Goal: Task Accomplishment & Management: Manage account settings

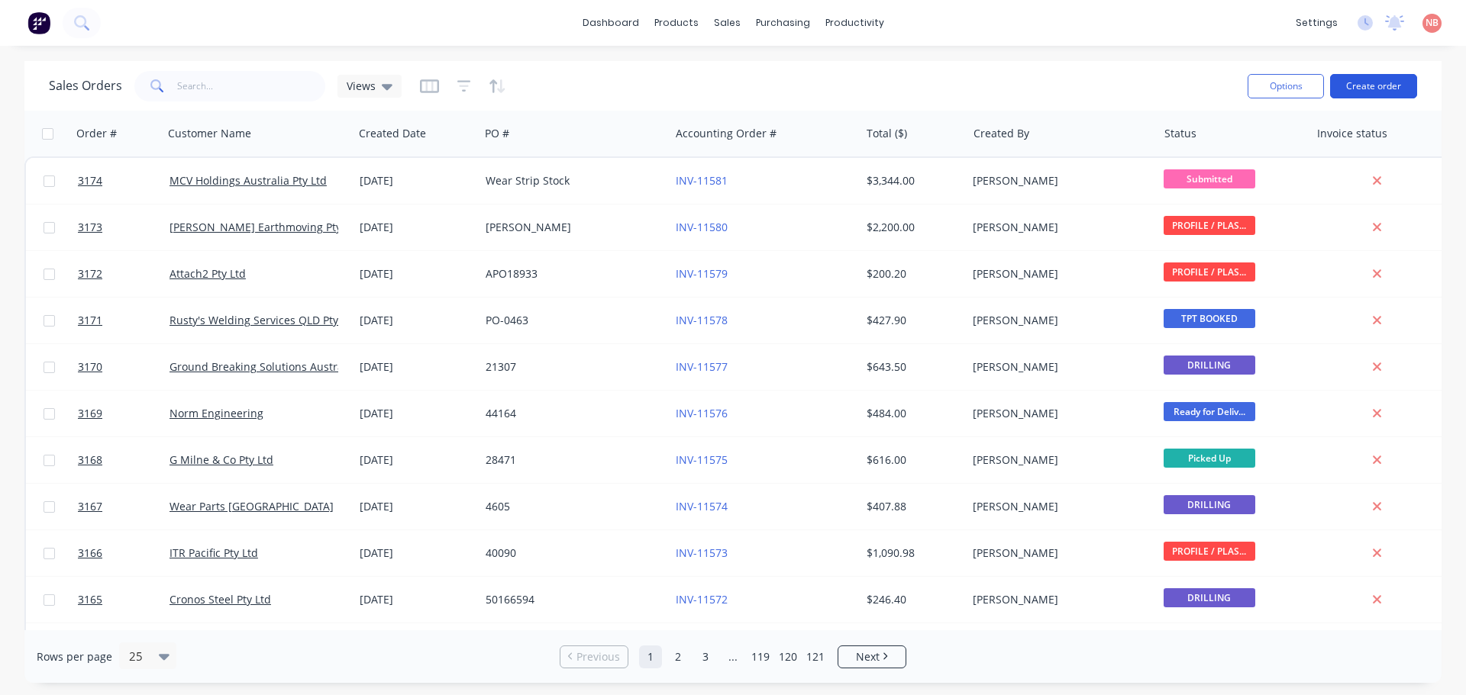
click at [1378, 88] on button "Create order" at bounding box center [1373, 86] width 87 height 24
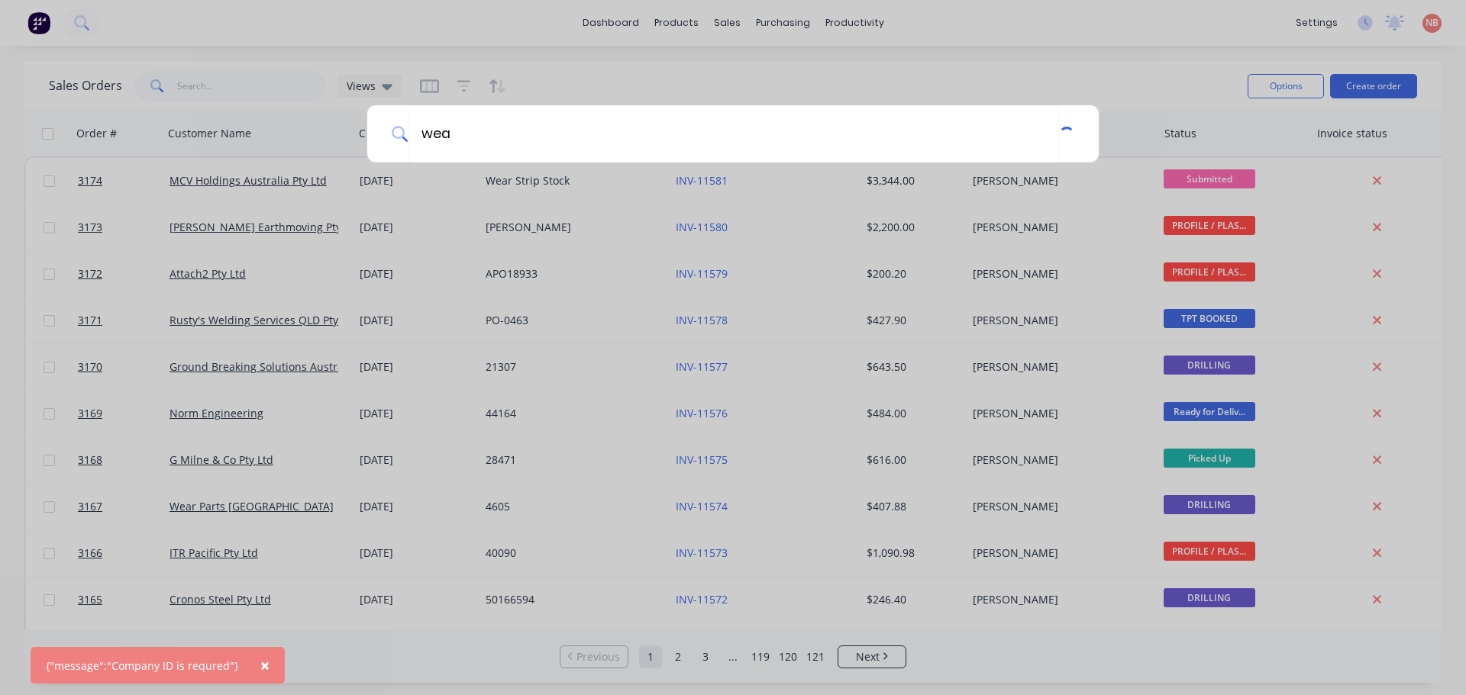
type input "wea"
click at [786, 95] on div "wea" at bounding box center [733, 347] width 1466 height 695
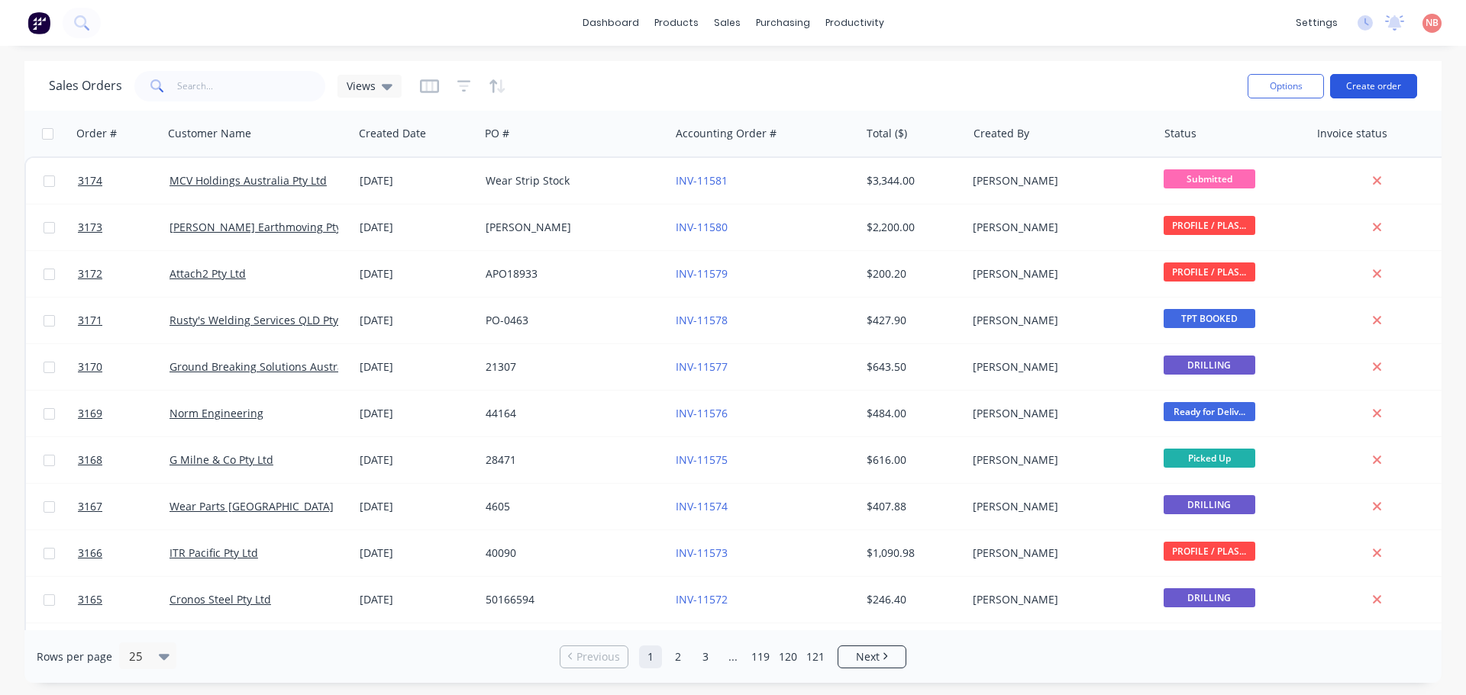
click at [1366, 89] on button "Create order" at bounding box center [1373, 86] width 87 height 24
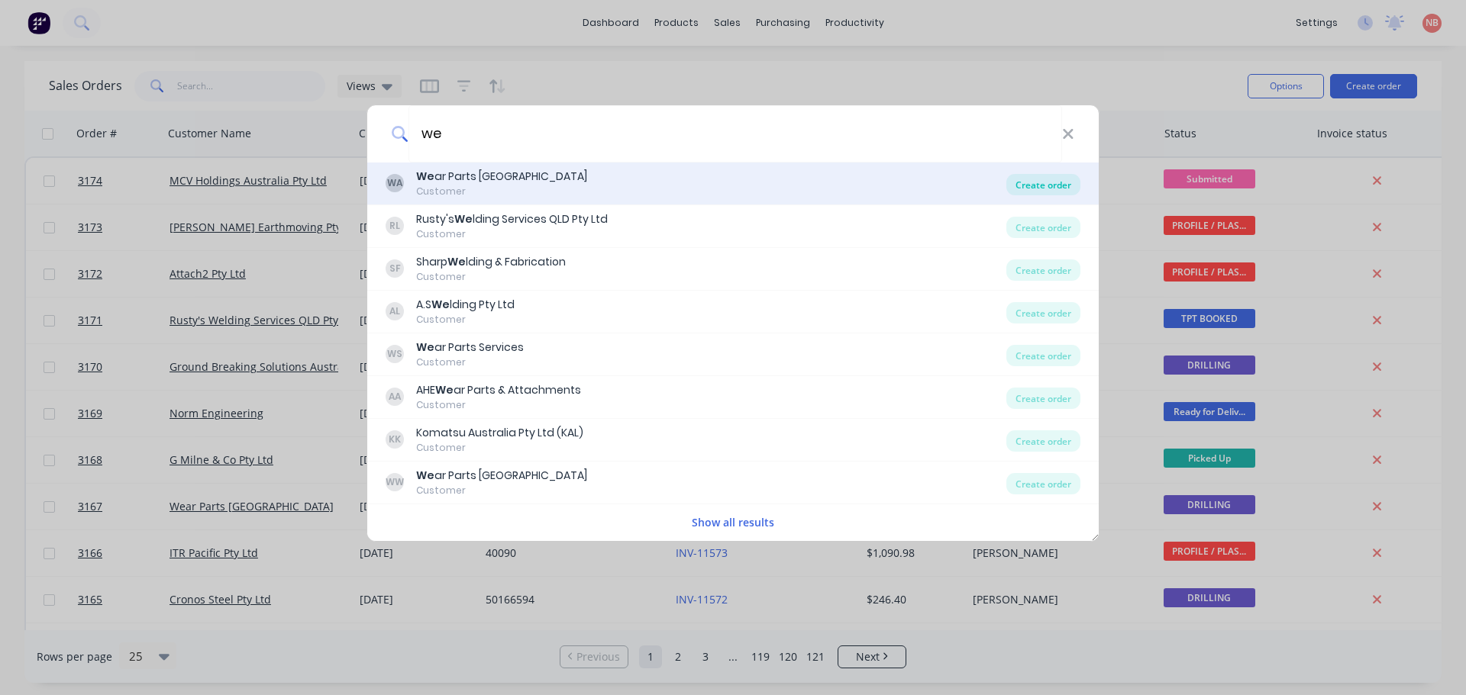
type input "we"
click at [1057, 182] on div "Create order" at bounding box center [1043, 184] width 74 height 21
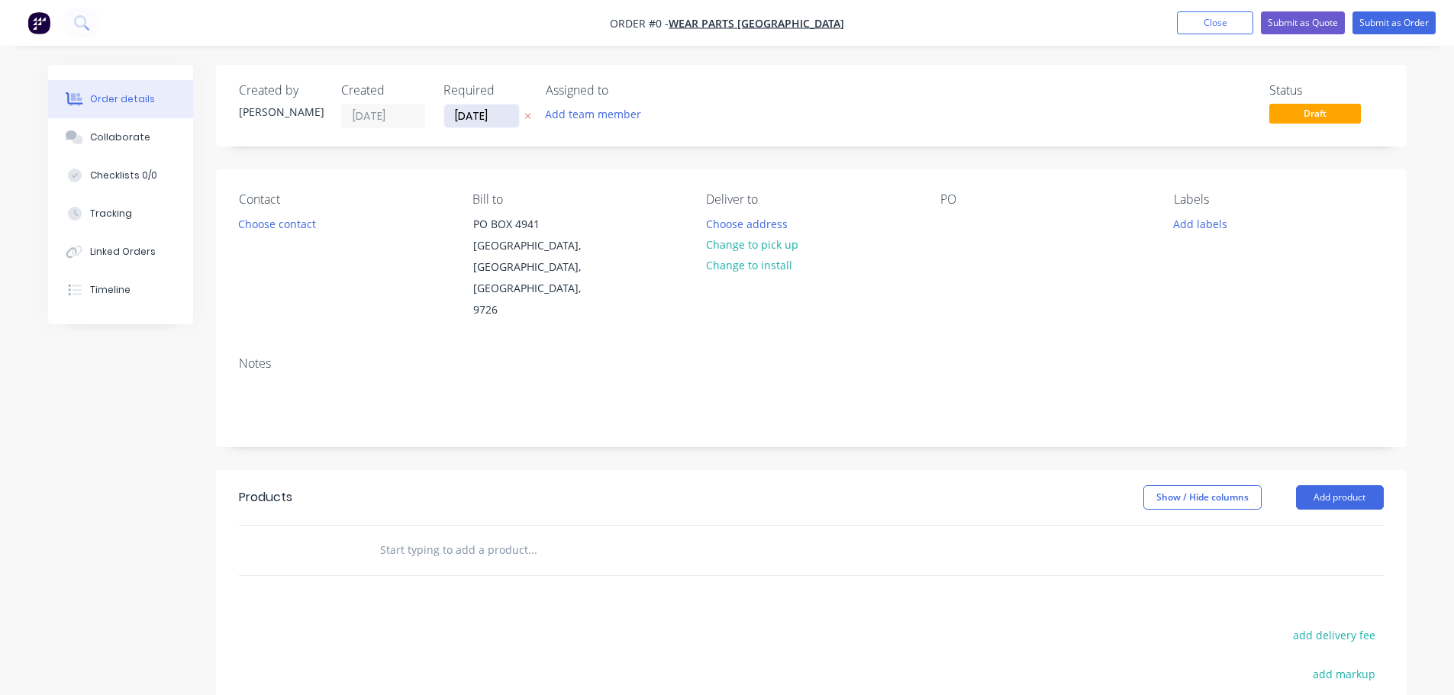
click at [463, 115] on input "[DATE]" at bounding box center [481, 116] width 75 height 23
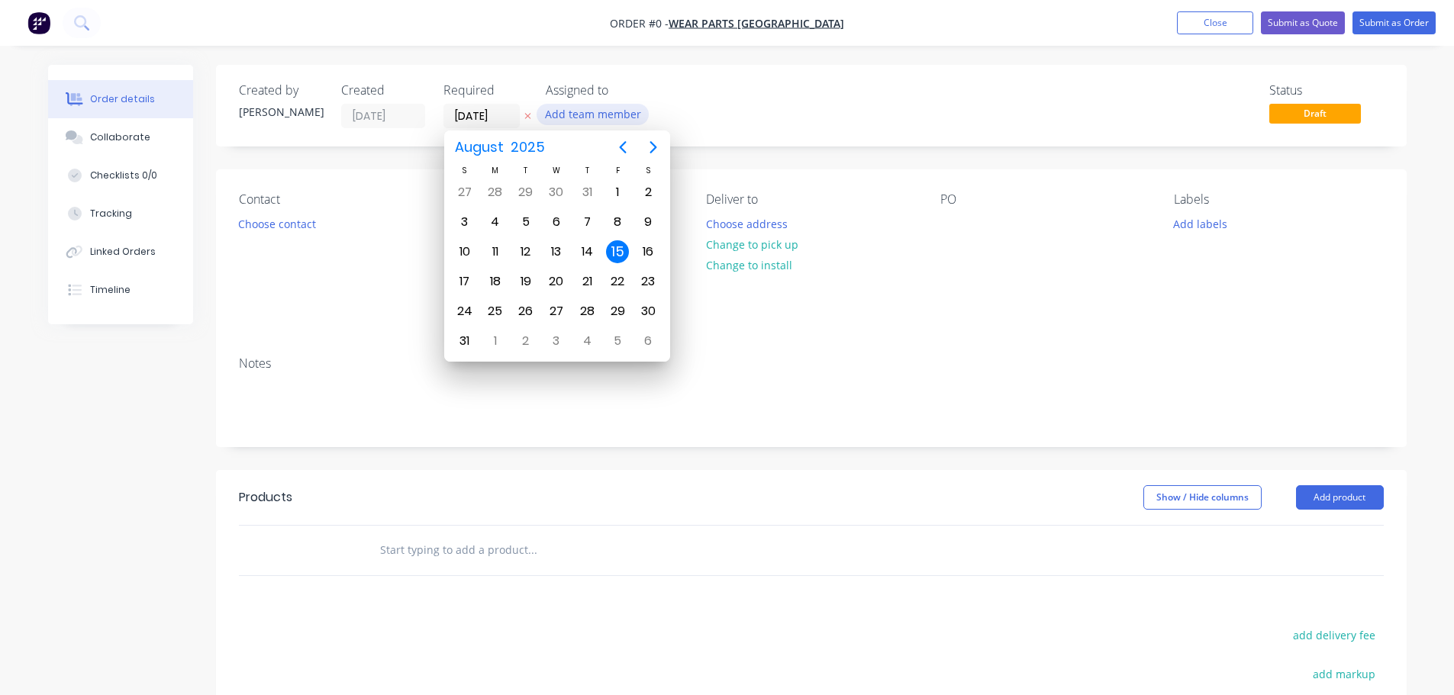
click at [590, 108] on button "Add team member" at bounding box center [593, 114] width 112 height 21
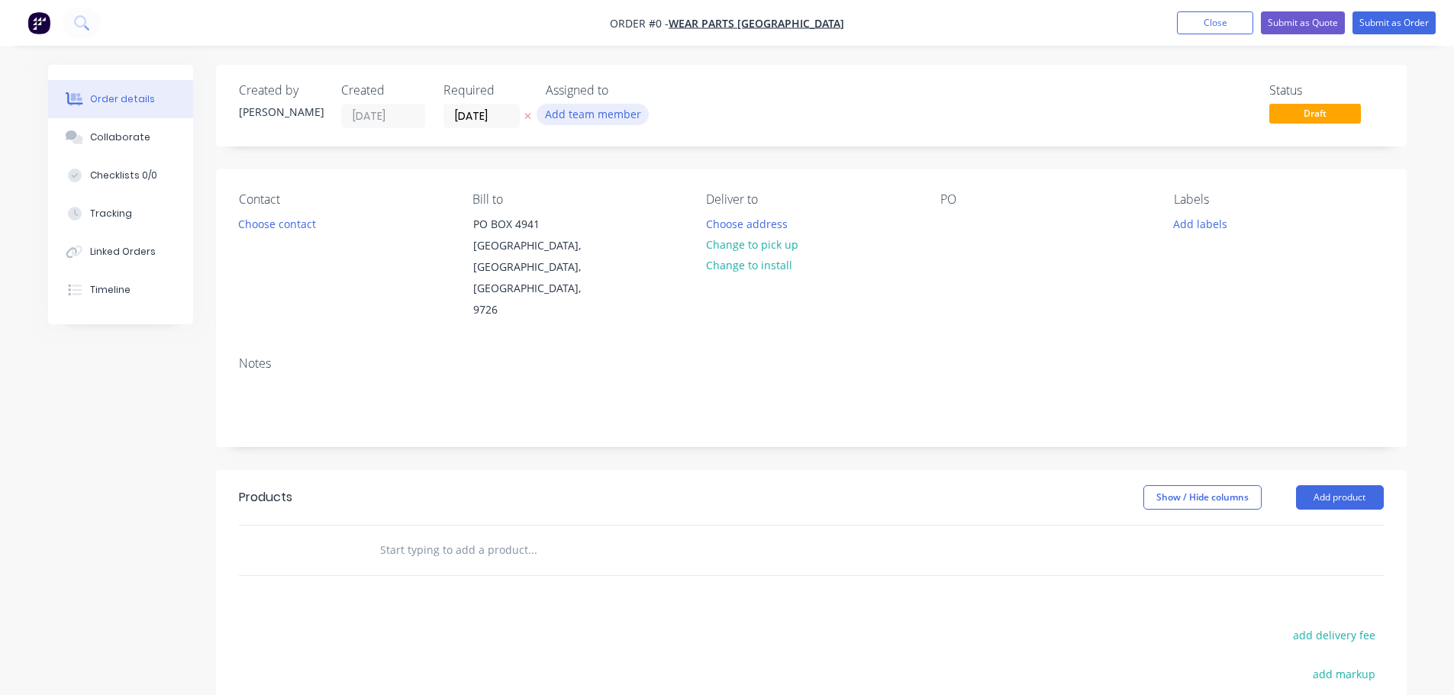
click at [590, 121] on button "Add team member" at bounding box center [593, 114] width 112 height 21
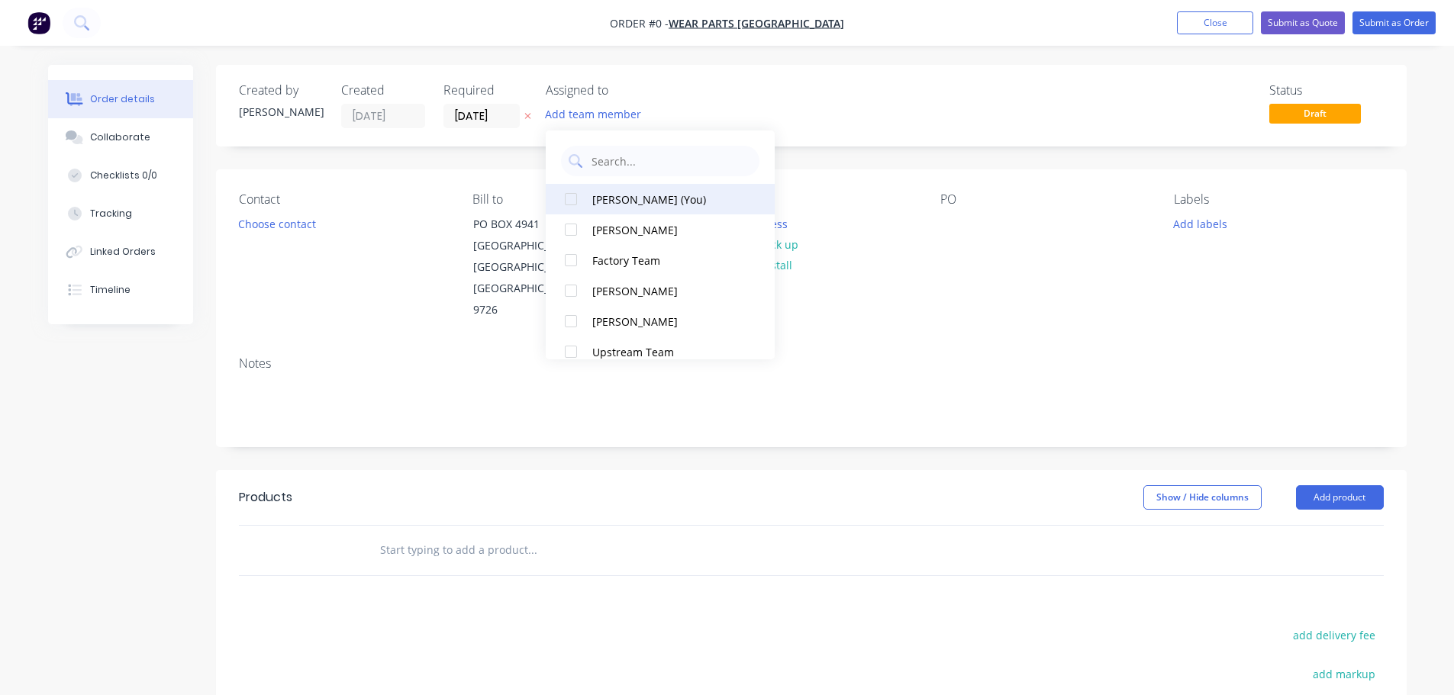
click at [618, 198] on div "[PERSON_NAME] (You)" at bounding box center [668, 200] width 153 height 16
click at [286, 218] on div "Order details Collaborate Checklists 0/0 Tracking Linked Orders Timeline Order …" at bounding box center [727, 515] width 1389 height 901
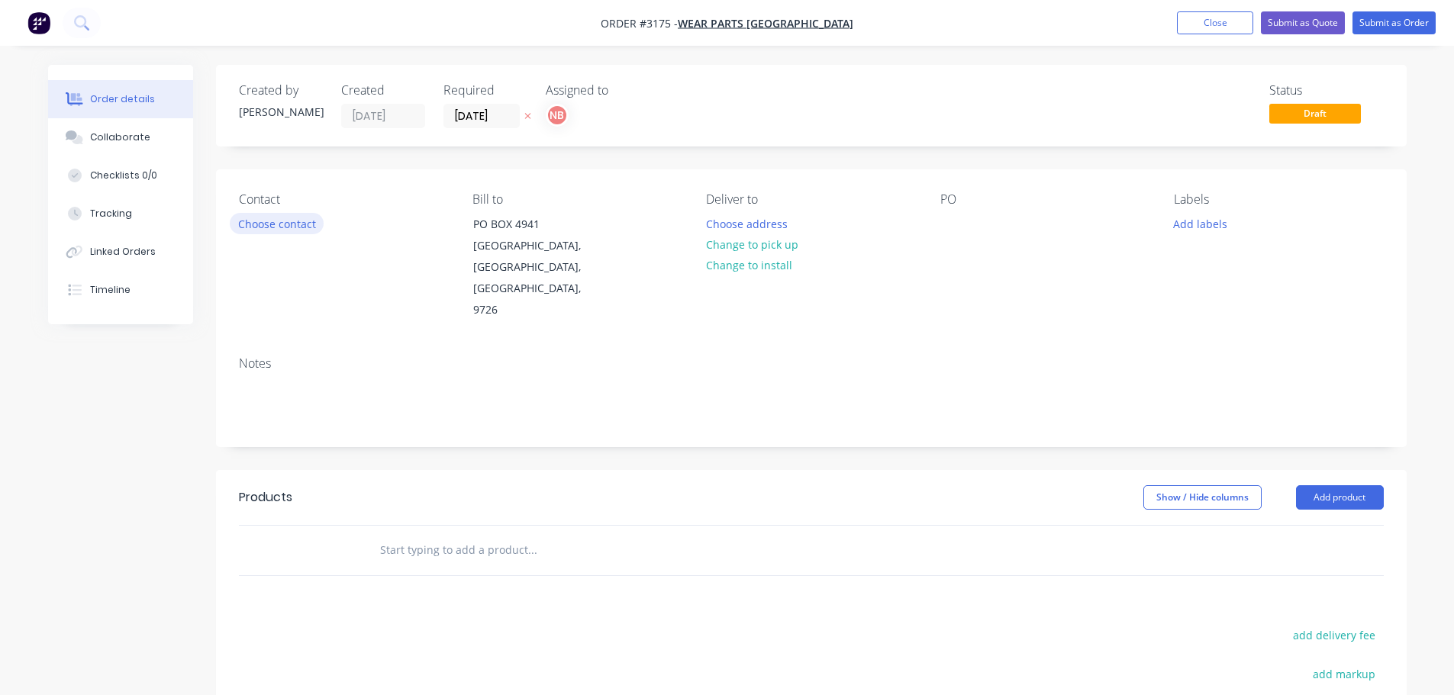
click at [251, 225] on button "Choose contact" at bounding box center [277, 223] width 94 height 21
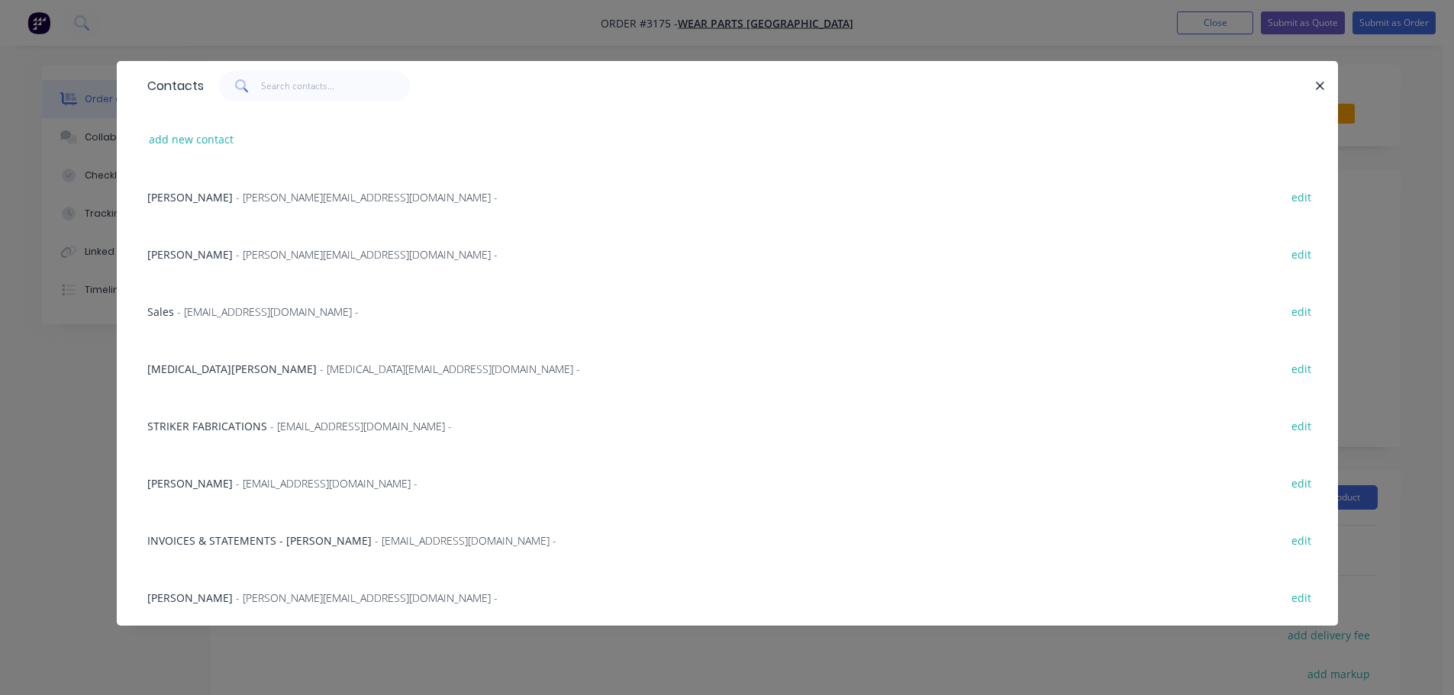
click at [176, 366] on span "[MEDICAL_DATA][PERSON_NAME]" at bounding box center [231, 369] width 169 height 15
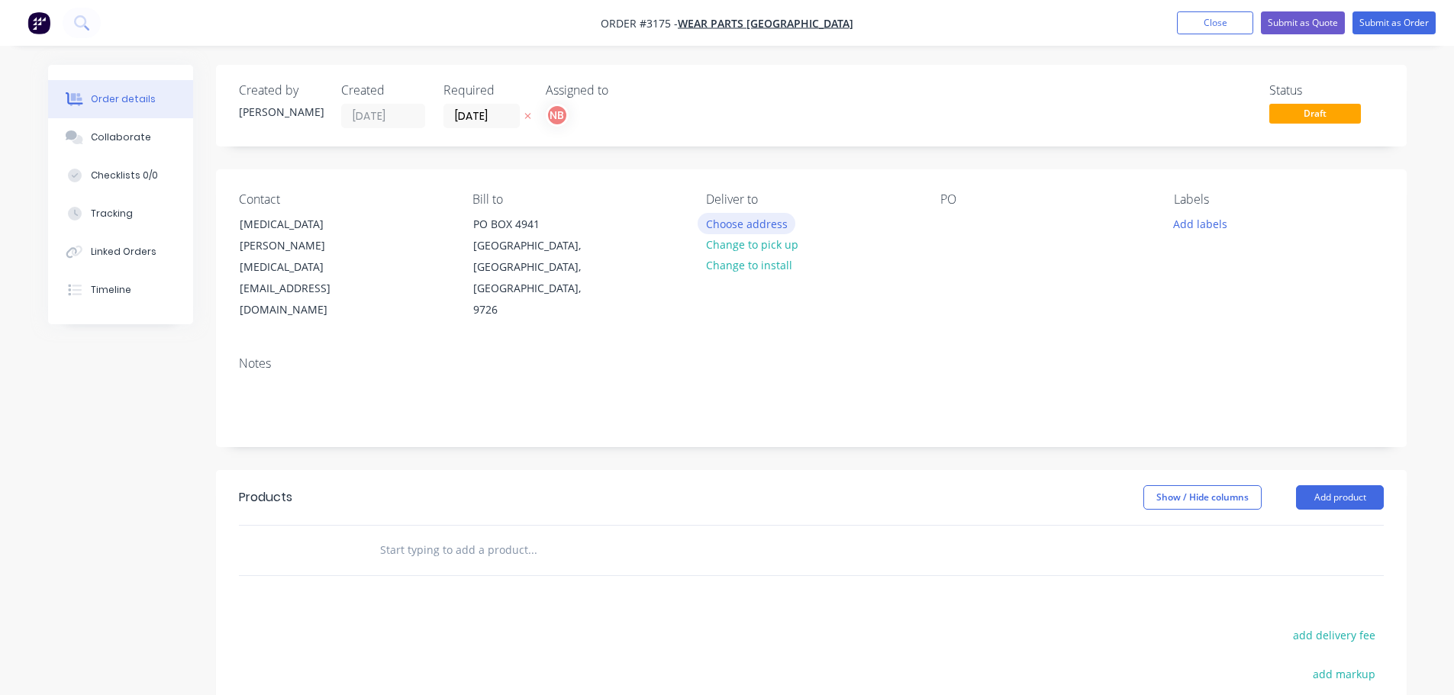
click at [743, 218] on button "Choose address" at bounding box center [747, 223] width 98 height 21
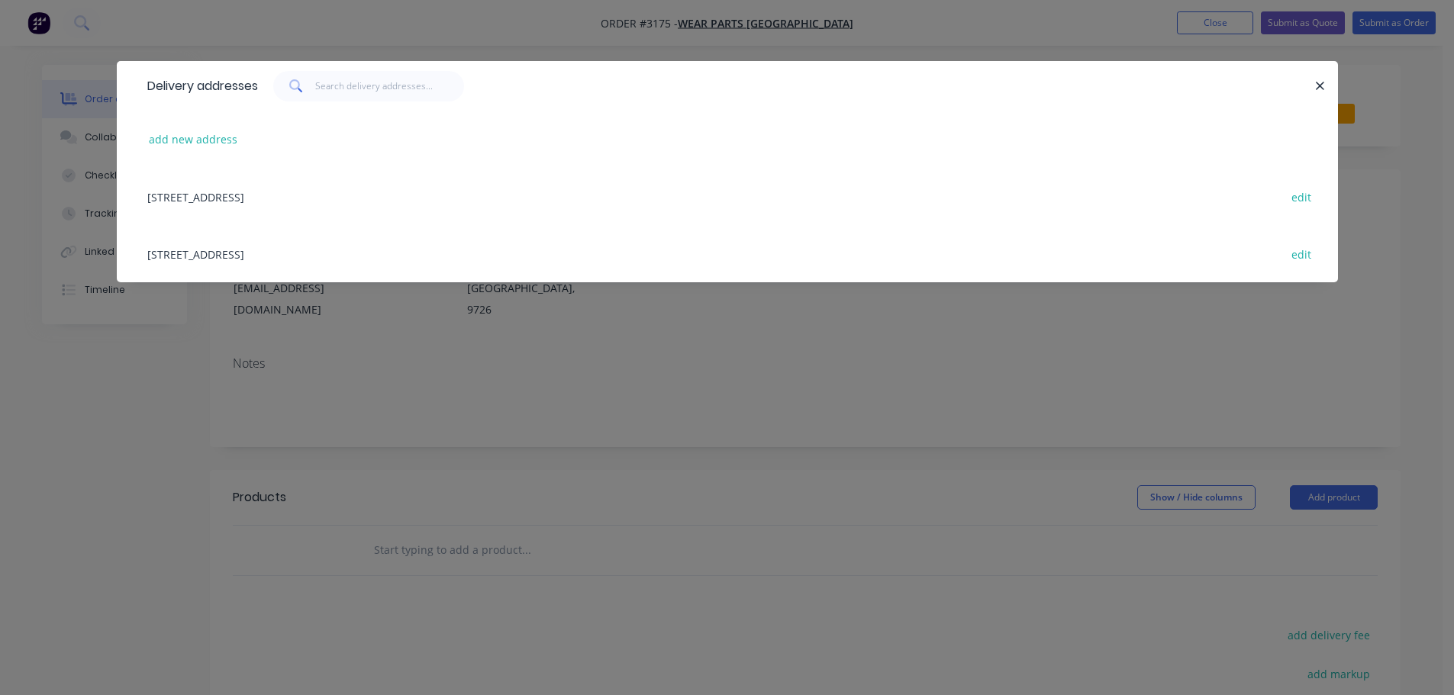
click at [294, 269] on div "[STREET_ADDRESS] edit" at bounding box center [728, 253] width 1176 height 57
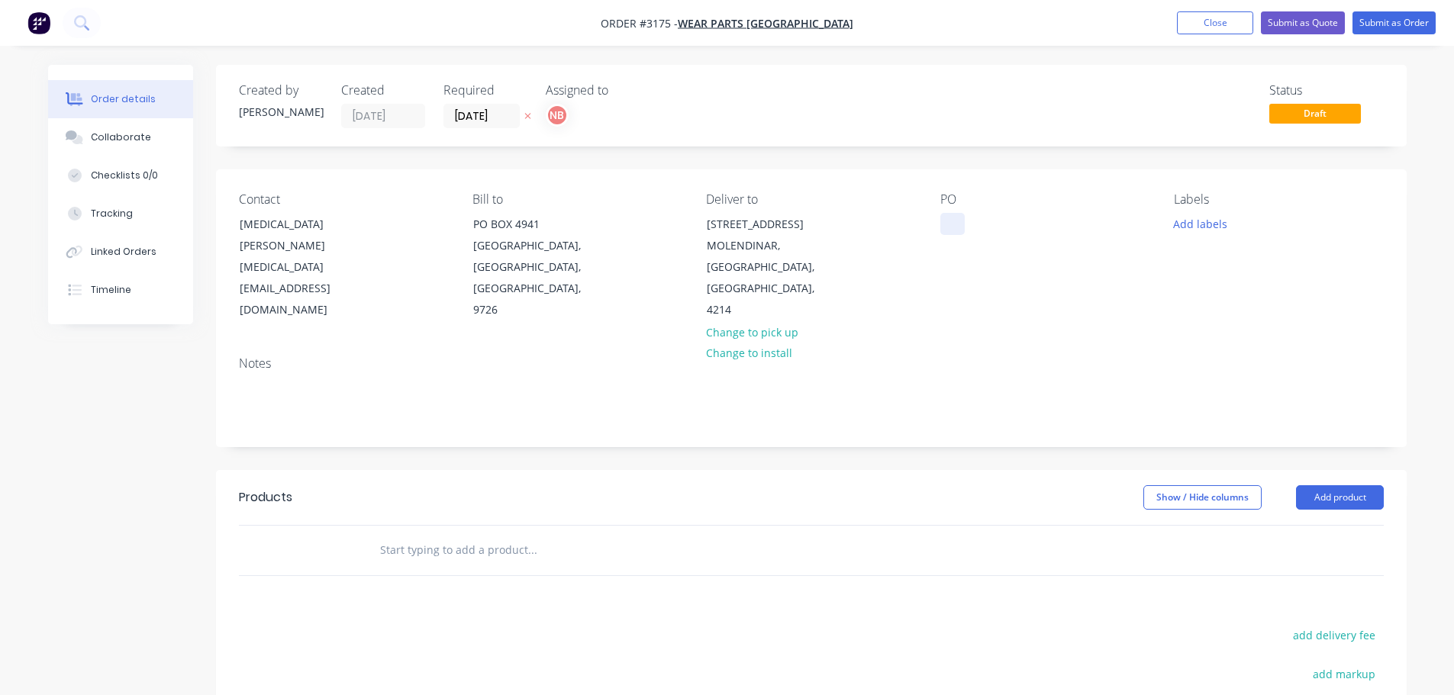
click at [946, 227] on div at bounding box center [952, 224] width 24 height 22
click at [1179, 227] on button "Add labels" at bounding box center [1201, 223] width 70 height 21
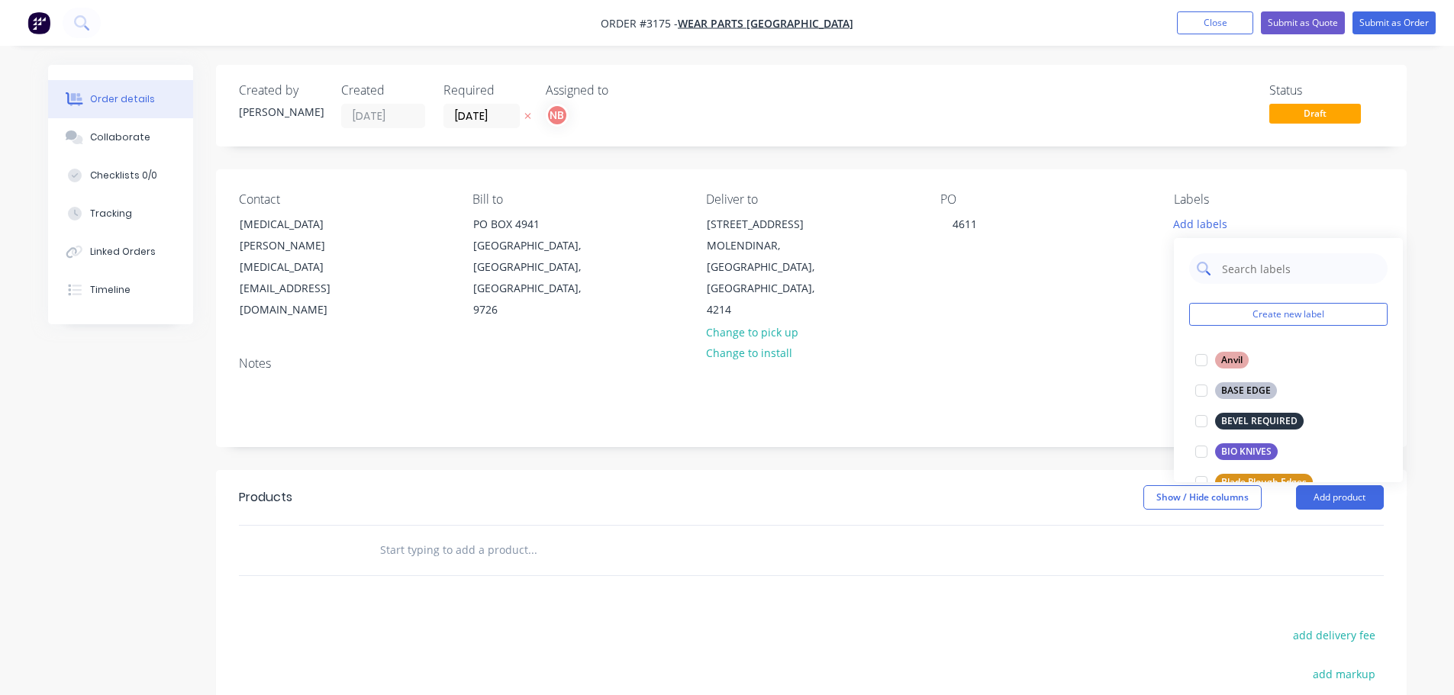
click at [1244, 271] on input "text" at bounding box center [1301, 268] width 160 height 31
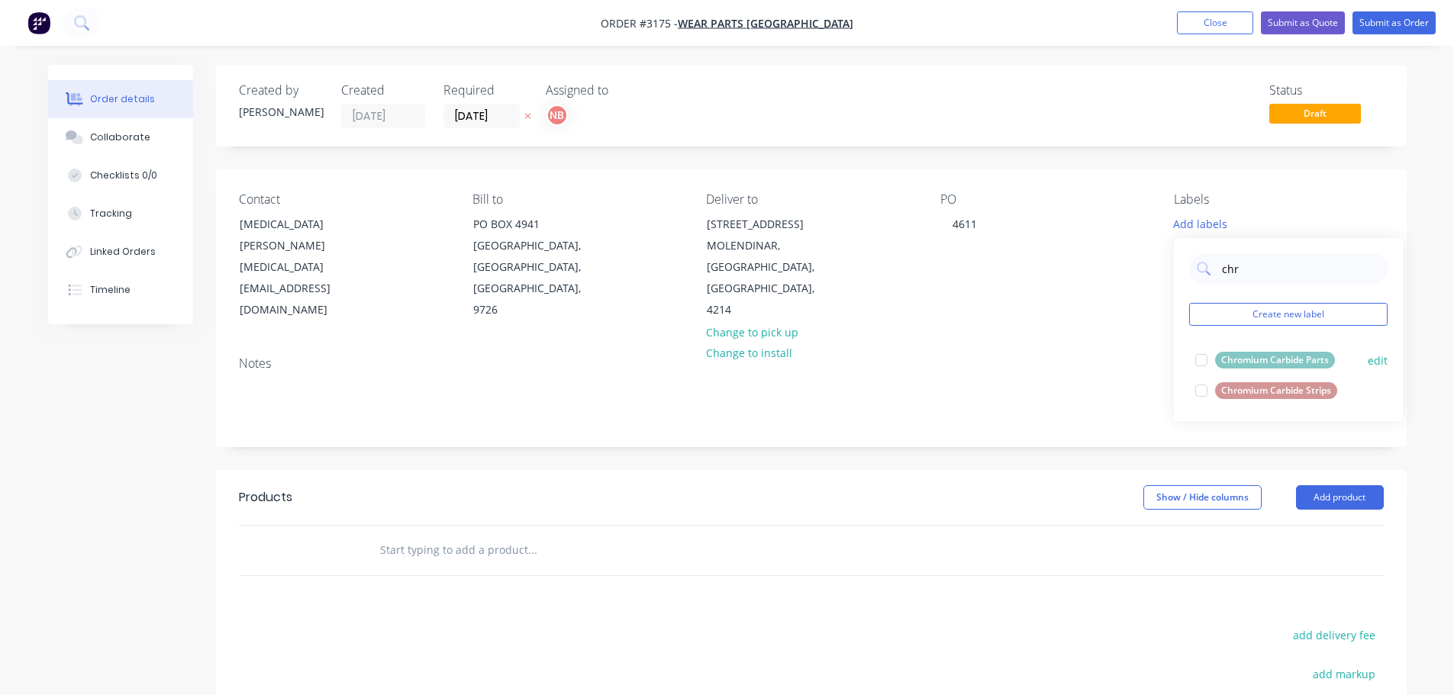
click at [1253, 388] on div "Chromium Carbide Strips" at bounding box center [1276, 390] width 122 height 17
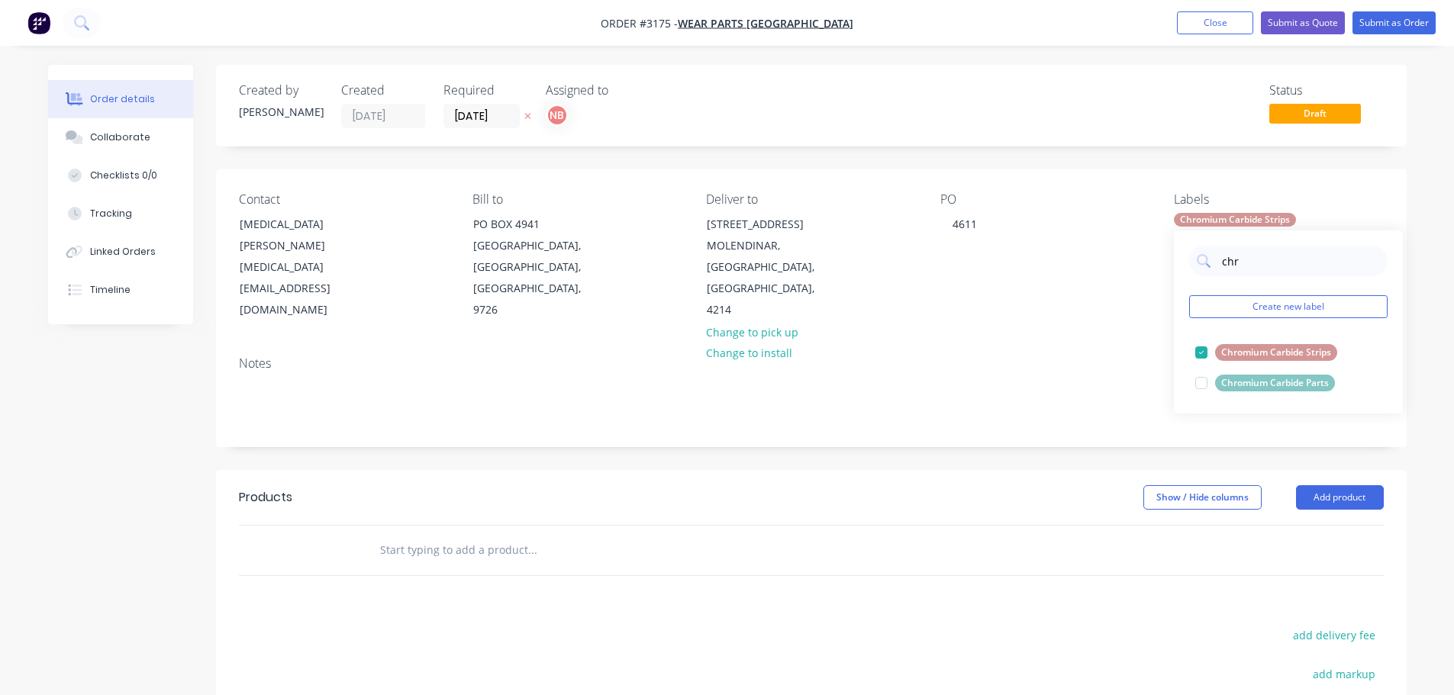
drag, startPoint x: 1242, startPoint y: 266, endPoint x: 1093, endPoint y: 267, distance: 148.9
click at [1131, 267] on body "Order #3175 - Wear Parts [GEOGRAPHIC_DATA] Add product Close Submit as Quote Su…" at bounding box center [727, 483] width 1454 height 966
click at [1243, 264] on input "chrurg" at bounding box center [1301, 261] width 160 height 31
click at [1240, 265] on input "chrurg" at bounding box center [1301, 261] width 160 height 31
type input "urg"
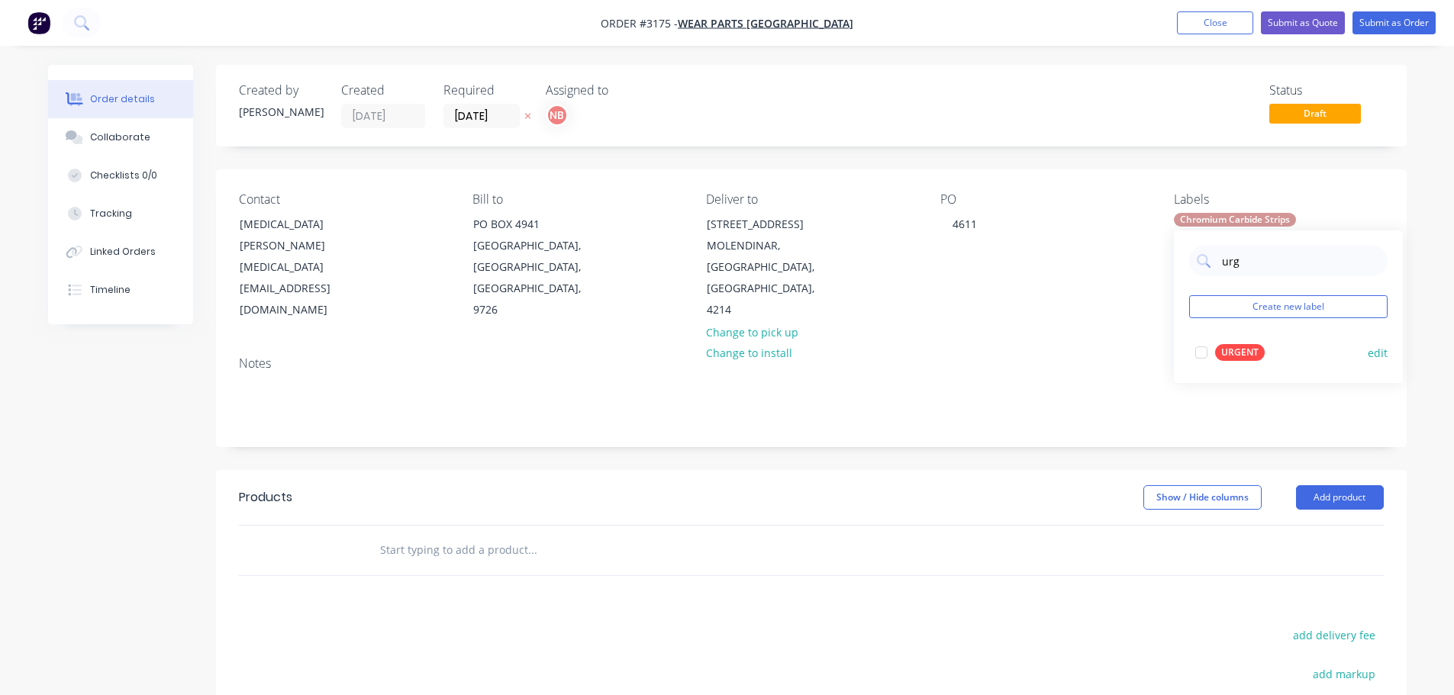
click at [1230, 362] on button "URGENT" at bounding box center [1230, 352] width 82 height 21
click at [1323, 503] on button "Add product" at bounding box center [1340, 498] width 88 height 24
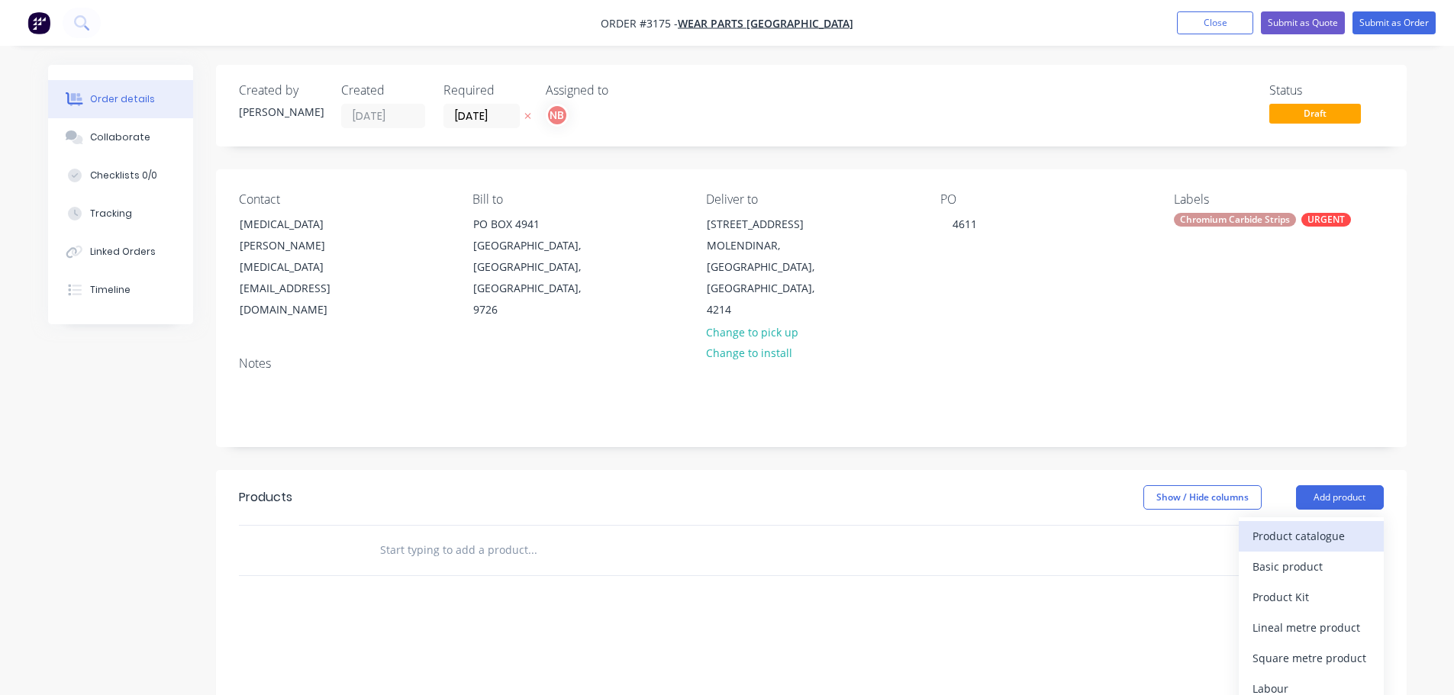
click at [1317, 535] on div "Product catalogue" at bounding box center [1312, 536] width 118 height 22
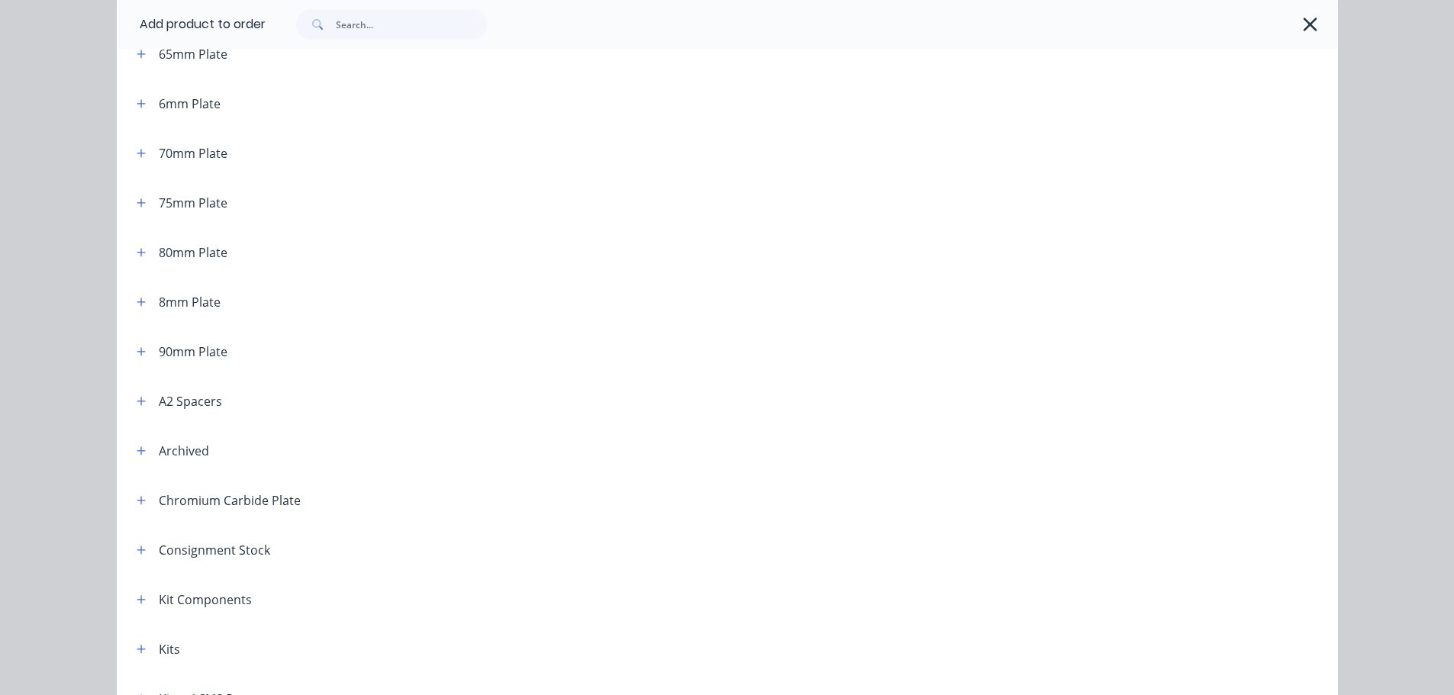
scroll to position [1069, 0]
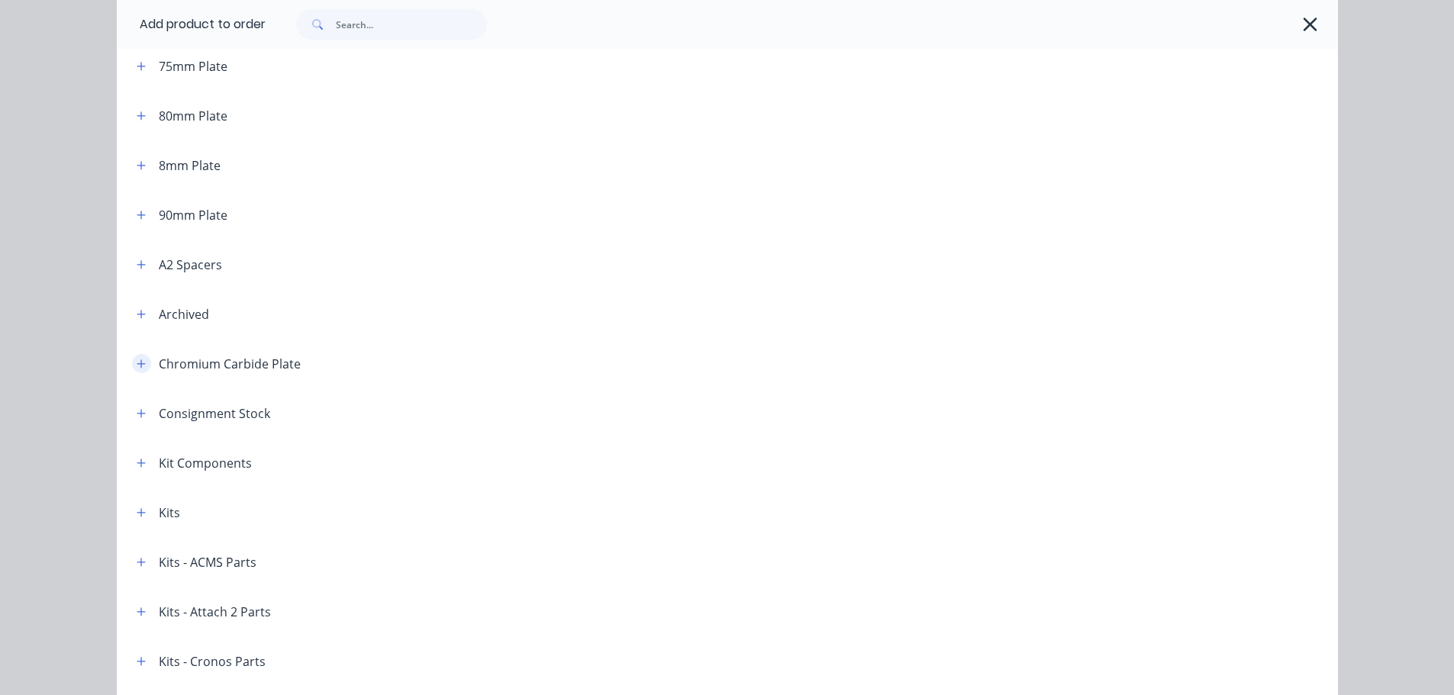
click at [140, 367] on icon "button" at bounding box center [141, 364] width 9 height 11
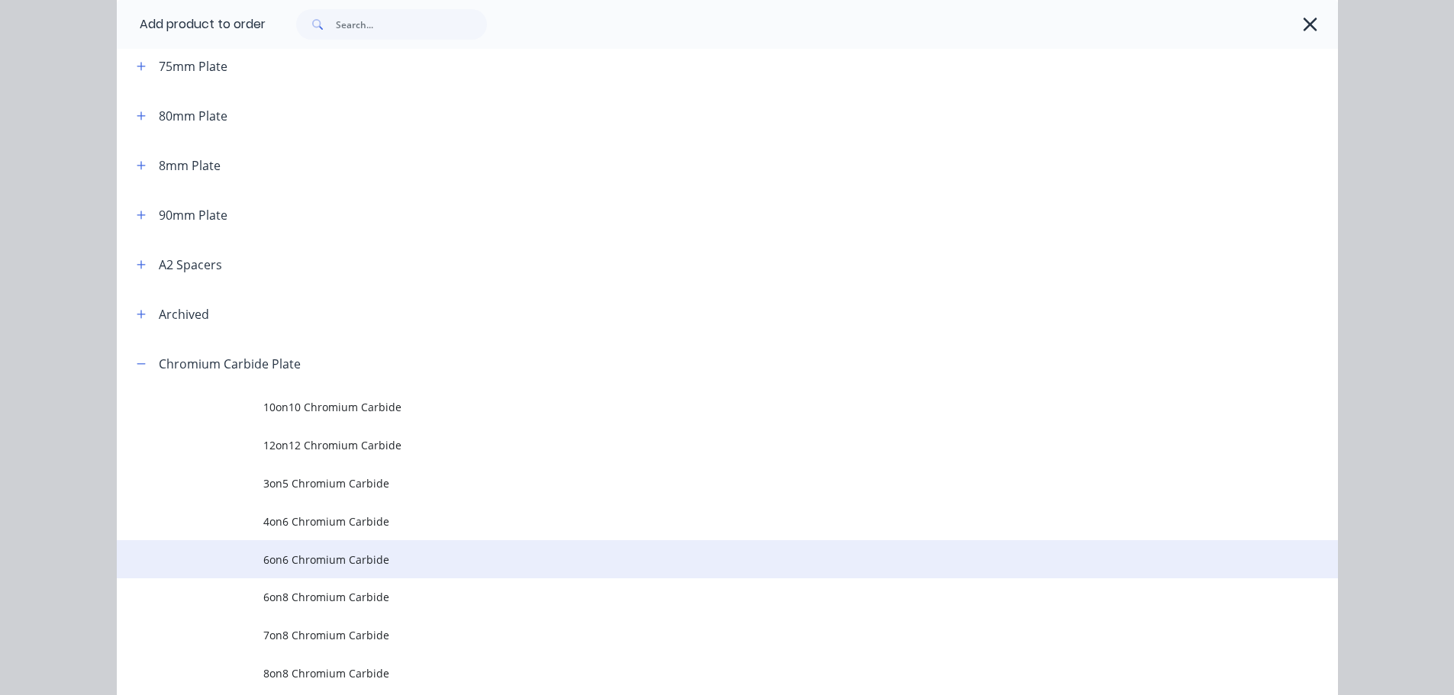
click at [320, 560] on span "6on6 Chromium Carbide" at bounding box center [693, 560] width 860 height 16
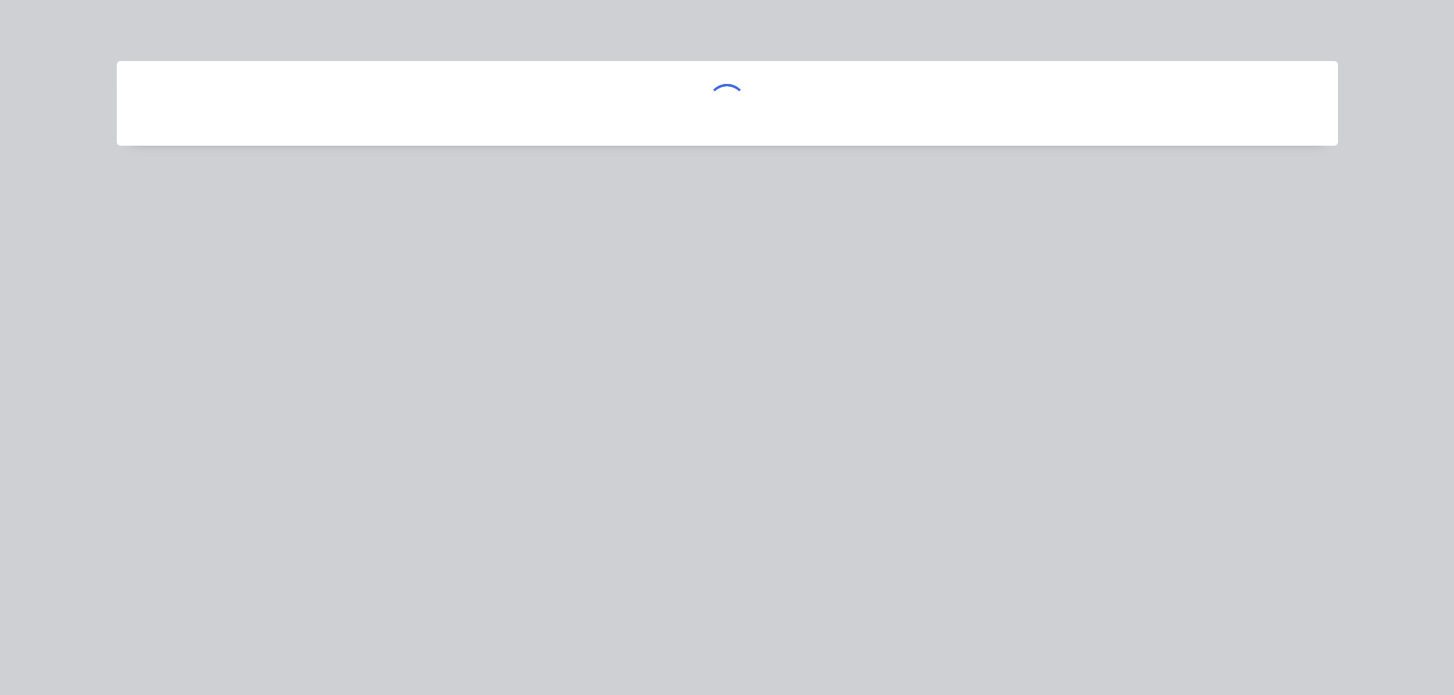
scroll to position [0, 0]
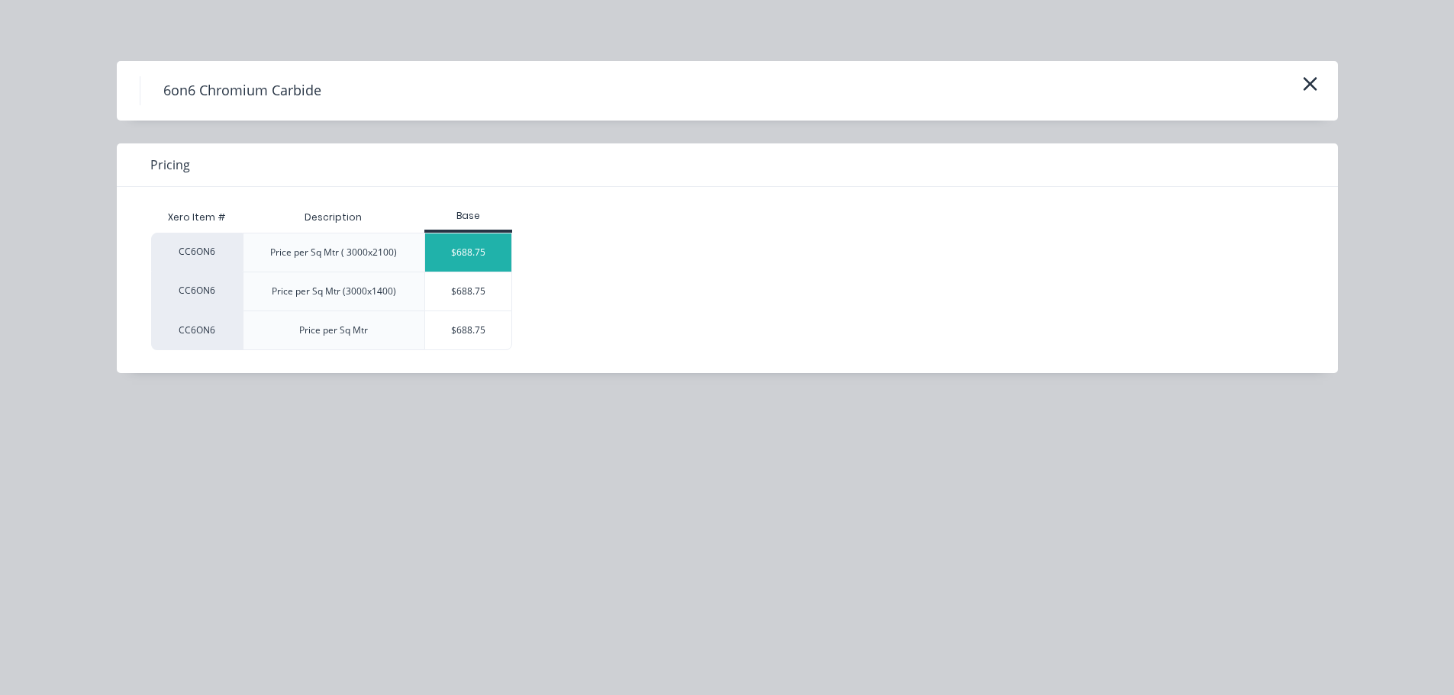
click at [475, 263] on div "$688.75" at bounding box center [468, 253] width 86 height 38
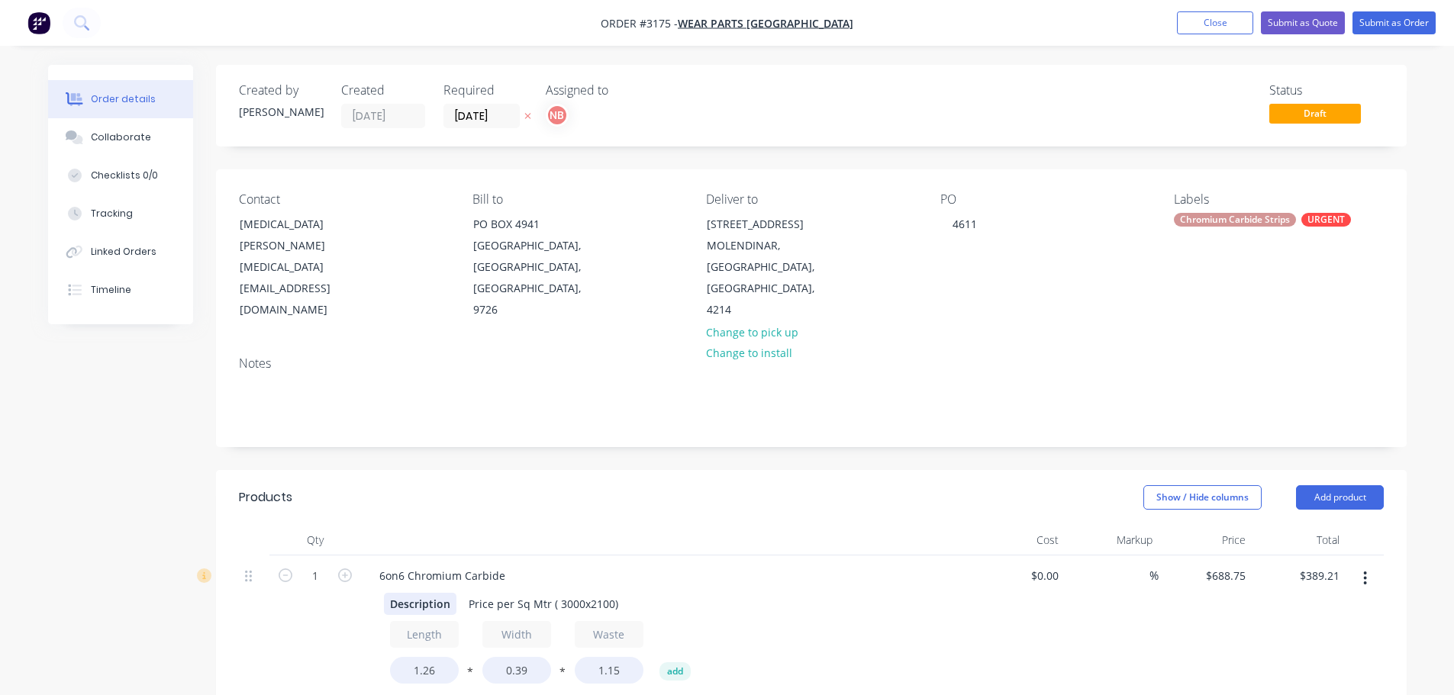
click at [409, 605] on div "Description" at bounding box center [420, 604] width 73 height 22
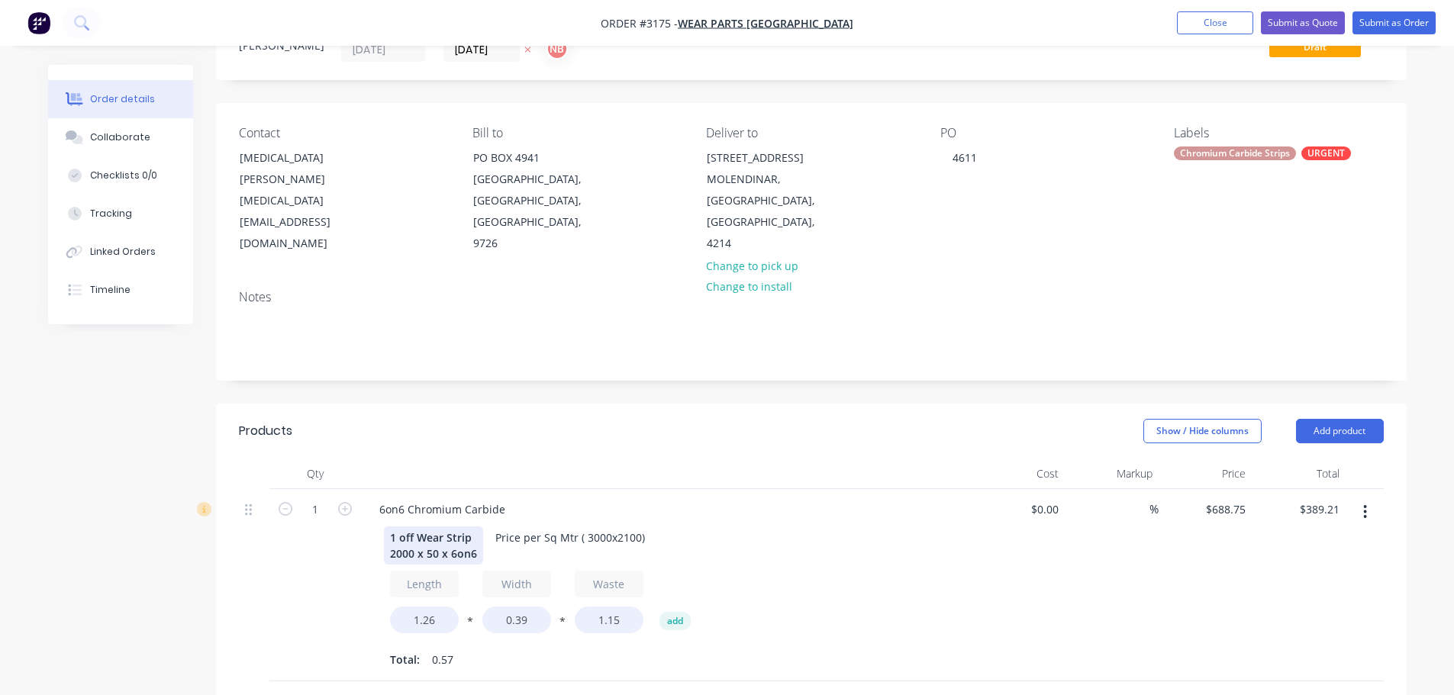
scroll to position [229, 0]
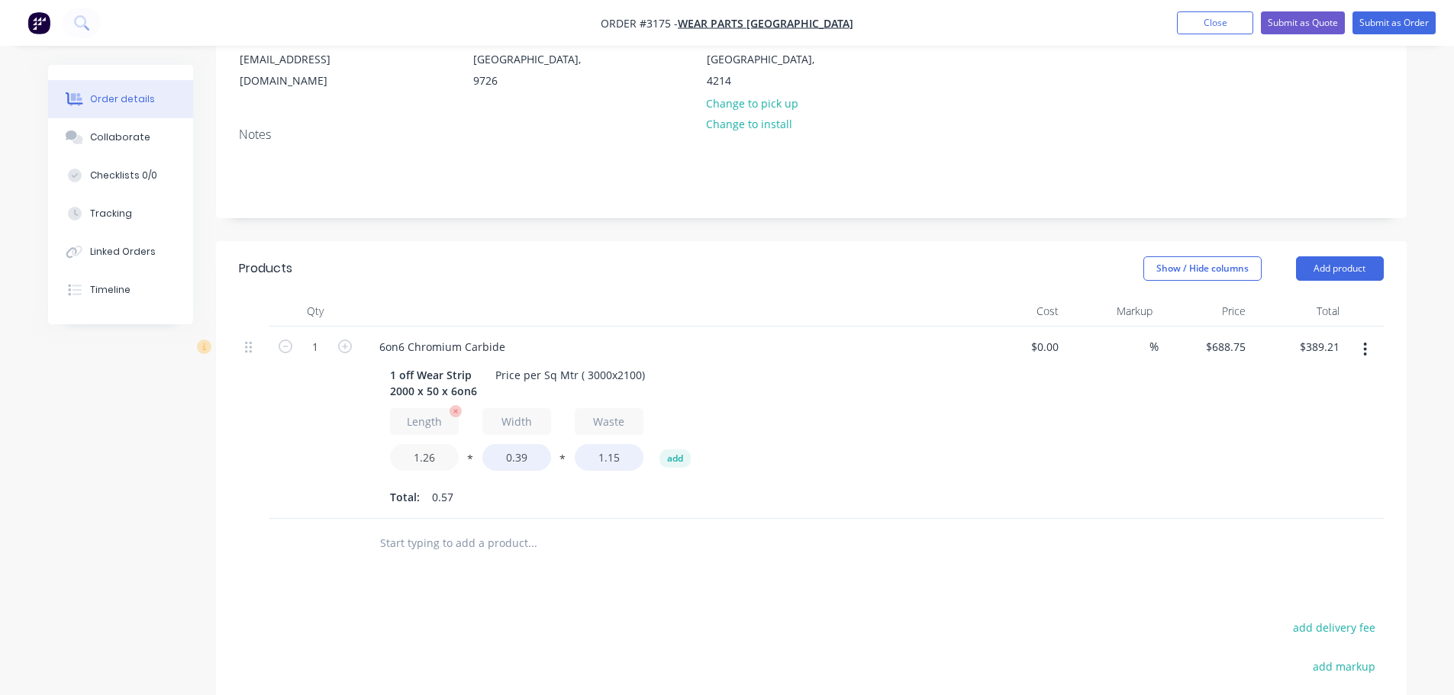
click at [431, 459] on input "1.26" at bounding box center [424, 457] width 69 height 27
type input "2.000"
type input "$617.81"
click at [526, 454] on input "0.39" at bounding box center [516, 457] width 69 height 27
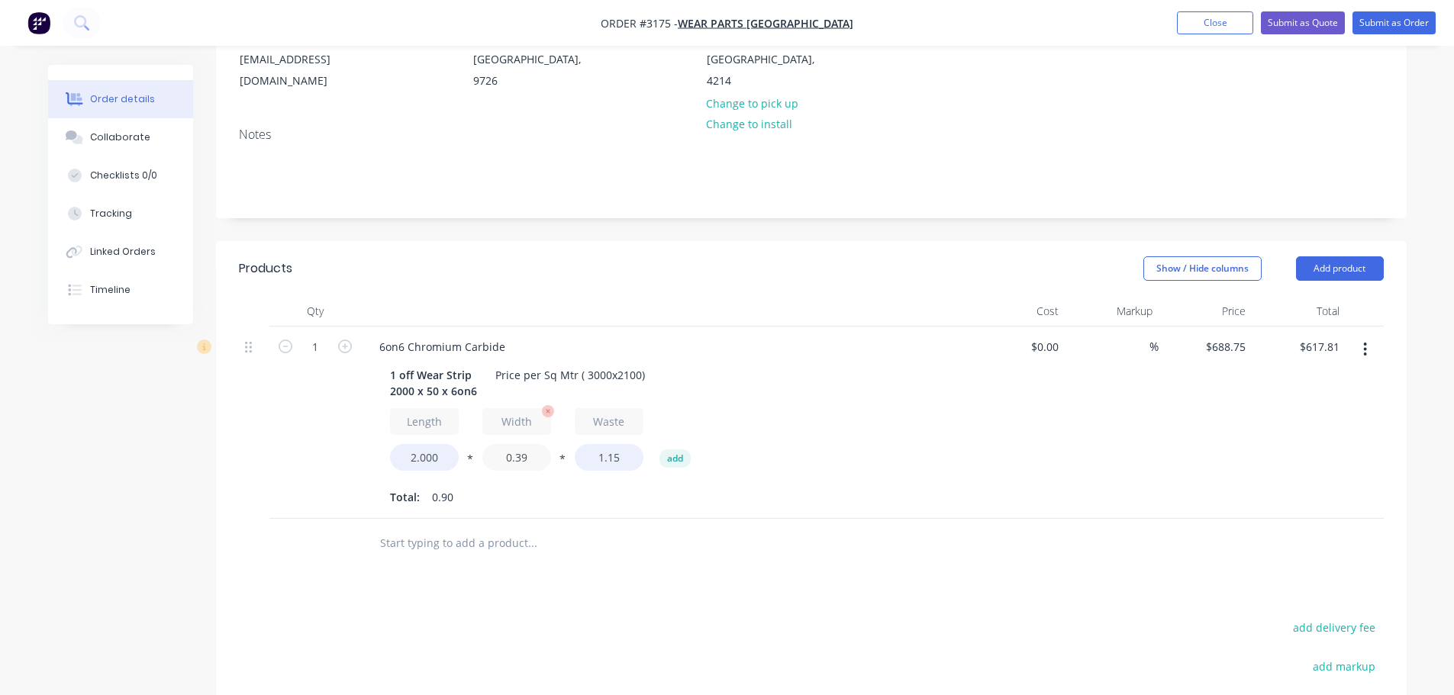
click at [524, 456] on input "0.39" at bounding box center [516, 457] width 69 height 27
type input "0.050"
type input "$79.21"
click at [630, 379] on div "Price per Sq Mtr ( 3000x2100)" at bounding box center [570, 375] width 162 height 22
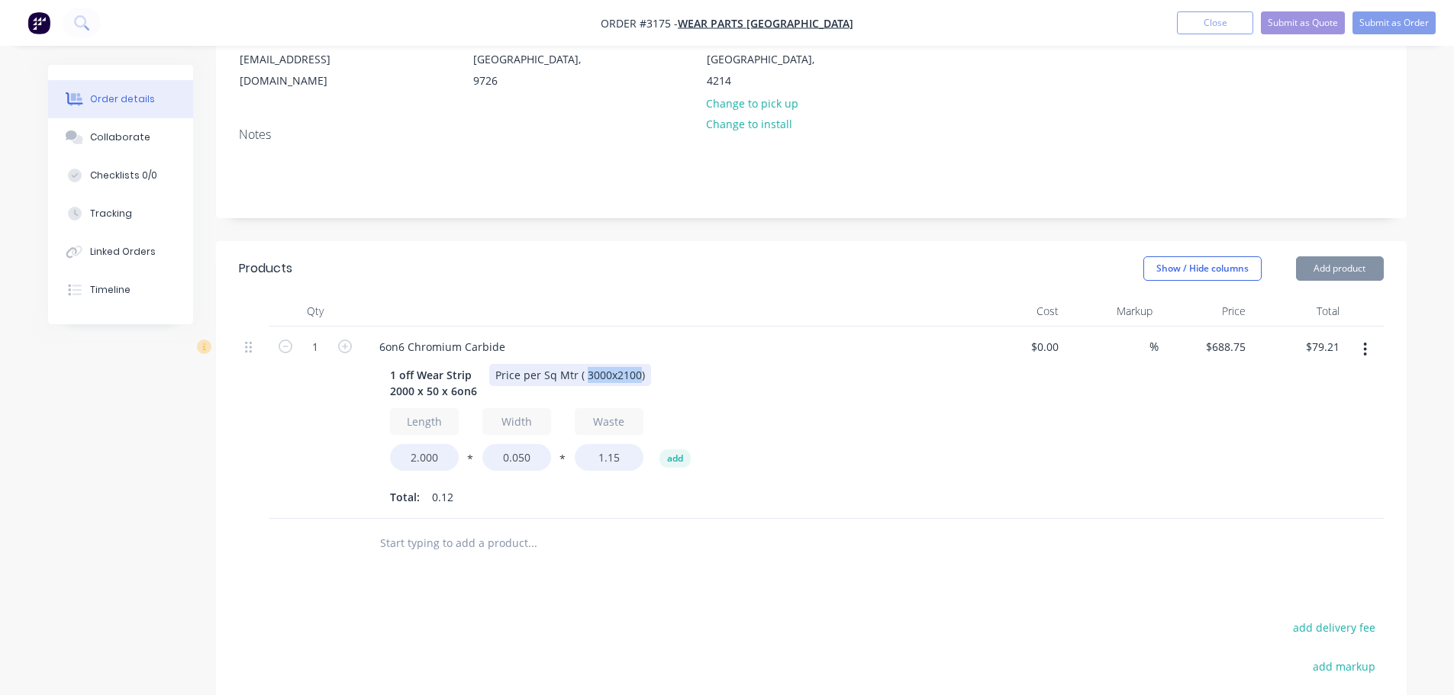
click at [630, 379] on div "Price per Sq Mtr ( 3000x2100)" at bounding box center [570, 375] width 162 height 22
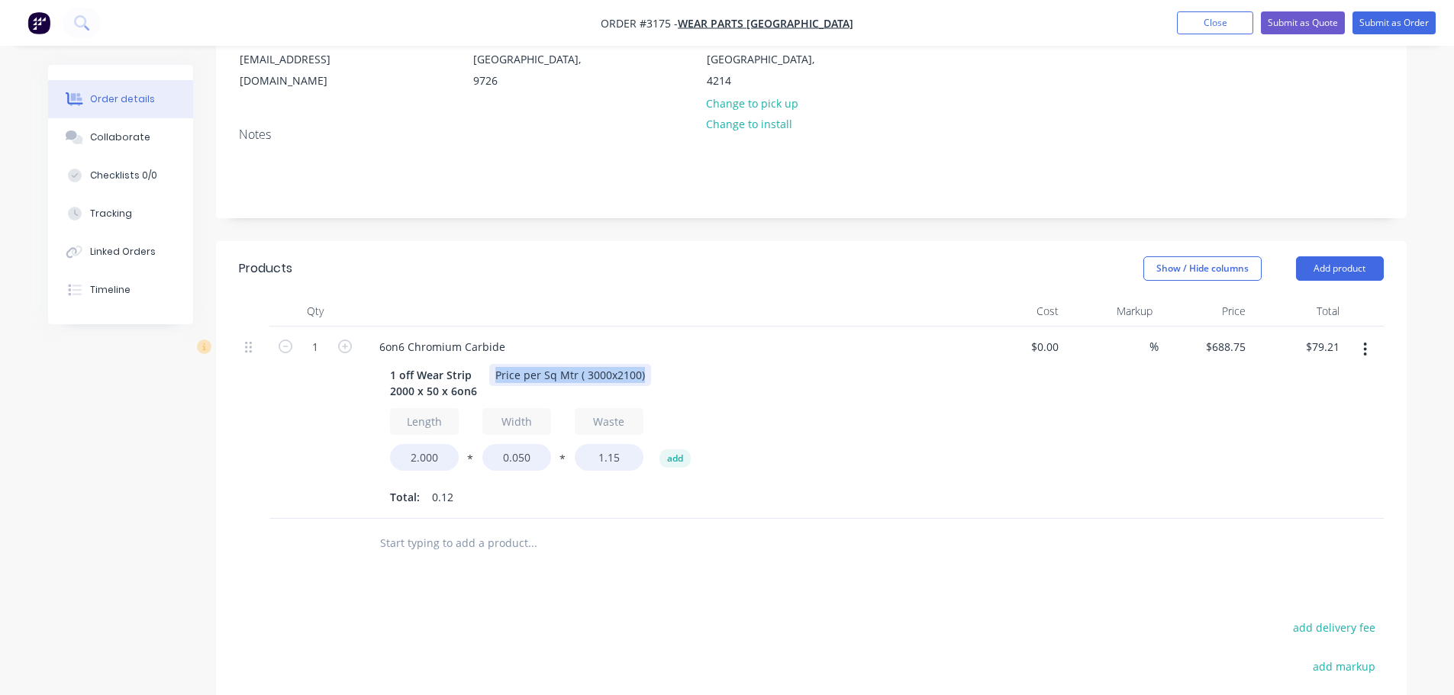
click at [630, 379] on div "Price per Sq Mtr ( 3000x2100)" at bounding box center [570, 375] width 162 height 22
click at [1334, 266] on button "Add product" at bounding box center [1340, 268] width 88 height 24
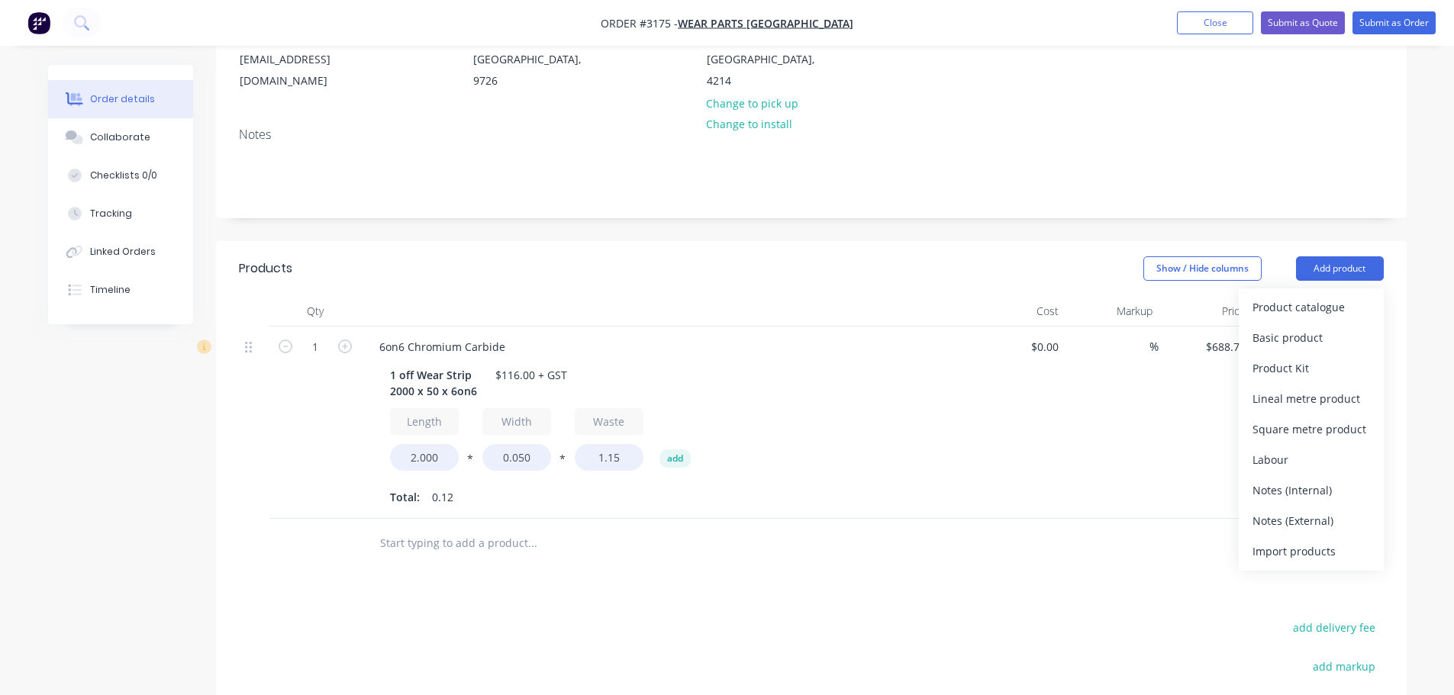
click at [1324, 289] on div "Product catalogue Basic product Product Kit Lineal metre product Square metre p…" at bounding box center [1311, 430] width 145 height 282
click at [1319, 298] on div "Product catalogue" at bounding box center [1312, 307] width 118 height 22
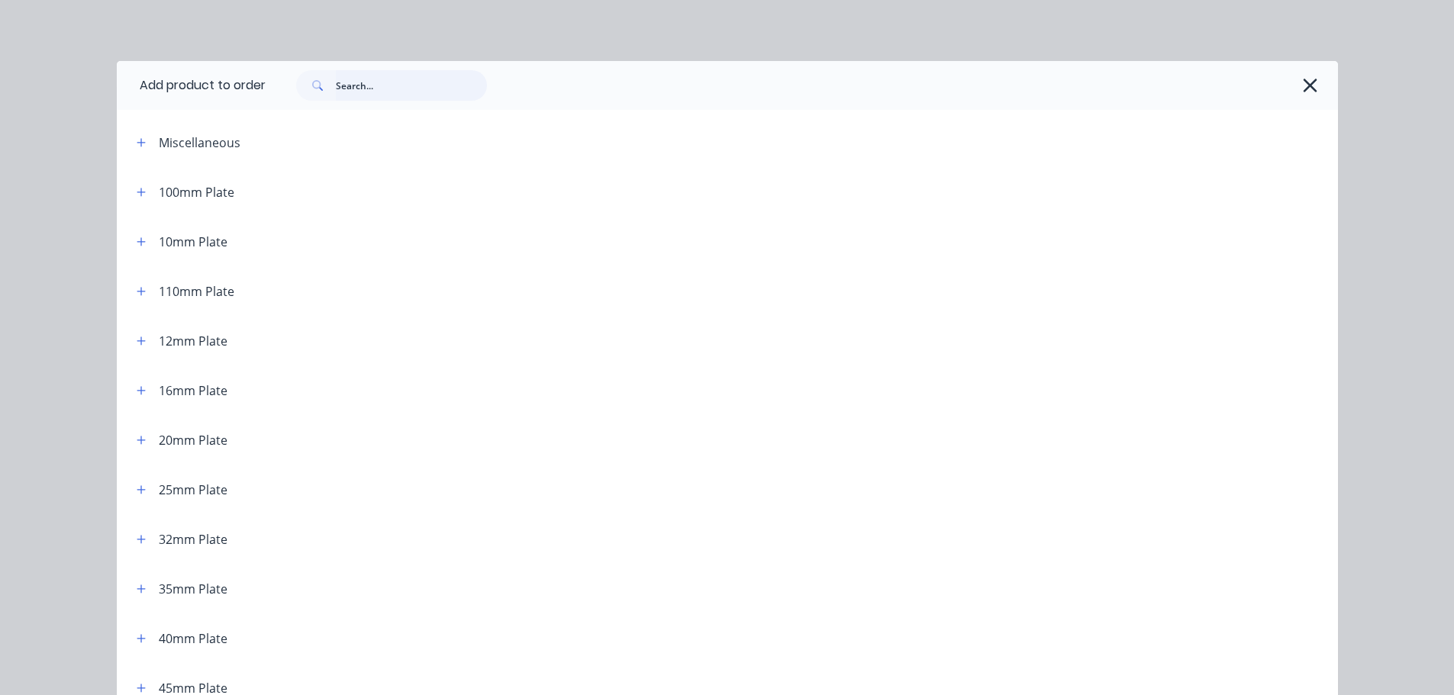
click at [423, 82] on input "text" at bounding box center [411, 85] width 151 height 31
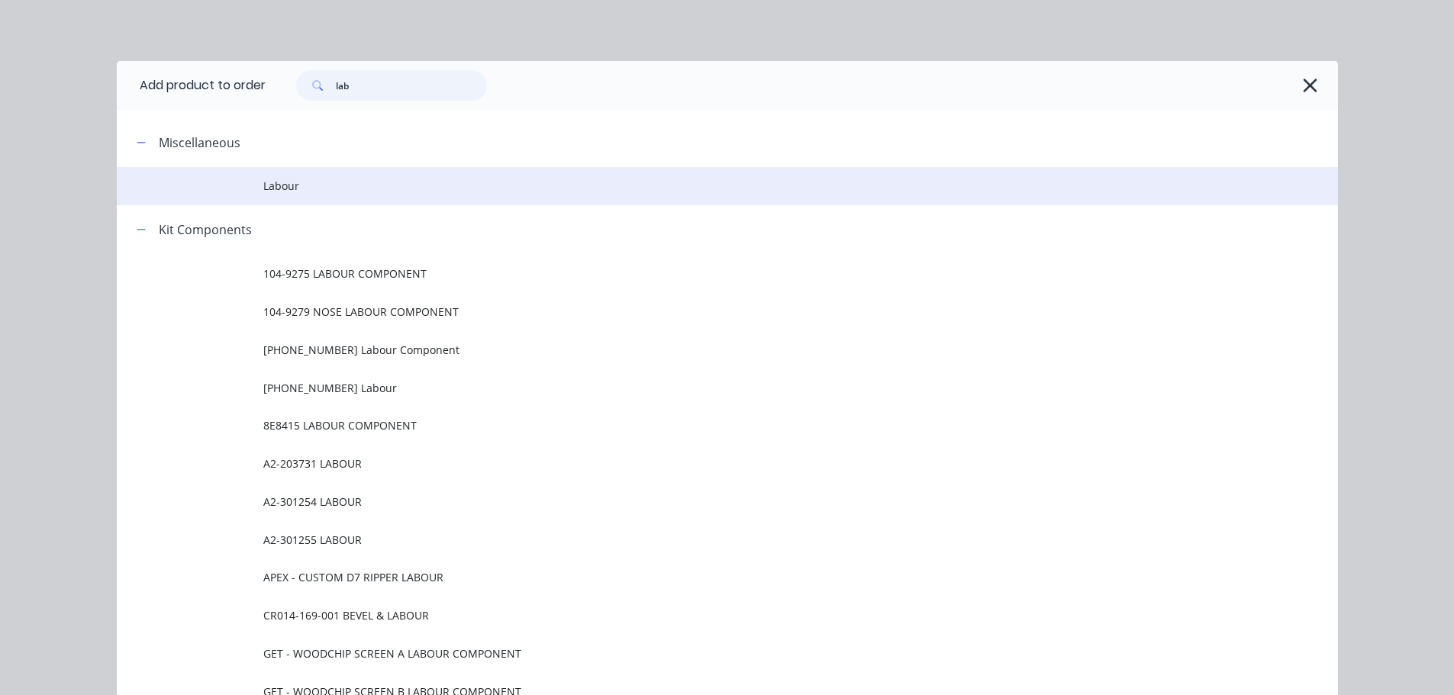
type input "lab"
click at [292, 199] on td "Labour" at bounding box center [800, 186] width 1075 height 38
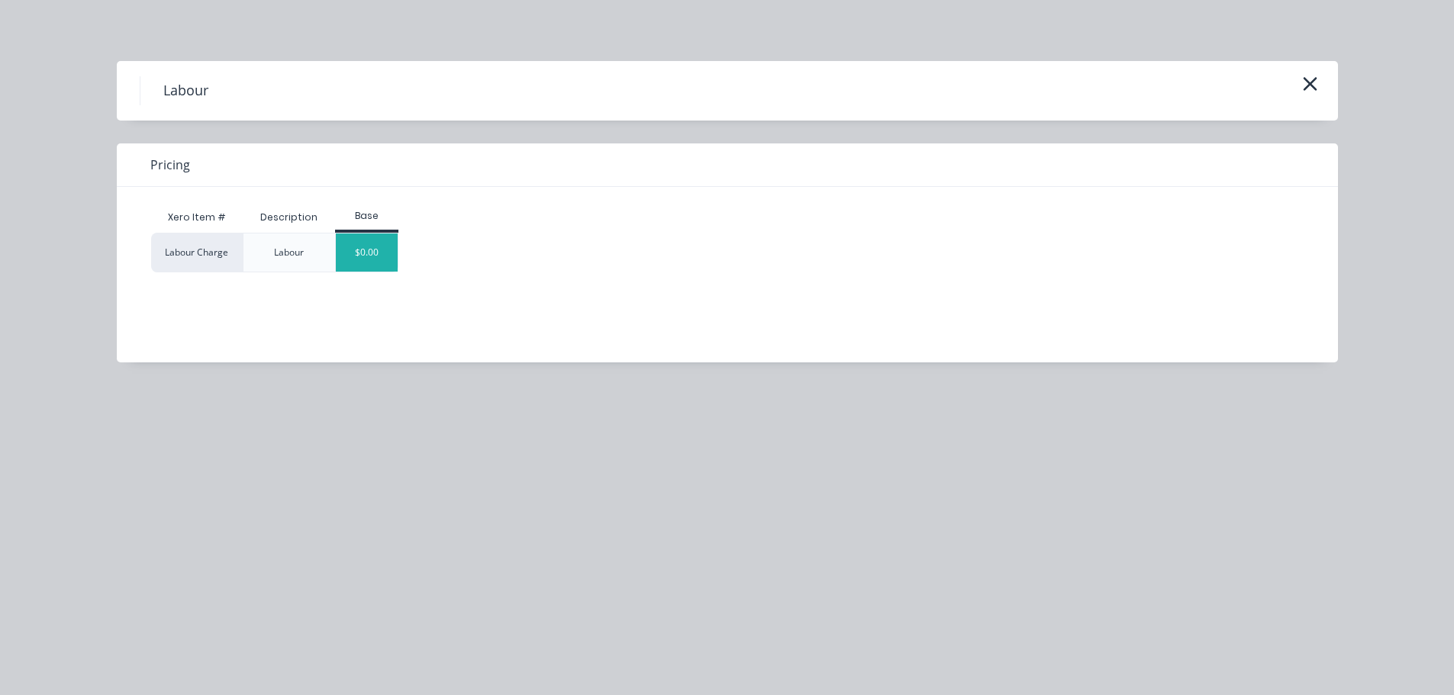
click at [366, 260] on div "$0.00" at bounding box center [367, 253] width 62 height 38
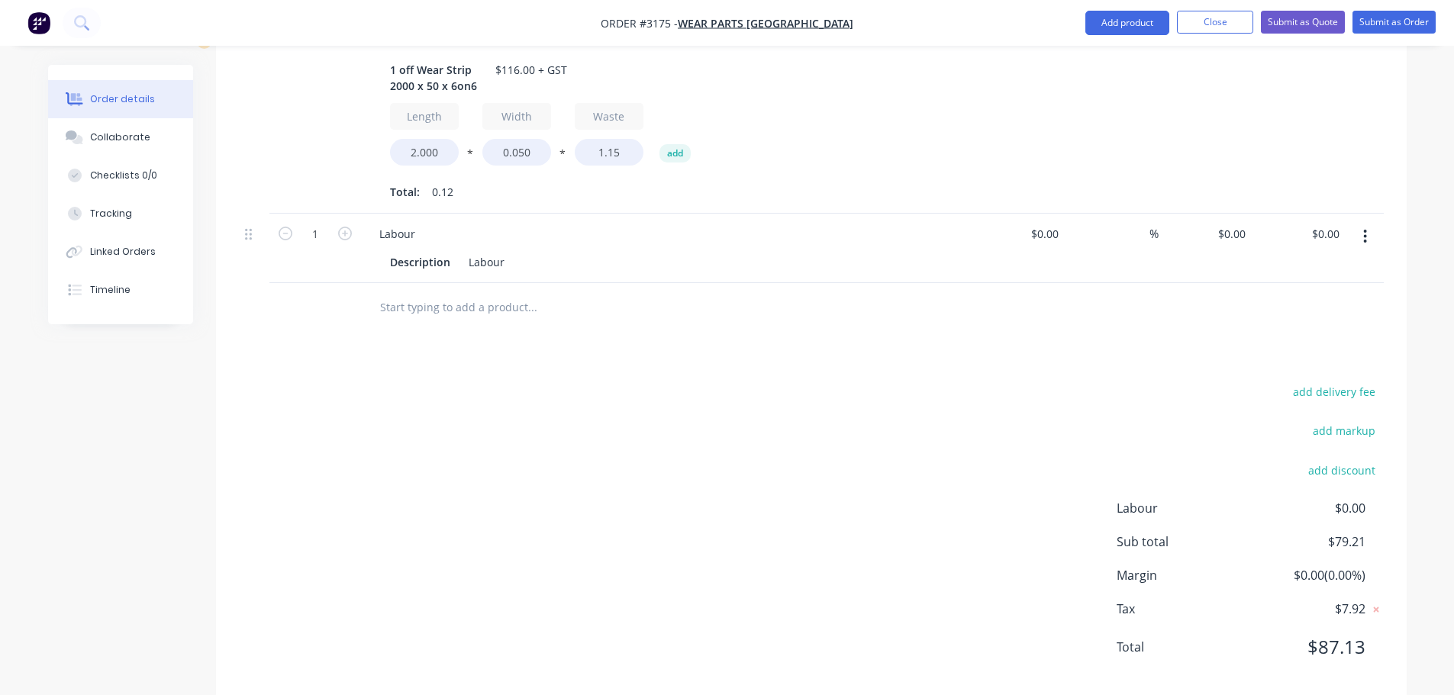
scroll to position [561, 0]
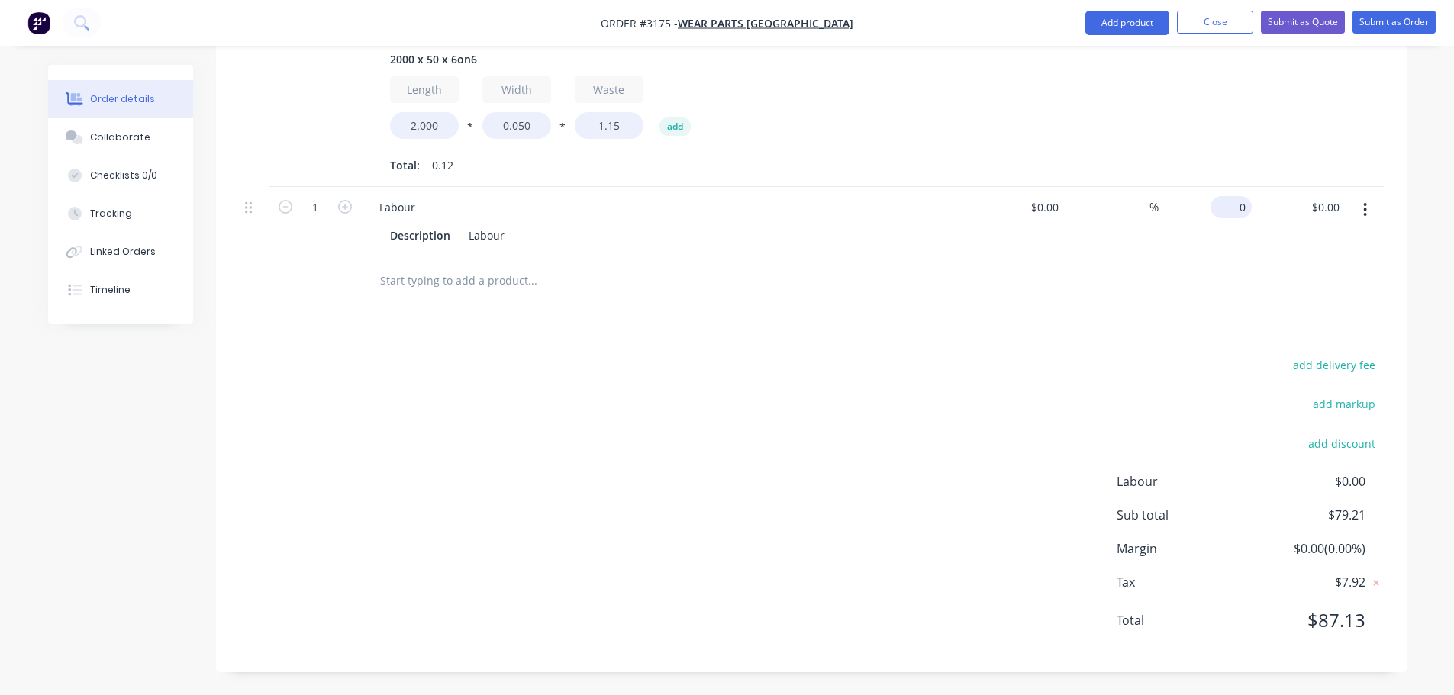
click at [1242, 198] on input "0" at bounding box center [1234, 207] width 35 height 22
type input "$36.79"
click at [1113, 315] on div "Products Show / Hide columns Add product Qty Cost Markup Price Total 1 6on6 Chr…" at bounding box center [811, 290] width 1191 height 763
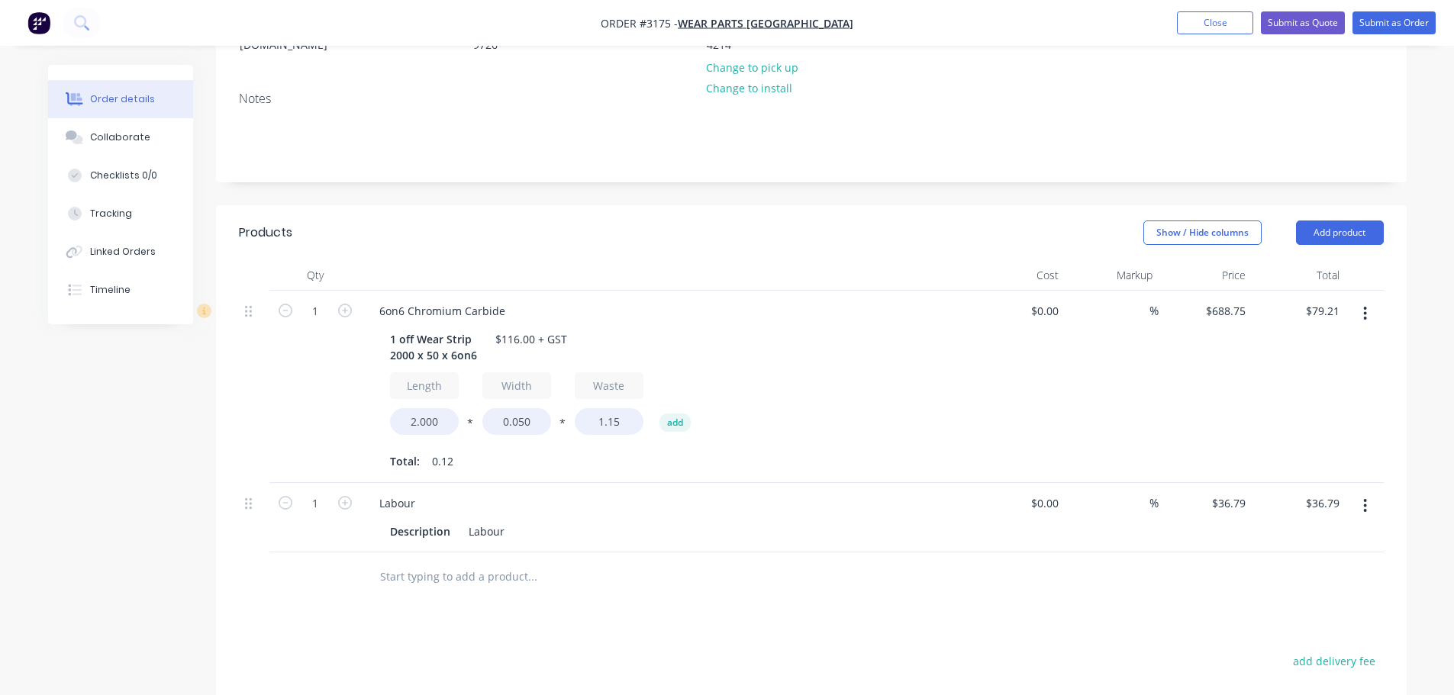
scroll to position [256, 0]
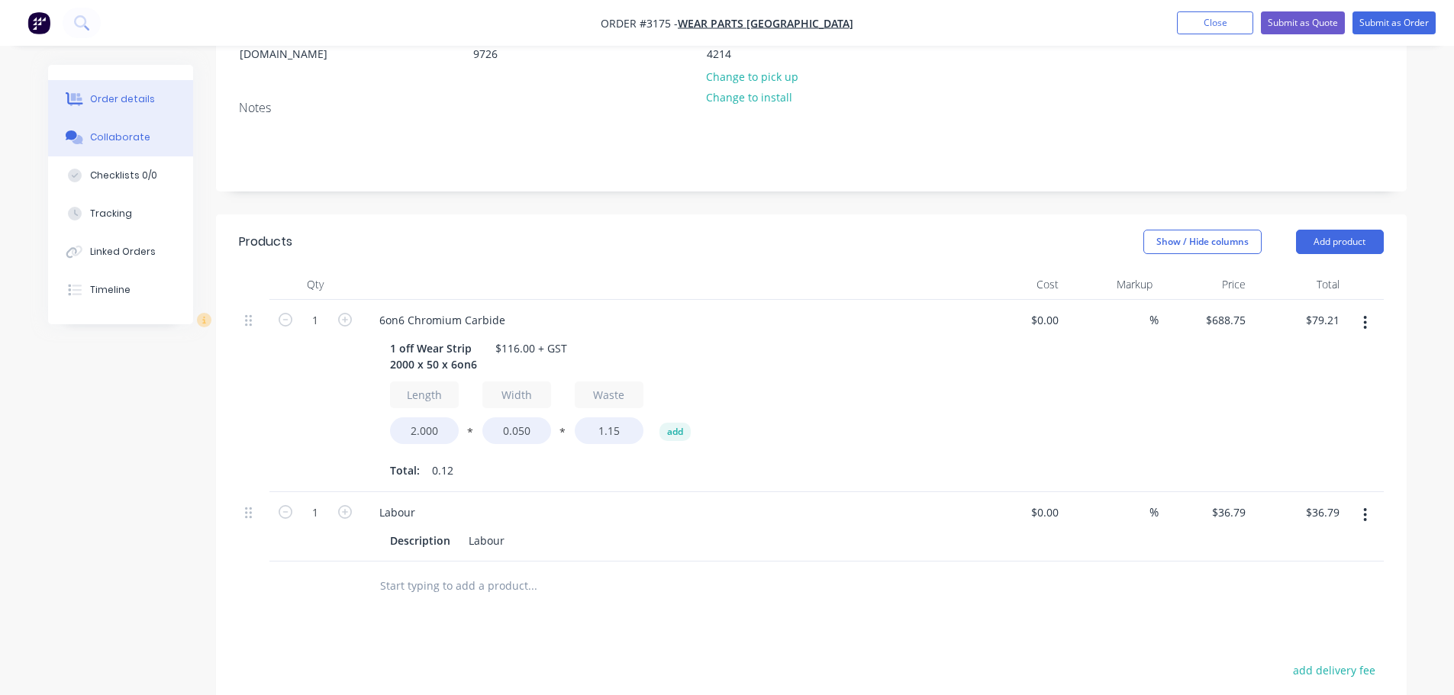
click at [98, 144] on button "Collaborate" at bounding box center [120, 137] width 145 height 38
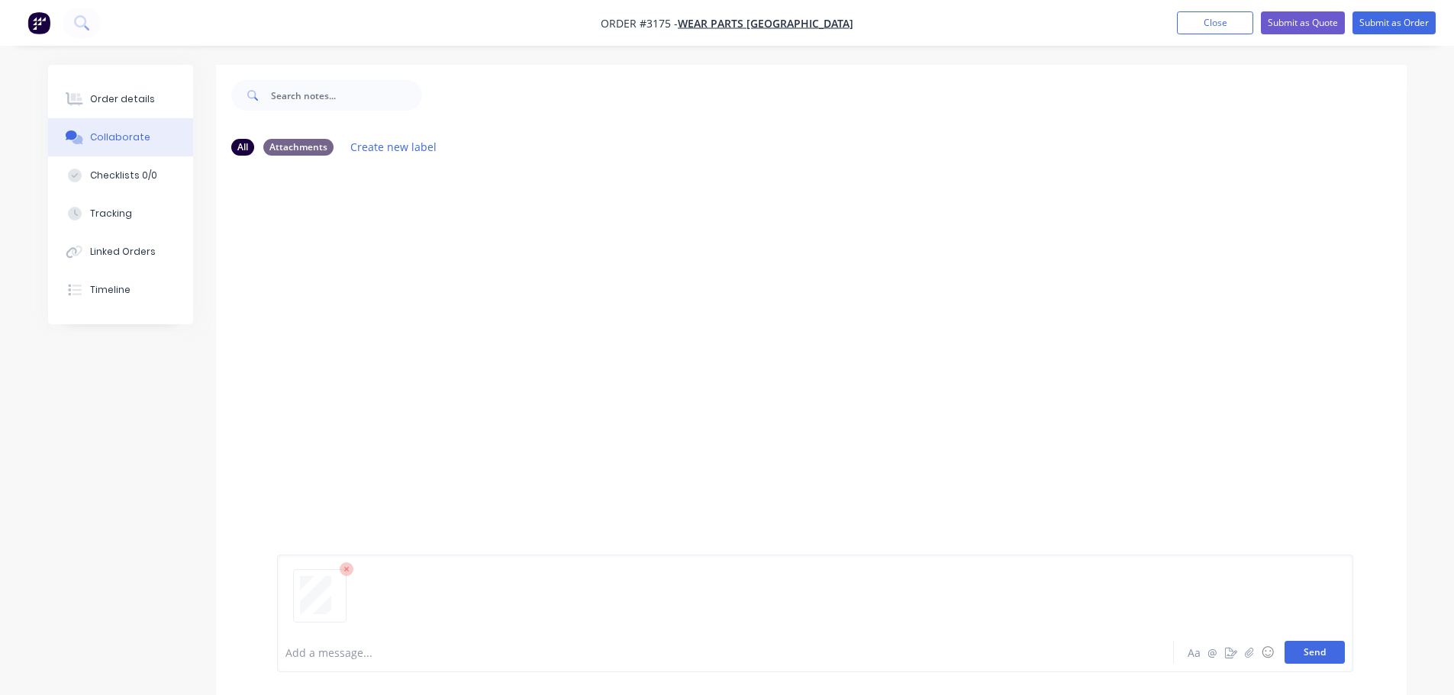
click at [1303, 645] on button "Send" at bounding box center [1315, 652] width 60 height 23
click at [111, 95] on div "Order details" at bounding box center [122, 99] width 65 height 14
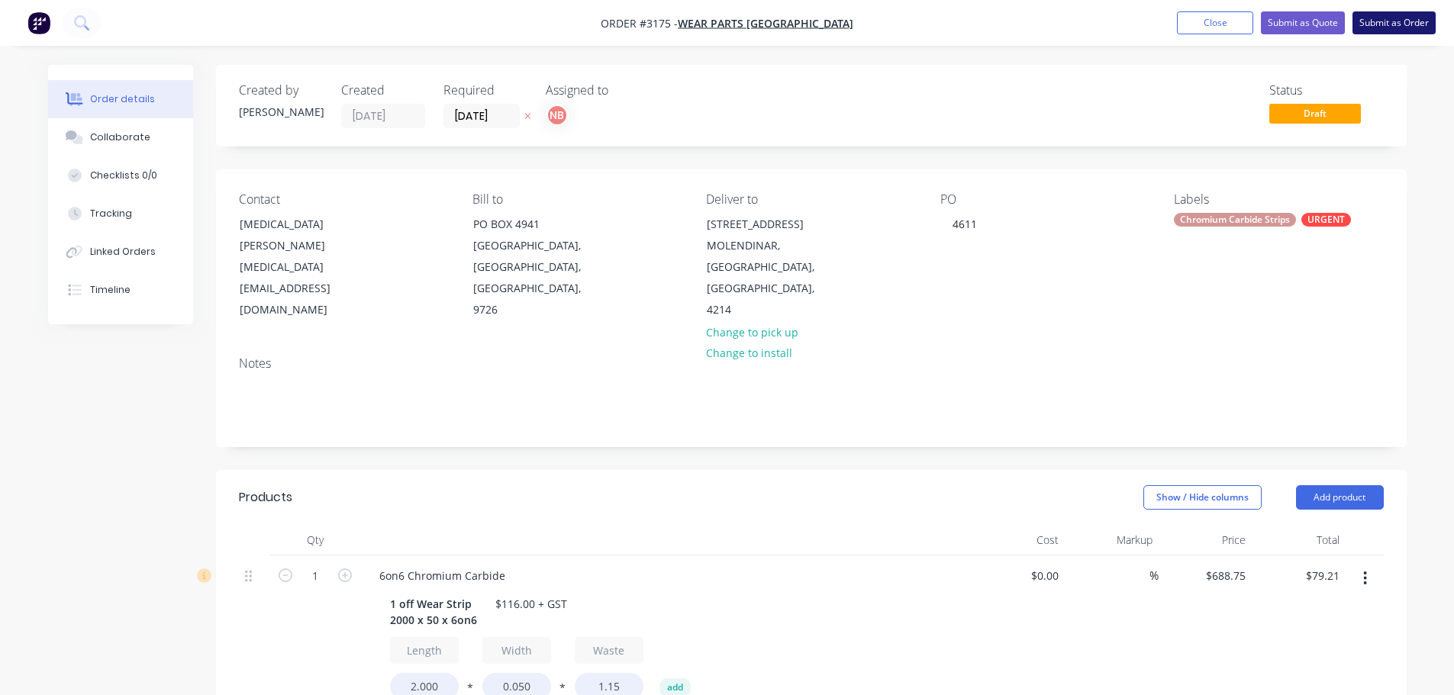
click at [1397, 23] on button "Submit as Order" at bounding box center [1394, 22] width 83 height 23
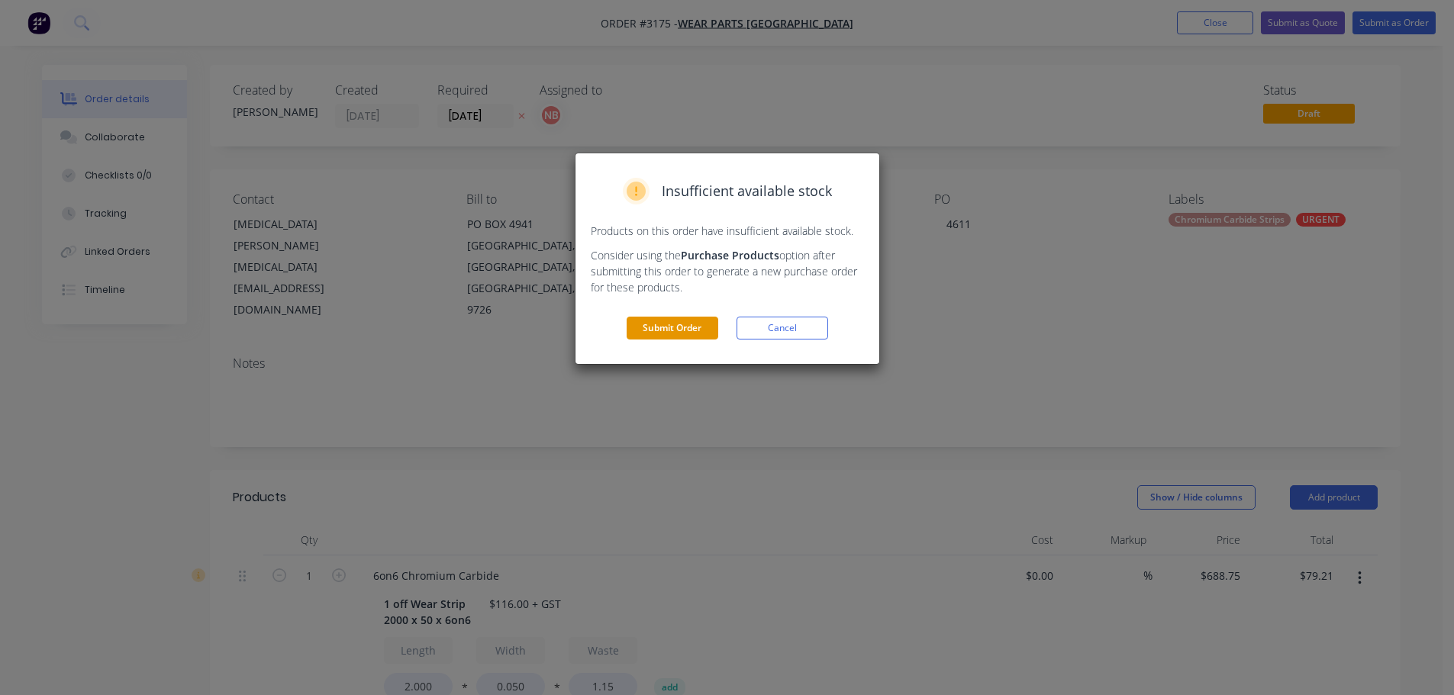
click at [685, 330] on button "Submit Order" at bounding box center [673, 328] width 92 height 23
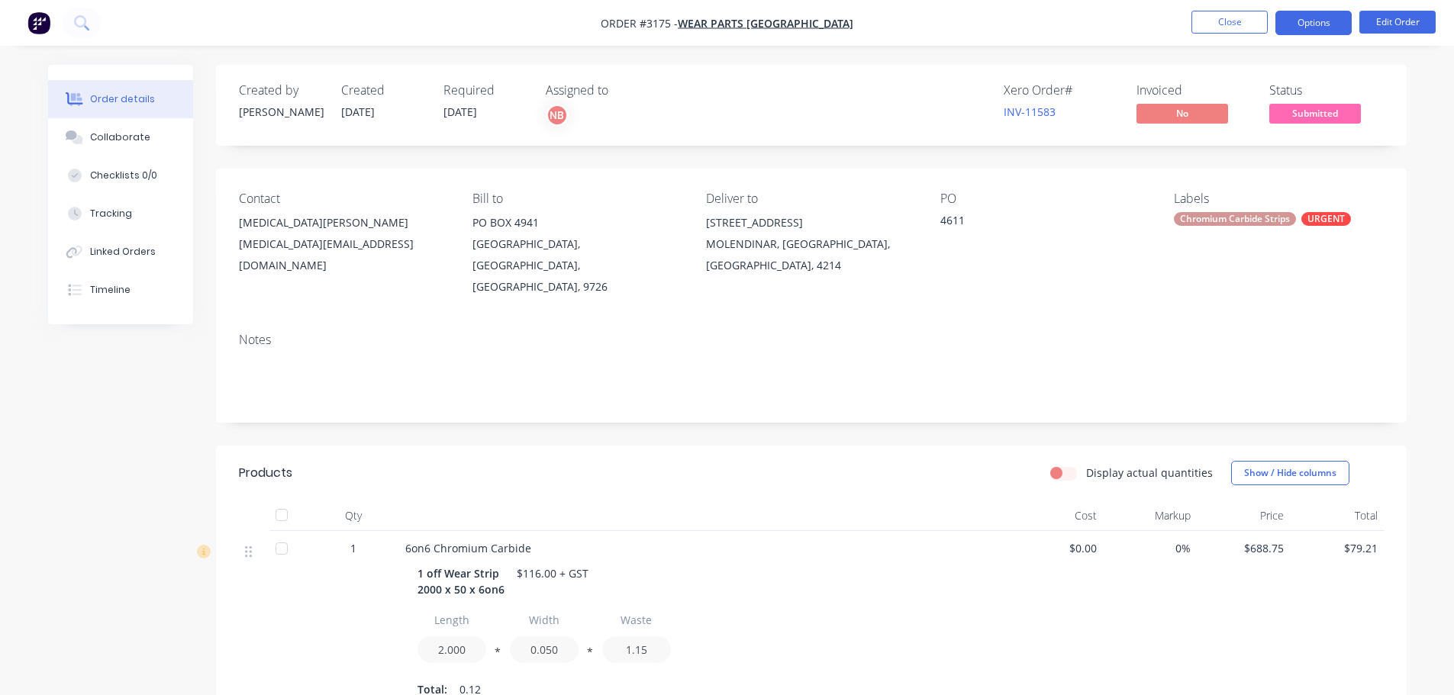
click at [1326, 19] on button "Options" at bounding box center [1314, 23] width 76 height 24
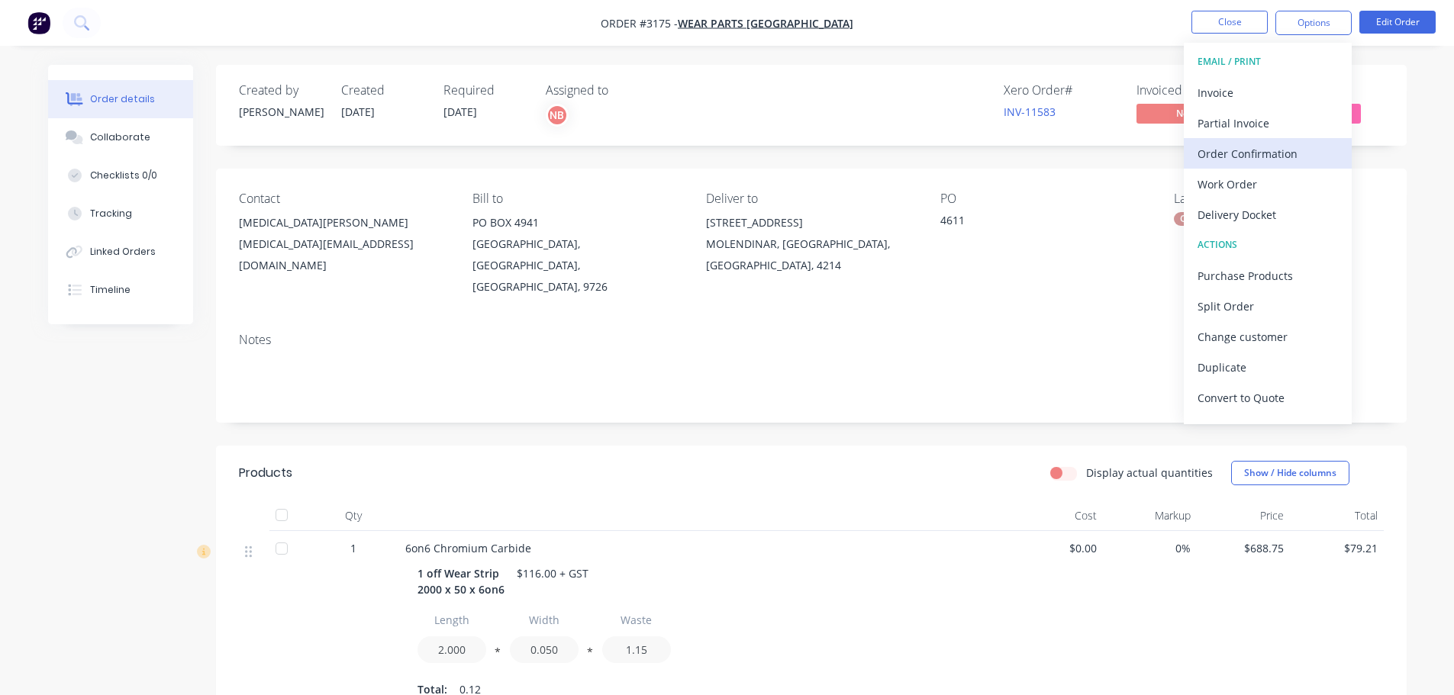
click at [1225, 153] on div "Order Confirmation" at bounding box center [1268, 154] width 140 height 22
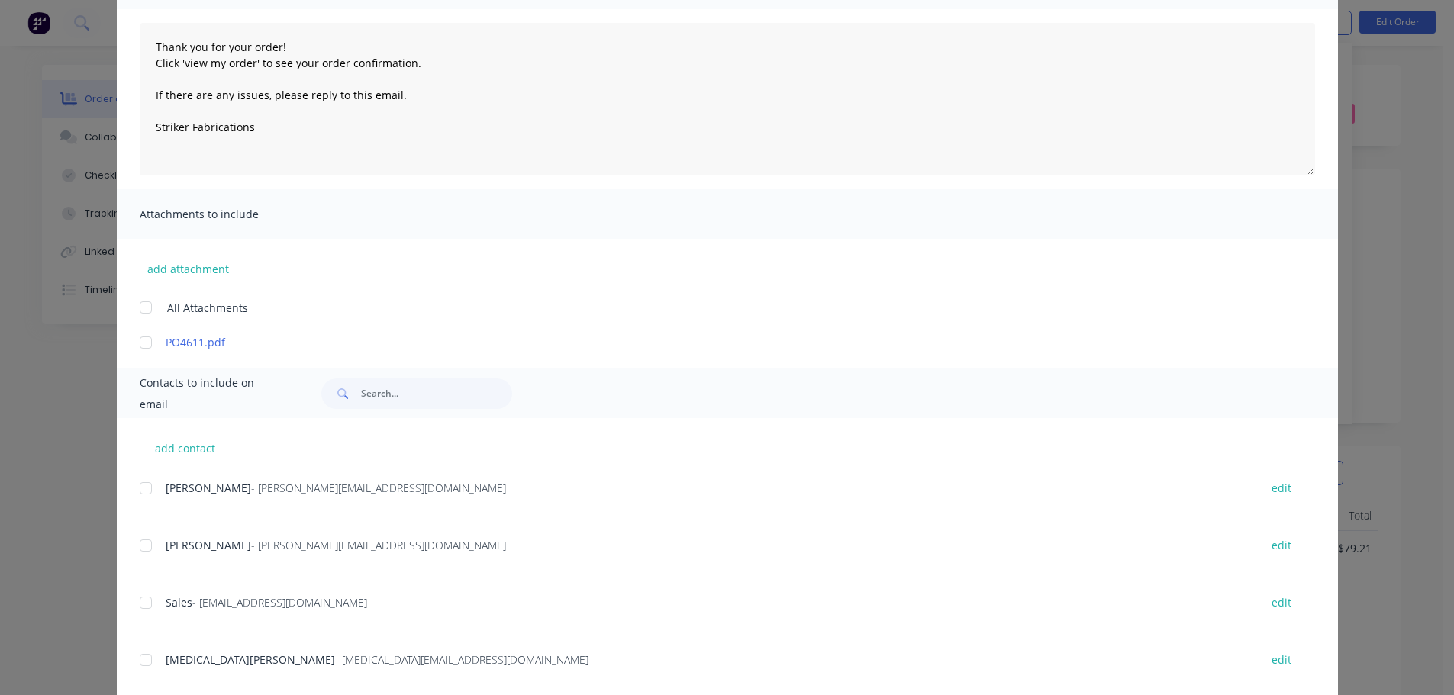
scroll to position [153, 0]
click at [142, 658] on div at bounding box center [146, 659] width 31 height 31
type textarea "Thank you for your order! Click 'view my order' to see your order confirmation.…"
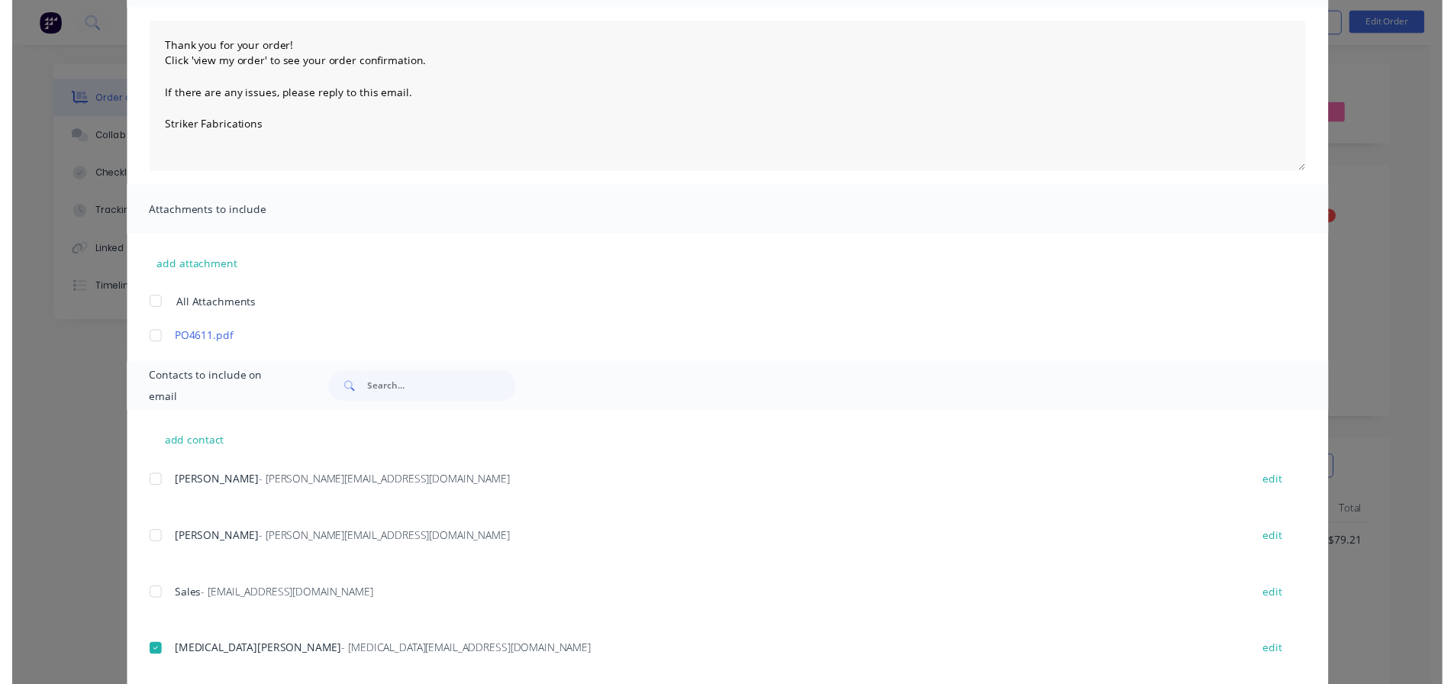
scroll to position [0, 0]
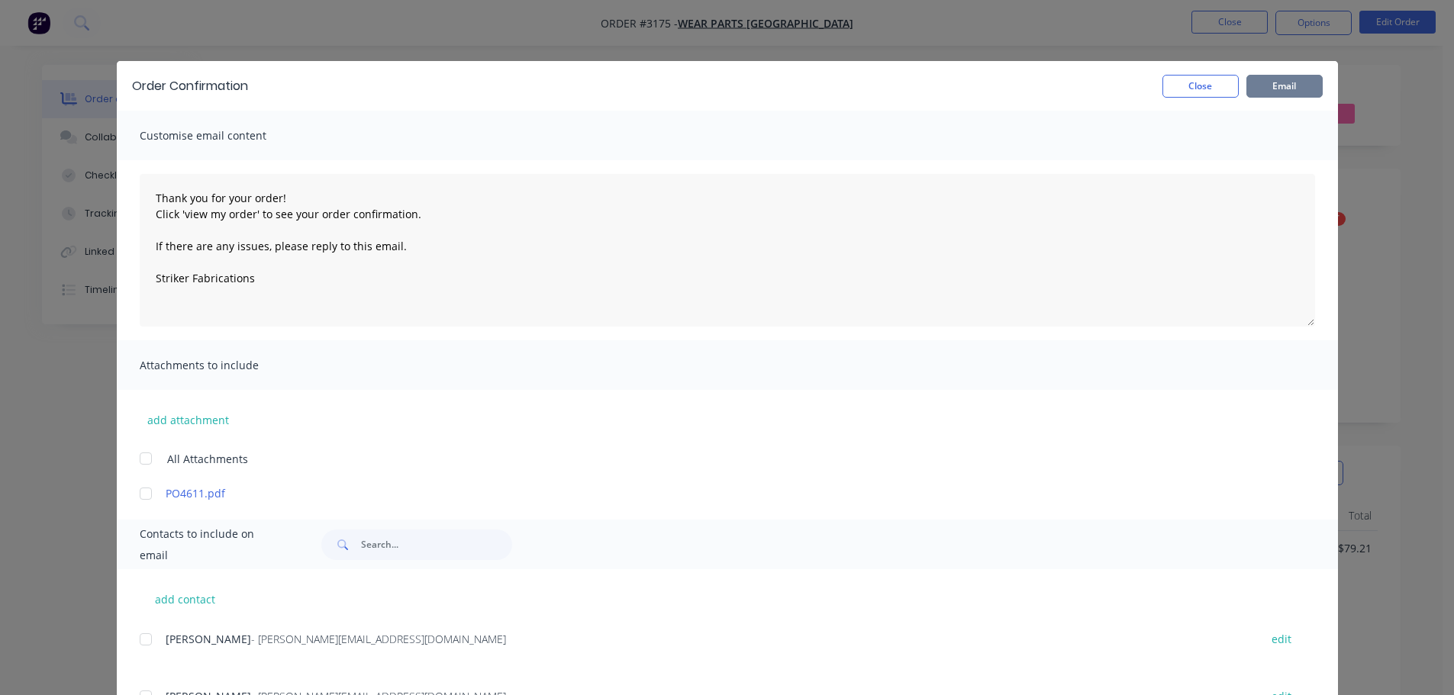
click at [1259, 89] on button "Email" at bounding box center [1285, 86] width 76 height 23
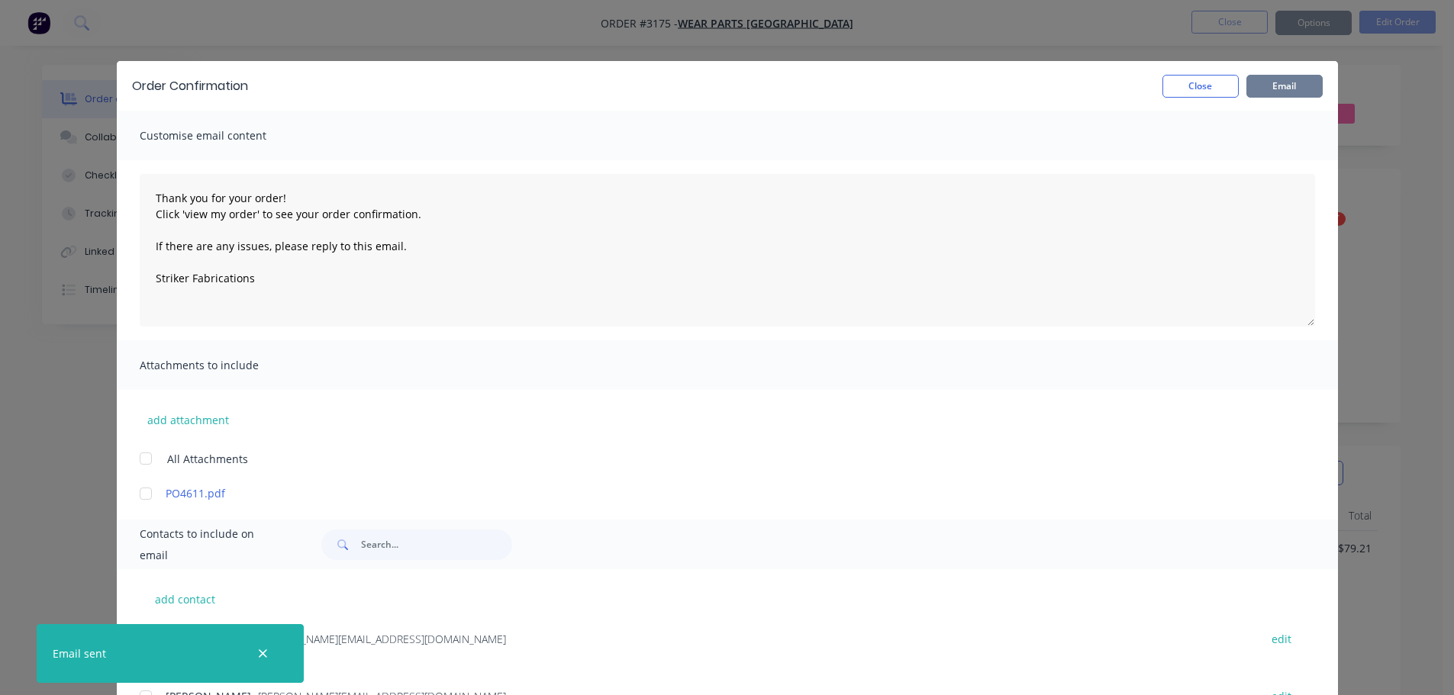
type textarea "Thank you for your order! Click 'view my order' to see your order confirmation.…"
click at [1197, 76] on button "Close" at bounding box center [1201, 86] width 76 height 23
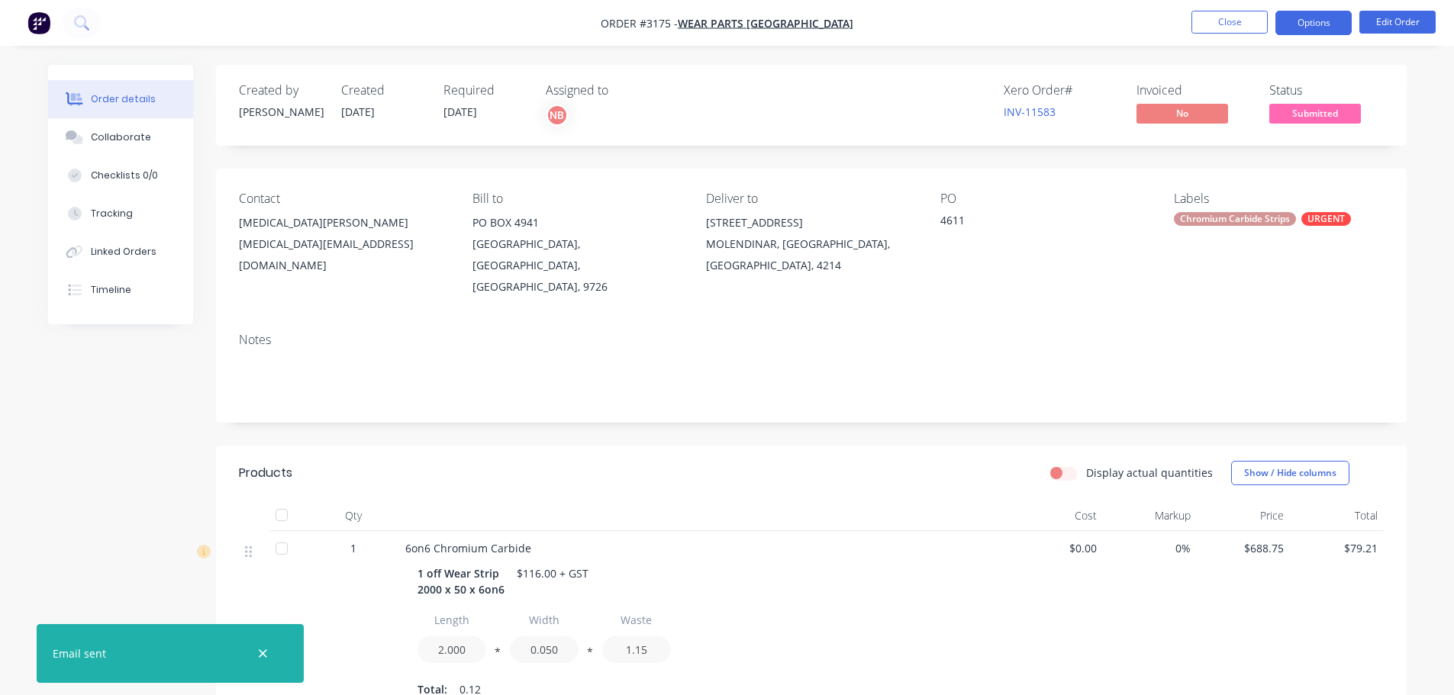
click at [1286, 25] on button "Options" at bounding box center [1314, 23] width 76 height 24
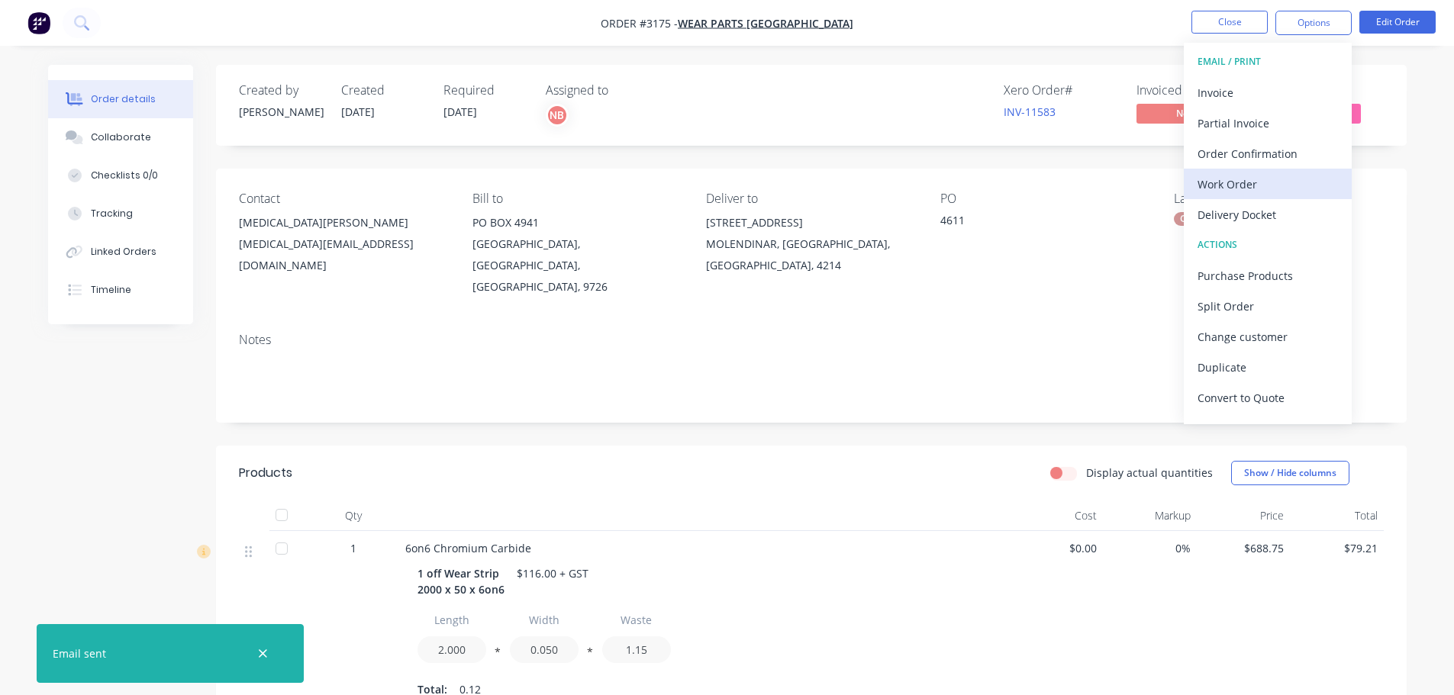
click at [1253, 184] on div "Work Order" at bounding box center [1268, 184] width 140 height 22
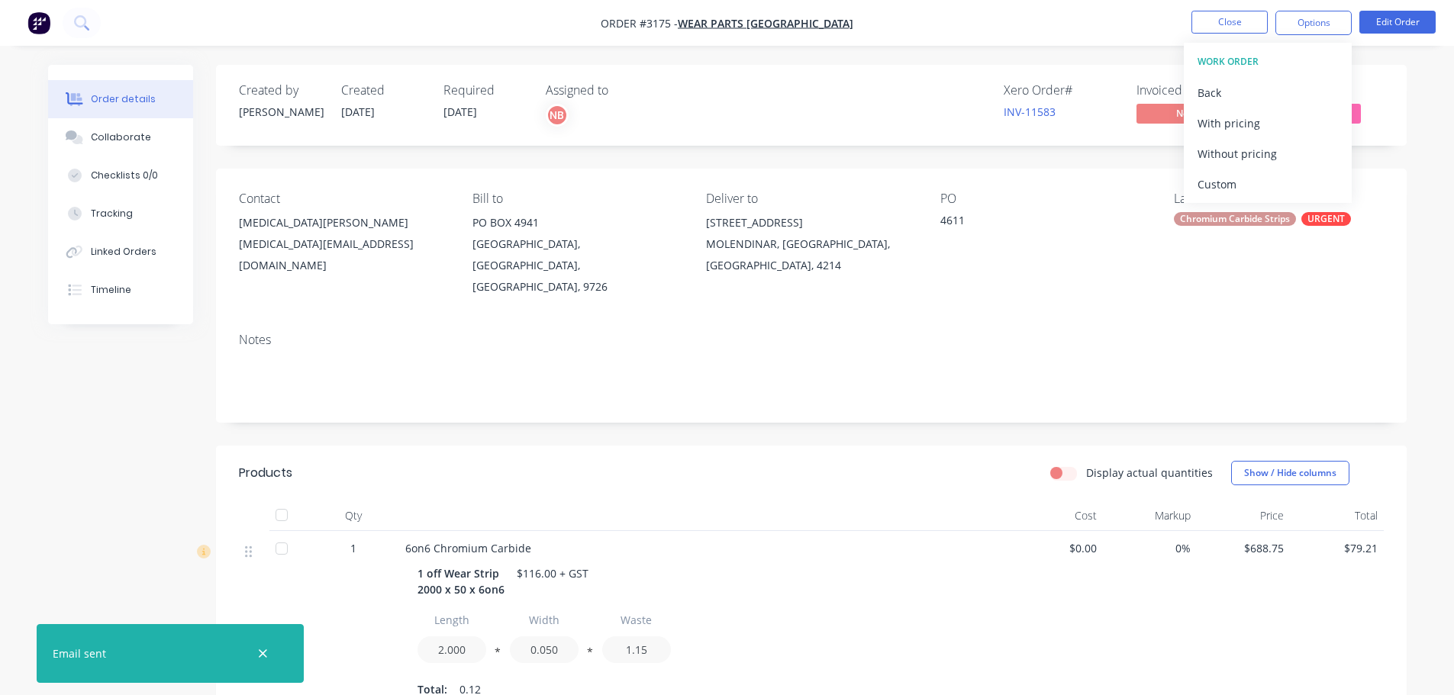
click at [1253, 184] on div "Custom" at bounding box center [1268, 184] width 140 height 22
click at [1250, 159] on div "Without pricing" at bounding box center [1268, 154] width 140 height 22
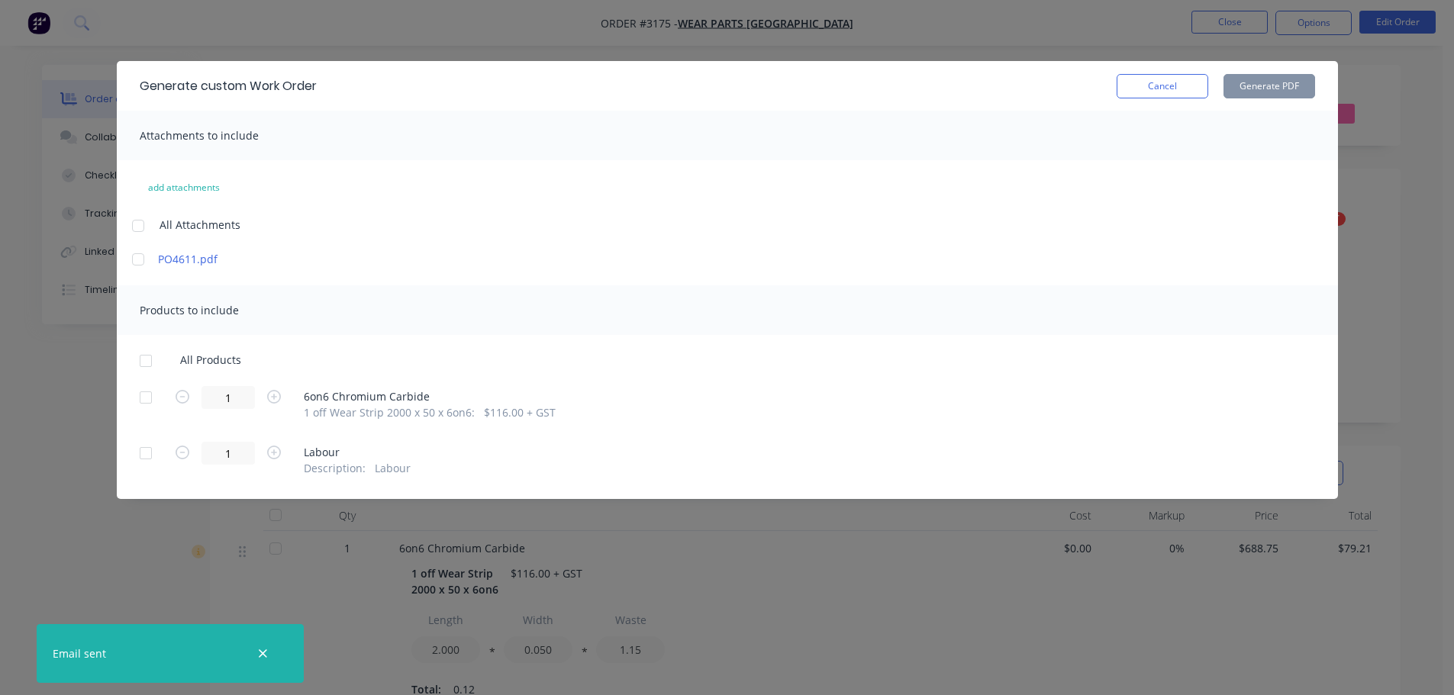
click at [148, 402] on div at bounding box center [146, 397] width 31 height 31
click at [1244, 93] on button "Generate PDF" at bounding box center [1270, 86] width 92 height 24
click at [1128, 90] on button "Cancel" at bounding box center [1163, 86] width 92 height 24
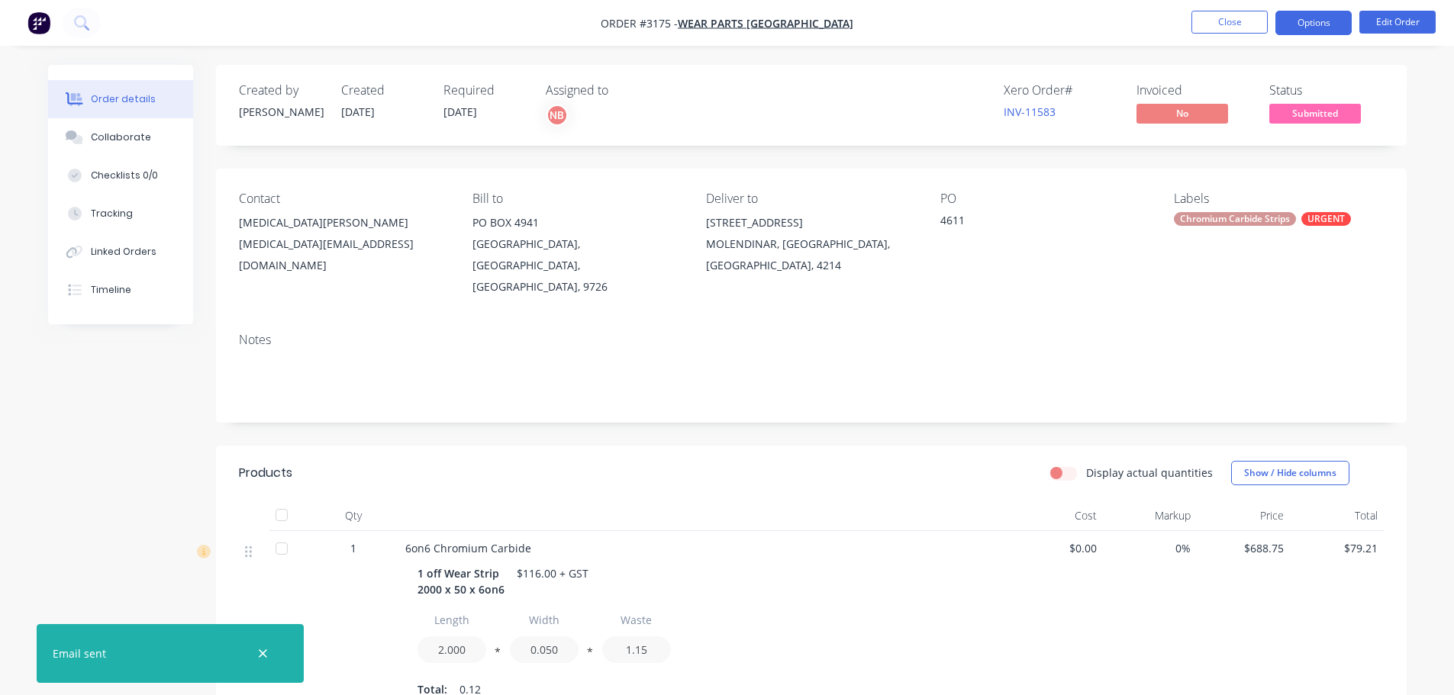
click at [1302, 21] on button "Options" at bounding box center [1314, 23] width 76 height 24
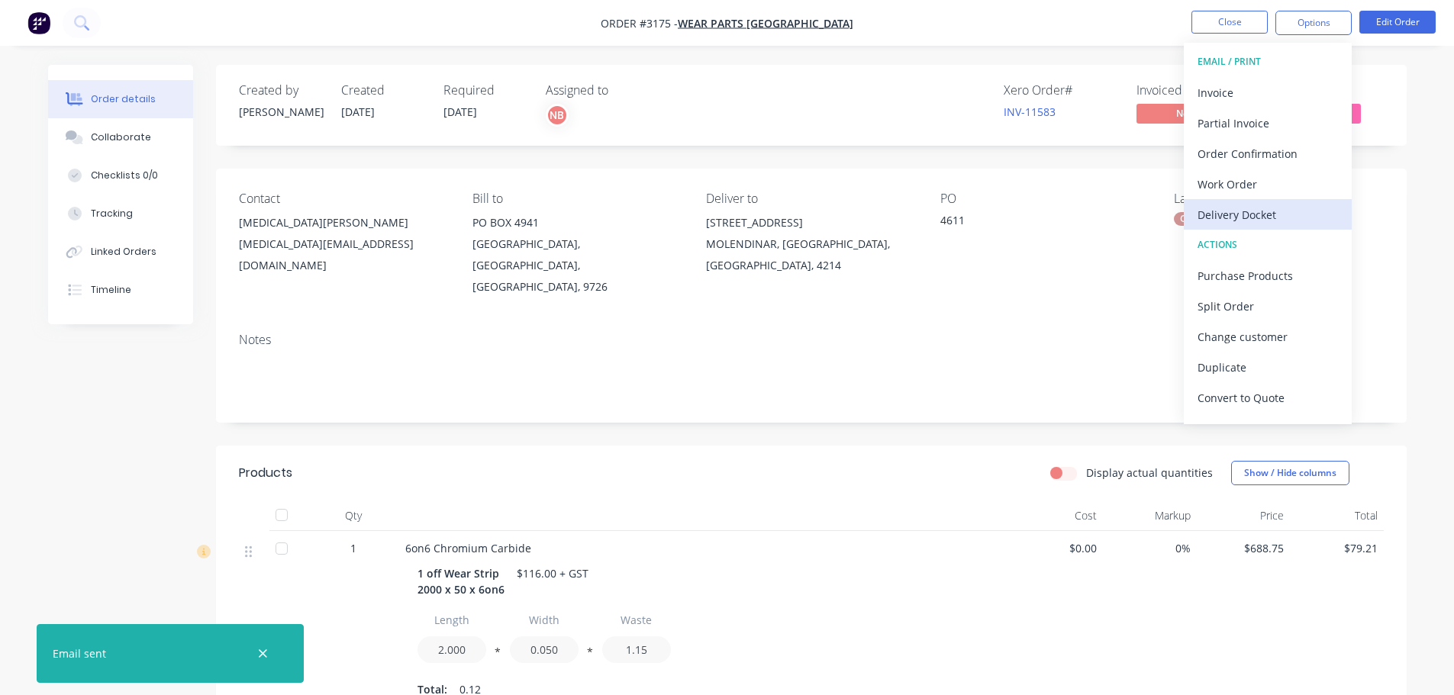
click at [1231, 218] on div "Delivery Docket" at bounding box center [1268, 215] width 140 height 22
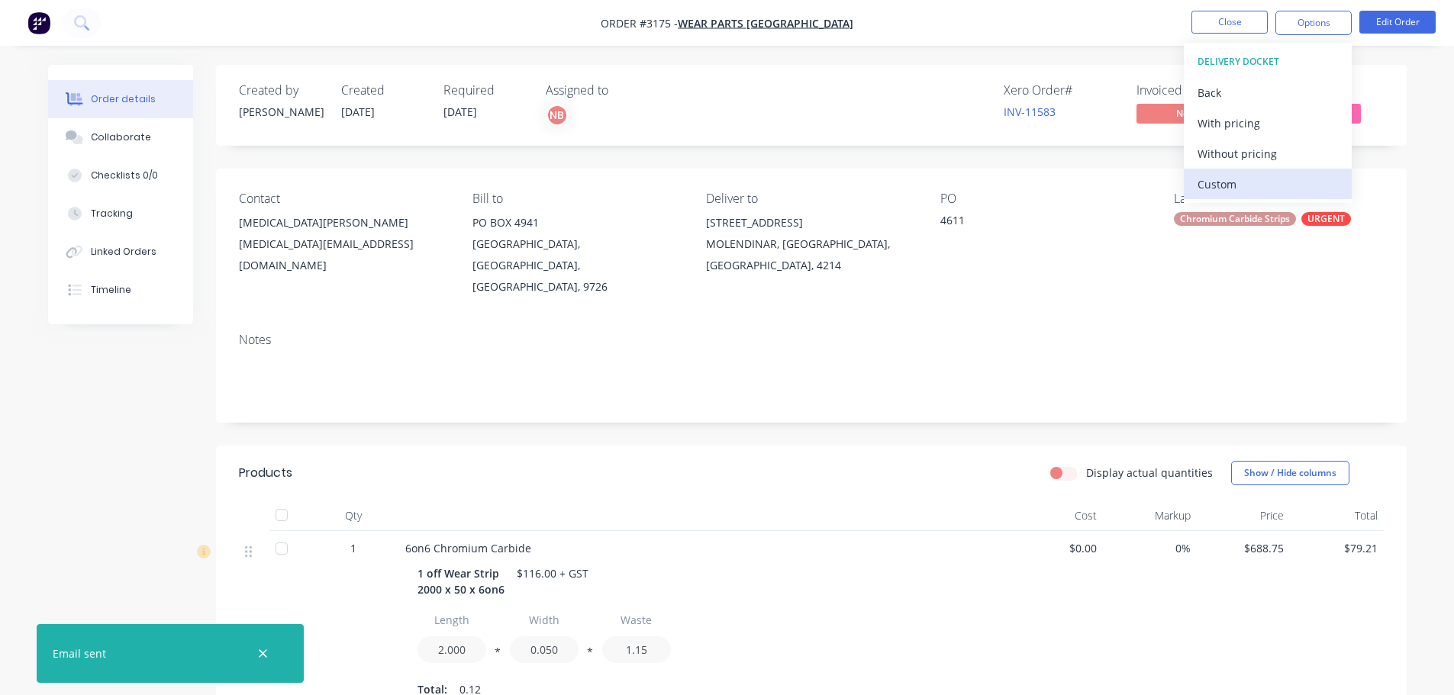
click at [1230, 192] on div "Custom" at bounding box center [1268, 184] width 140 height 22
click at [1221, 150] on div "Without pricing" at bounding box center [1268, 154] width 140 height 22
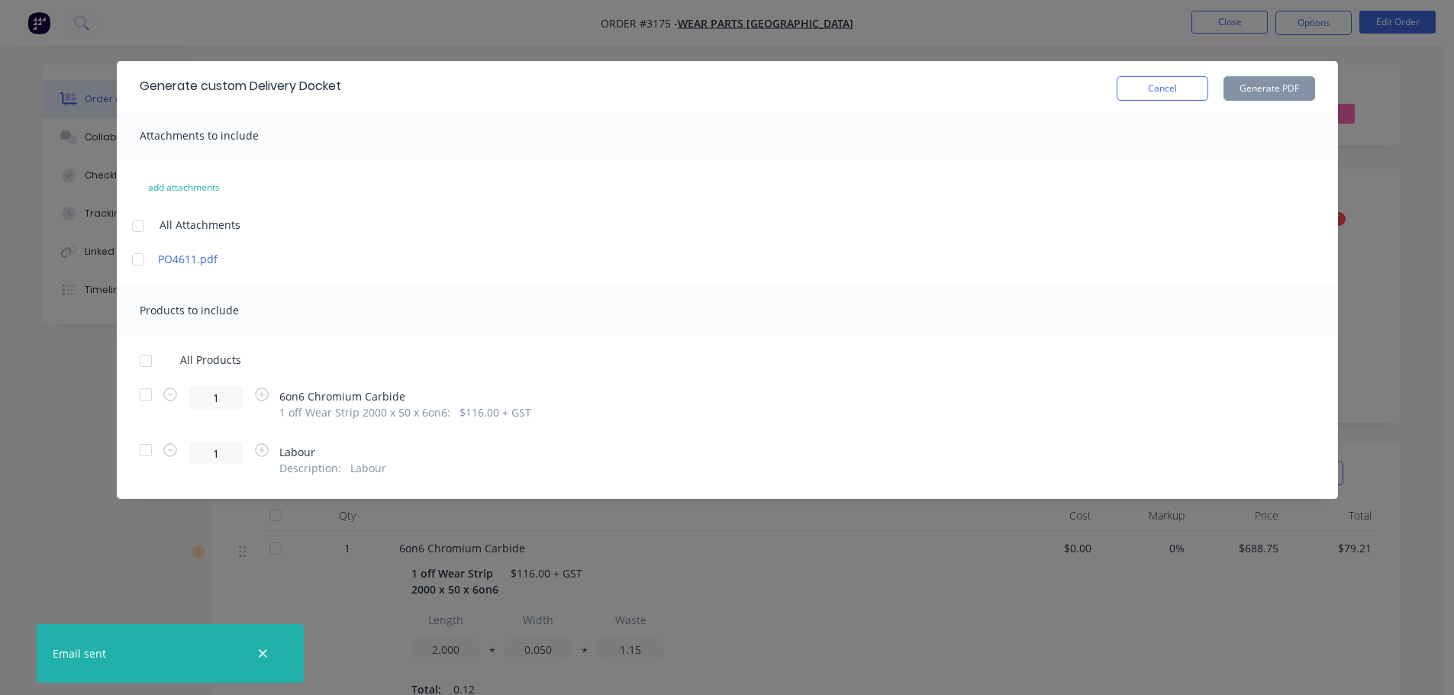
click at [147, 391] on div at bounding box center [146, 394] width 31 height 31
click at [1234, 88] on button "Generate PDF" at bounding box center [1270, 88] width 92 height 24
click at [1145, 83] on button "Cancel" at bounding box center [1163, 88] width 92 height 24
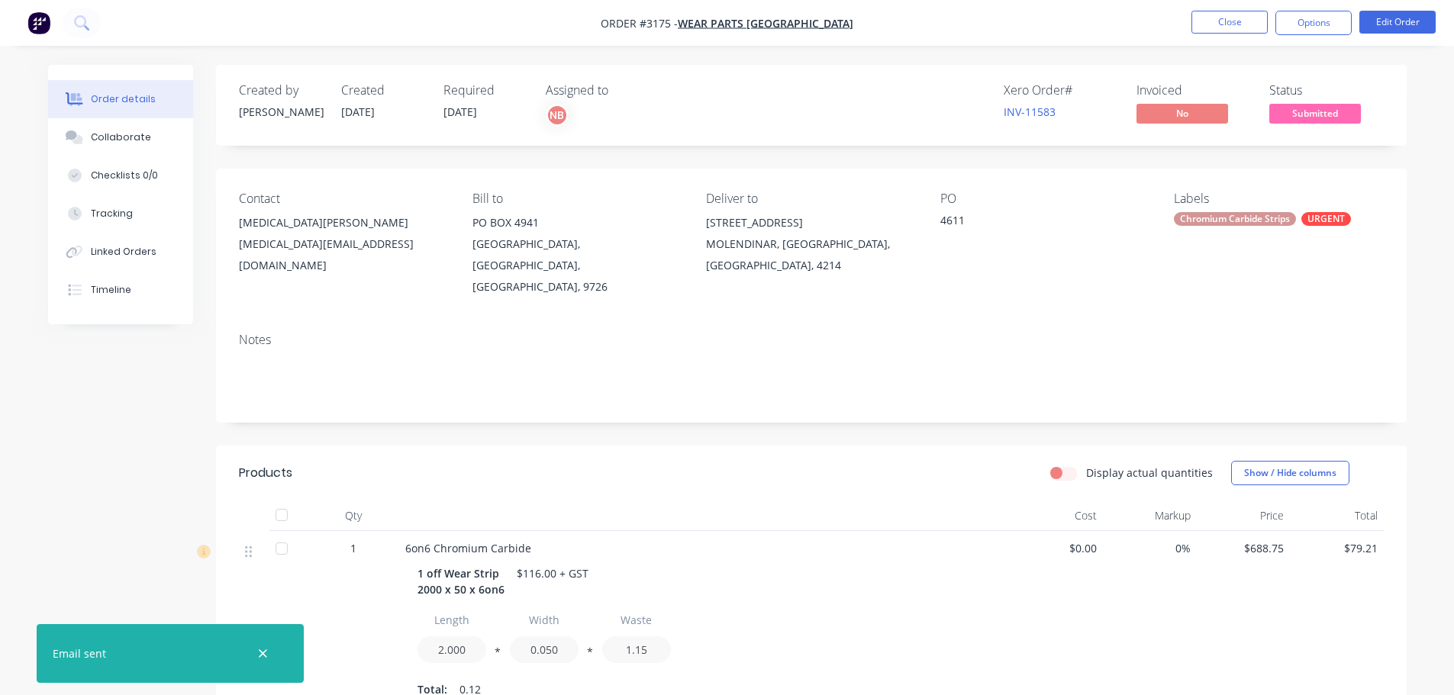
click at [1273, 14] on ul "Close Options Edit Order" at bounding box center [1313, 23] width 281 height 24
click at [1244, 26] on button "Close" at bounding box center [1230, 22] width 76 height 23
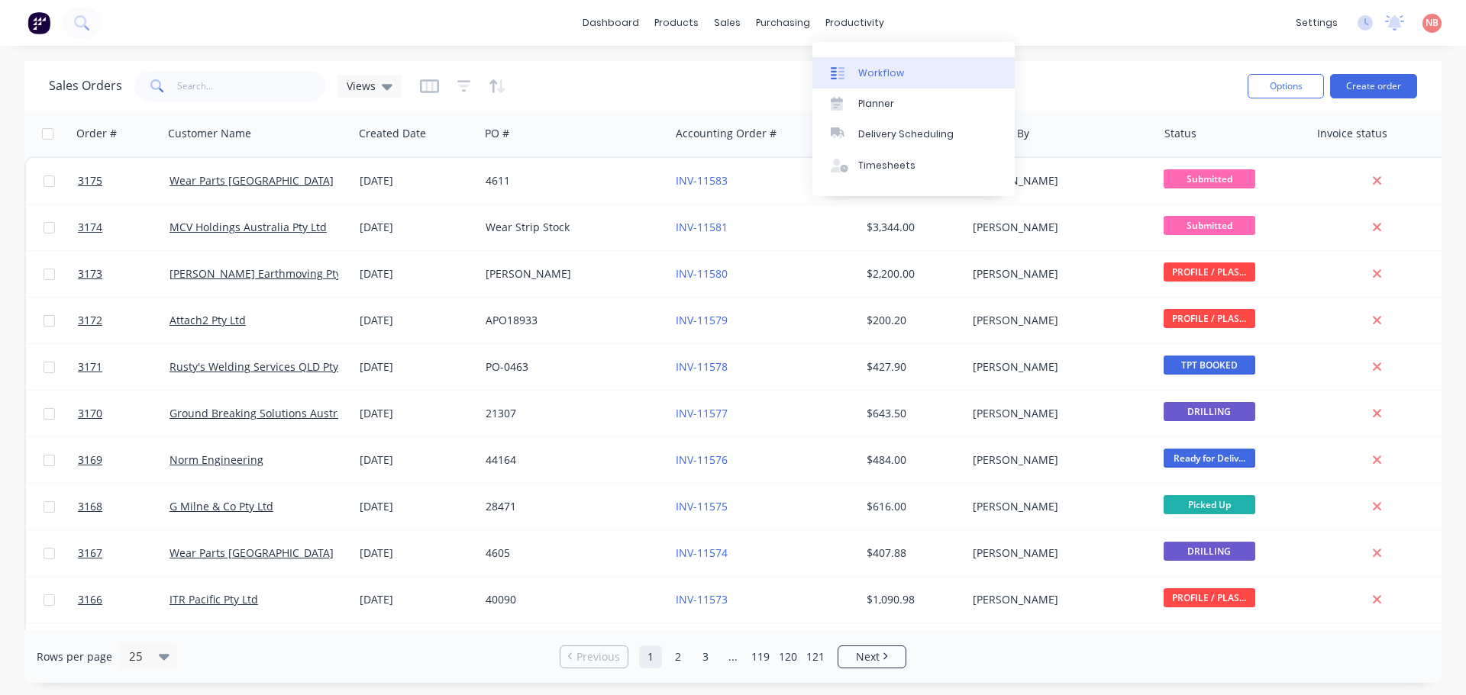
click at [845, 63] on link "Workflow" at bounding box center [913, 72] width 202 height 31
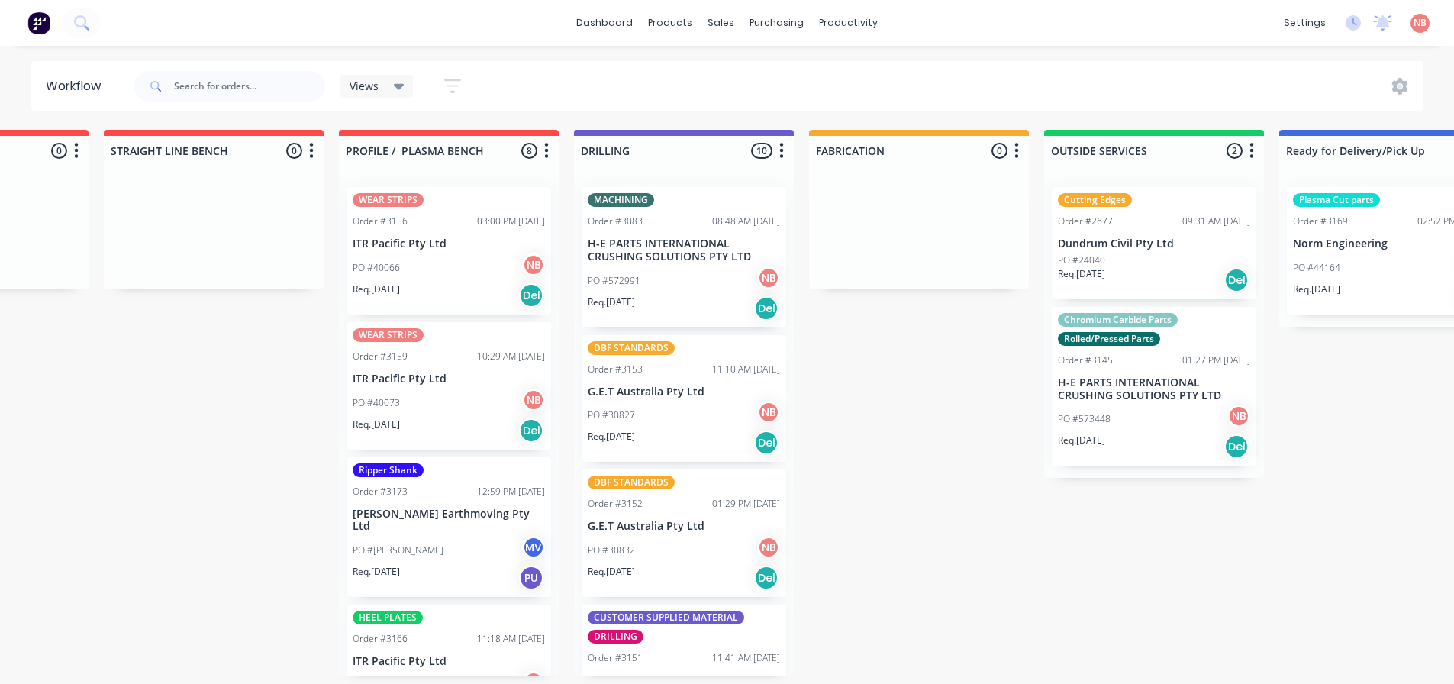
scroll to position [0, 406]
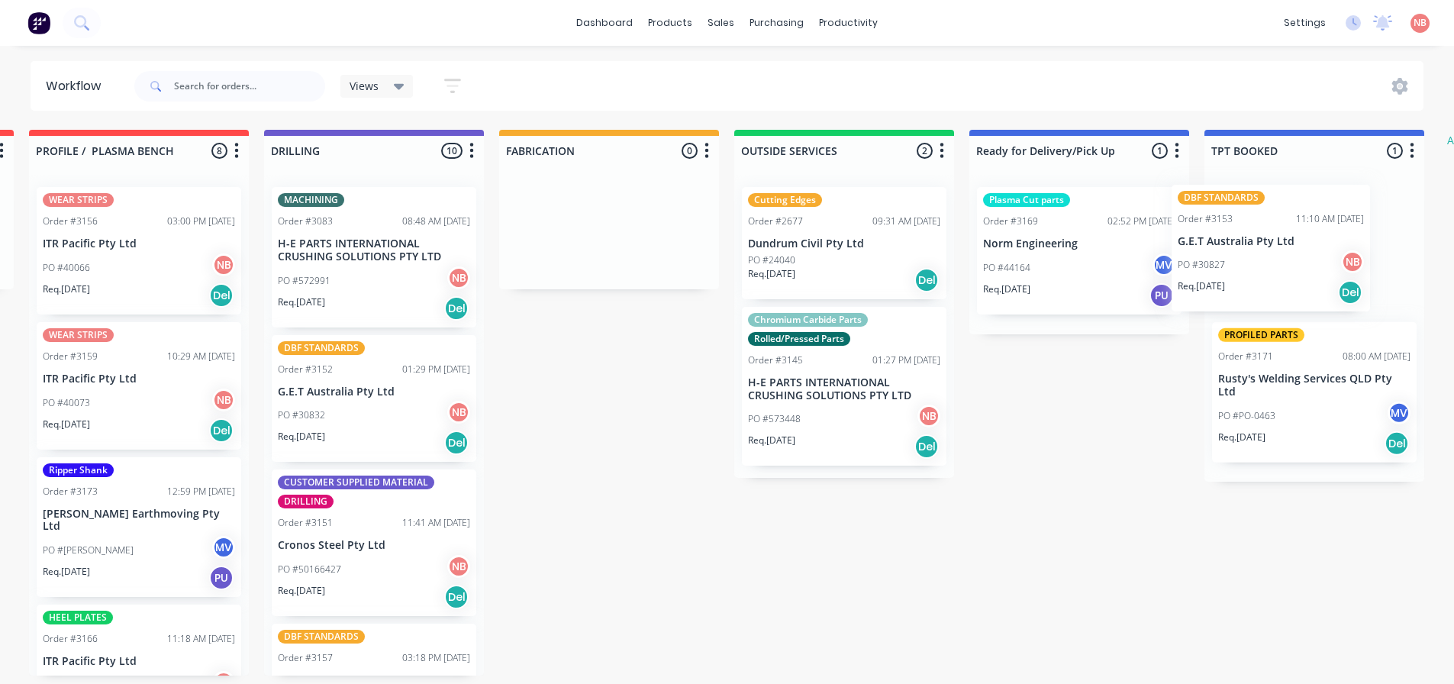
drag, startPoint x: 647, startPoint y: 390, endPoint x: 1250, endPoint y: 237, distance: 623.0
click at [1250, 237] on div "Submitted 2 Status colour #FF69B4 hex #FF69B4 Save Cancel Summaries Total order…" at bounding box center [552, 403] width 2546 height 546
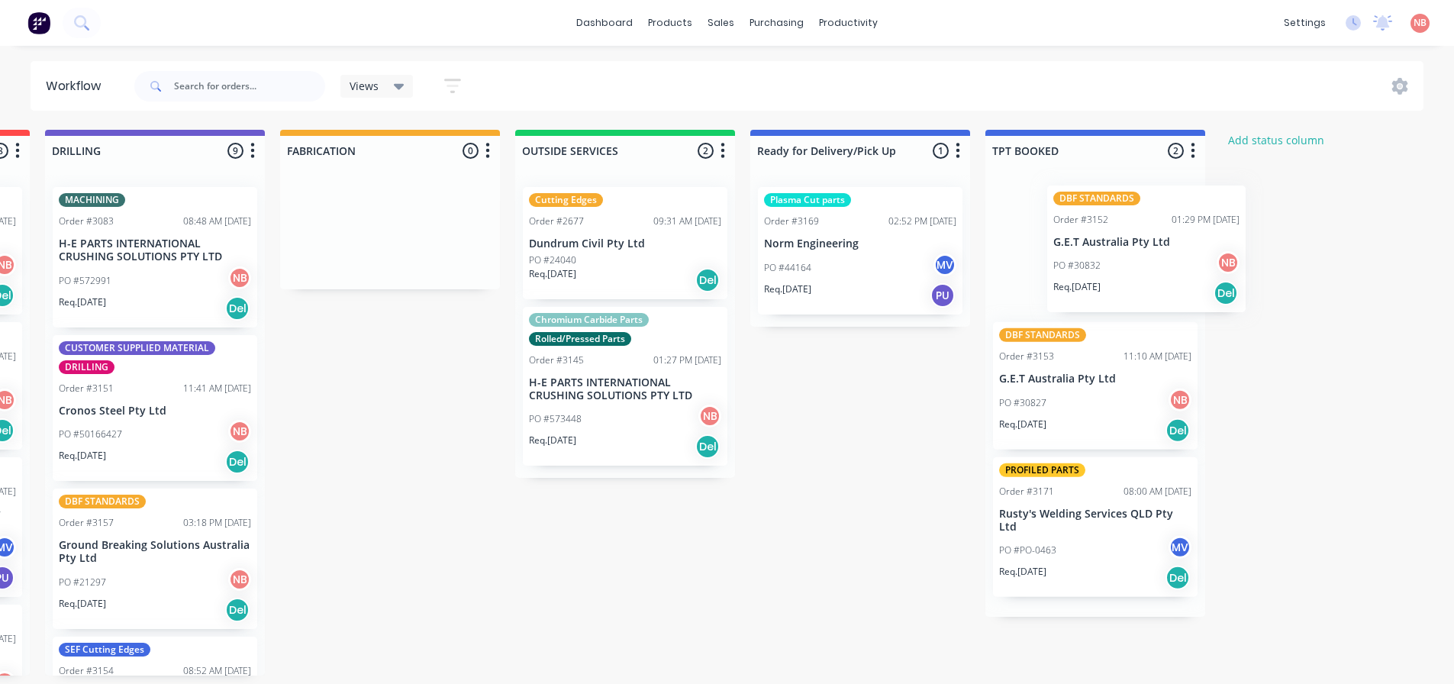
drag, startPoint x: 282, startPoint y: 430, endPoint x: 1116, endPoint y: 277, distance: 848.2
click at [1116, 277] on div "Submitted 2 Status colour #FF69B4 hex #FF69B4 Save Cancel Summaries Total order…" at bounding box center [333, 403] width 2546 height 546
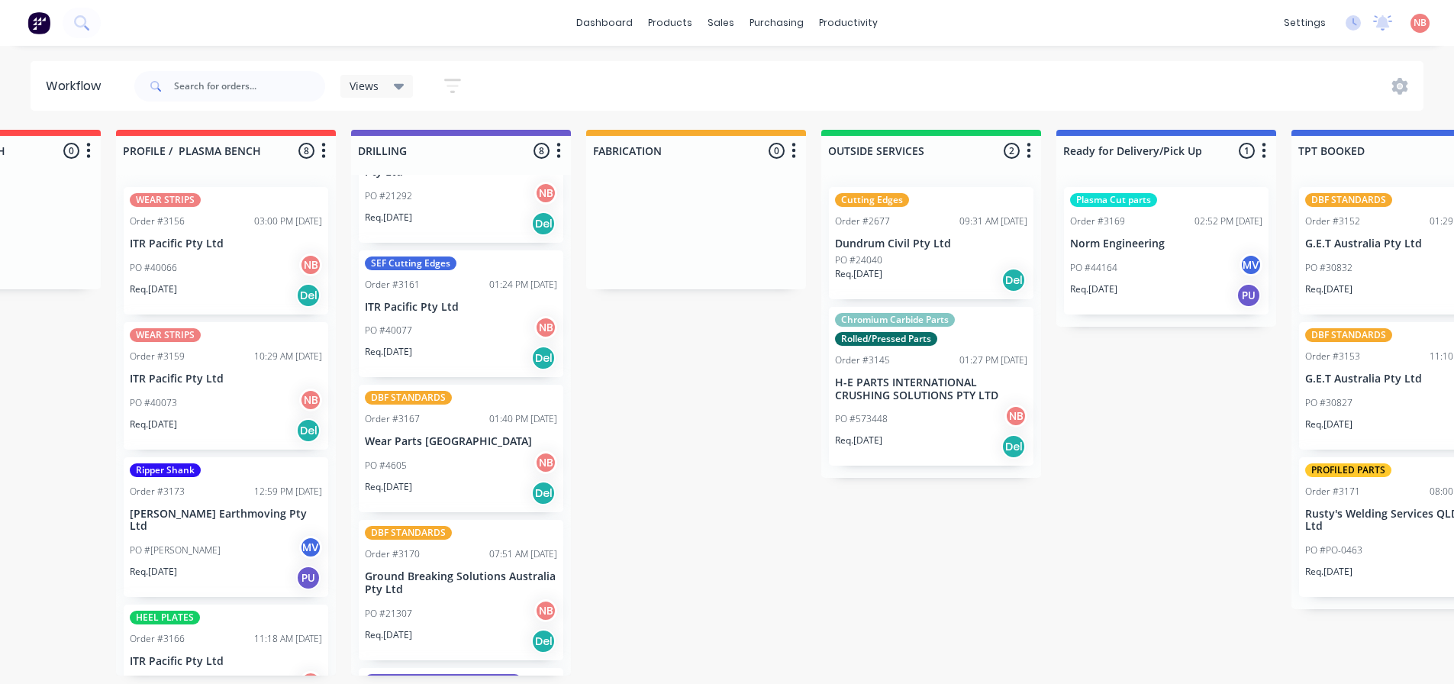
scroll to position [533, 0]
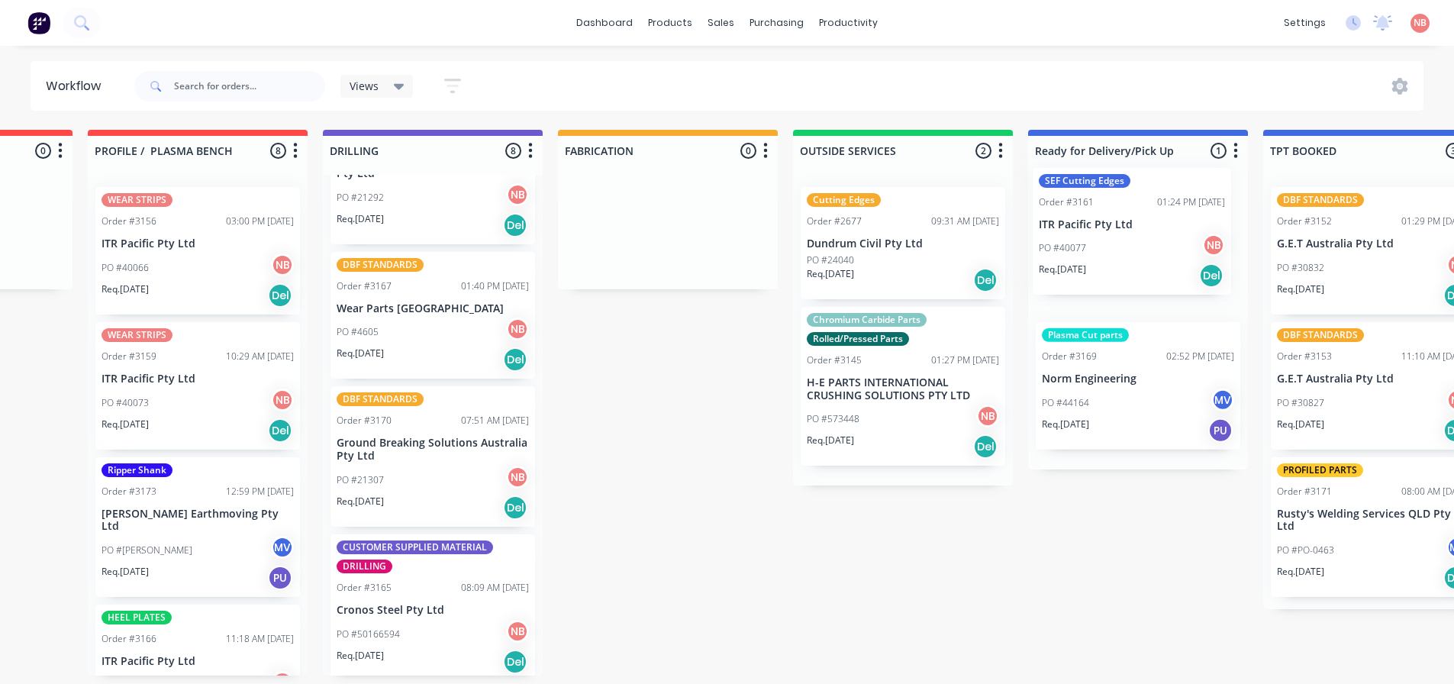
drag, startPoint x: 425, startPoint y: 298, endPoint x: 1108, endPoint y: 212, distance: 688.6
click at [1108, 212] on div "Submitted 2 Status colour #FF69B4 hex #FF69B4 Save Cancel Summaries Total order…" at bounding box center [611, 403] width 2546 height 546
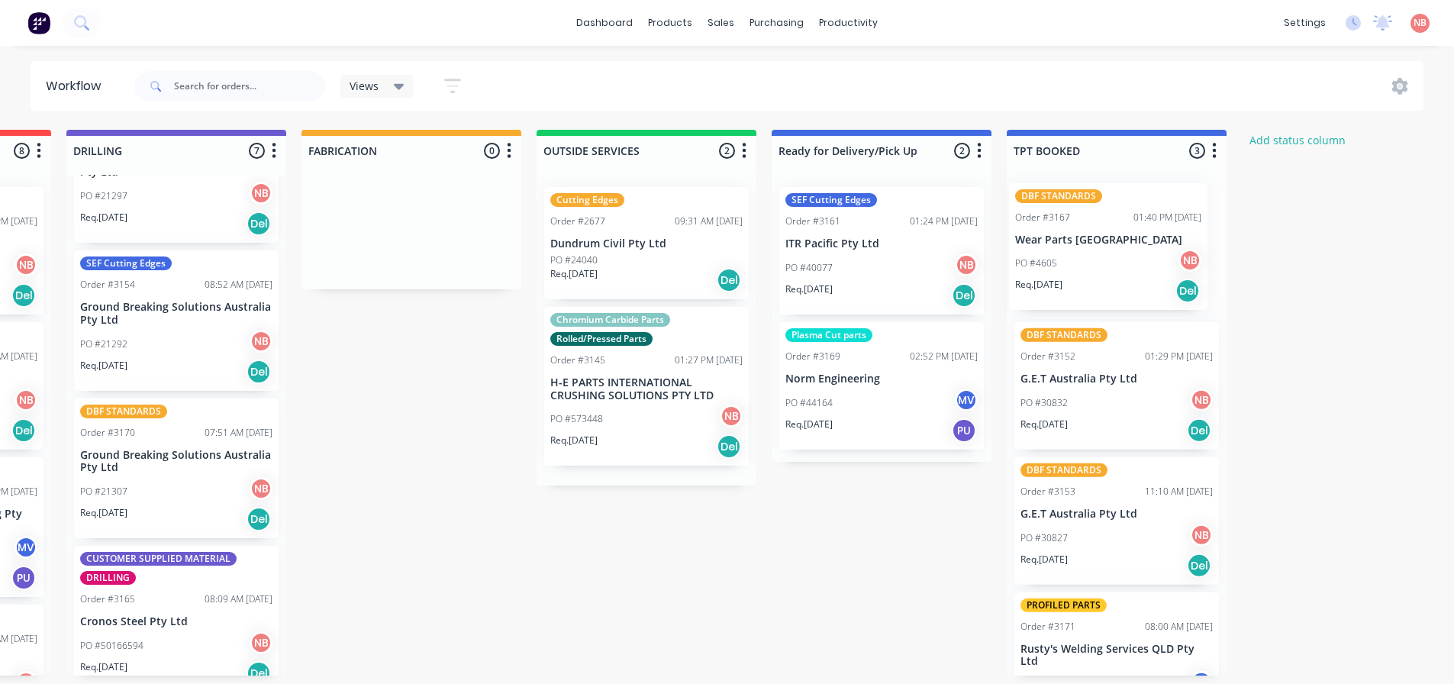
scroll to position [0, 908]
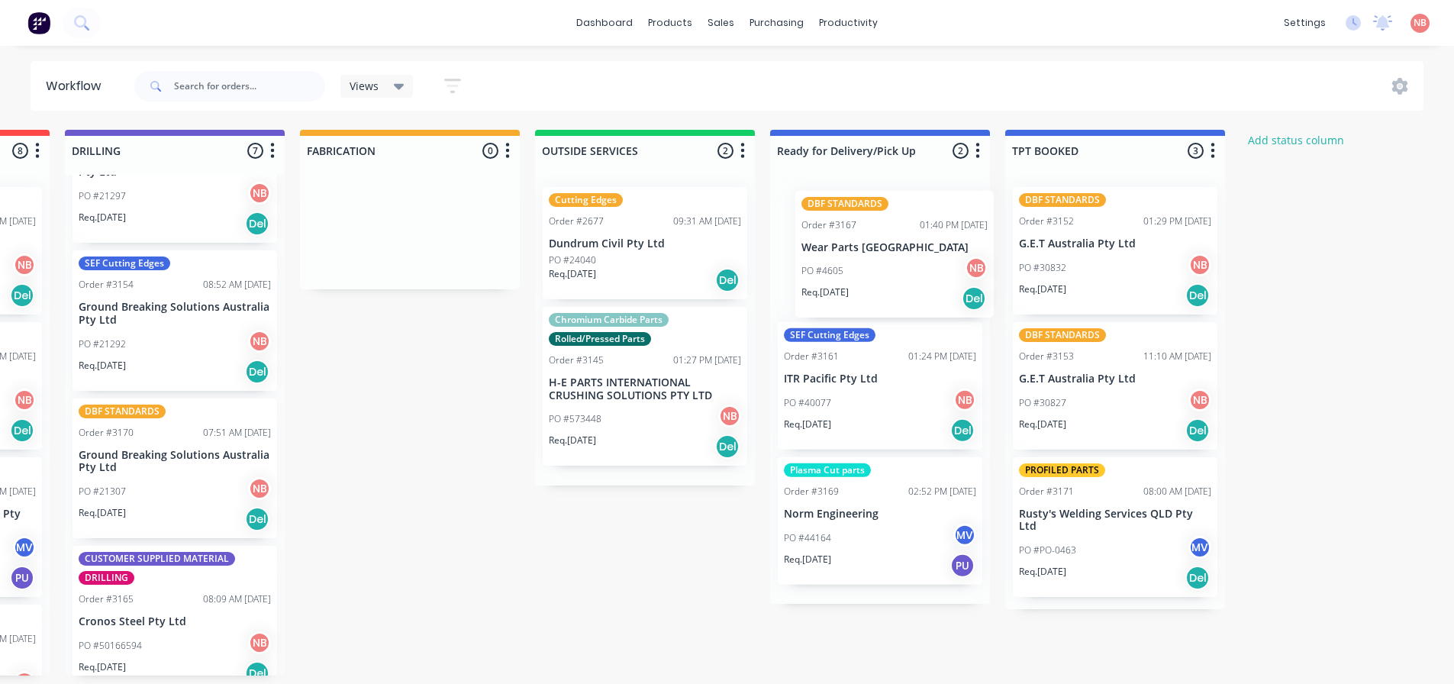
drag, startPoint x: 382, startPoint y: 464, endPoint x: 858, endPoint y: 254, distance: 519.9
click at [858, 254] on div "Submitted 2 Status colour #FF69B4 hex #FF69B4 Save Cancel Summaries Total order…" at bounding box center [353, 403] width 2546 height 546
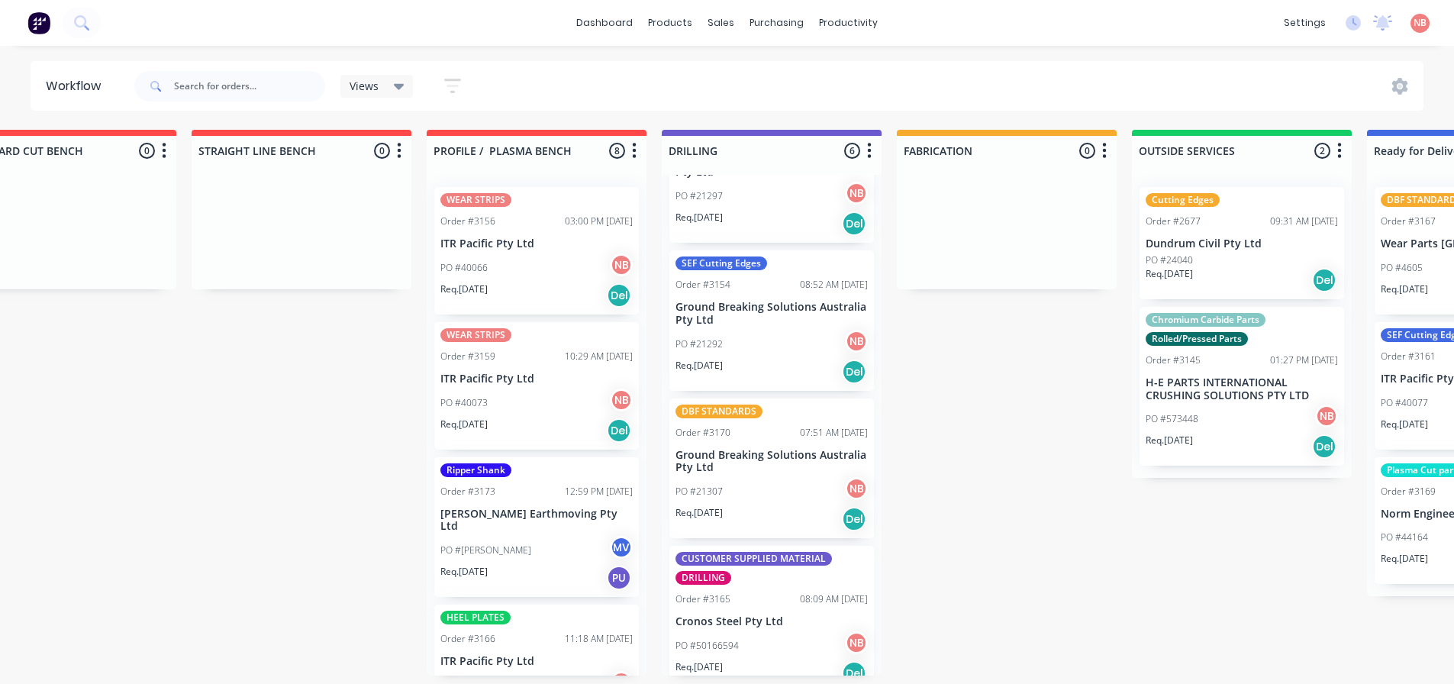
scroll to position [0, 299]
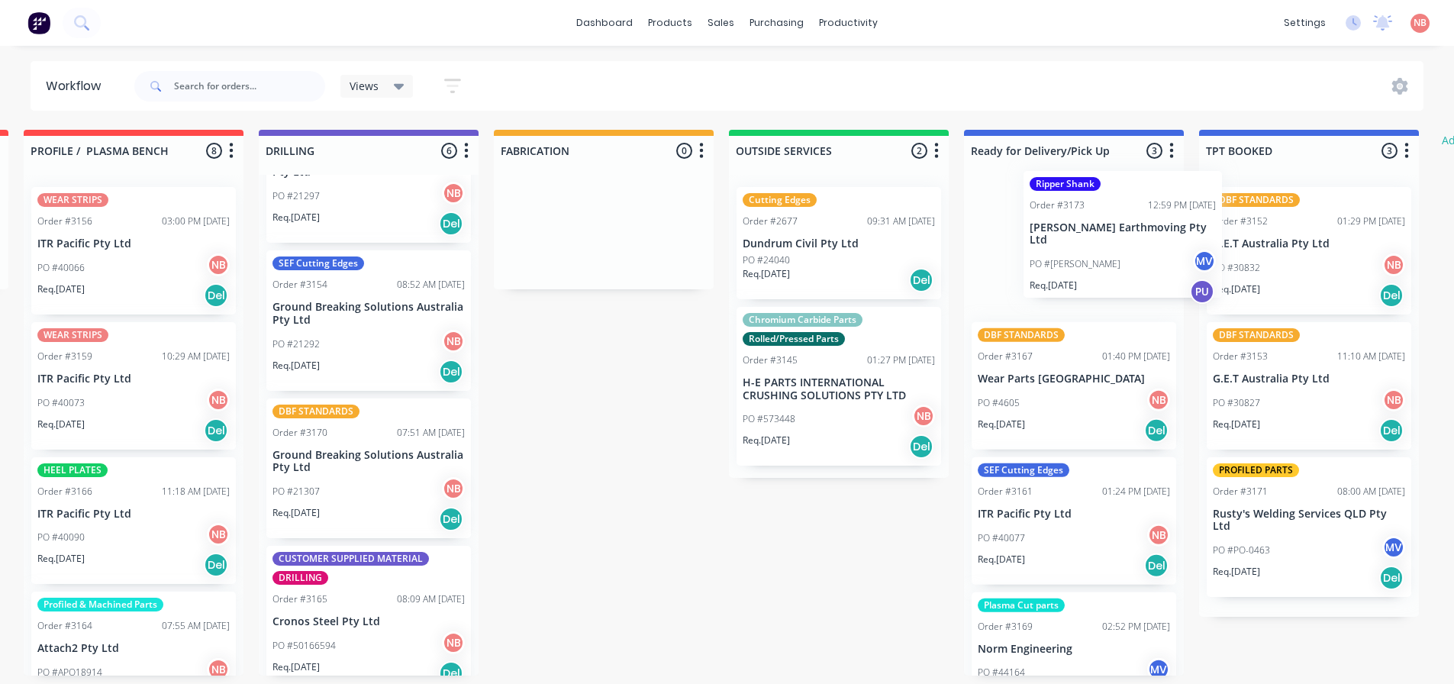
drag, startPoint x: 519, startPoint y: 527, endPoint x: 1102, endPoint y: 237, distance: 650.4
click at [1102, 237] on div "Submitted 2 Status colour #FF69B4 hex #FF69B4 Save Cancel Summaries Total order…" at bounding box center [547, 403] width 2546 height 546
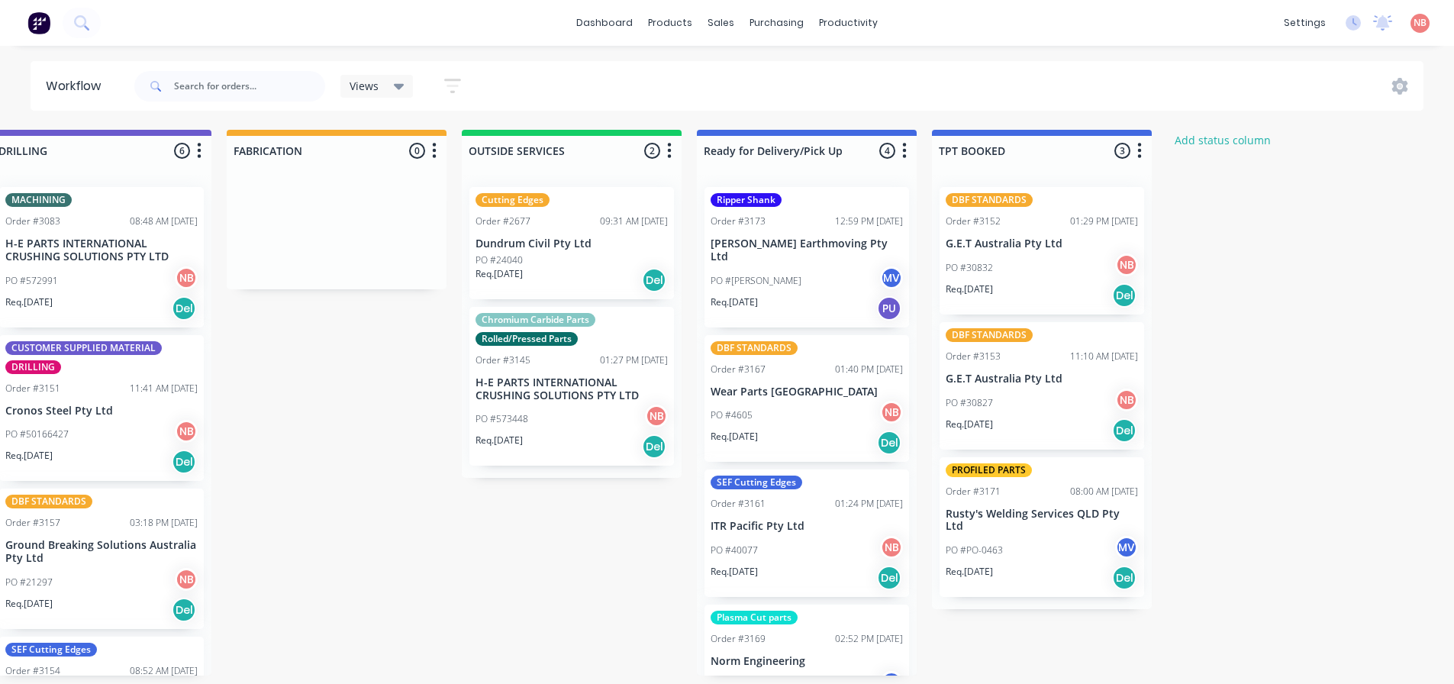
scroll to position [3, 1092]
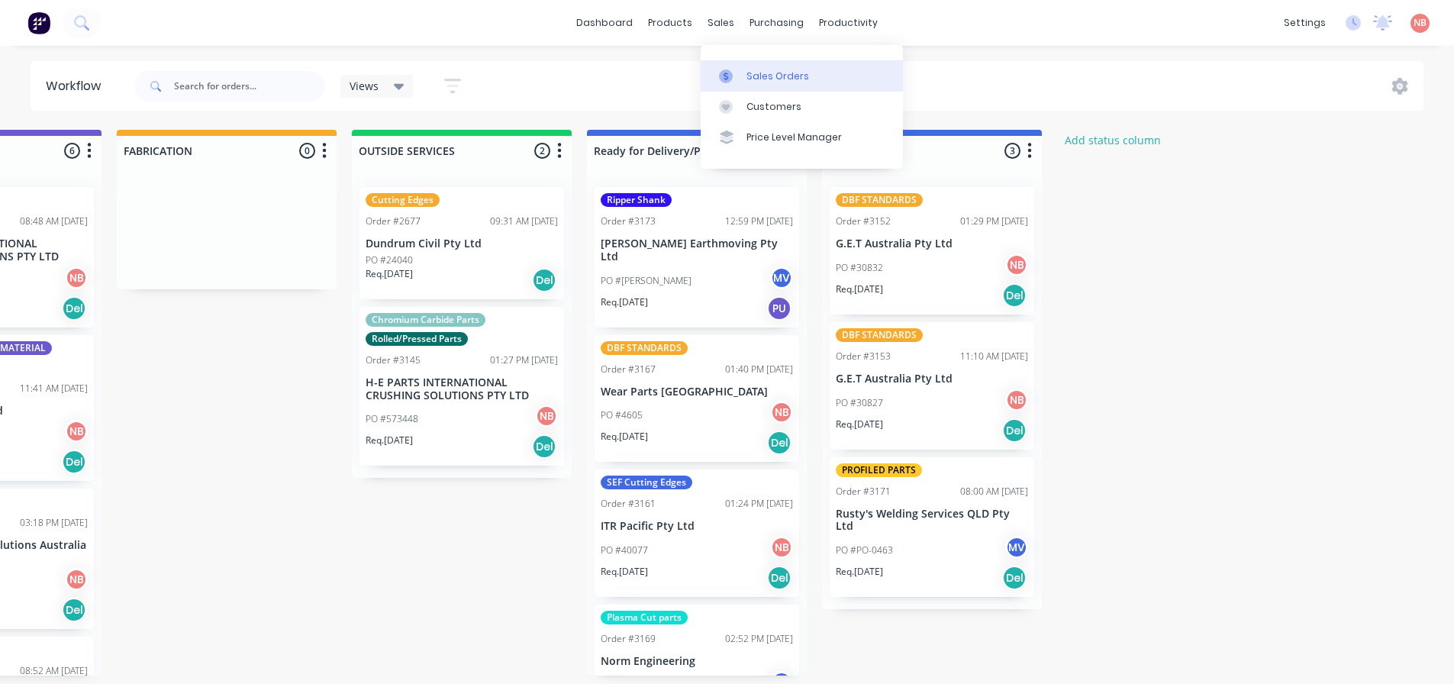
click at [730, 69] on icon at bounding box center [726, 76] width 14 height 14
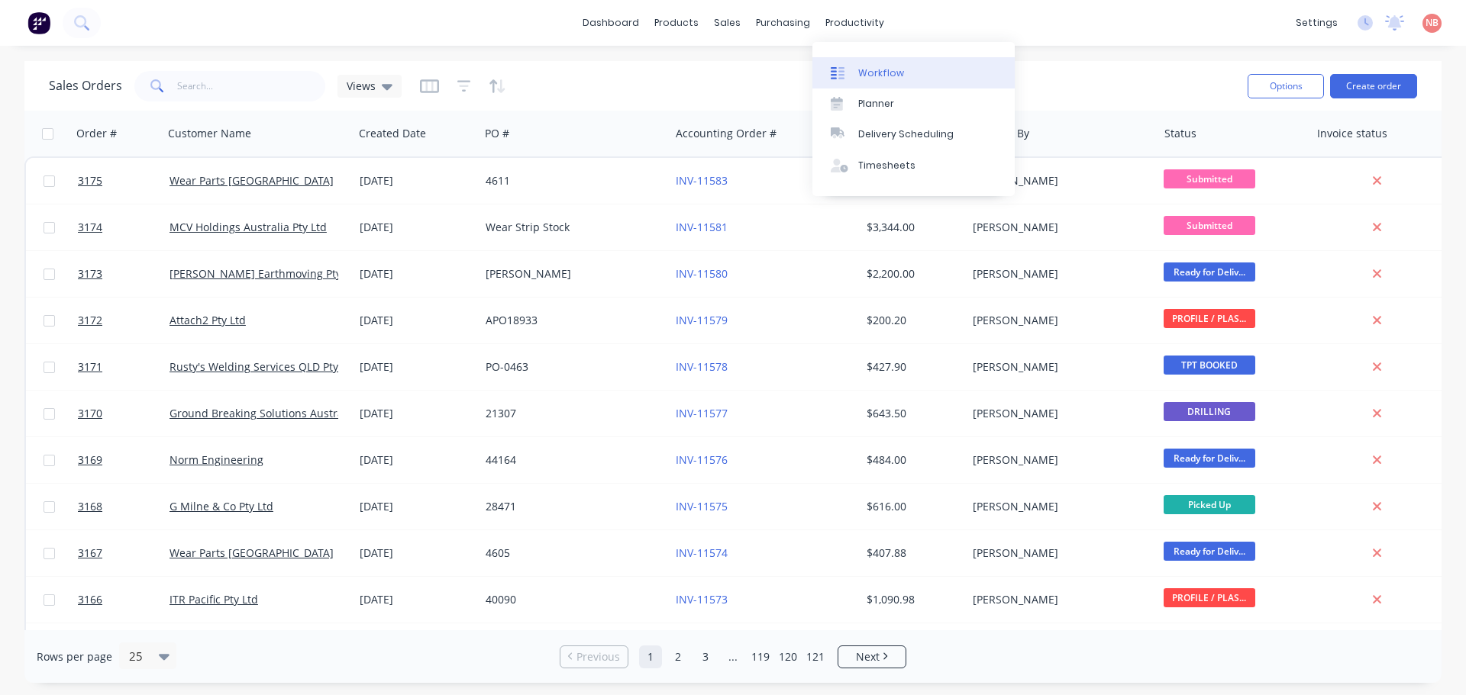
click at [863, 66] on div "Workflow" at bounding box center [881, 73] width 46 height 14
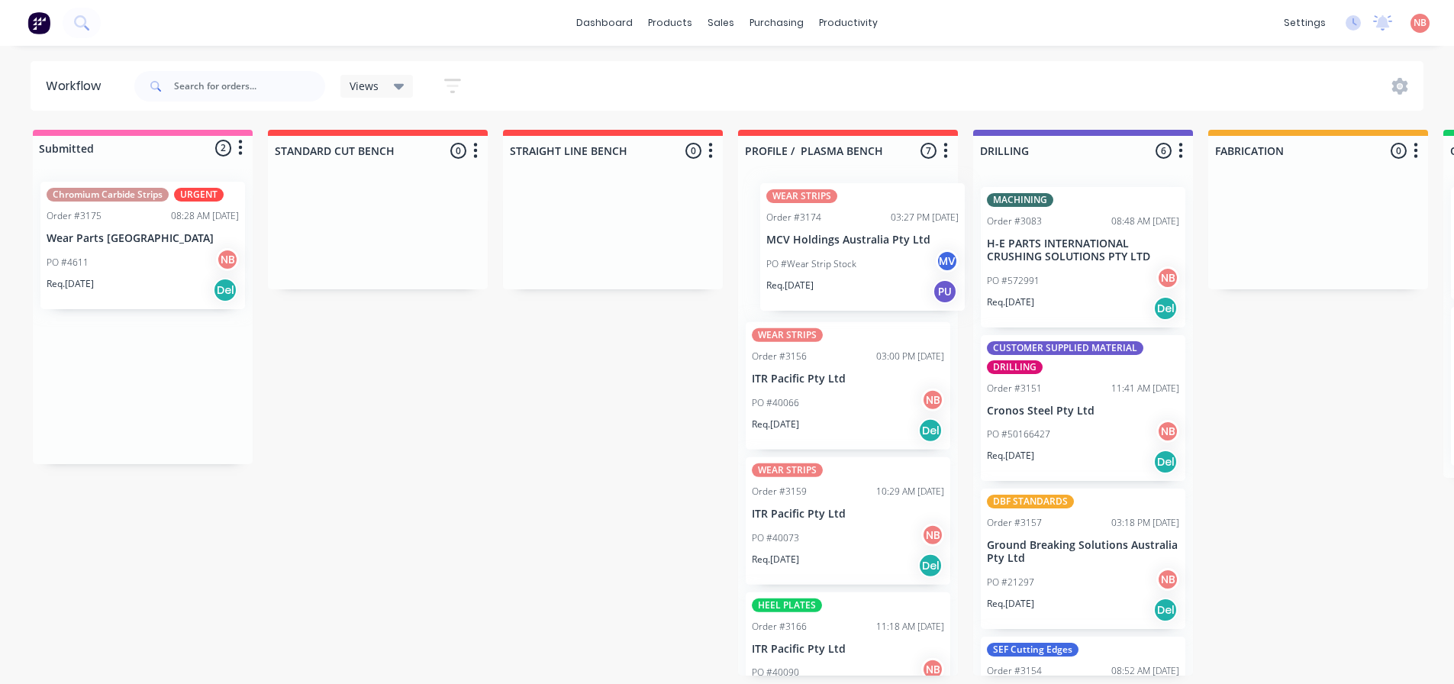
drag, startPoint x: 93, startPoint y: 221, endPoint x: 829, endPoint y: 218, distance: 735.9
click at [829, 218] on div "Submitted 2 Status colour #FF69B4 hex #FF69B4 Save Cancel Summaries Total order…" at bounding box center [1262, 403] width 2546 height 546
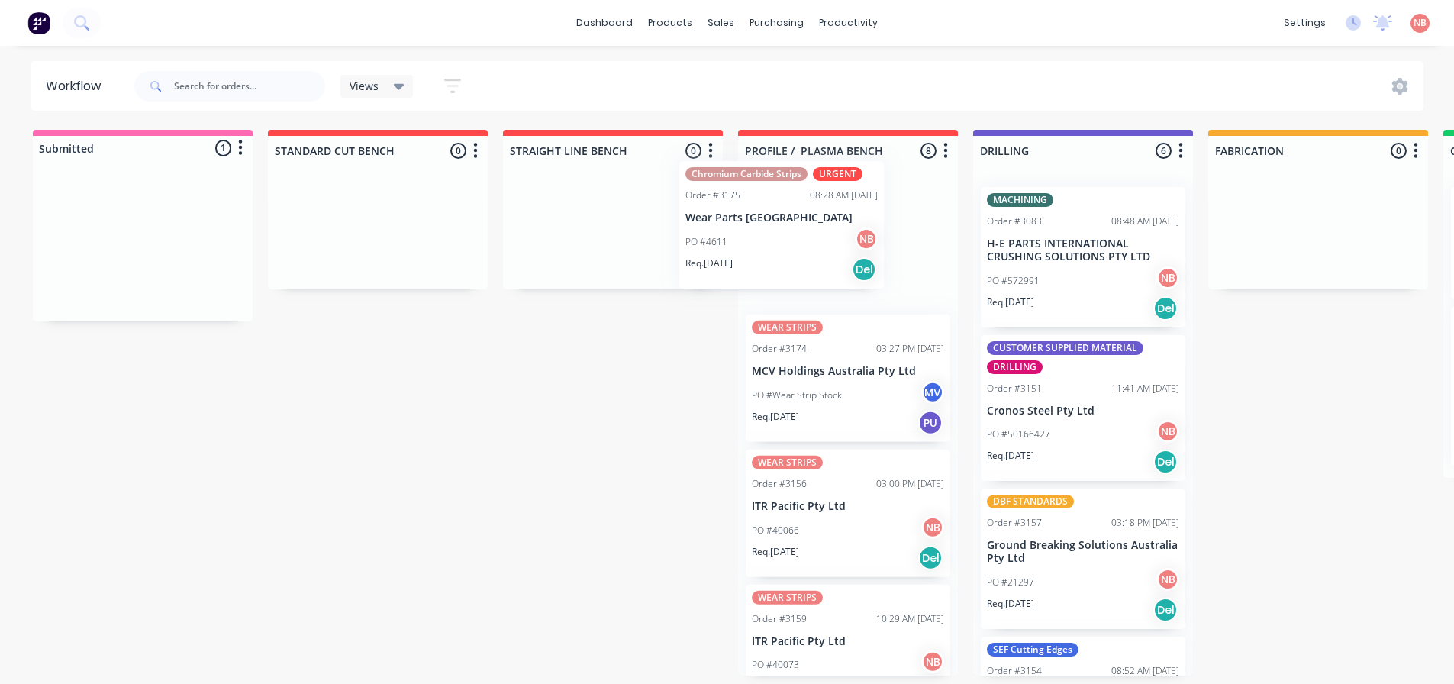
drag, startPoint x: 139, startPoint y: 237, endPoint x: 807, endPoint y: 215, distance: 668.3
click at [807, 215] on div "Submitted 1 Status colour #FF69B4 hex #FF69B4 Save Cancel Summaries Total order…" at bounding box center [1262, 403] width 2546 height 546
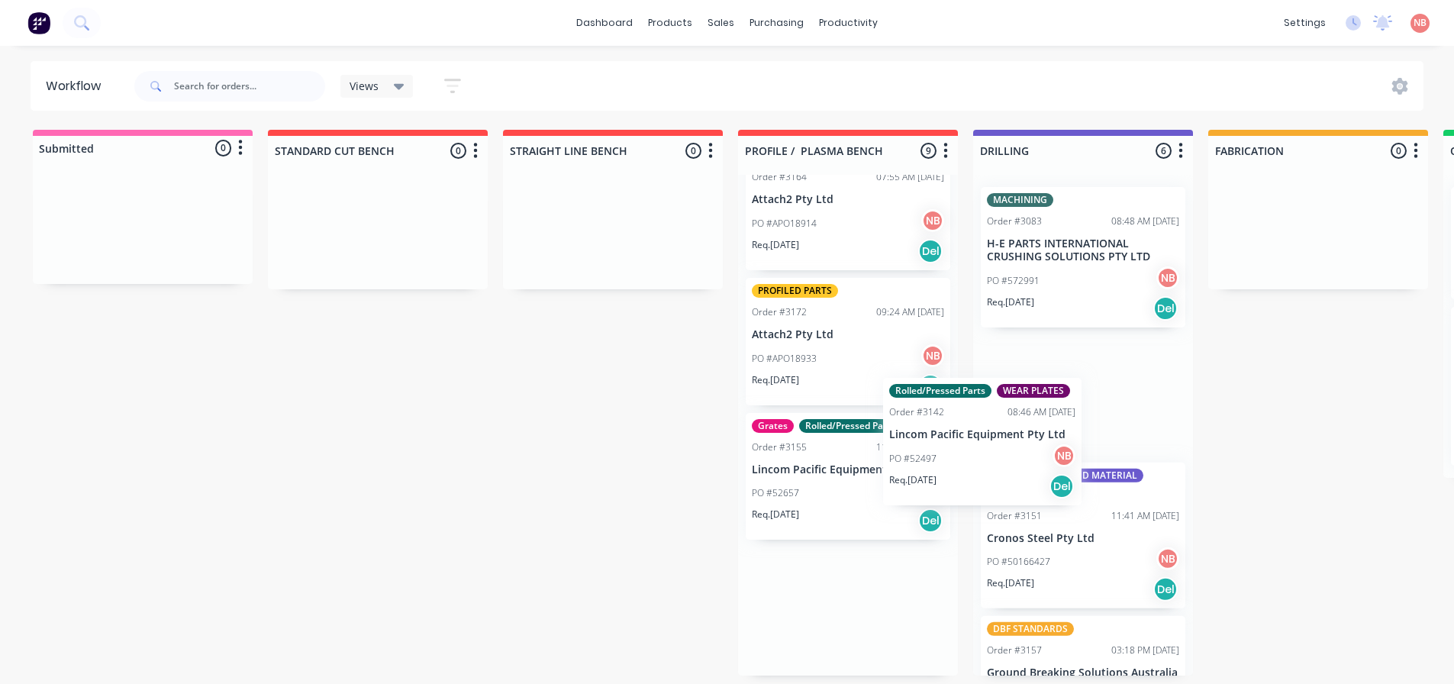
scroll to position [3, 0]
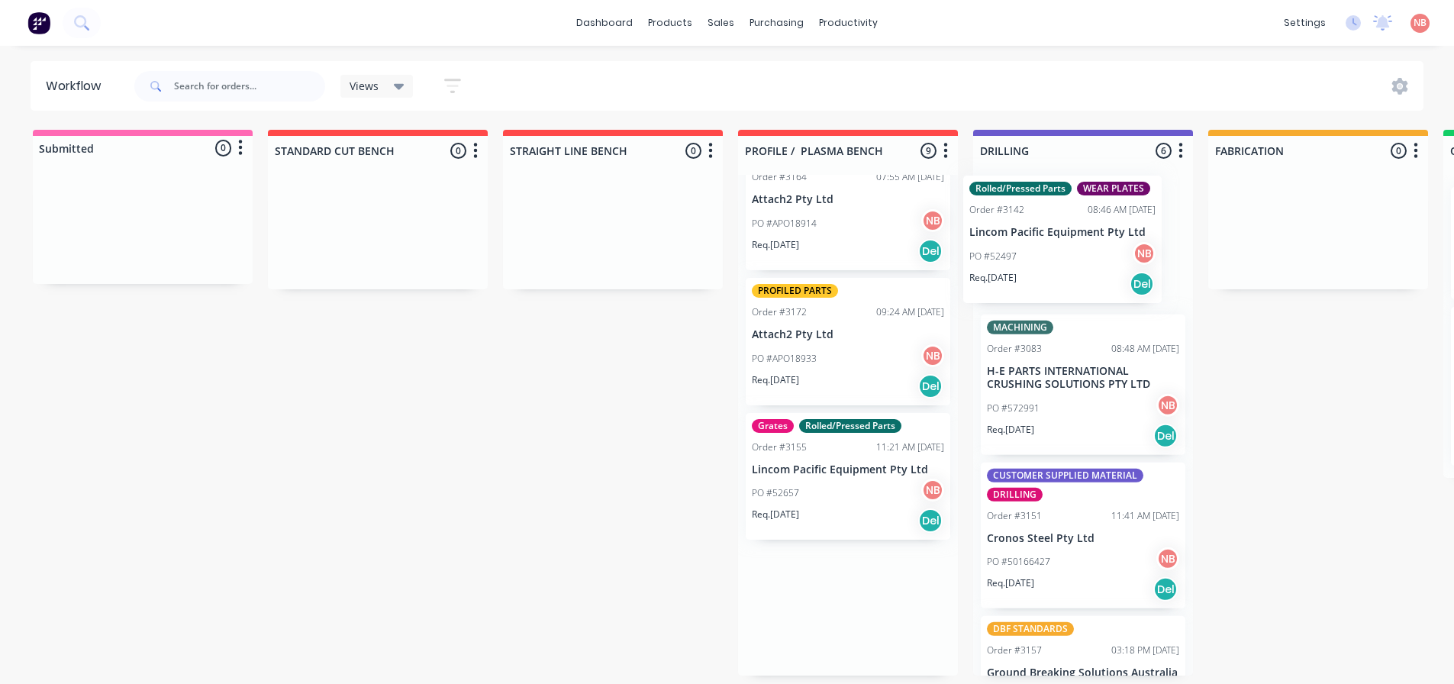
drag, startPoint x: 865, startPoint y: 581, endPoint x: 1087, endPoint y: 204, distance: 437.7
click at [1087, 204] on div "Submitted 0 Status colour #FF69B4 hex #FF69B4 Save Cancel Summaries Total order…" at bounding box center [1262, 403] width 2546 height 546
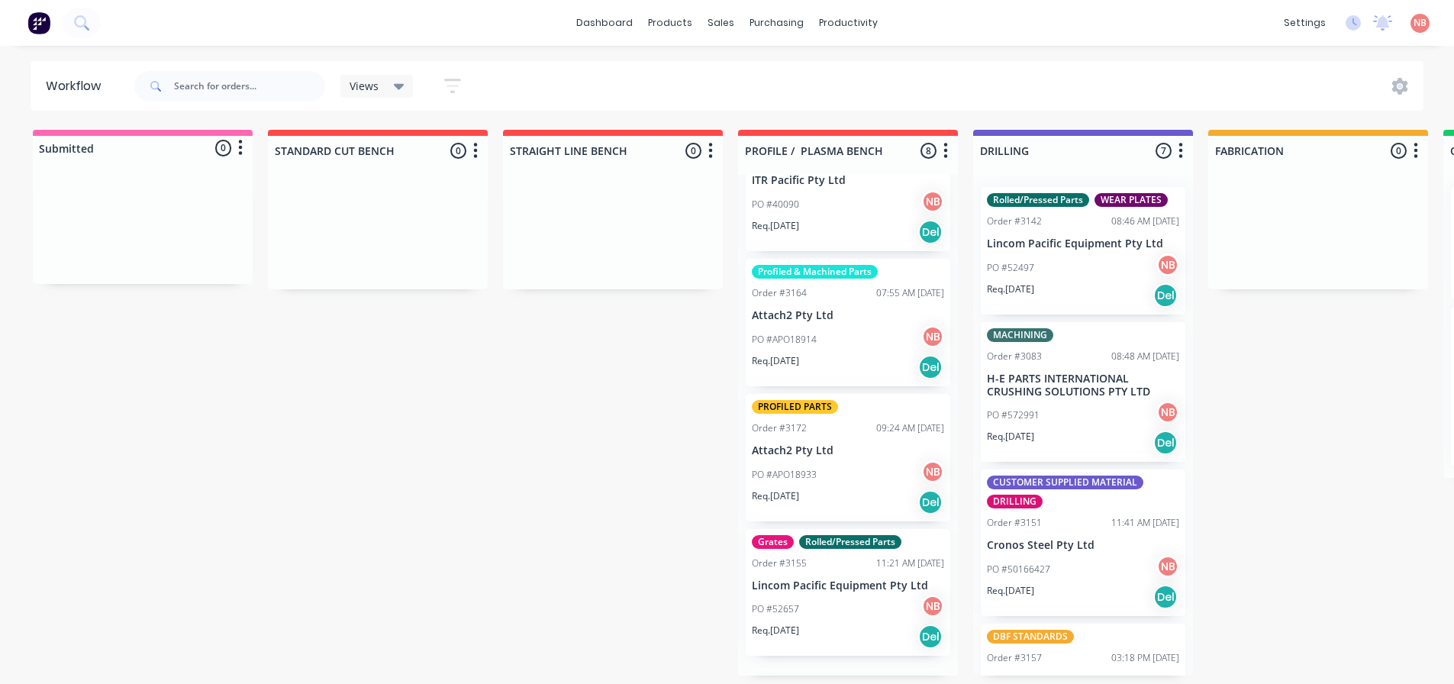
scroll to position [584, 0]
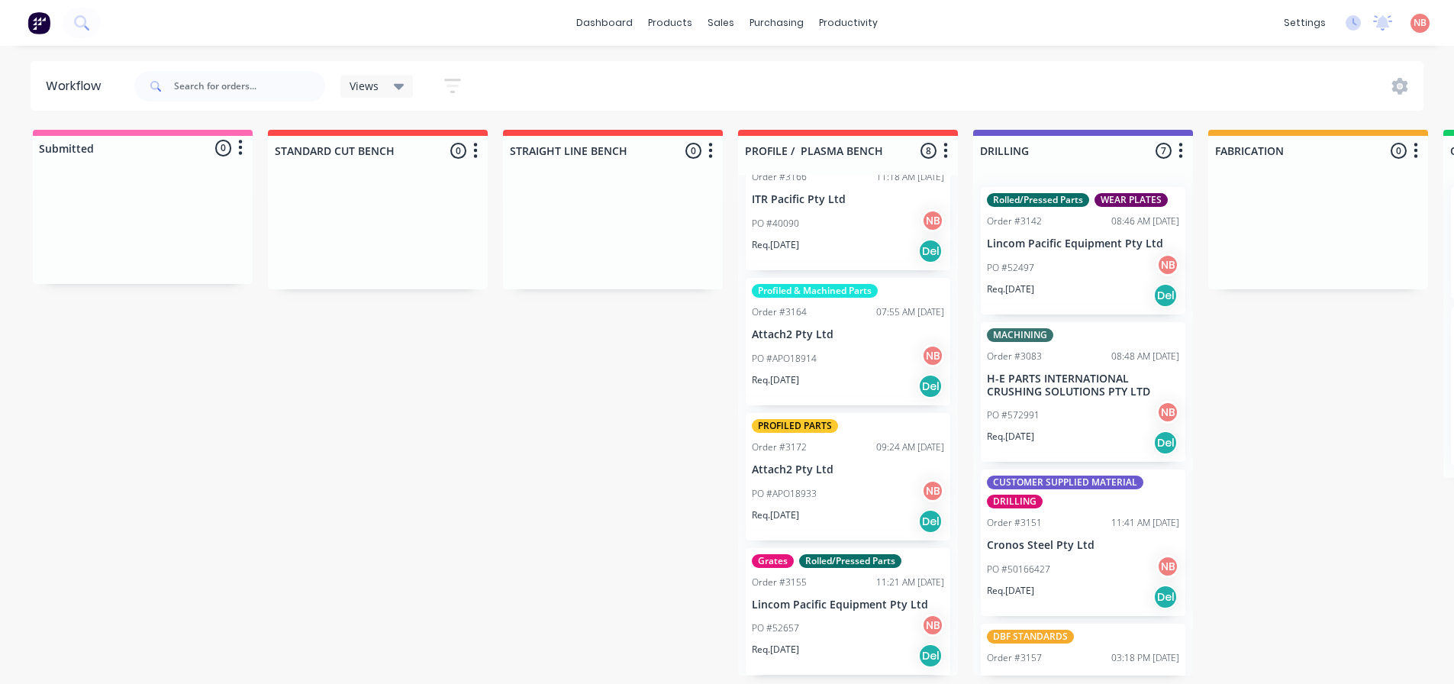
click at [1076, 229] on div "Rolled/Pressed Parts WEAR PLATES Order #3142 08:46 AM [DATE] Lincom Pacific Equ…" at bounding box center [1083, 250] width 205 height 127
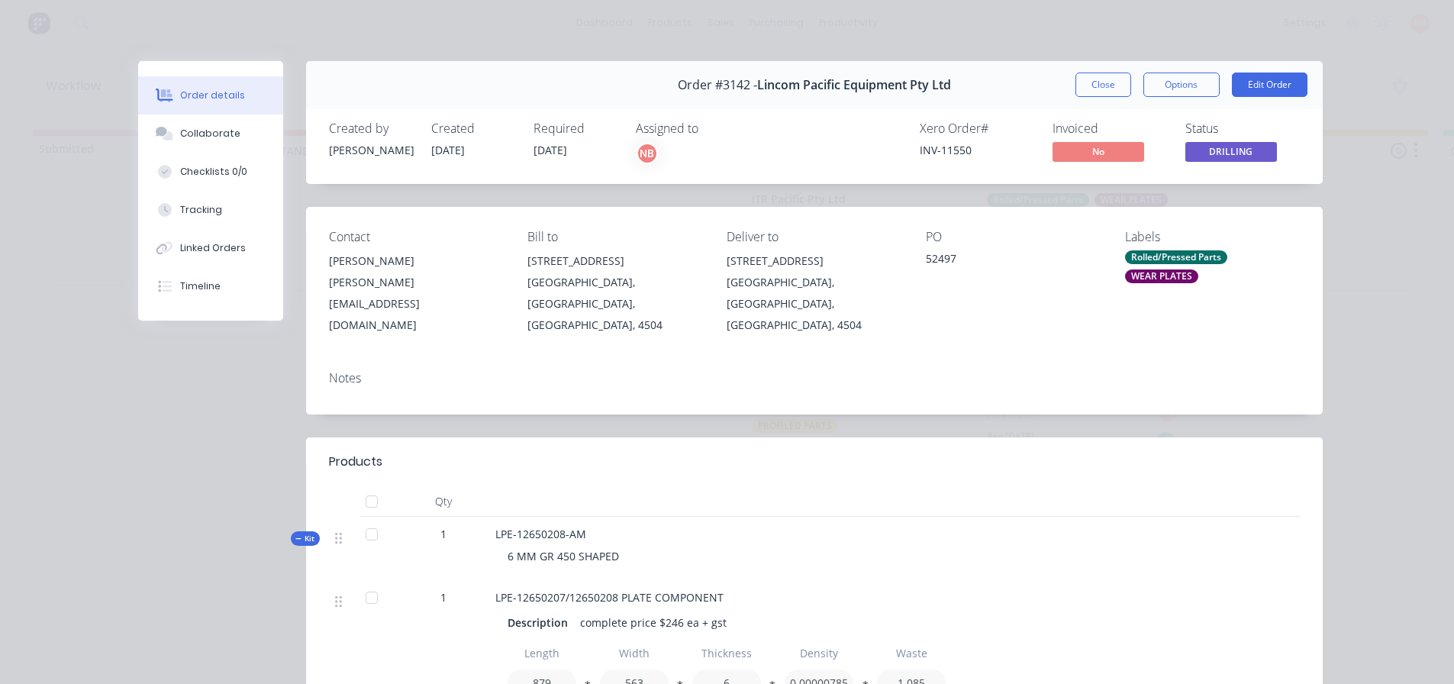
scroll to position [0, 0]
click at [1102, 84] on button "Close" at bounding box center [1104, 85] width 56 height 24
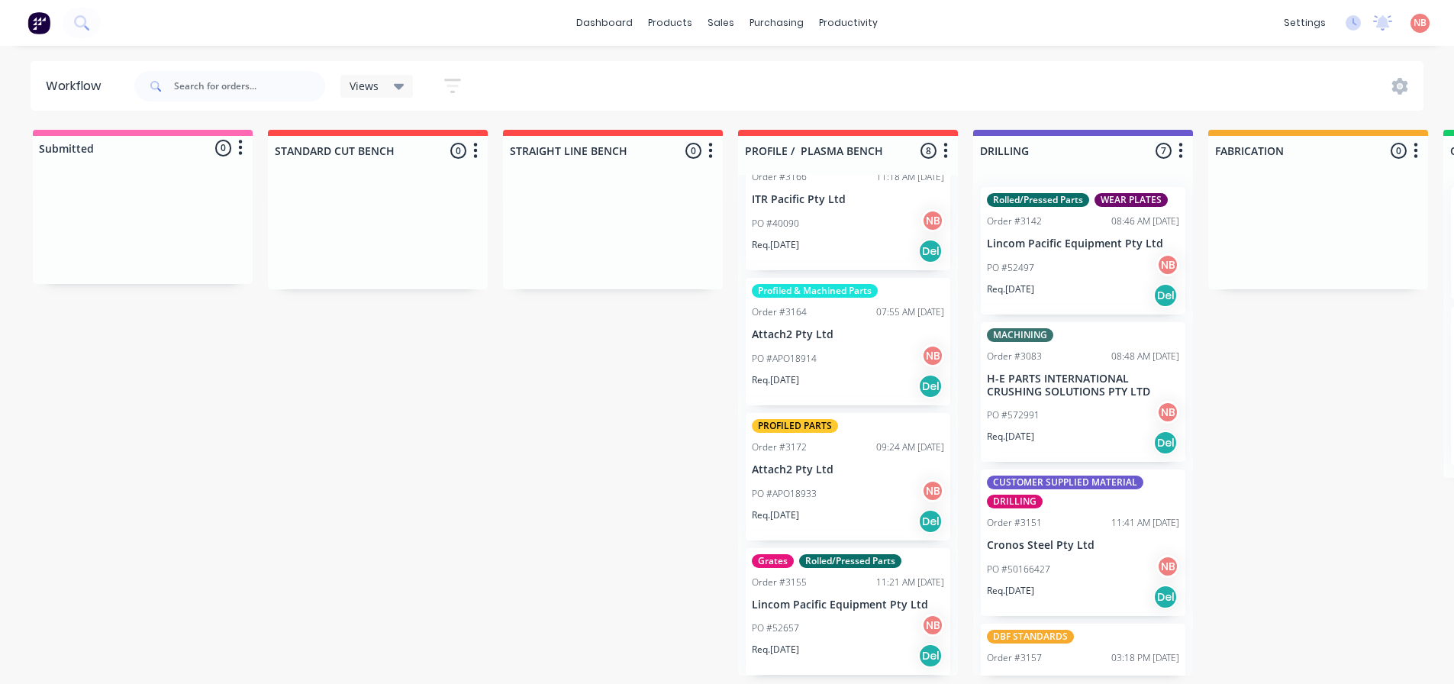
click at [789, 622] on p "PO #52657" at bounding box center [775, 628] width 47 height 14
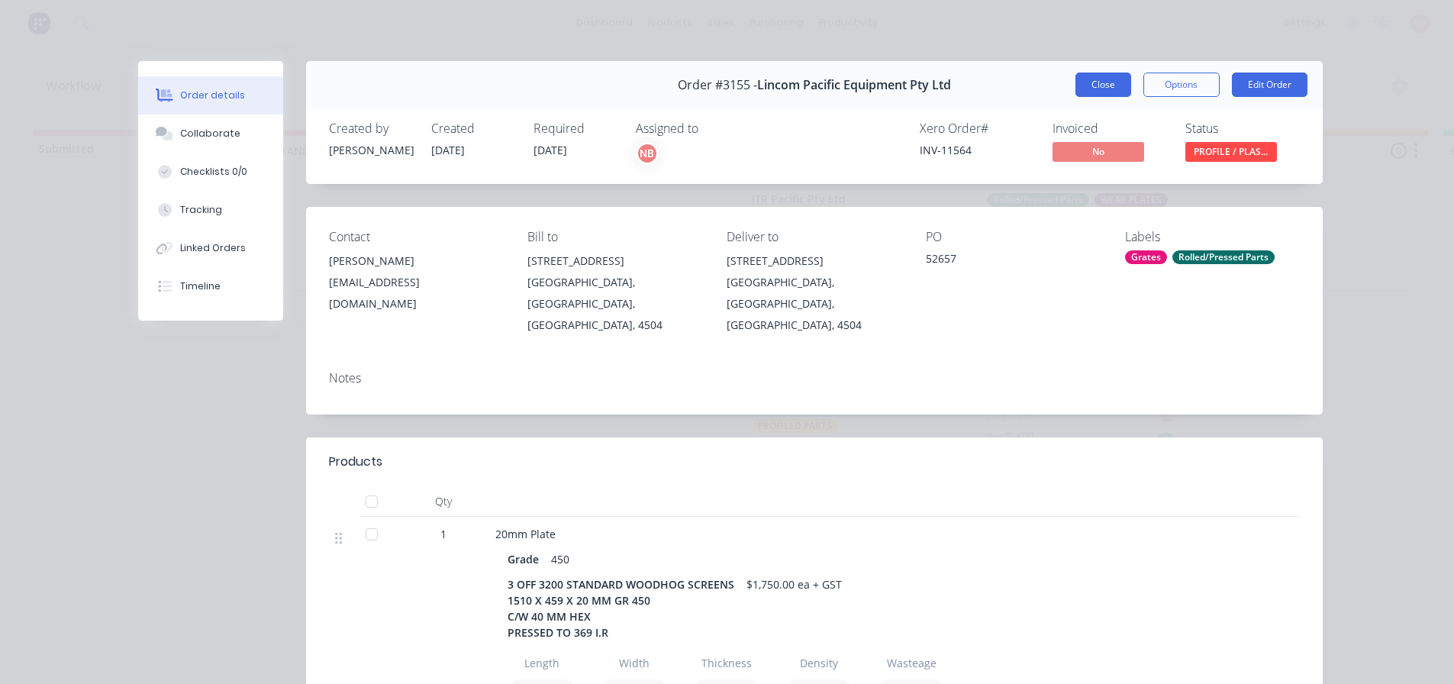
click at [1104, 84] on button "Close" at bounding box center [1104, 85] width 56 height 24
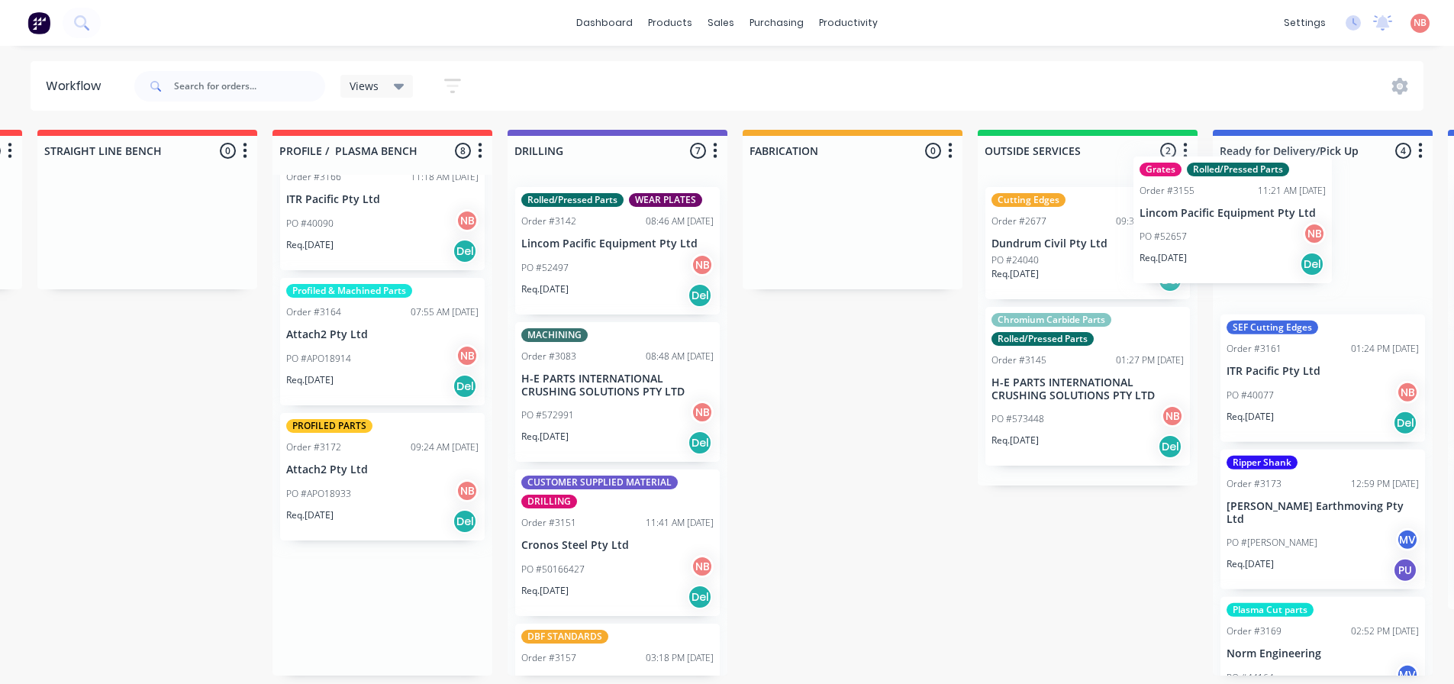
scroll to position [3, 476]
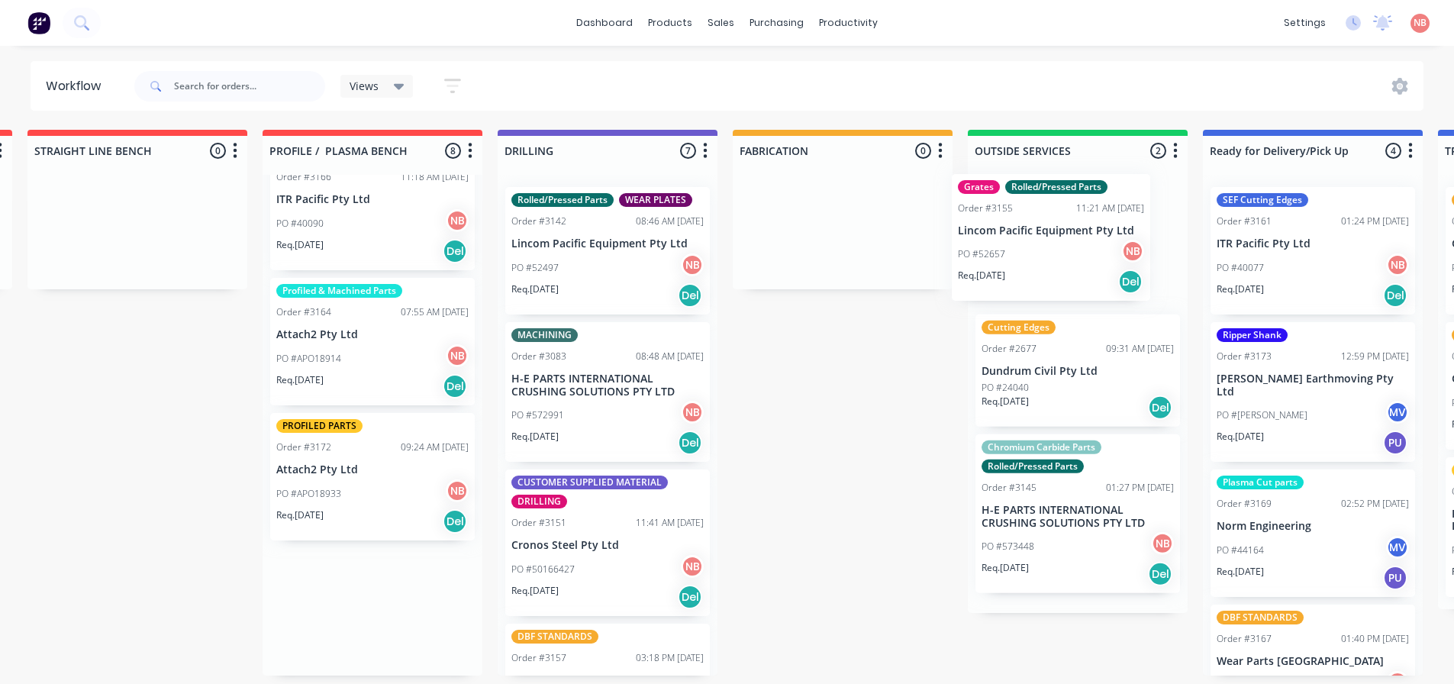
drag, startPoint x: 802, startPoint y: 614, endPoint x: 1018, endPoint y: 232, distance: 439.0
click at [1018, 232] on div "Submitted 0 Status colour #FF69B4 hex #FF69B4 Save Cancel Summaries Total order…" at bounding box center [786, 403] width 2546 height 546
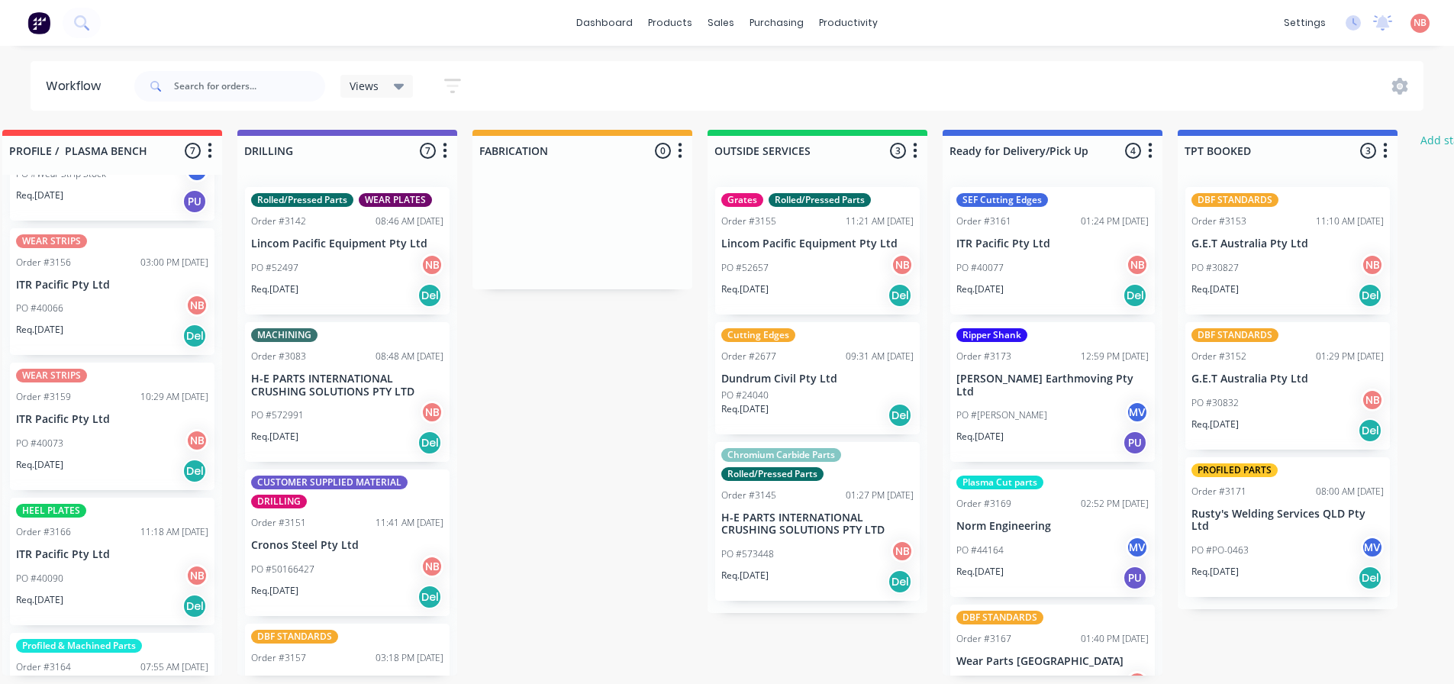
scroll to position [0, 736]
click at [776, 529] on p "H-E PARTS INTERNATIONAL CRUSHING SOLUTIONS PTY LTD" at bounding box center [817, 524] width 192 height 26
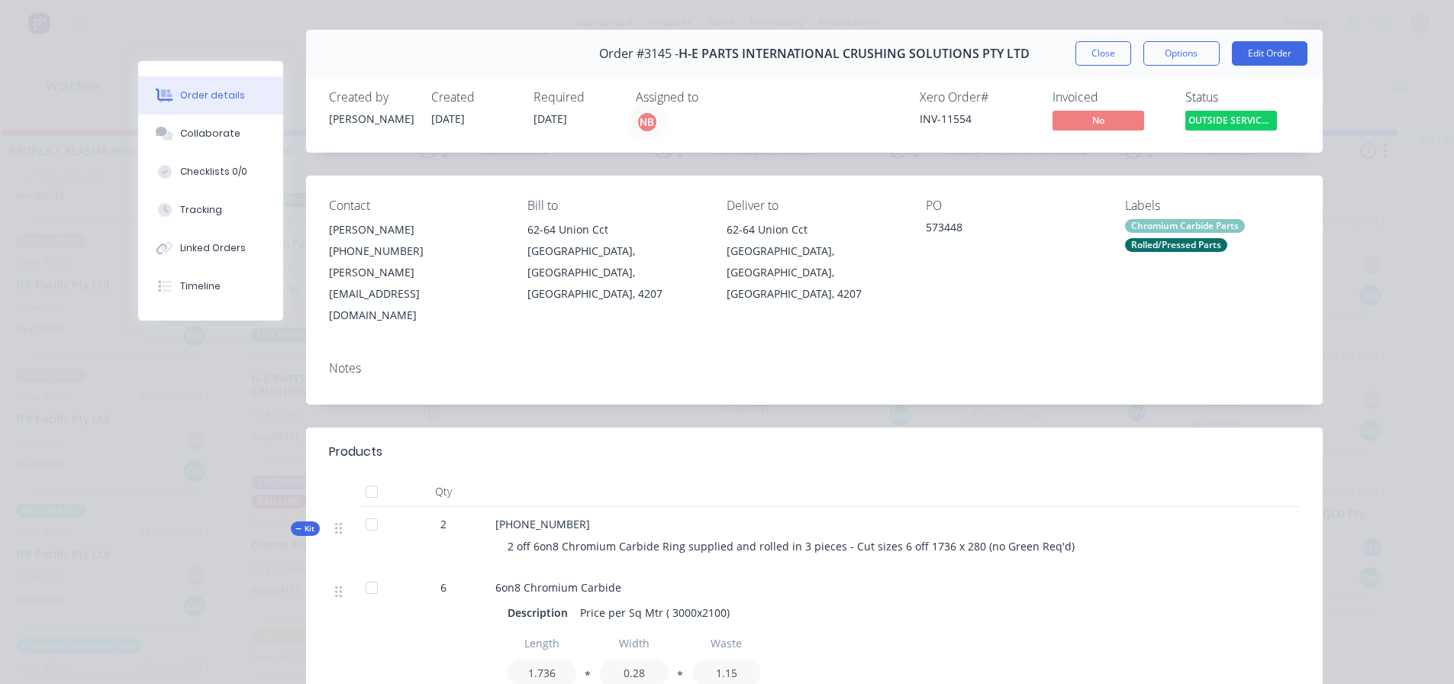
scroll to position [0, 0]
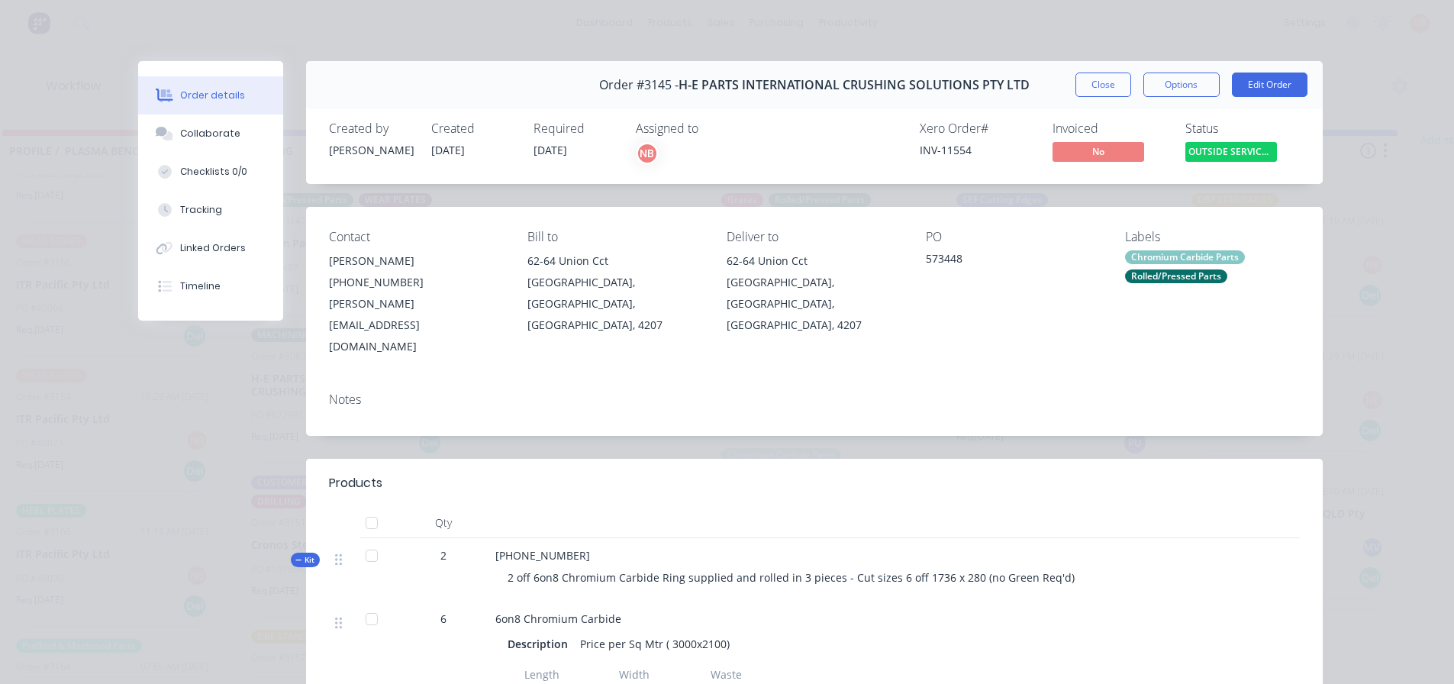
click at [1088, 69] on div "Order #3145 - H-E PARTS INTERNATIONAL CRUSHING SOLUTIONS PTY LTD Close Options …" at bounding box center [814, 85] width 1017 height 48
drag, startPoint x: 1088, startPoint y: 80, endPoint x: 1098, endPoint y: 89, distance: 13.5
click at [1087, 80] on button "Close" at bounding box center [1104, 85] width 56 height 24
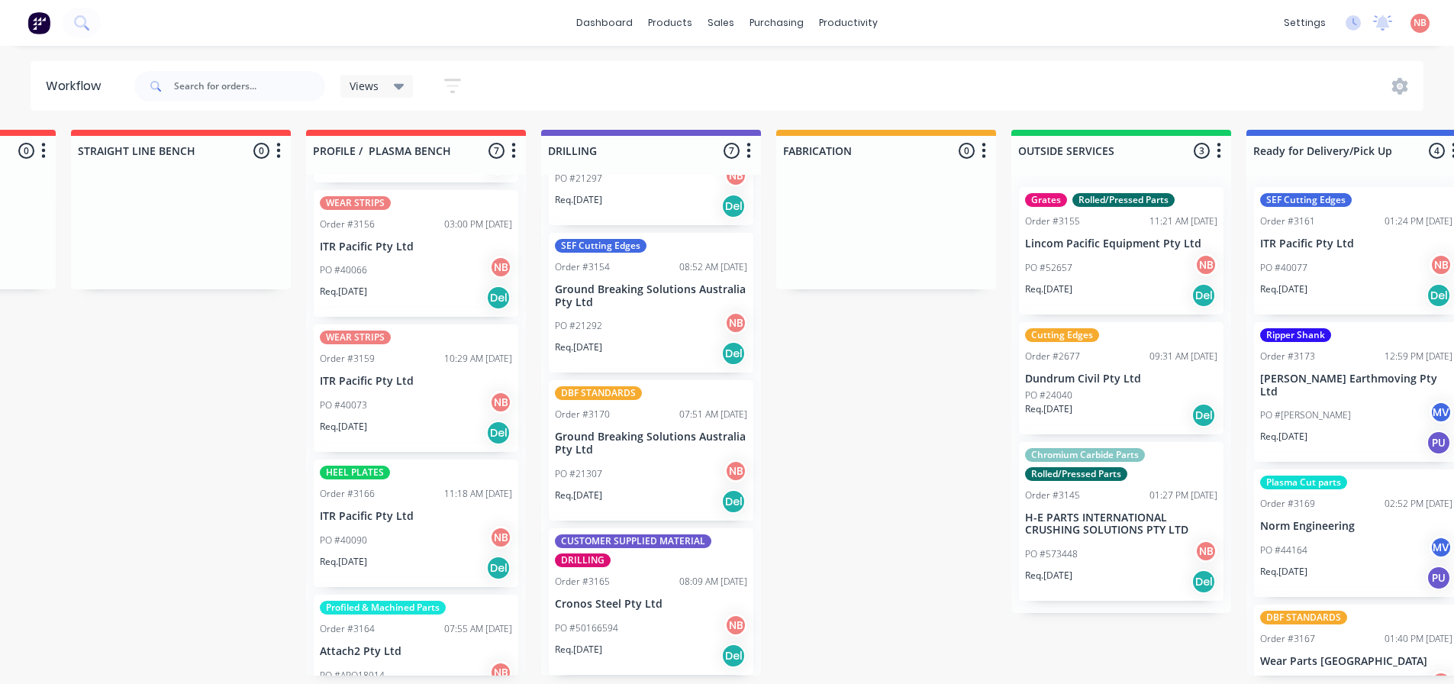
scroll to position [297, 0]
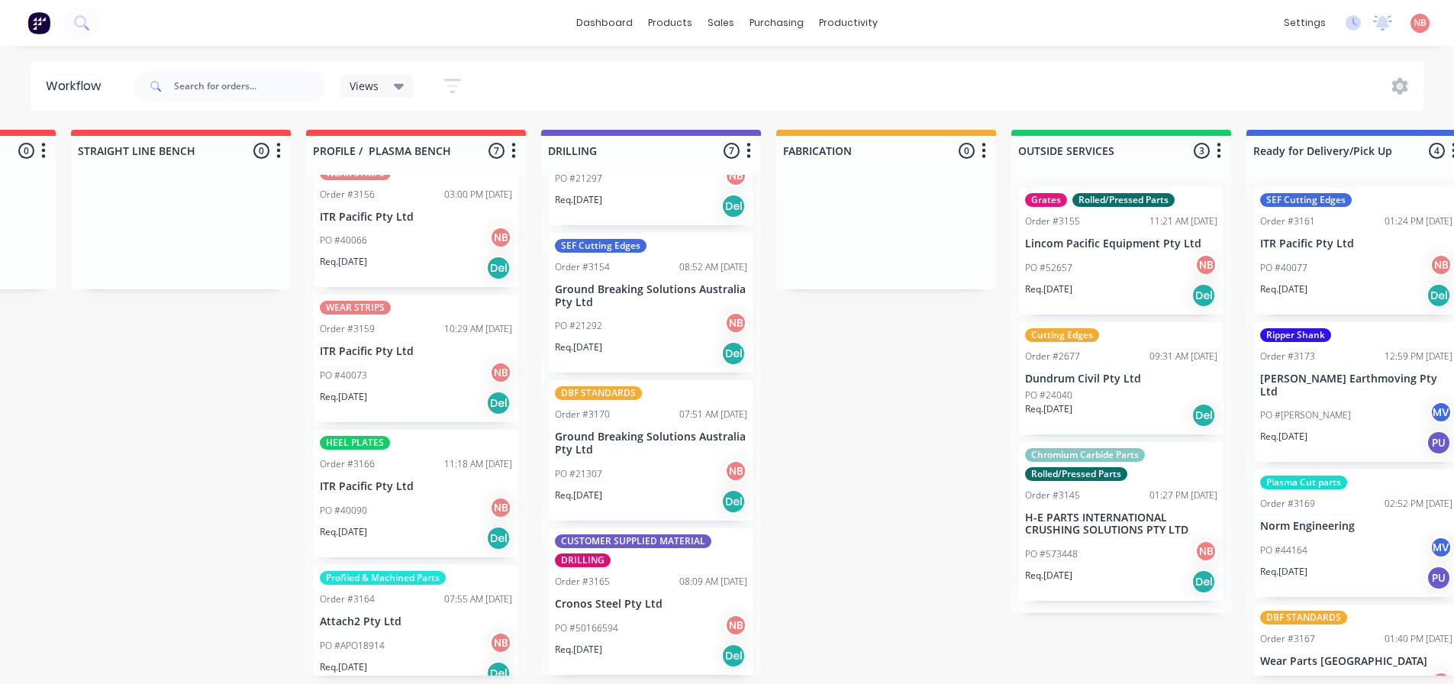
click at [376, 502] on div "PO #40090 NB" at bounding box center [416, 510] width 192 height 29
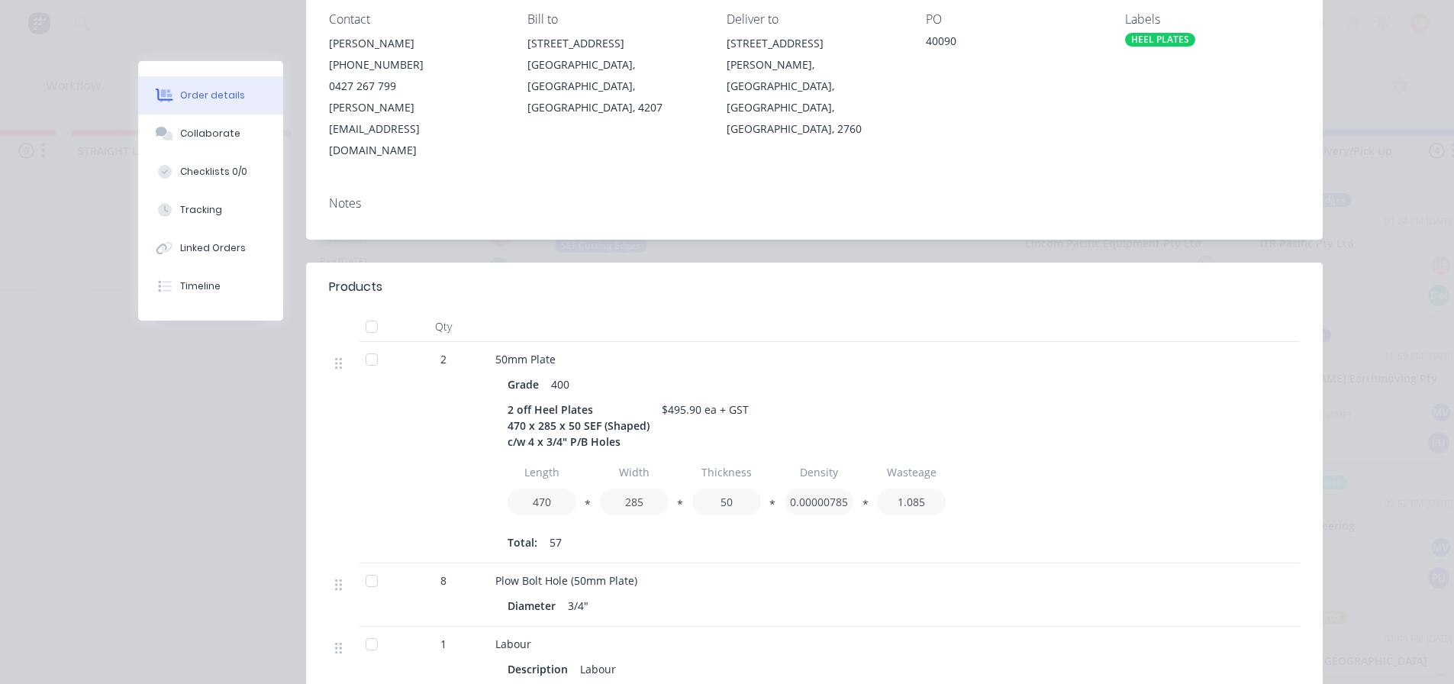
scroll to position [229, 0]
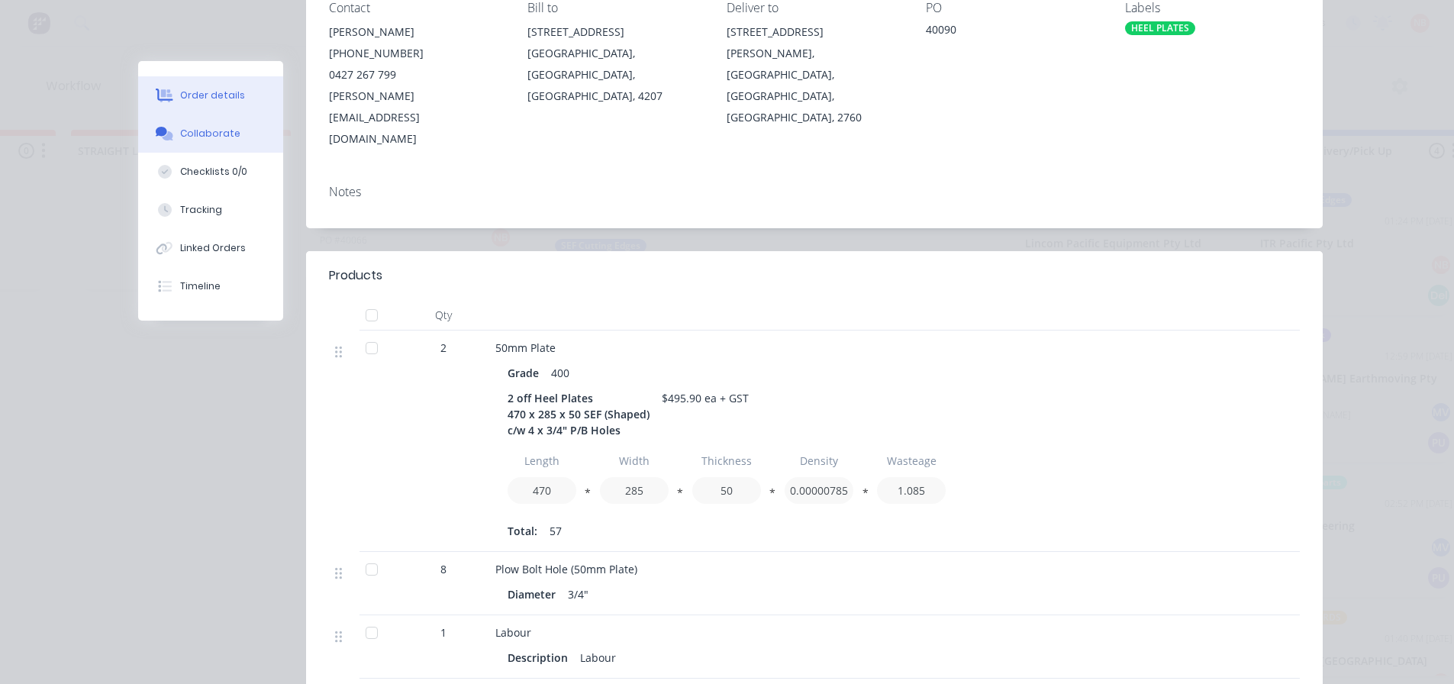
click at [241, 146] on button "Collaborate" at bounding box center [210, 134] width 145 height 38
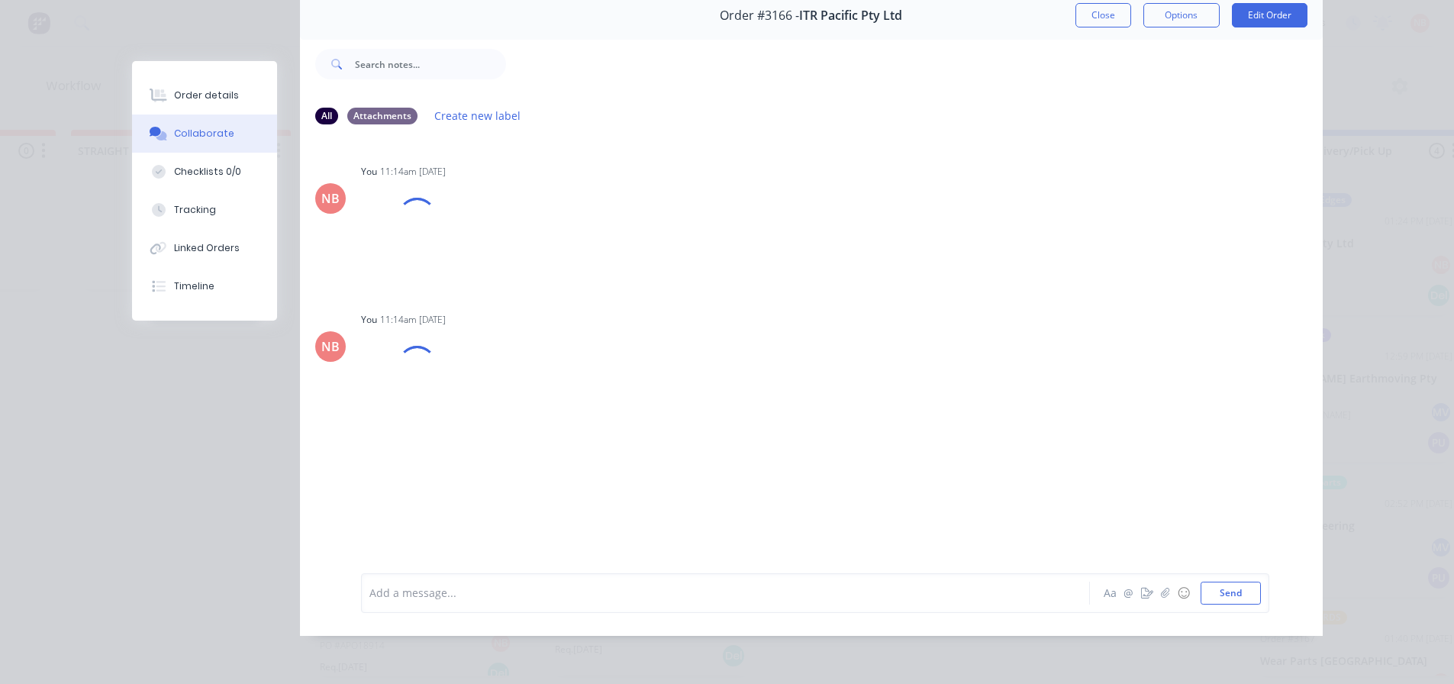
scroll to position [0, 0]
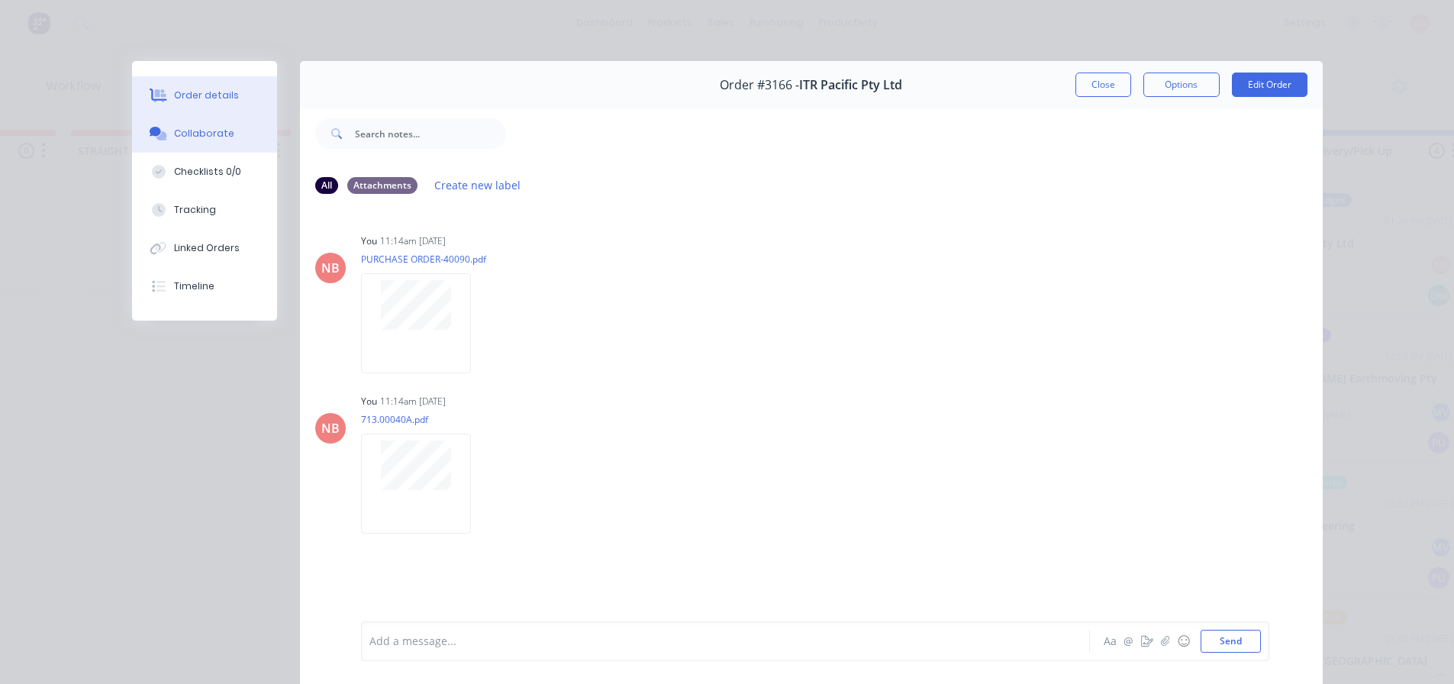
click at [235, 108] on button "Order details" at bounding box center [204, 95] width 145 height 38
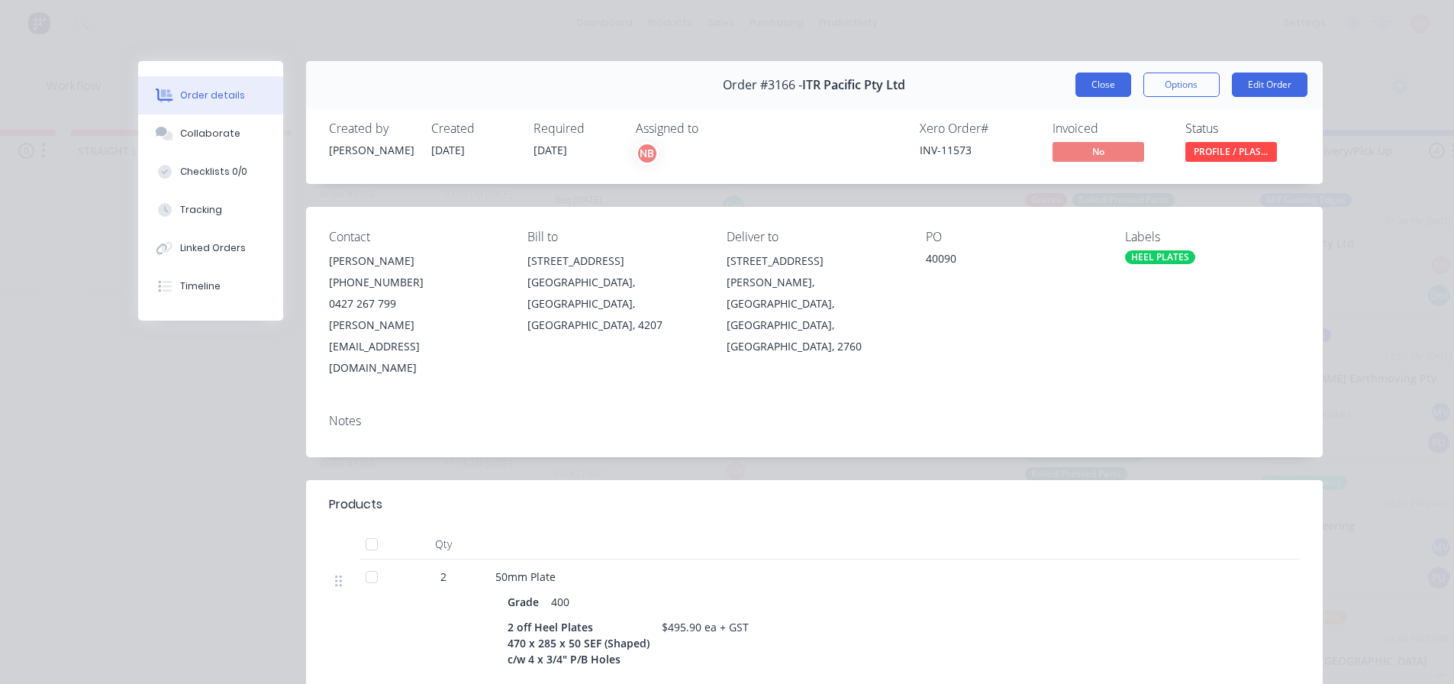
click at [1097, 83] on button "Close" at bounding box center [1104, 85] width 56 height 24
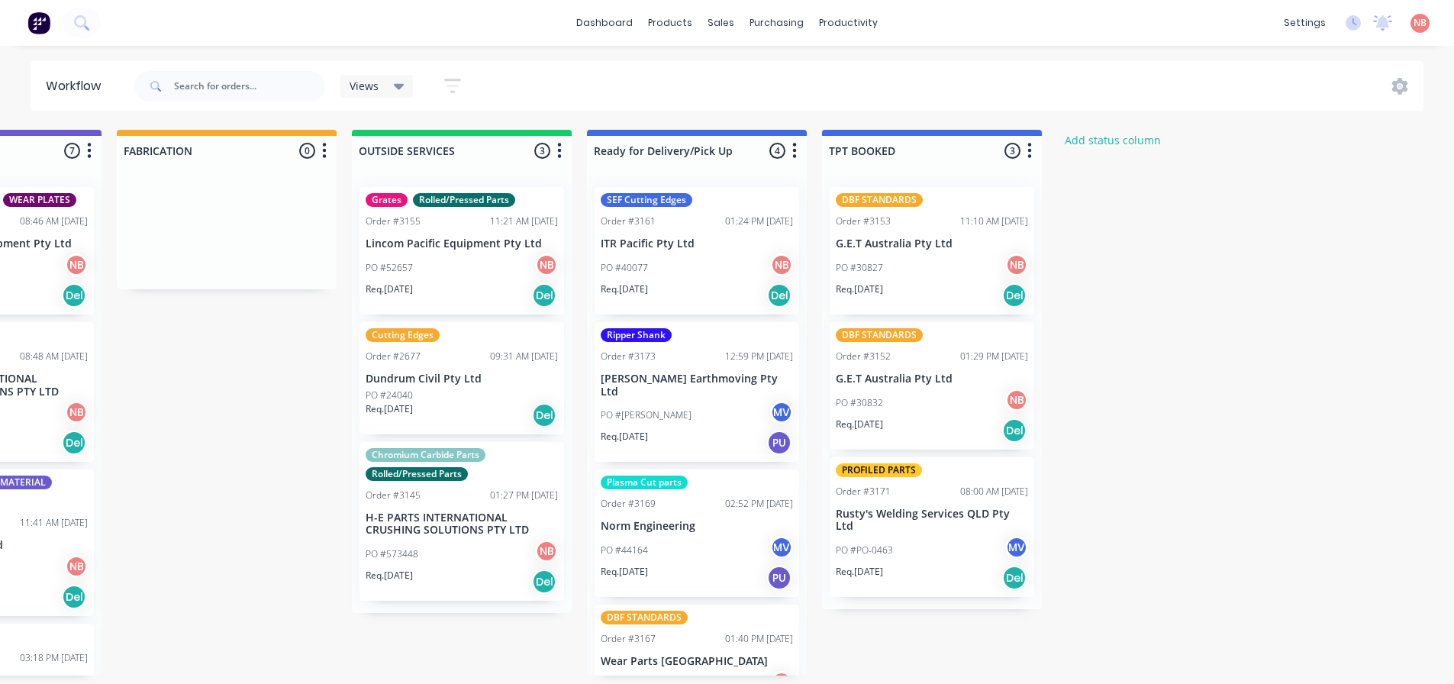
scroll to position [44, 0]
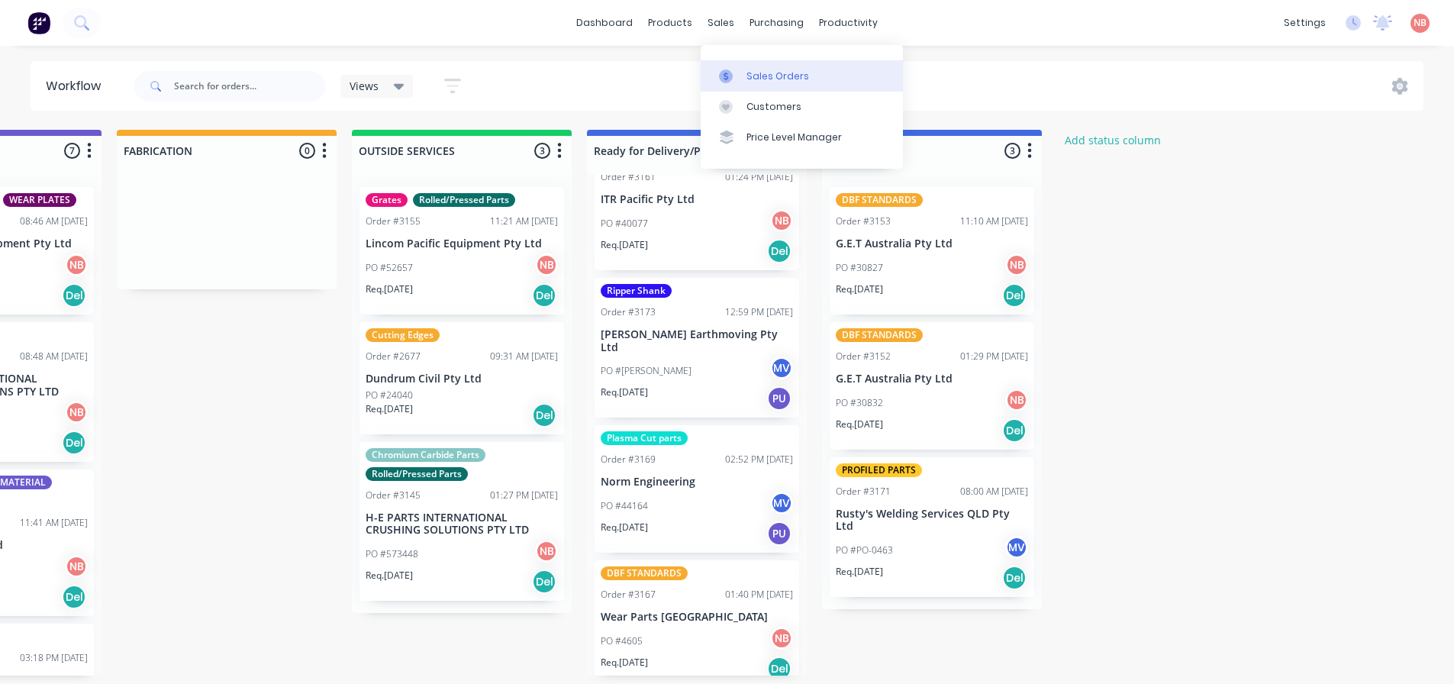
click at [741, 62] on link "Sales Orders" at bounding box center [802, 75] width 202 height 31
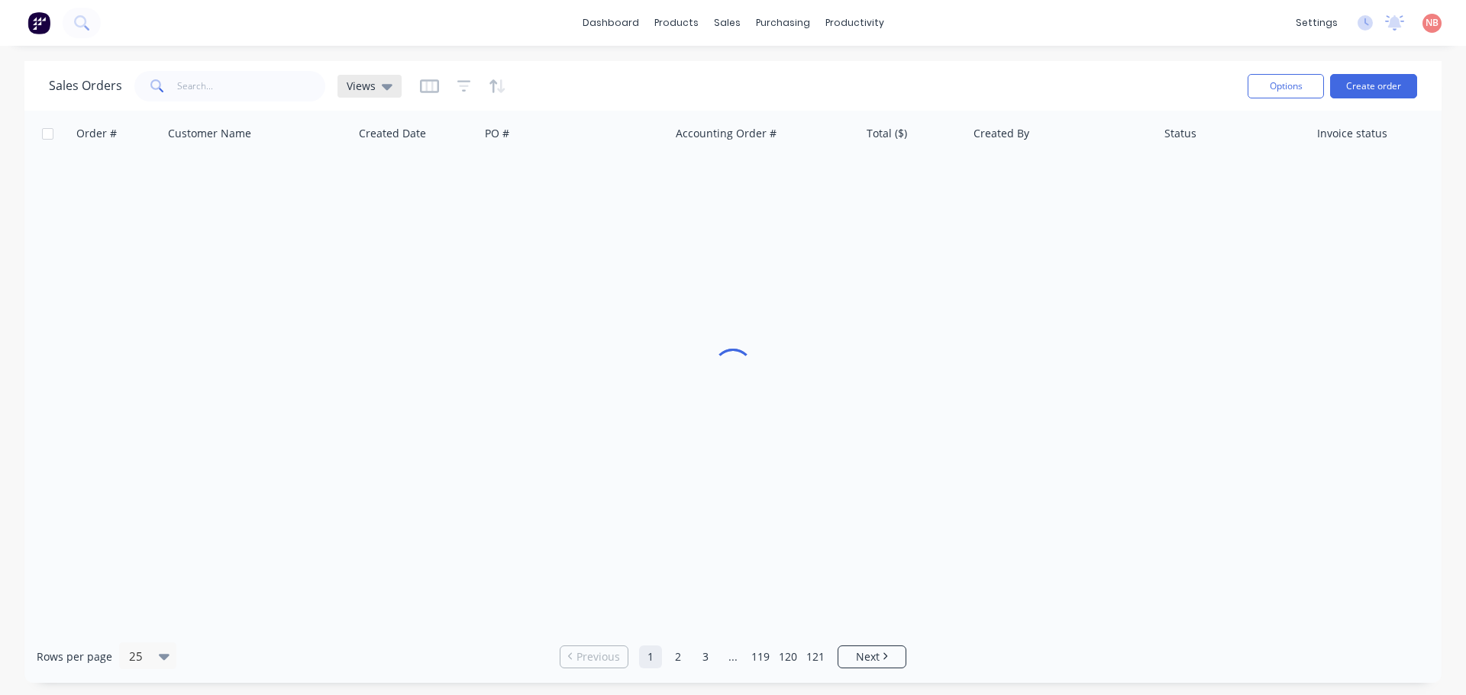
click at [382, 88] on icon at bounding box center [387, 87] width 11 height 6
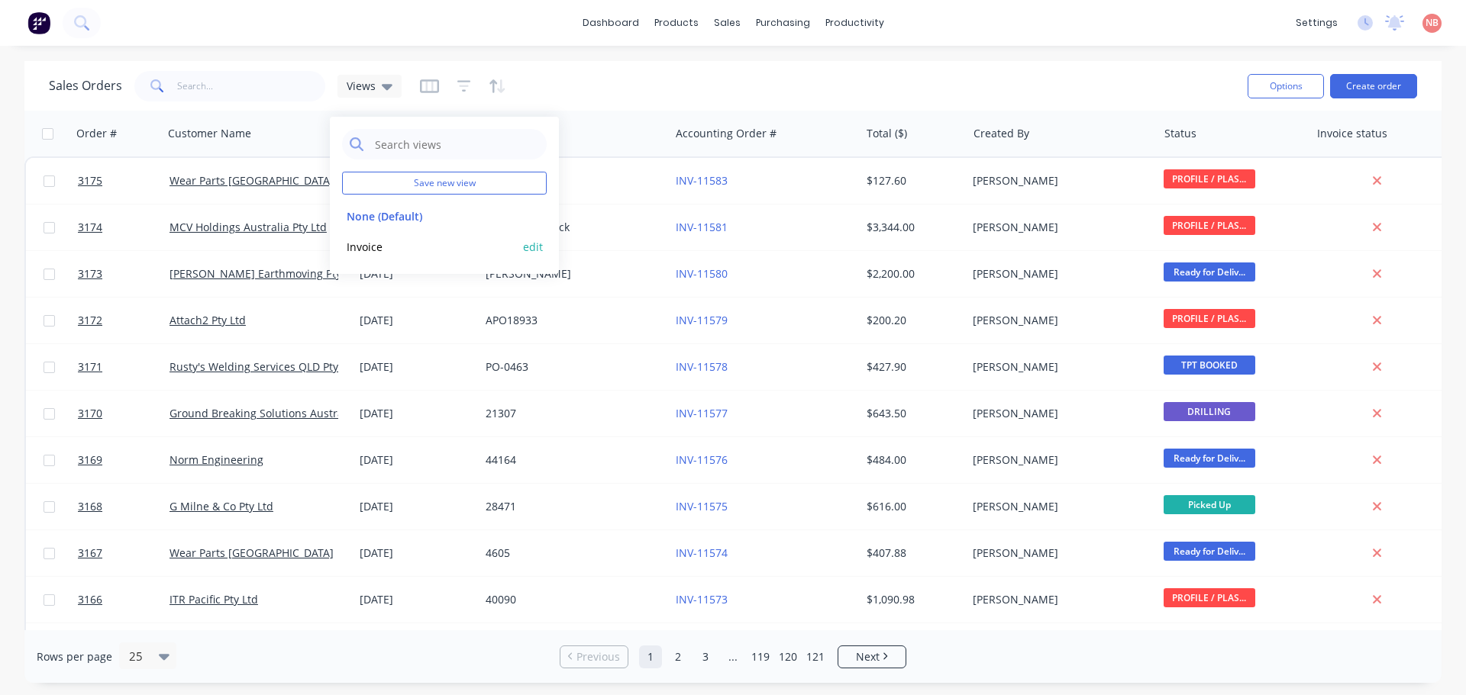
click at [370, 247] on button "Invoice" at bounding box center [429, 247] width 174 height 18
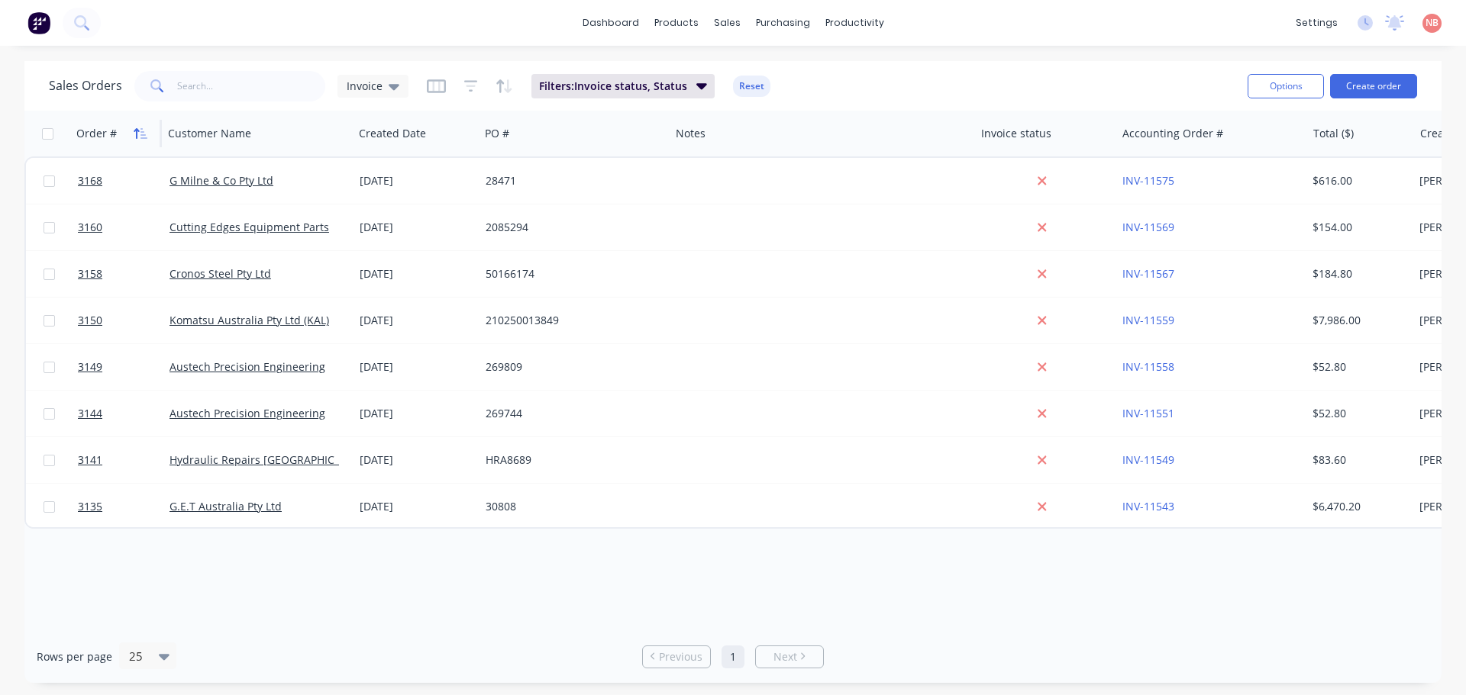
click at [134, 136] on icon "button" at bounding box center [141, 133] width 14 height 12
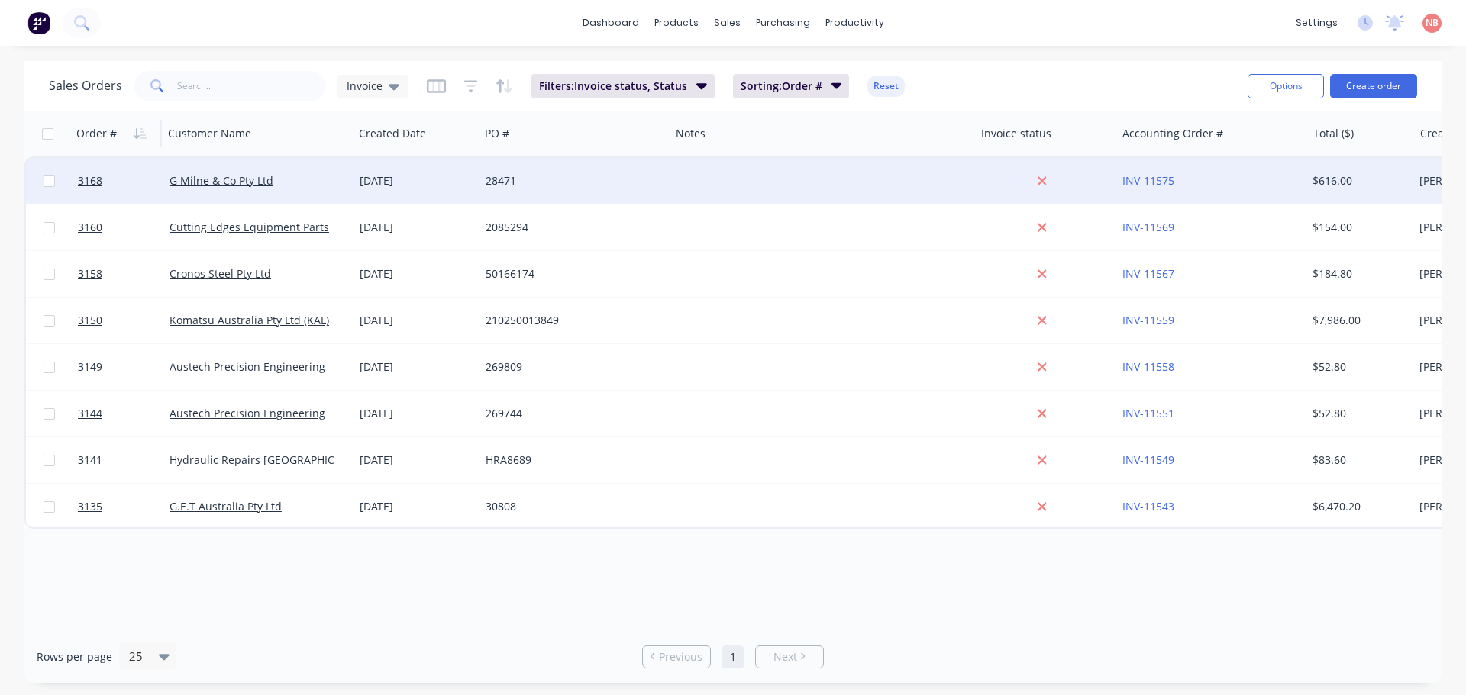
click at [695, 177] on div at bounding box center [822, 181] width 305 height 46
click at [640, 190] on div "28471" at bounding box center [574, 181] width 190 height 46
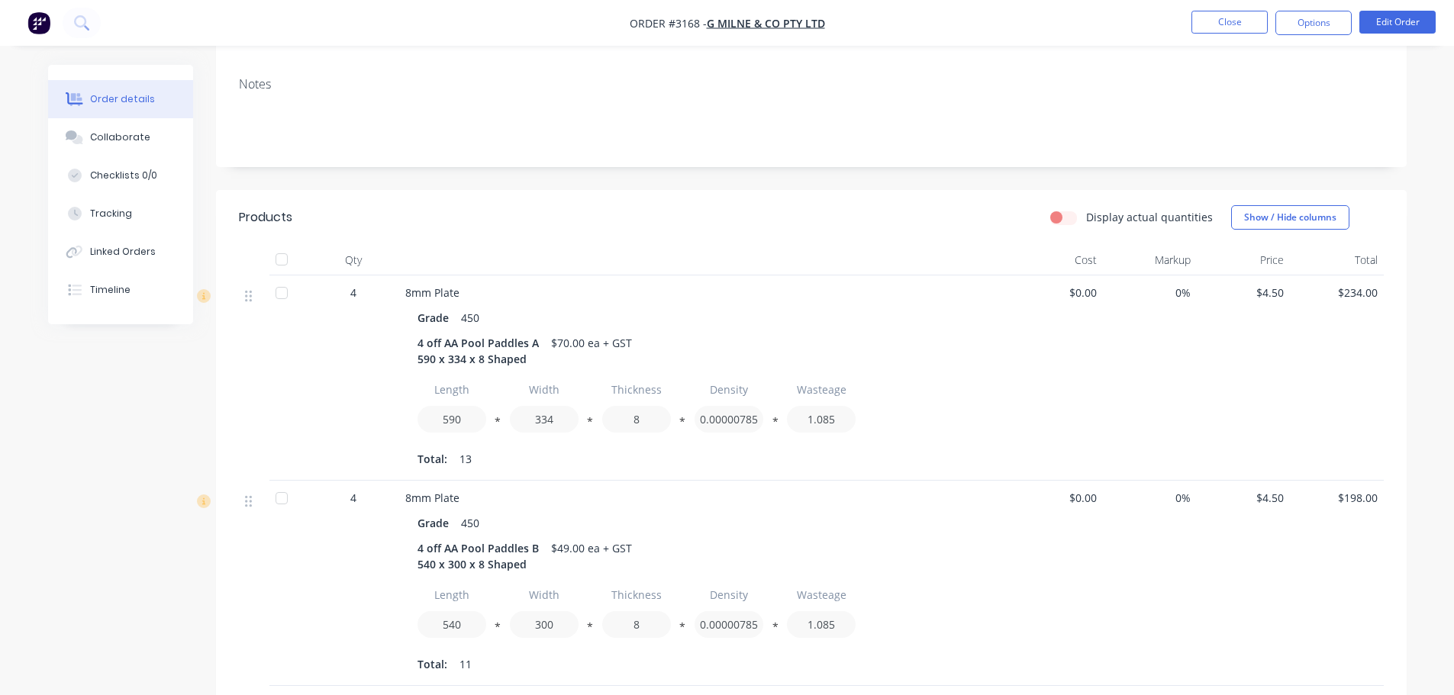
scroll to position [200, 0]
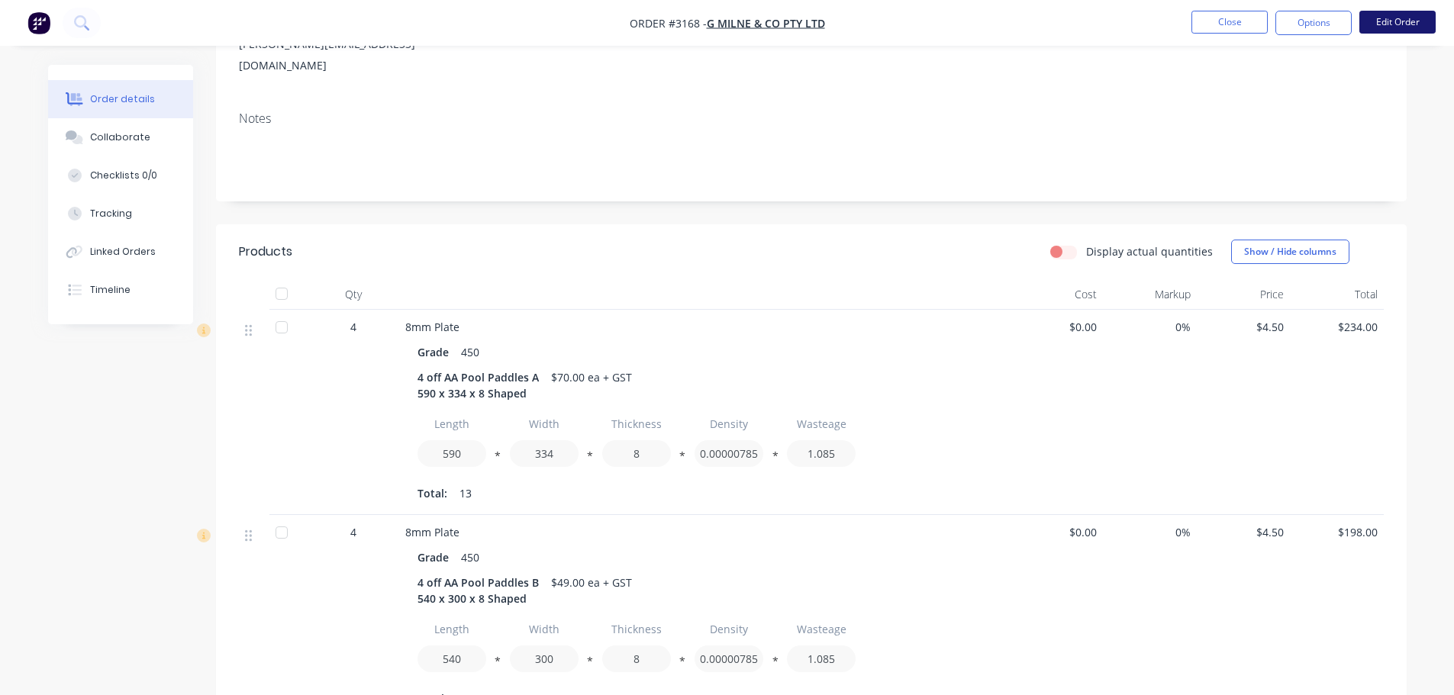
click at [1379, 20] on button "Edit Order" at bounding box center [1398, 22] width 76 height 23
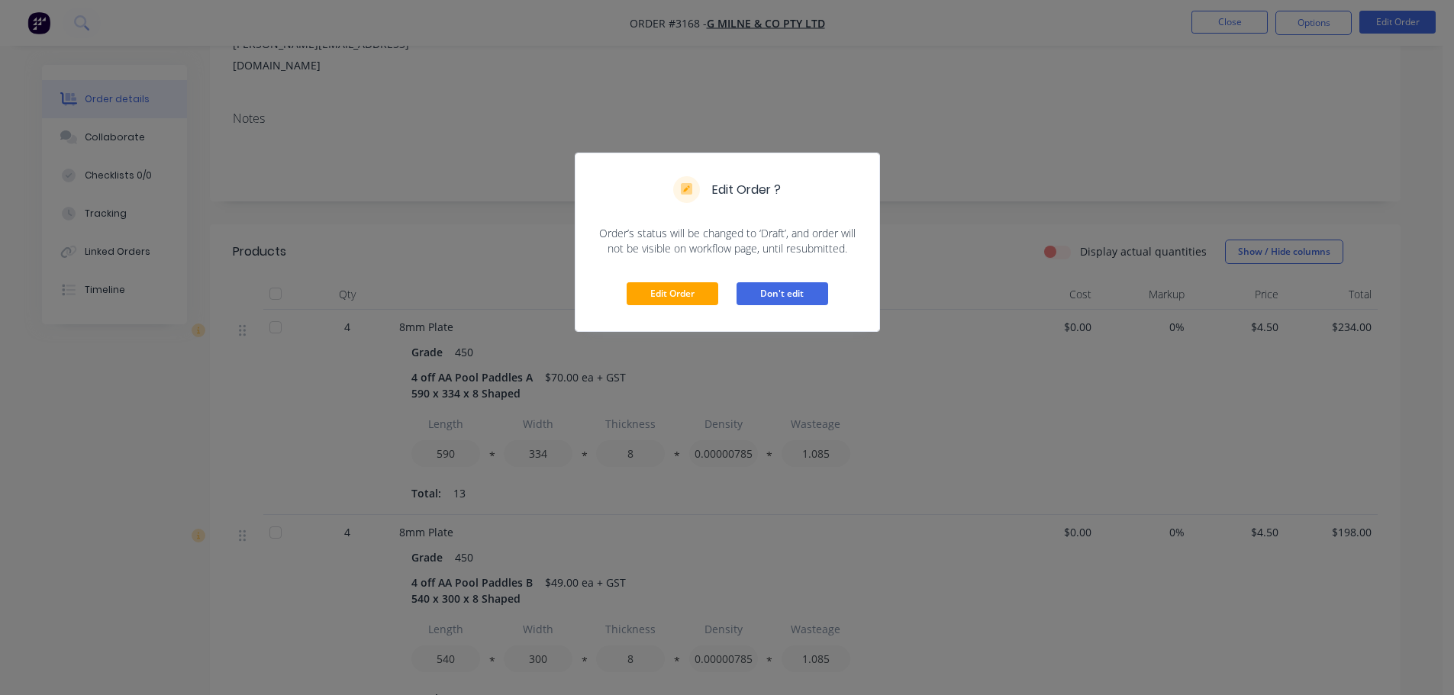
click at [773, 300] on button "Don't edit" at bounding box center [783, 293] width 92 height 23
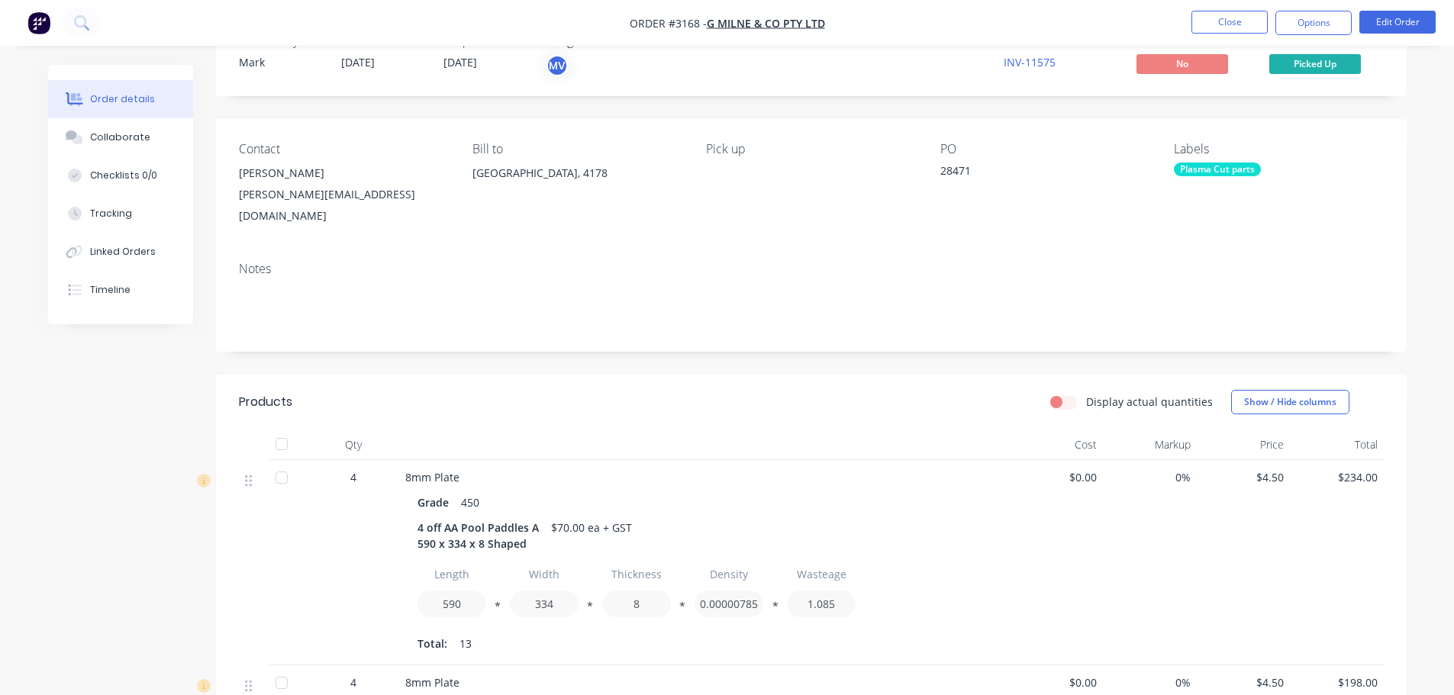
scroll to position [76, 0]
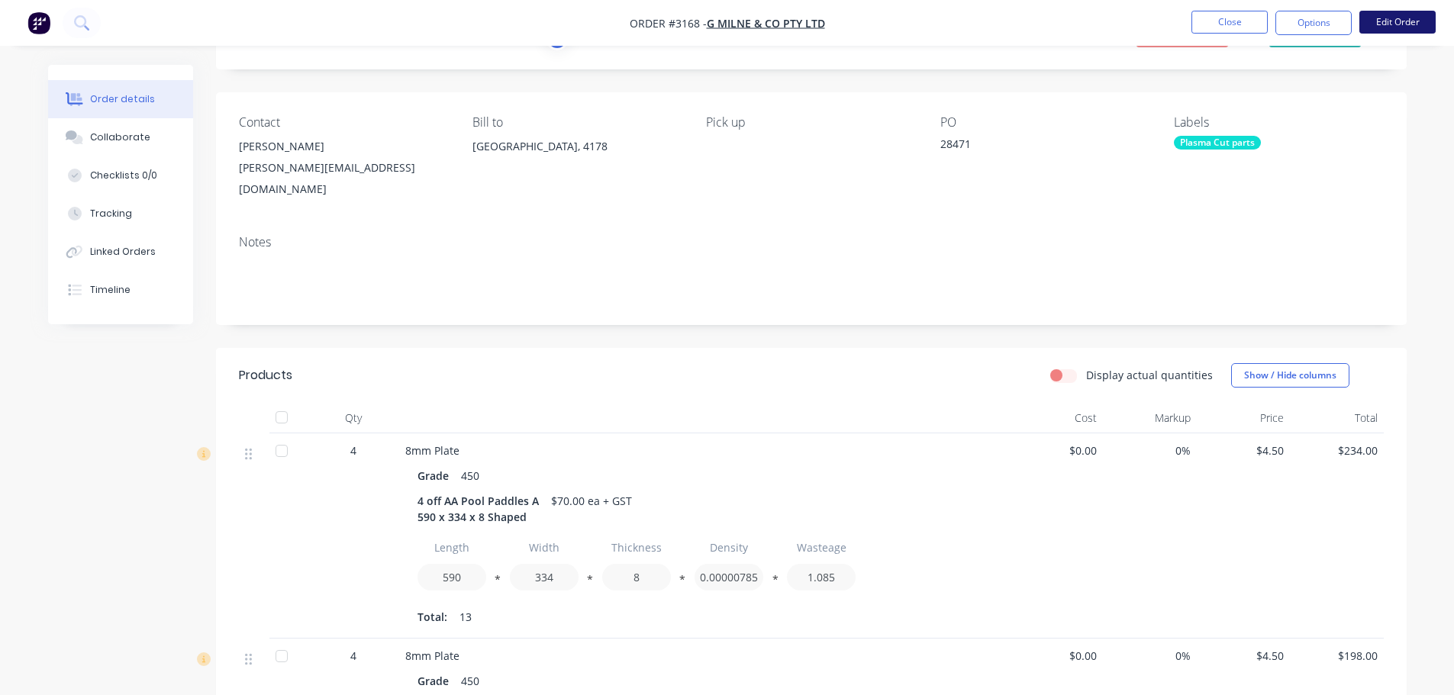
click at [1389, 27] on button "Edit Order" at bounding box center [1398, 22] width 76 height 23
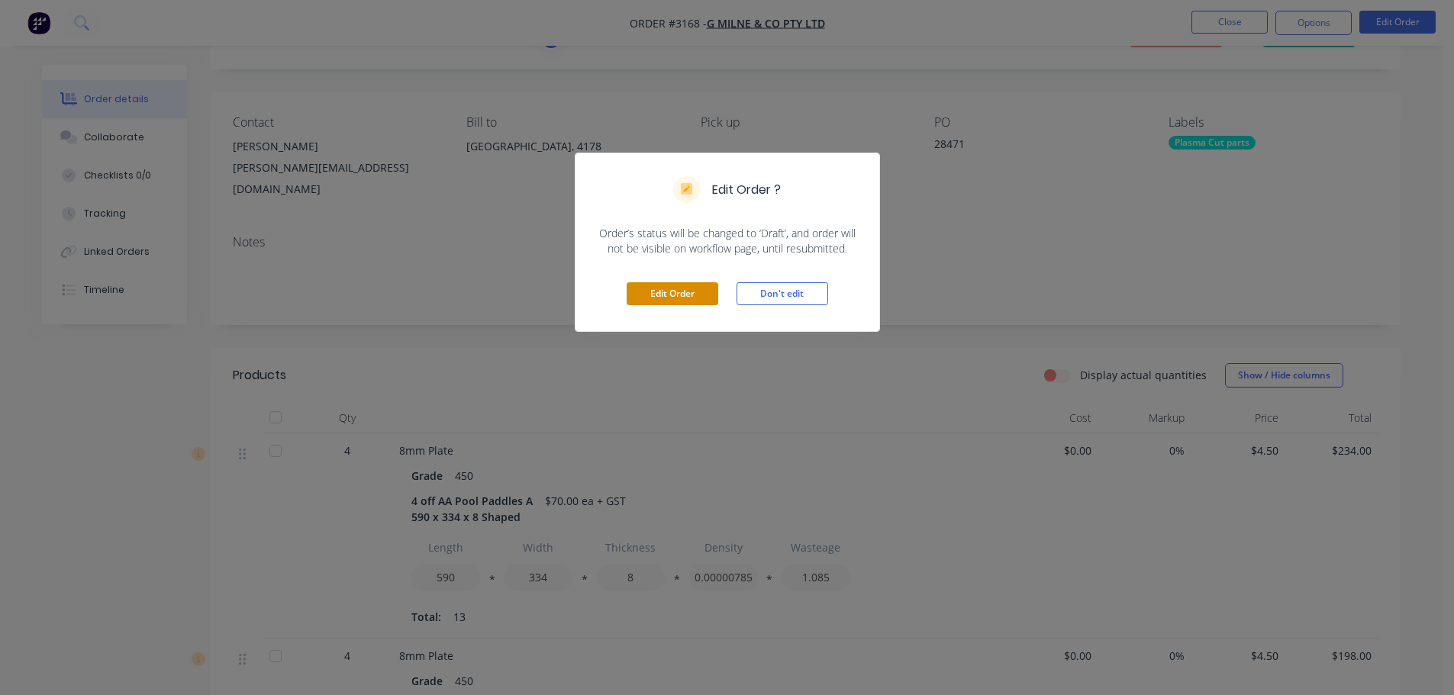
click at [700, 301] on button "Edit Order" at bounding box center [673, 293] width 92 height 23
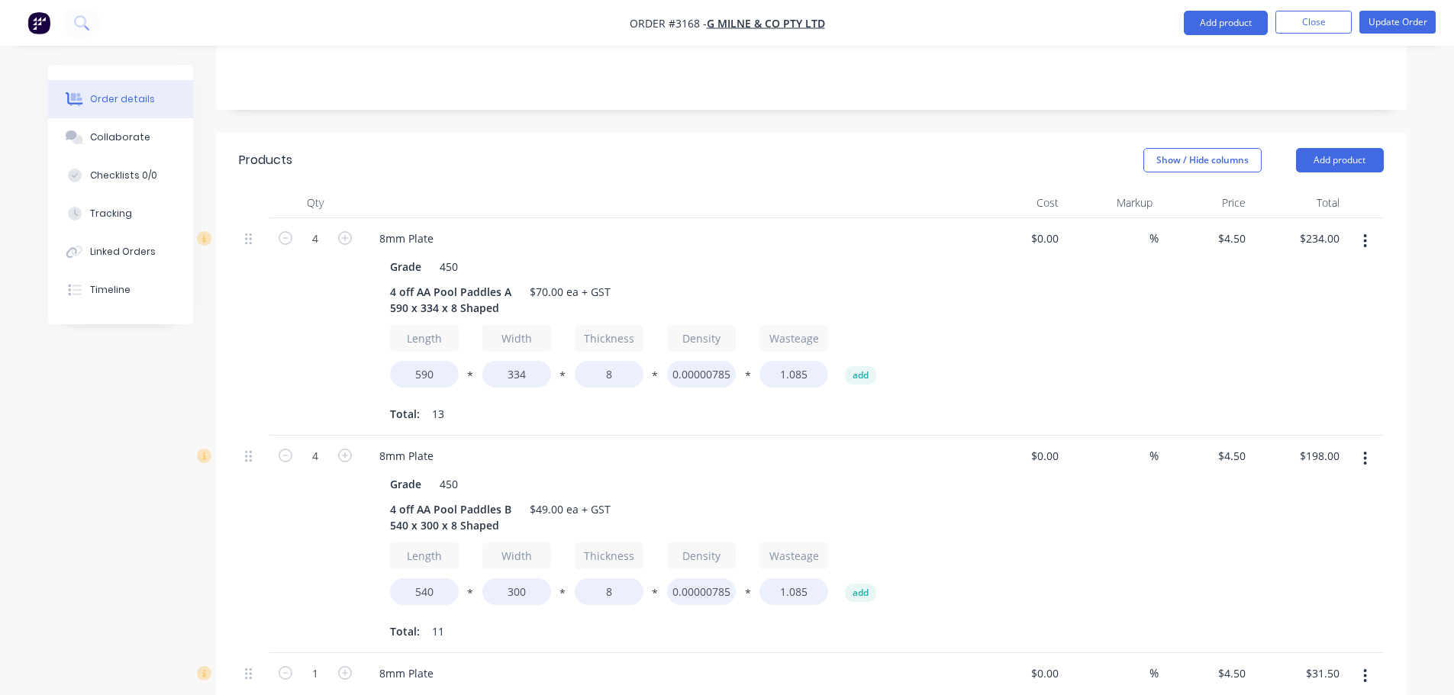
scroll to position [305, 0]
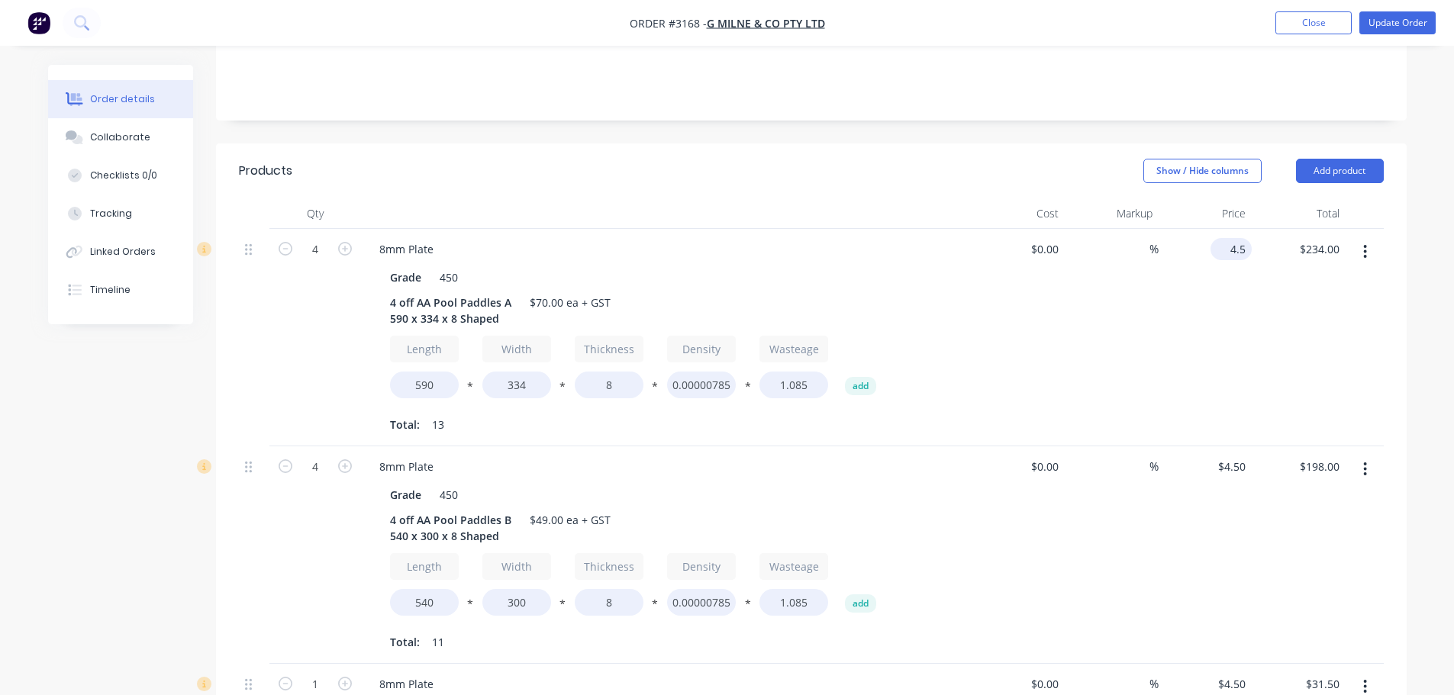
click at [1244, 238] on input "4.5" at bounding box center [1234, 249] width 35 height 22
type input "$4.40"
type input "$228.80"
click at [1202, 303] on div "$4.40 $4.40" at bounding box center [1206, 338] width 94 height 218
click at [1228, 456] on div "4.5 $4.50" at bounding box center [1231, 467] width 41 height 22
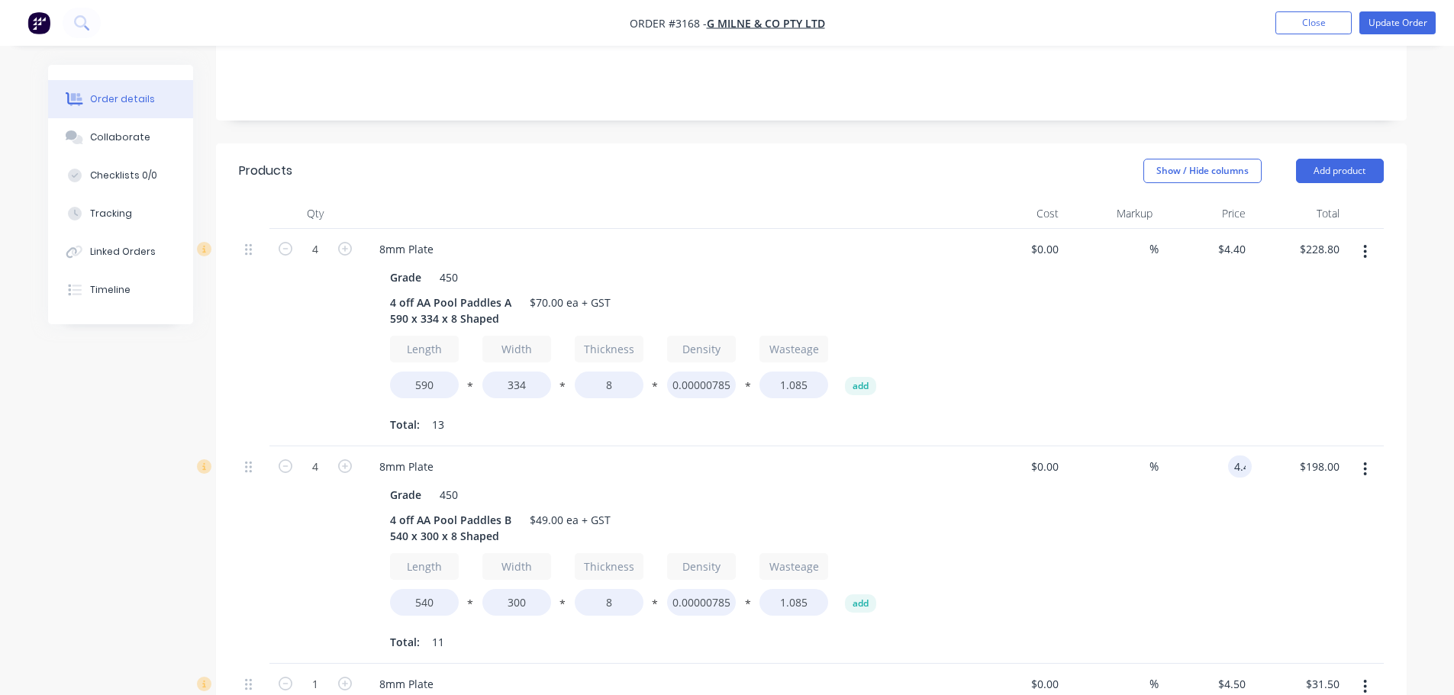
type input "$4.40"
type input "$193.60"
click at [1224, 466] on div "$4.40 $4.40" at bounding box center [1206, 556] width 94 height 218
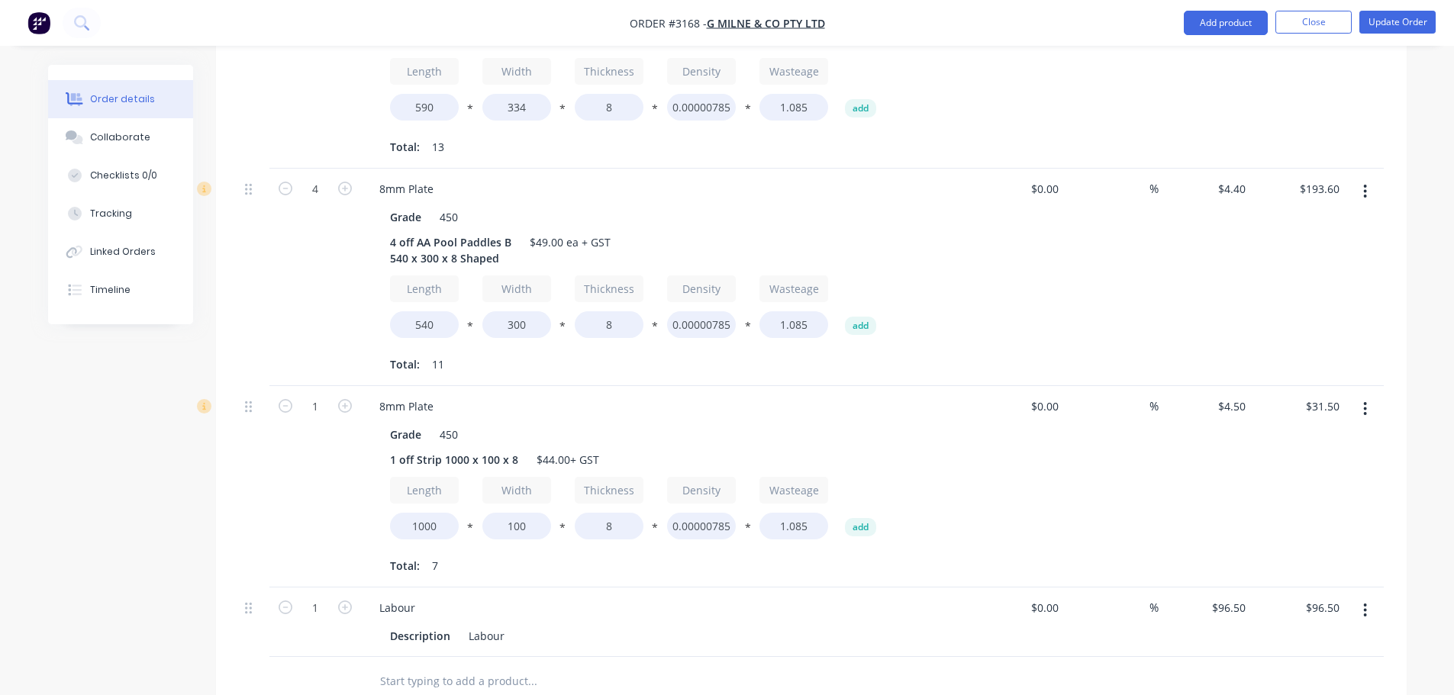
scroll to position [611, 0]
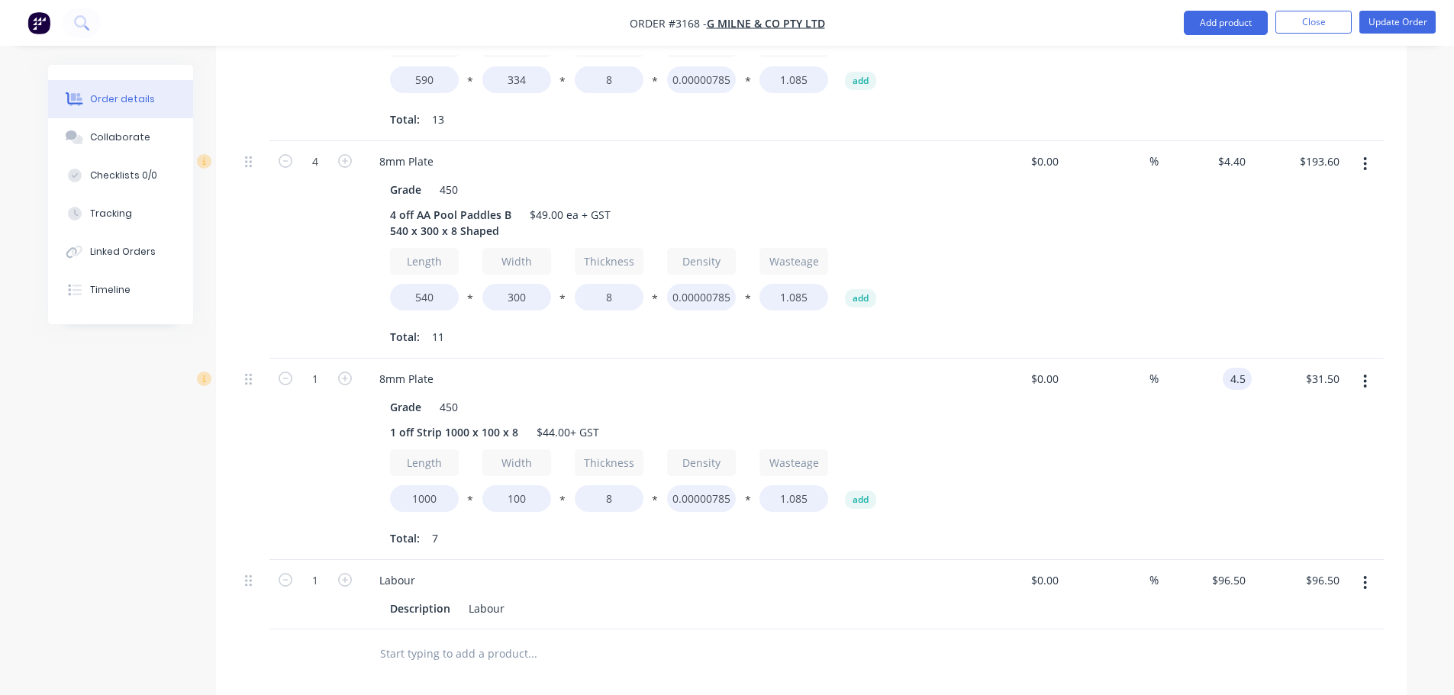
click at [1234, 368] on input "4.5" at bounding box center [1240, 379] width 23 height 22
type input "$4.40"
type input "$30.80"
click at [1157, 418] on div "%" at bounding box center [1112, 460] width 94 height 202
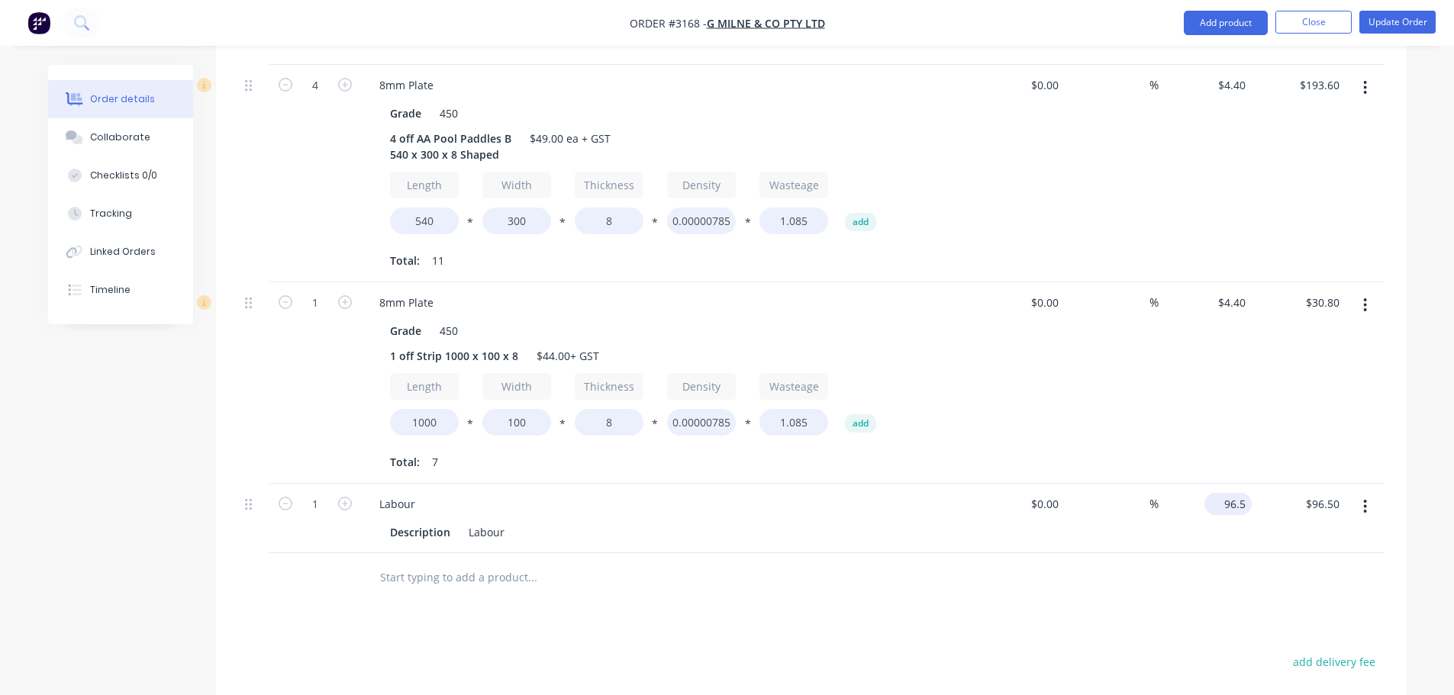
click at [1228, 493] on input "96.5" at bounding box center [1231, 504] width 41 height 22
type input "$0.00"
click at [1143, 570] on div at bounding box center [811, 578] width 1145 height 50
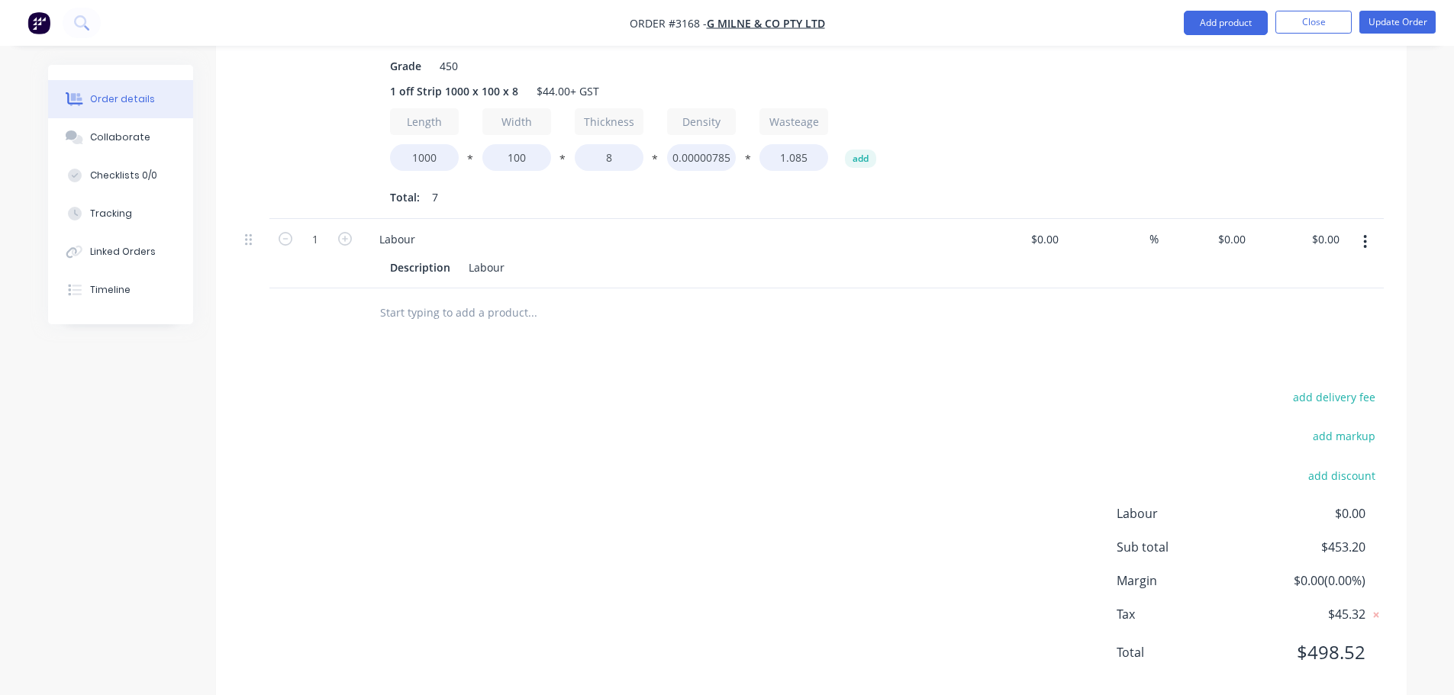
scroll to position [963, 0]
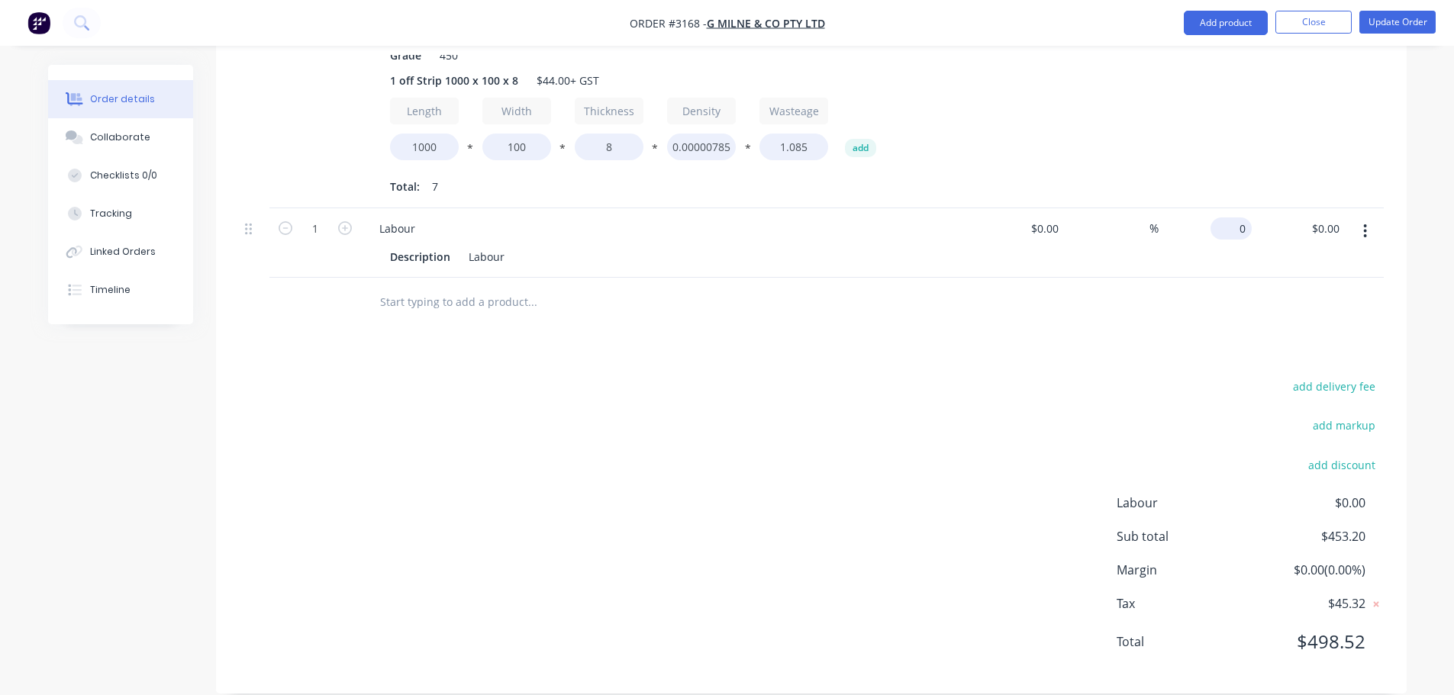
click at [1229, 218] on div "0 $0.00" at bounding box center [1231, 229] width 41 height 22
type input "$66.80"
click at [1175, 305] on div at bounding box center [811, 303] width 1145 height 50
click at [1385, 12] on button "Update Order" at bounding box center [1398, 22] width 76 height 23
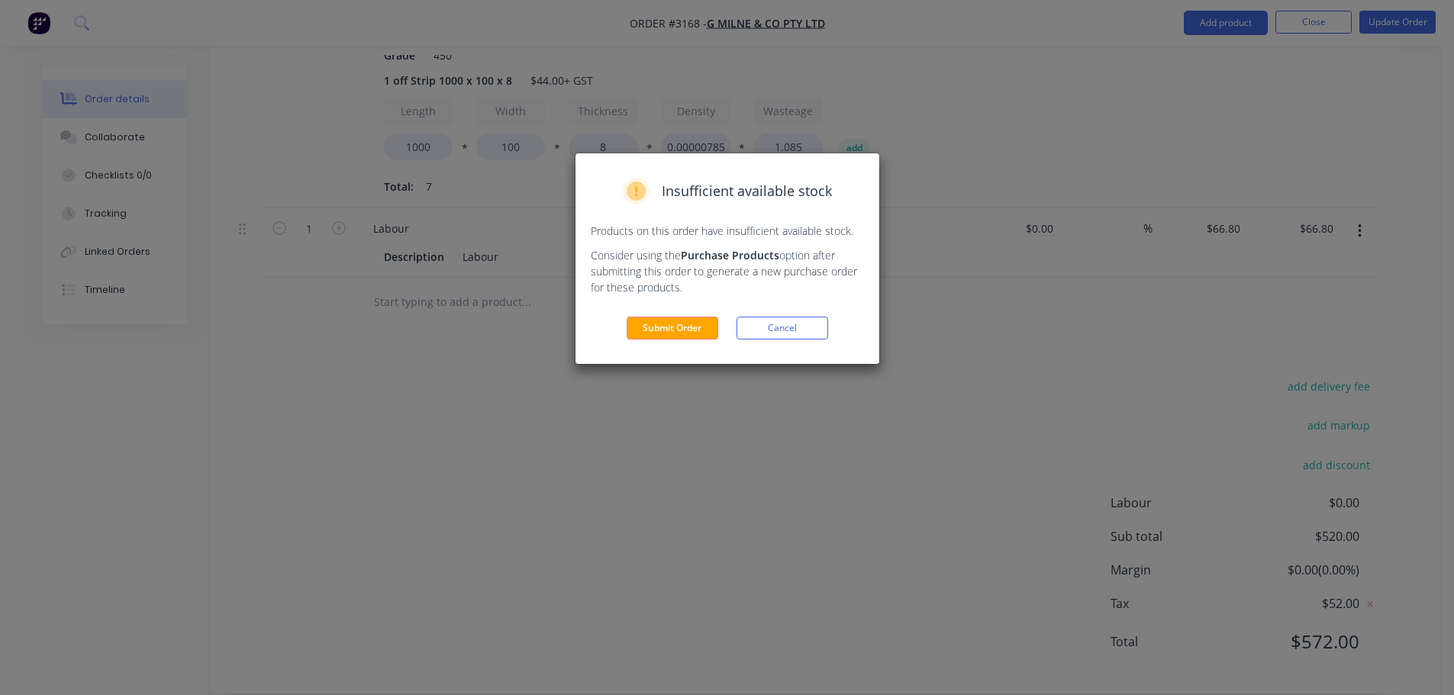
click at [653, 340] on div "Insufficient available stock Products on this order have insufficient available…" at bounding box center [728, 258] width 304 height 211
click at [663, 336] on button "Submit Order" at bounding box center [673, 328] width 92 height 23
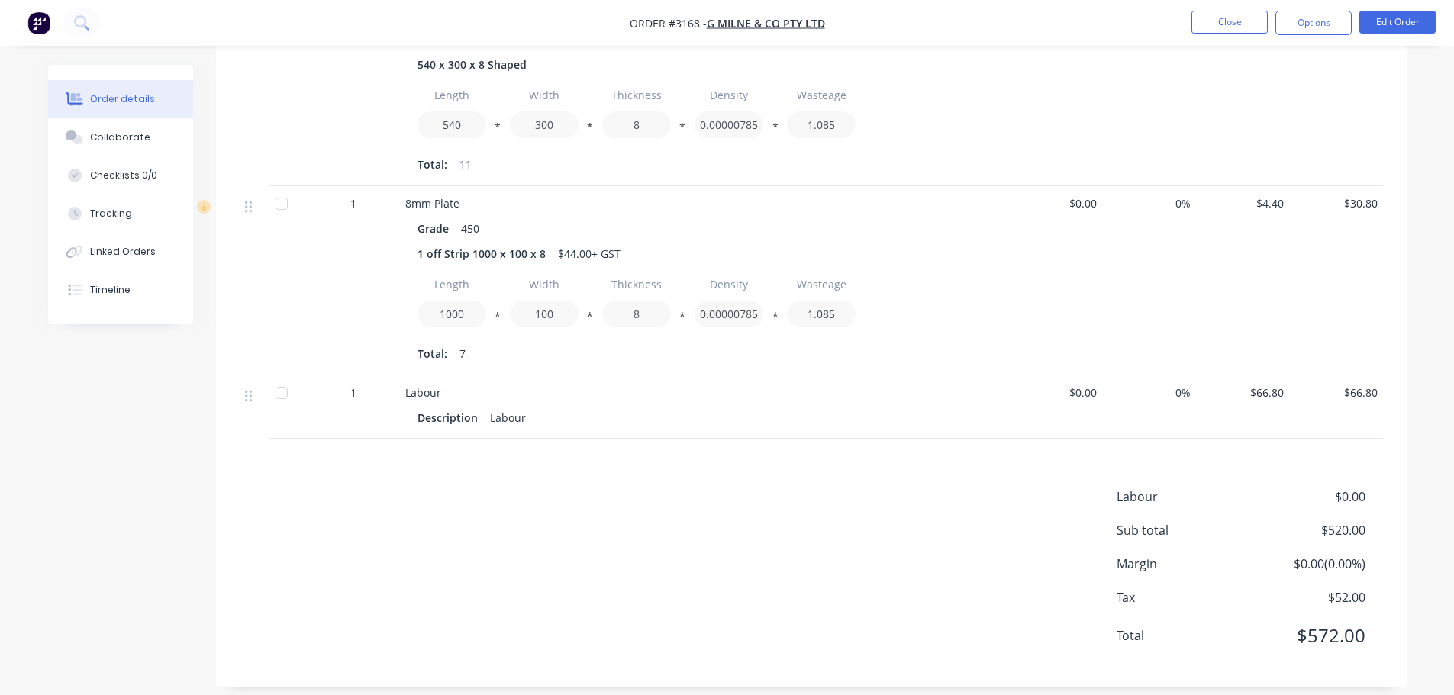
drag, startPoint x: 1292, startPoint y: 27, endPoint x: 1286, endPoint y: 35, distance: 10.0
click at [1292, 27] on button "Options" at bounding box center [1314, 23] width 76 height 24
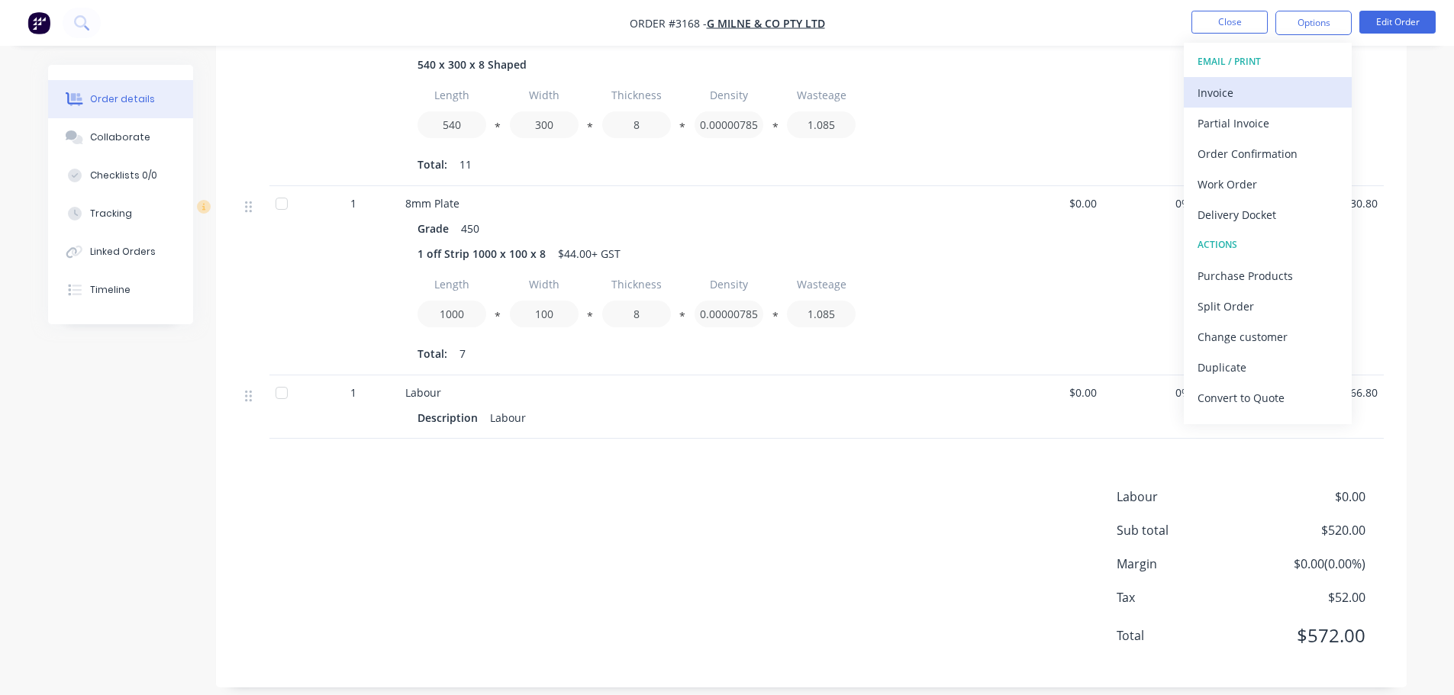
click at [1247, 85] on div "Invoice" at bounding box center [1268, 93] width 140 height 22
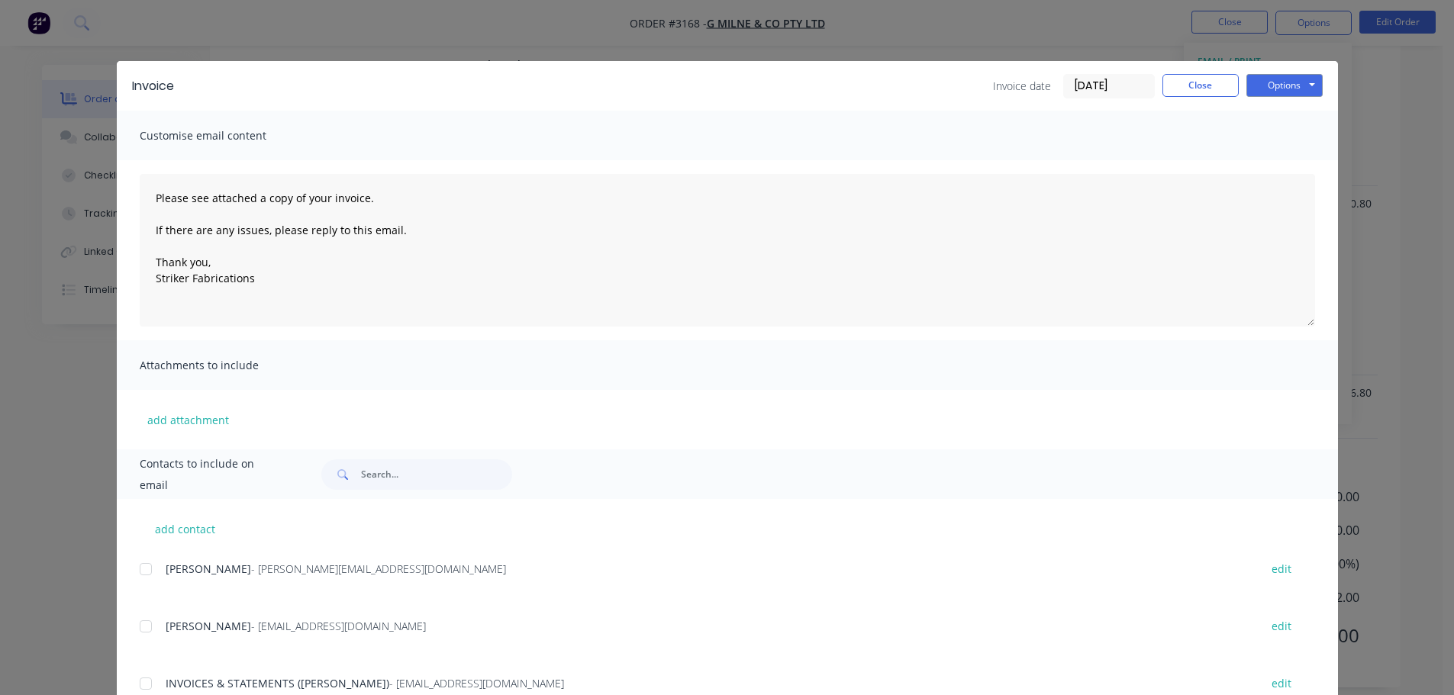
scroll to position [56, 0]
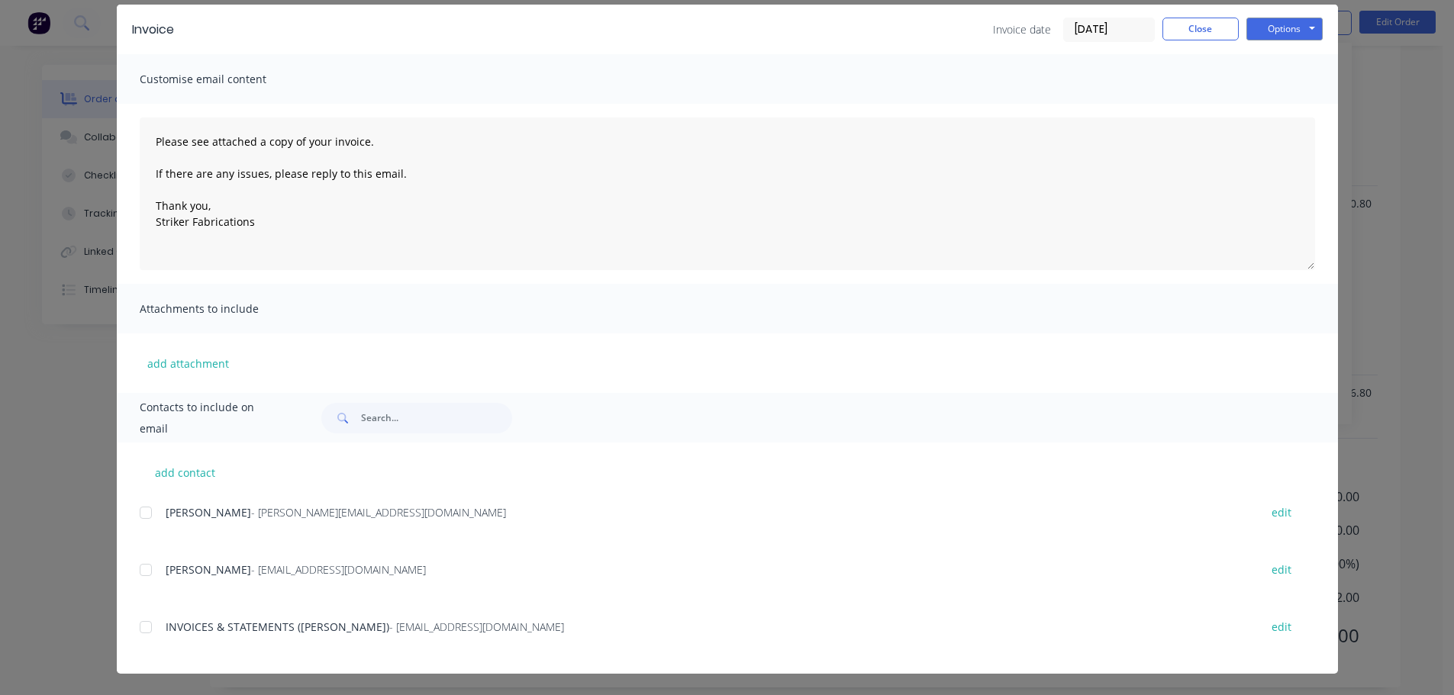
click at [142, 637] on div at bounding box center [146, 627] width 31 height 31
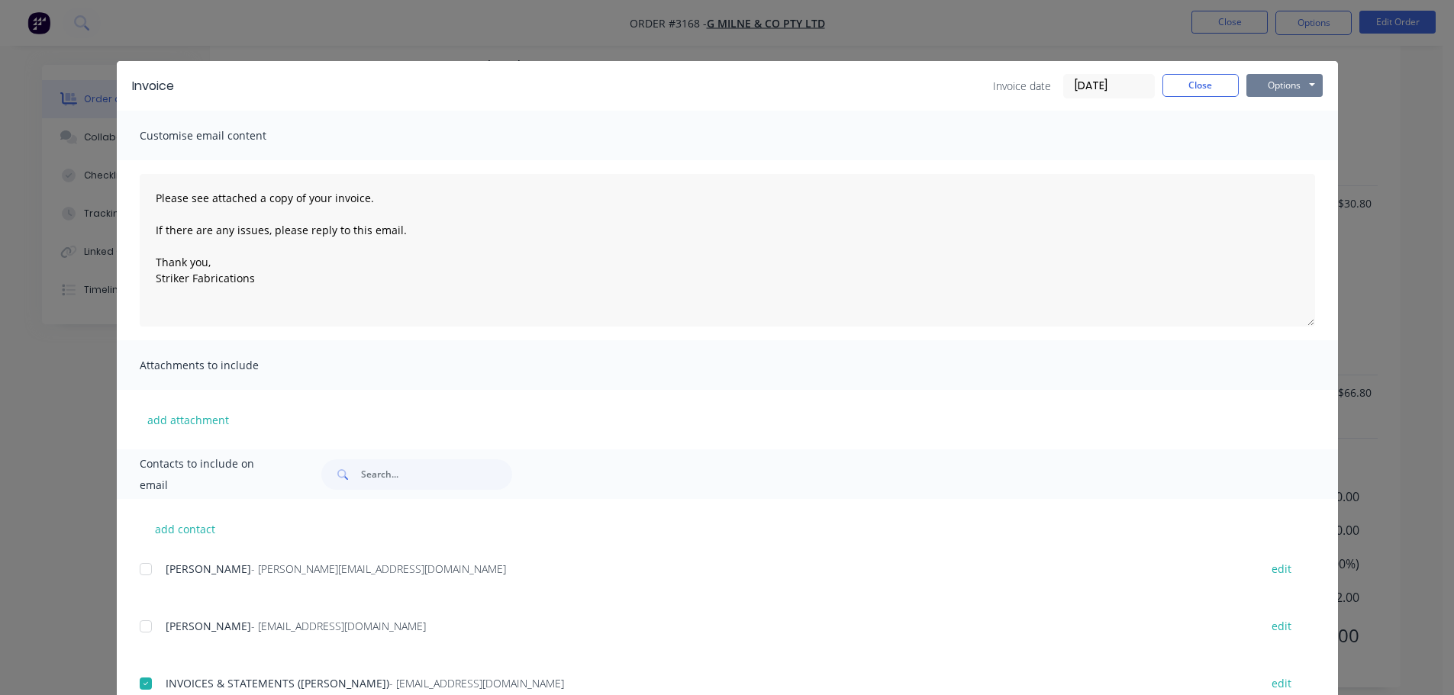
click at [1247, 87] on button "Options" at bounding box center [1285, 85] width 76 height 23
click at [1257, 134] on button "Print" at bounding box center [1296, 137] width 98 height 25
drag, startPoint x: 1288, startPoint y: 85, endPoint x: 1291, endPoint y: 97, distance: 11.9
click at [1289, 85] on button "Options" at bounding box center [1285, 85] width 76 height 23
click at [1283, 162] on button "Email" at bounding box center [1296, 162] width 98 height 25
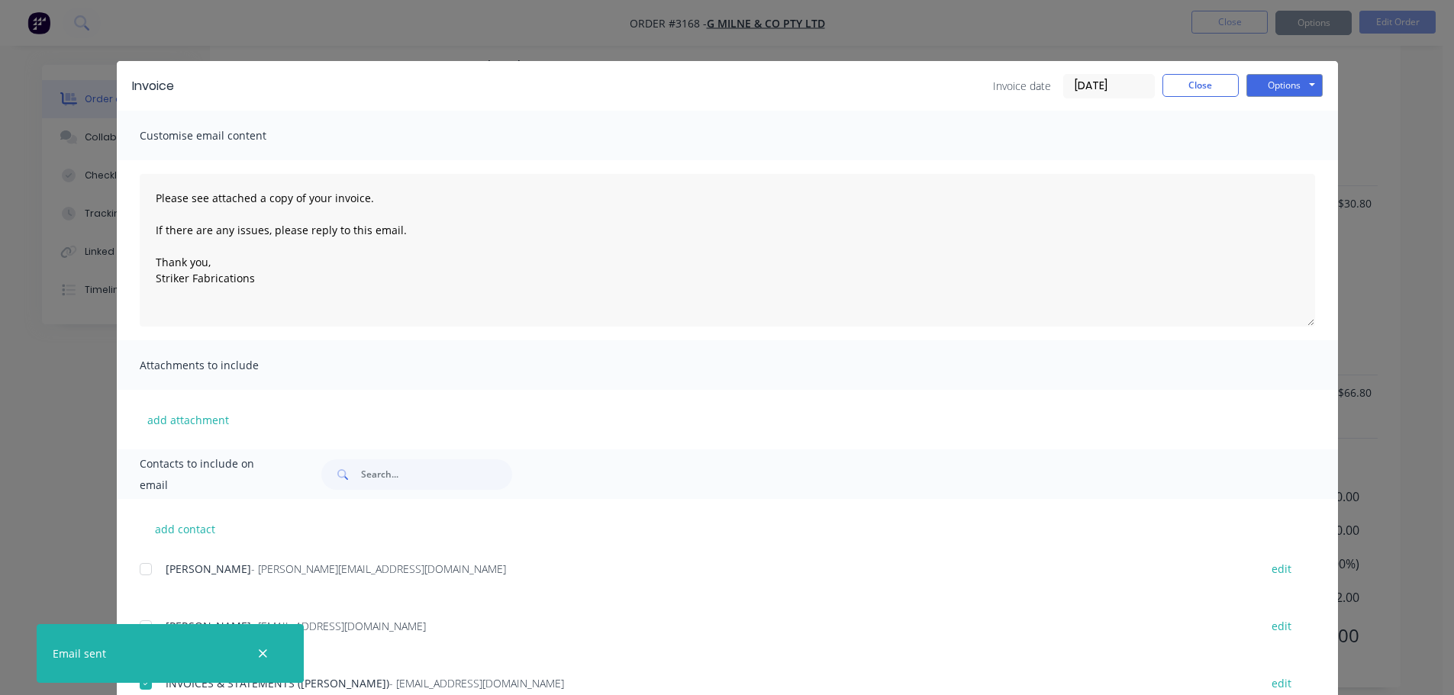
type textarea "Please see attached a copy of your invoice. If there are any issues, please rep…"
click at [1192, 91] on button "Close" at bounding box center [1201, 85] width 76 height 23
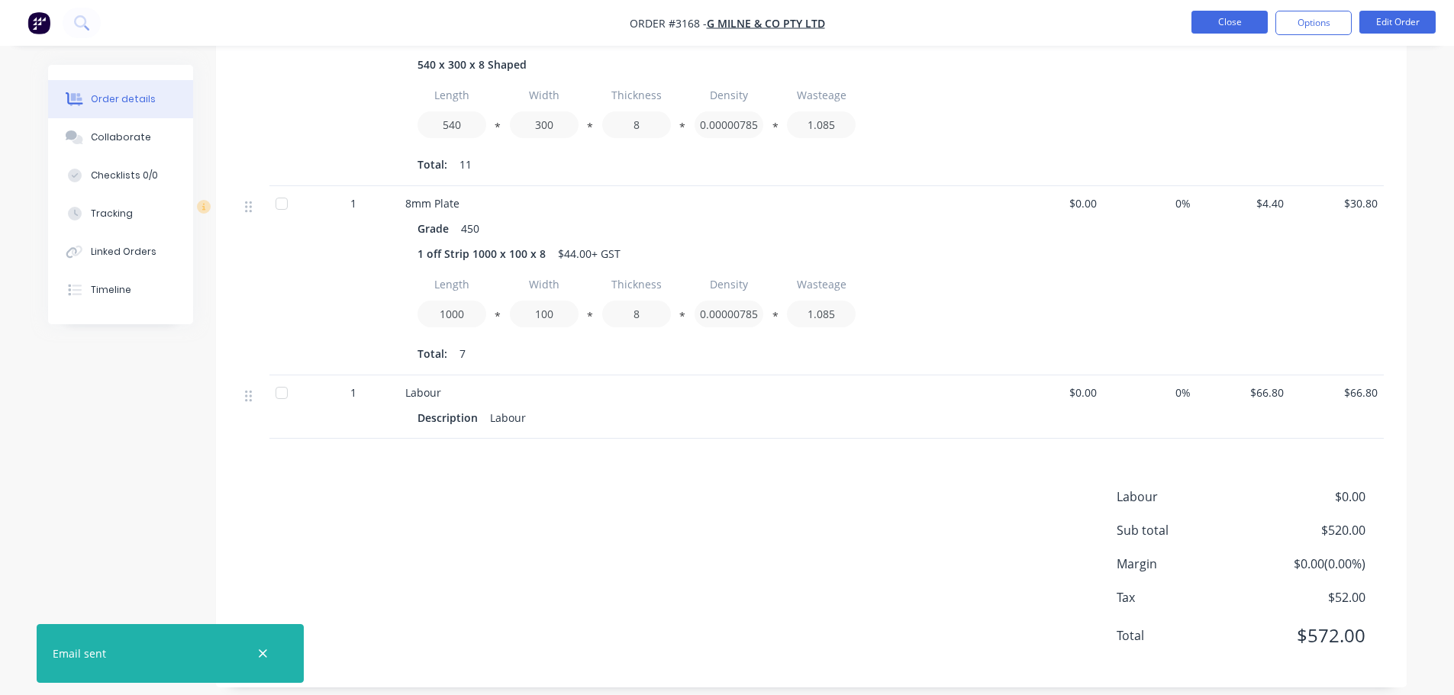
click at [1224, 29] on button "Close" at bounding box center [1230, 22] width 76 height 23
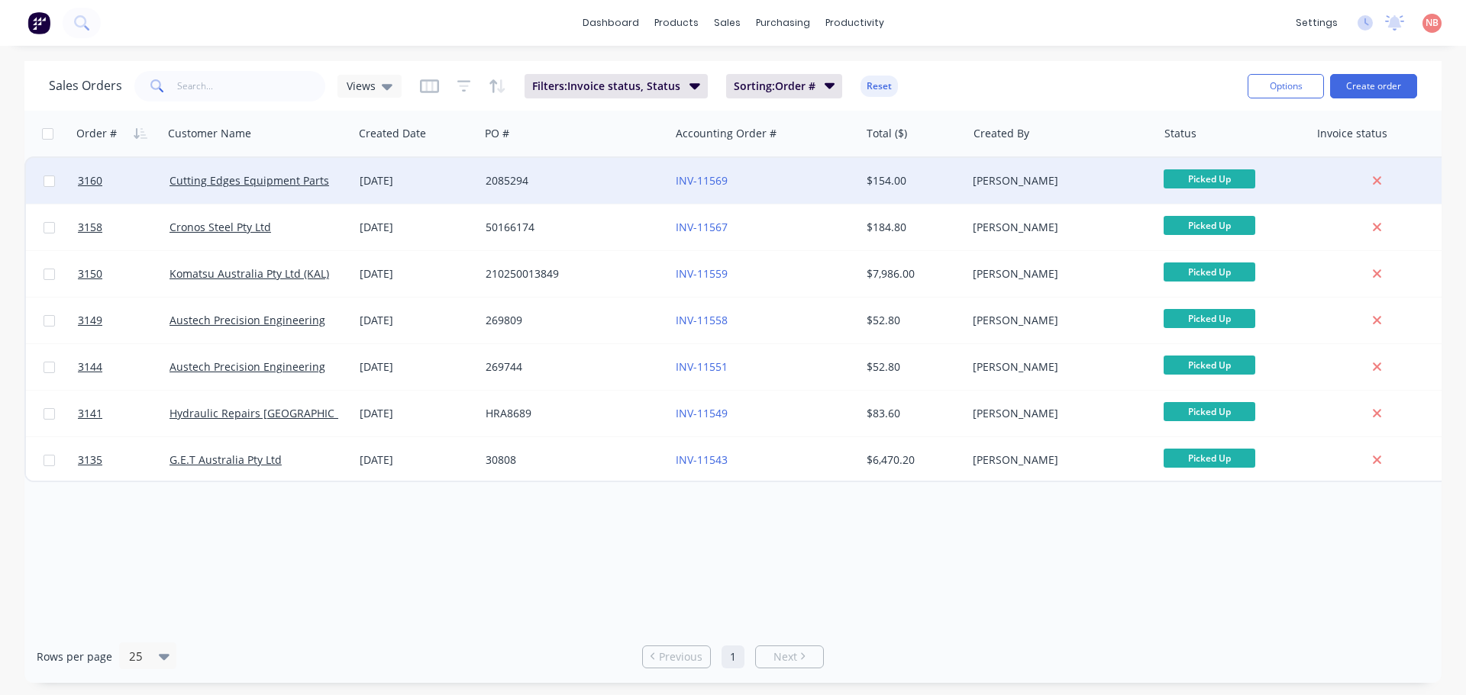
click at [616, 180] on div "2085294" at bounding box center [570, 180] width 169 height 15
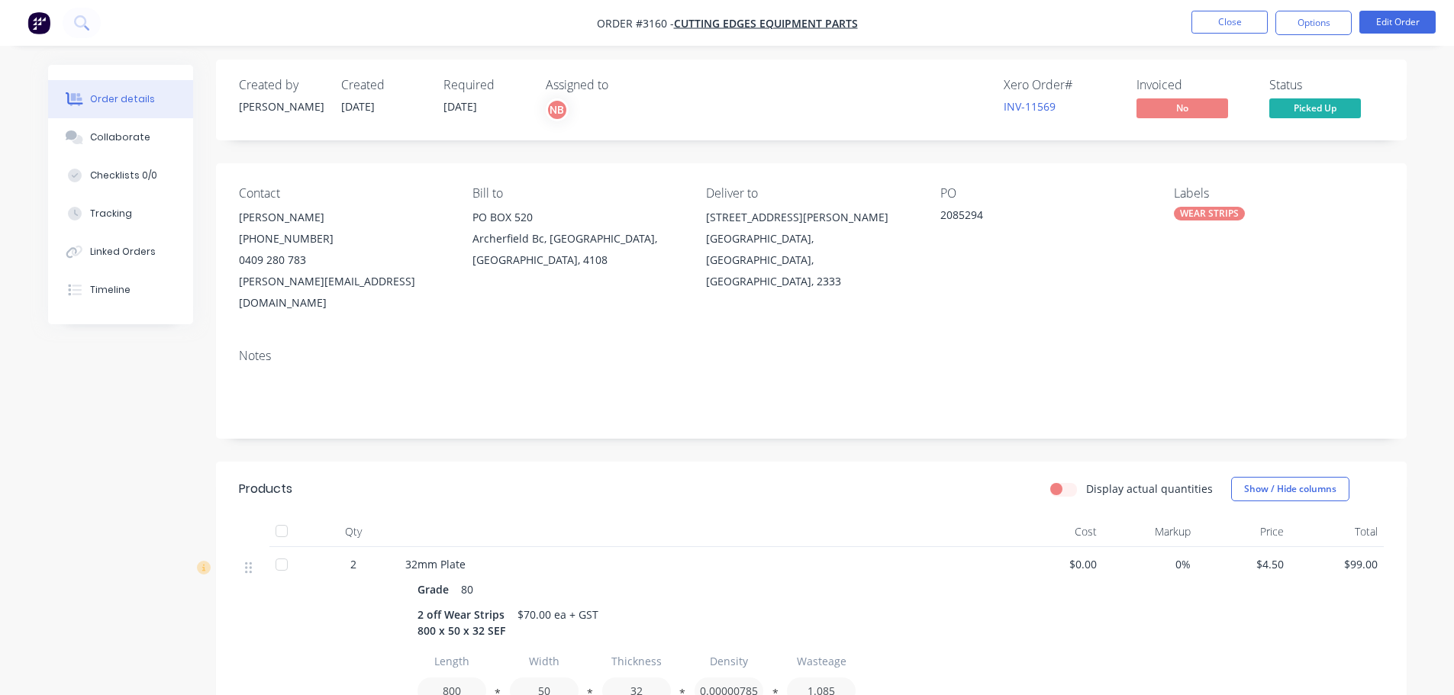
scroll to position [376, 0]
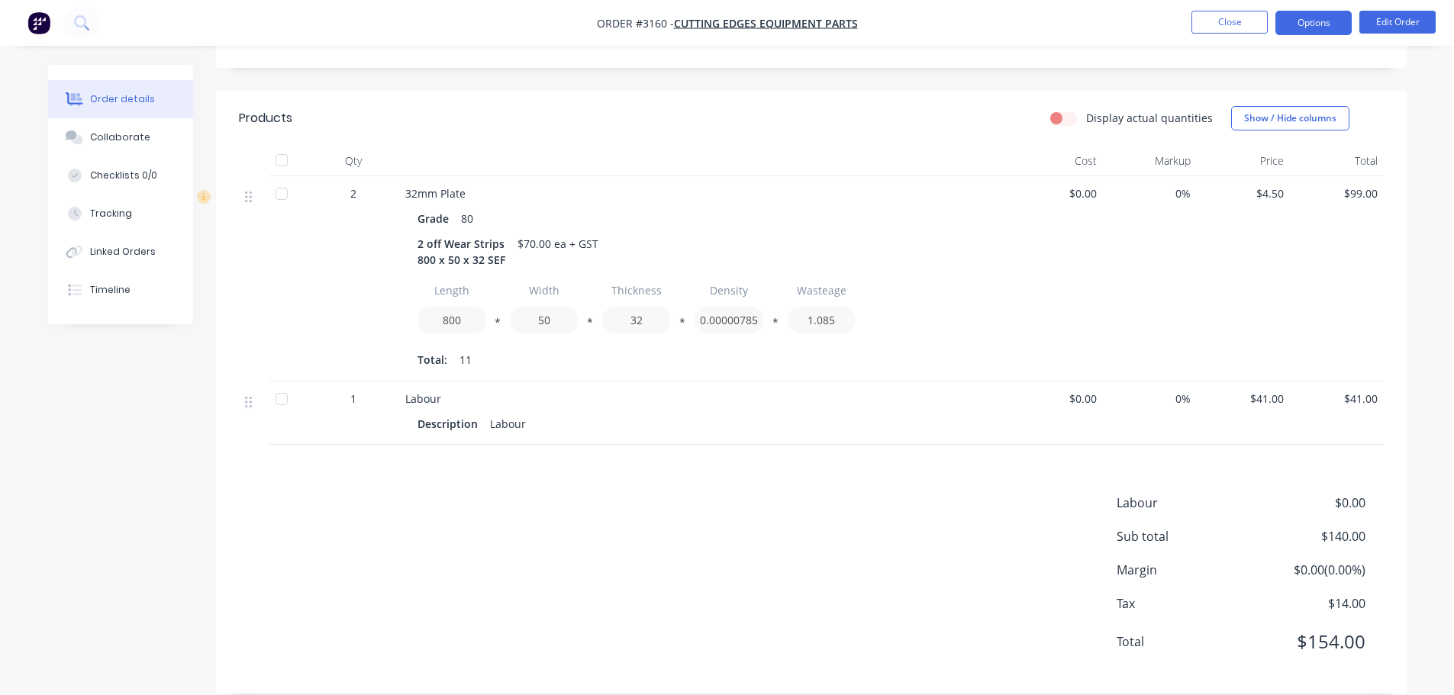
click at [1309, 25] on button "Options" at bounding box center [1314, 23] width 76 height 24
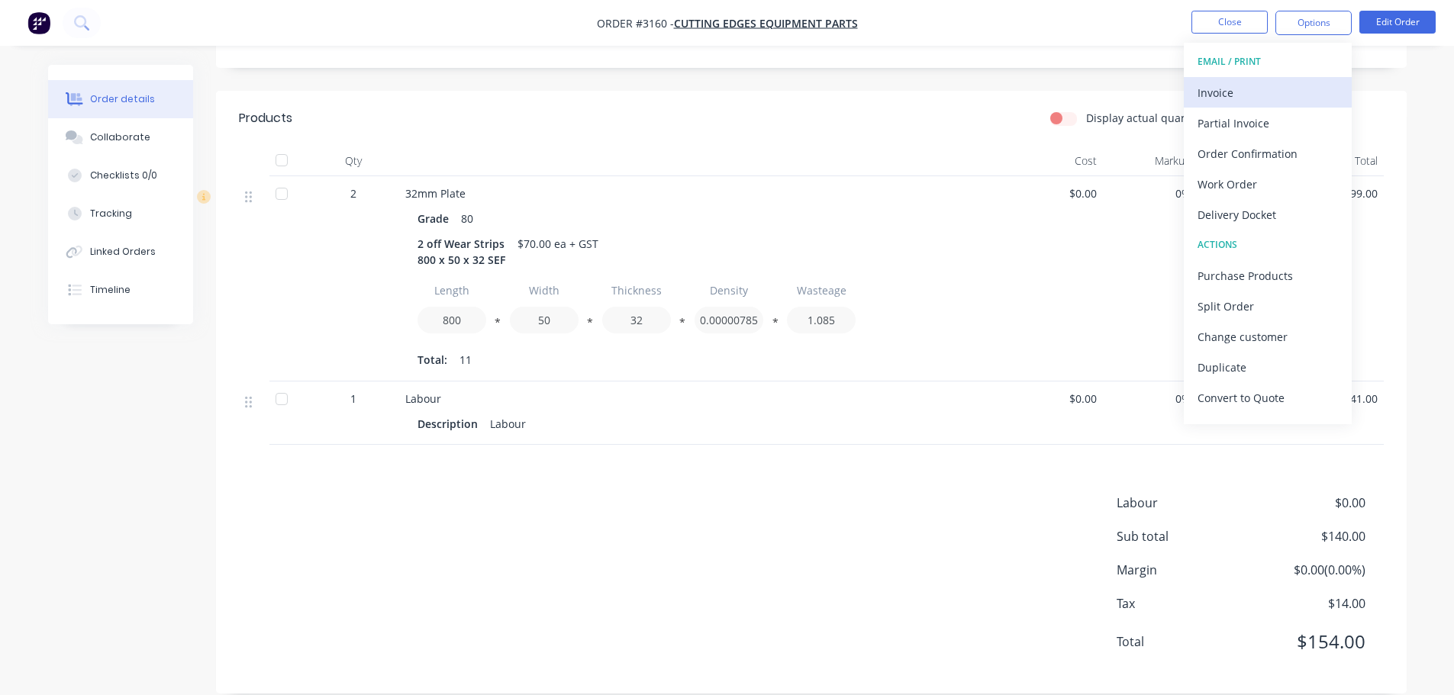
click at [1235, 88] on div "Invoice" at bounding box center [1268, 93] width 140 height 22
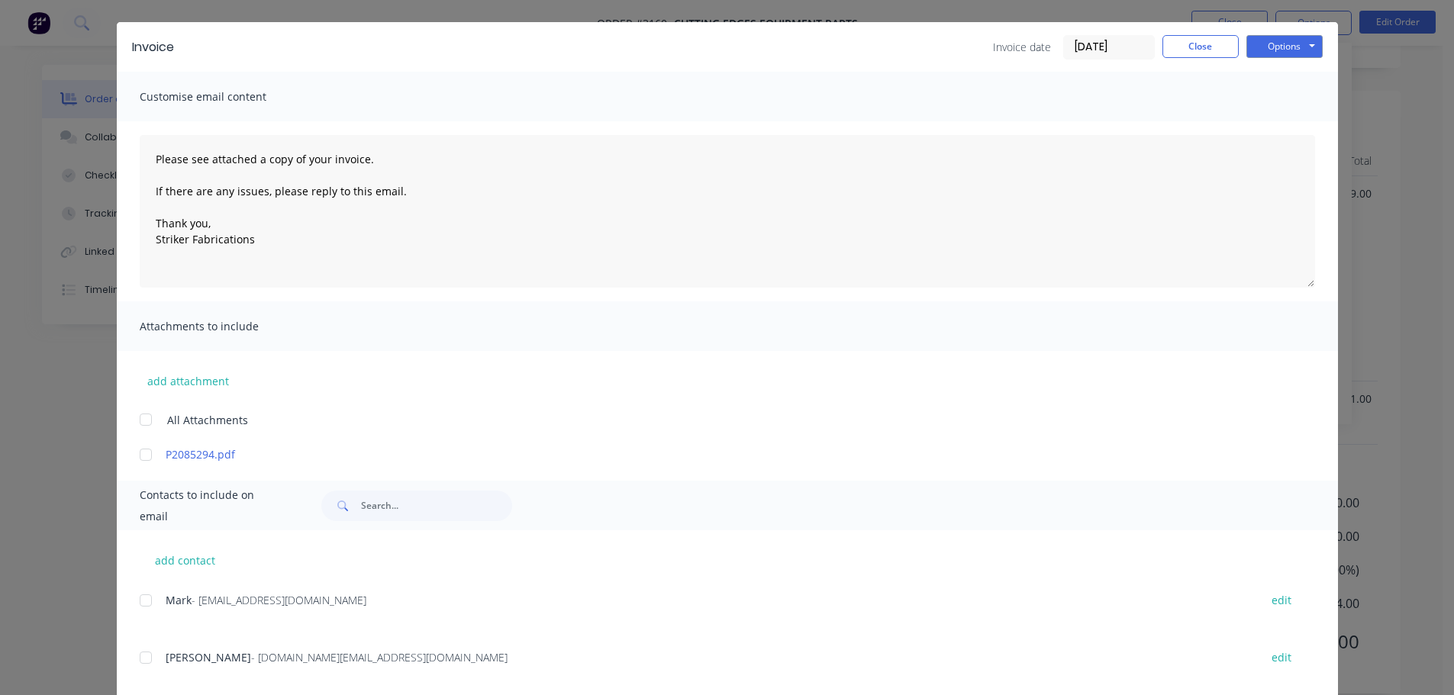
scroll to position [303, 0]
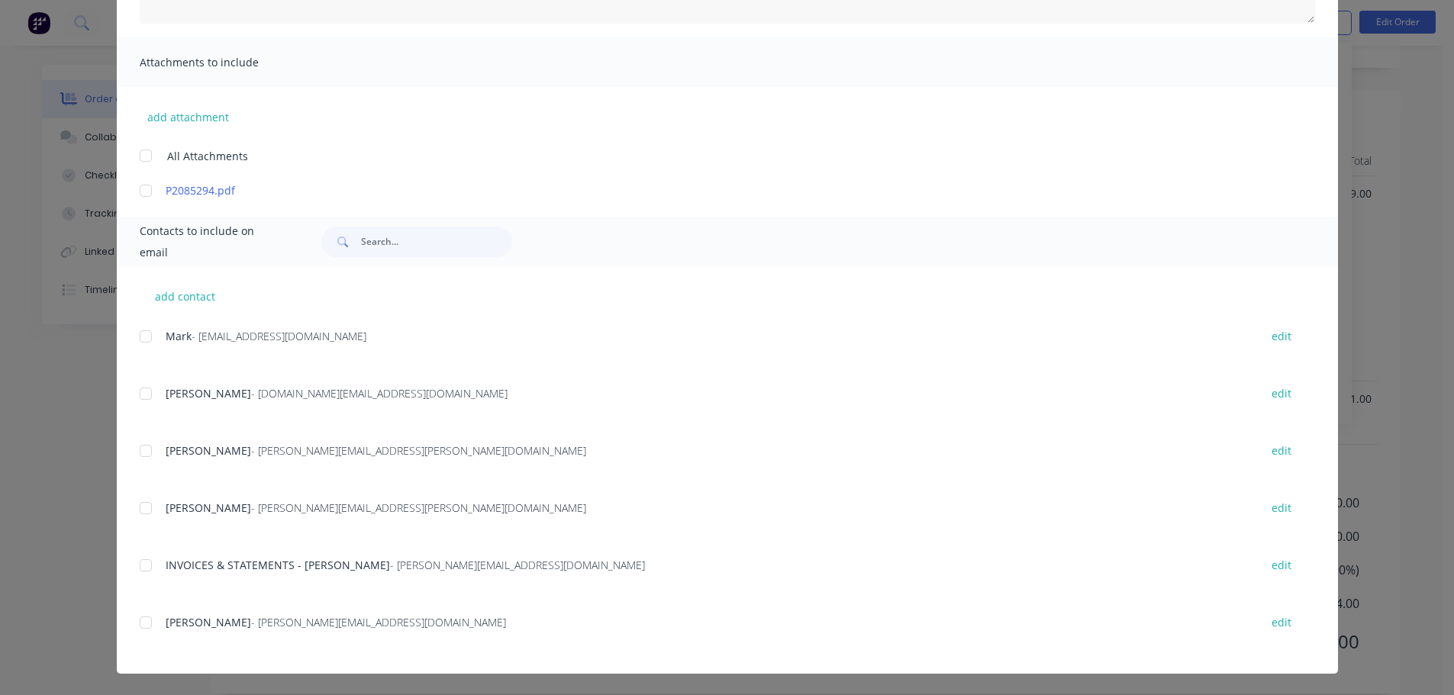
click at [134, 561] on div at bounding box center [146, 565] width 31 height 31
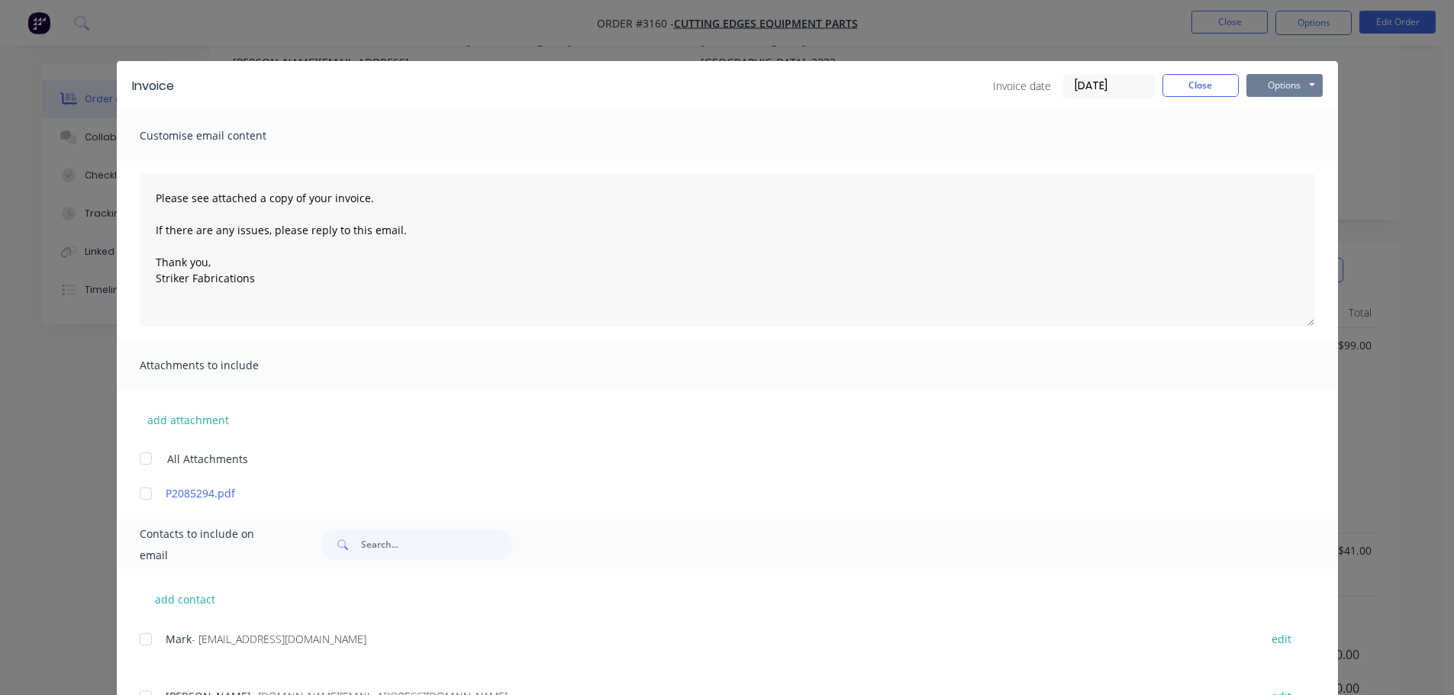
scroll to position [224, 0]
click at [1271, 89] on button "Options" at bounding box center [1285, 85] width 76 height 23
click at [1266, 129] on button "Print" at bounding box center [1296, 137] width 98 height 25
drag, startPoint x: 1282, startPoint y: 76, endPoint x: 1285, endPoint y: 94, distance: 18.6
click at [1282, 79] on button "Options" at bounding box center [1285, 85] width 76 height 23
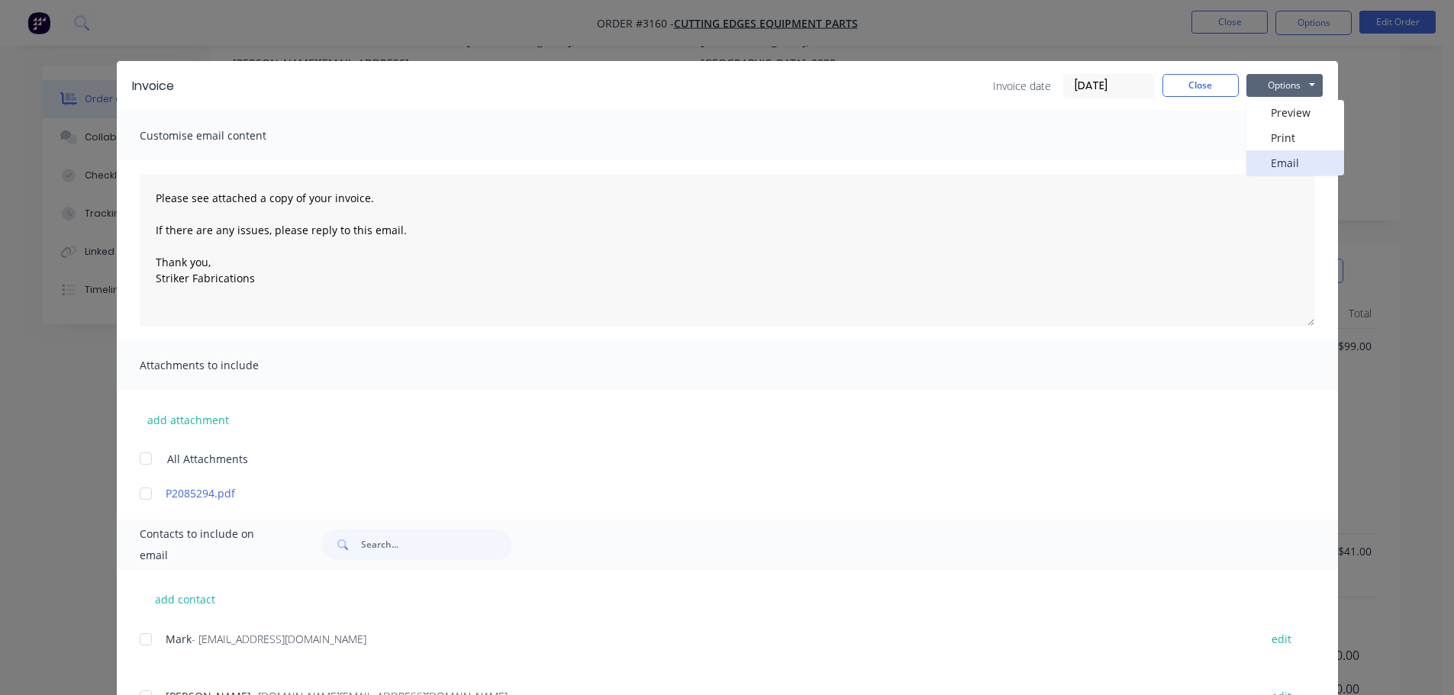
click at [1267, 165] on button "Email" at bounding box center [1296, 162] width 98 height 25
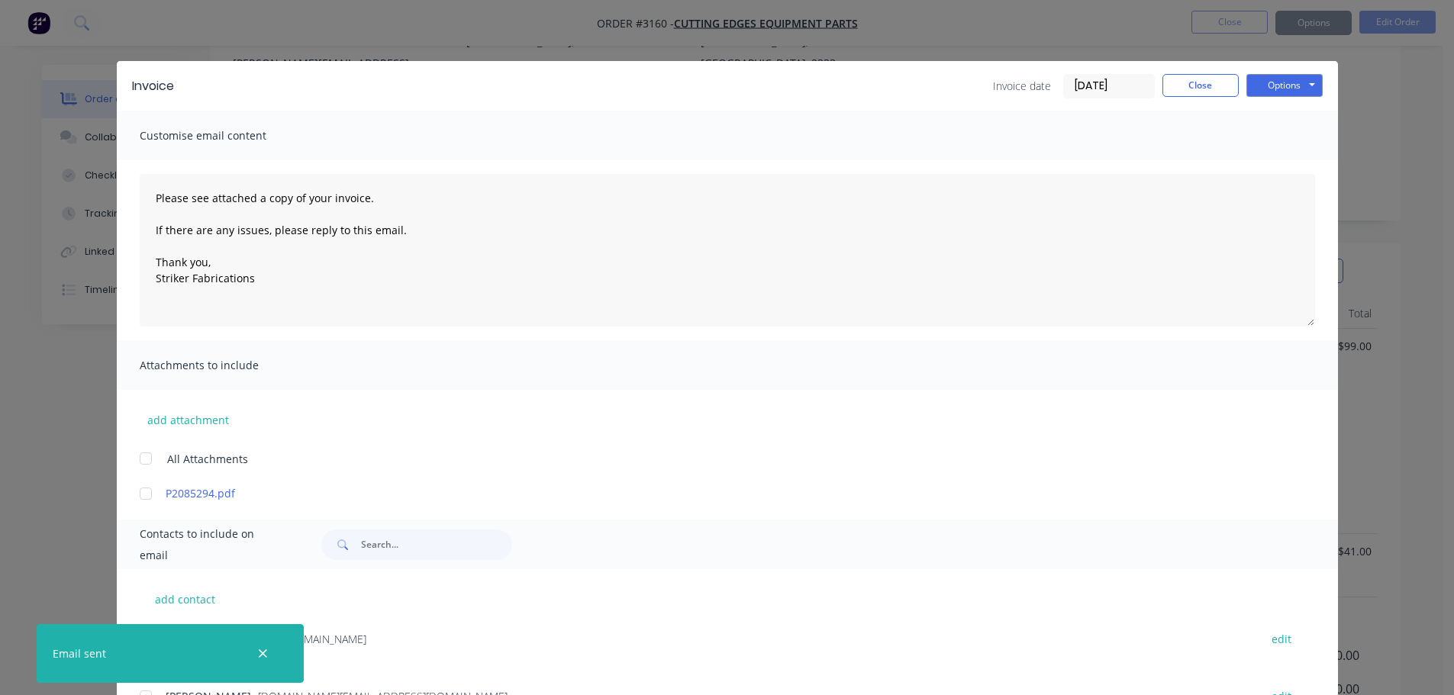
type textarea "Please see attached a copy of your invoice. If there are any issues, please rep…"
click at [1176, 85] on button "Close" at bounding box center [1201, 85] width 76 height 23
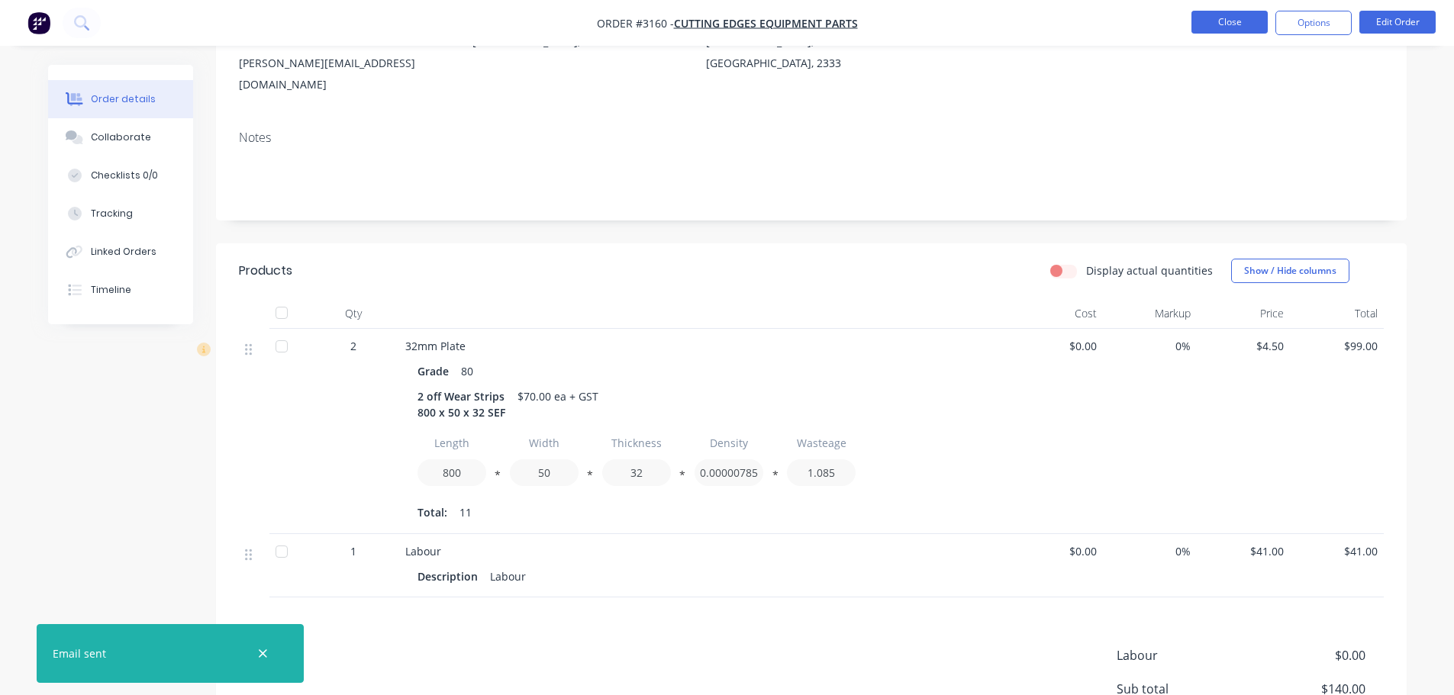
click at [1216, 11] on button "Close" at bounding box center [1230, 22] width 76 height 23
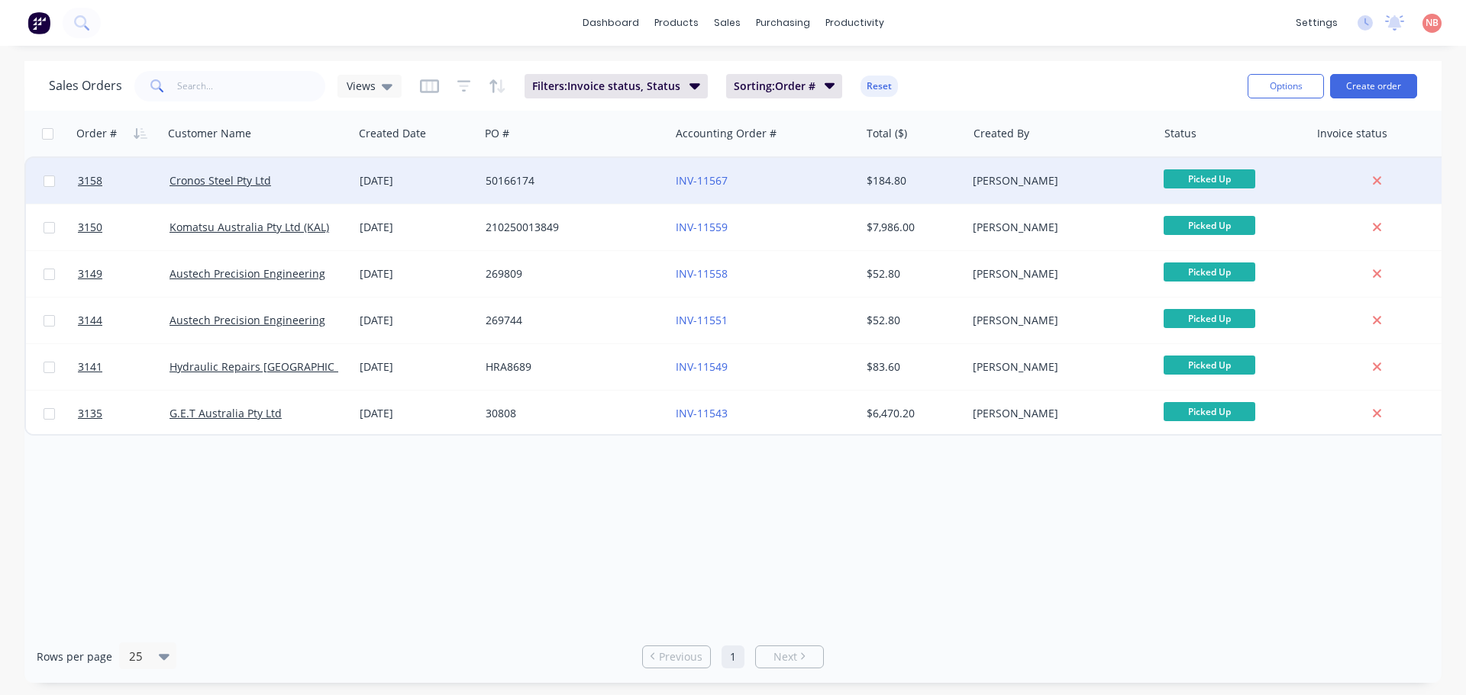
click at [588, 186] on div "50166174" at bounding box center [570, 180] width 169 height 15
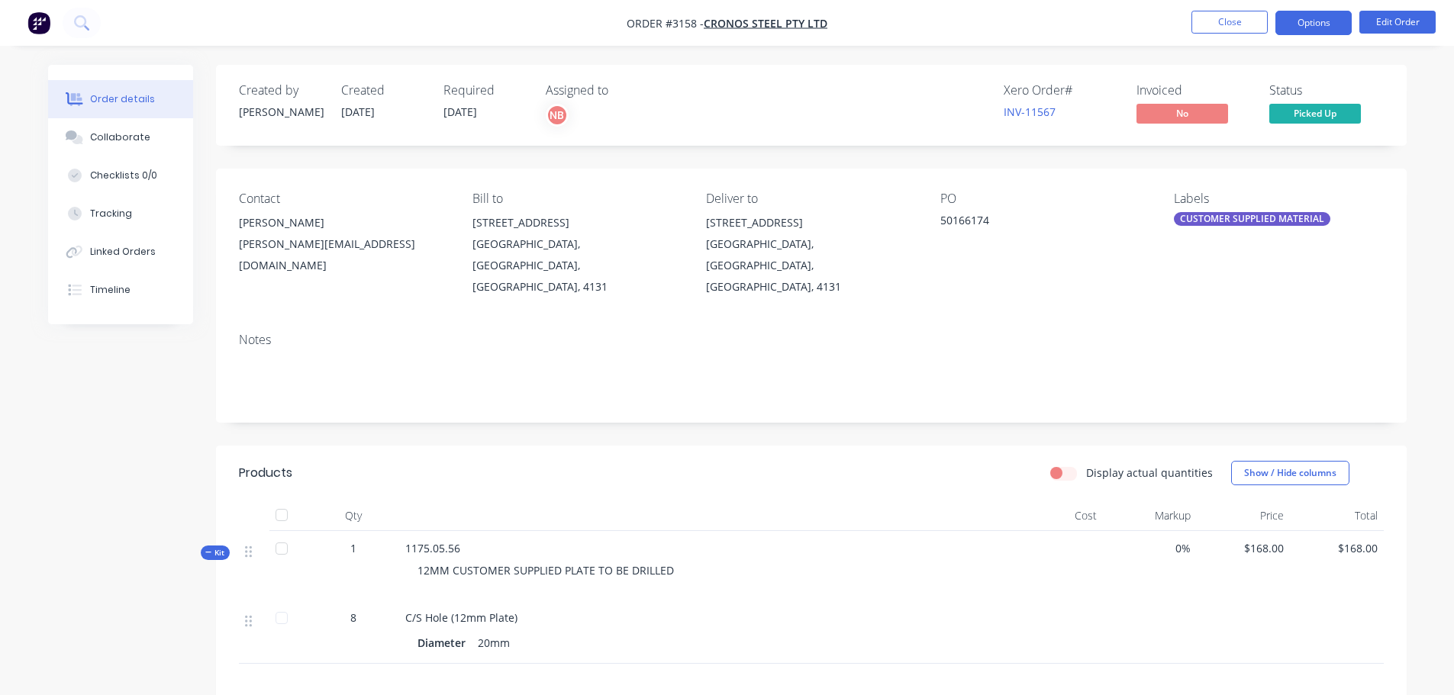
click at [1340, 34] on button "Options" at bounding box center [1314, 23] width 76 height 24
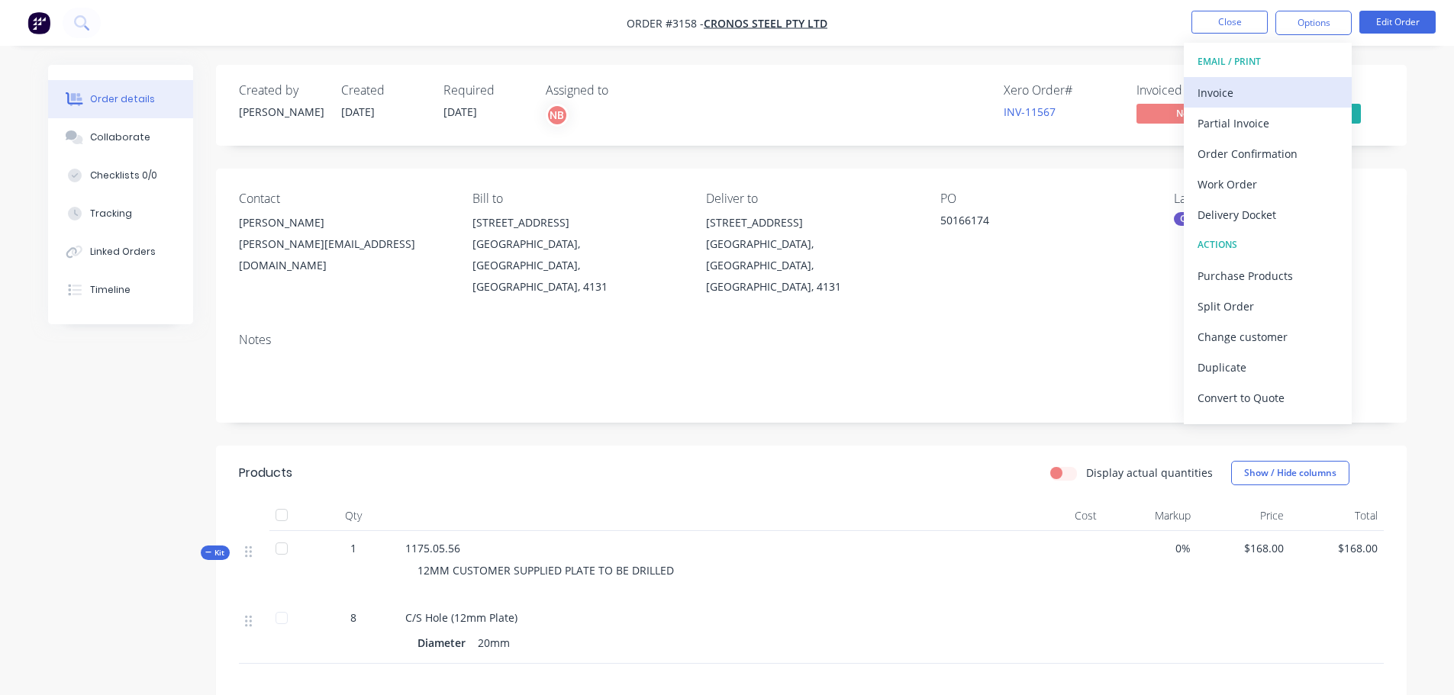
click at [1263, 91] on div "Invoice" at bounding box center [1268, 93] width 140 height 22
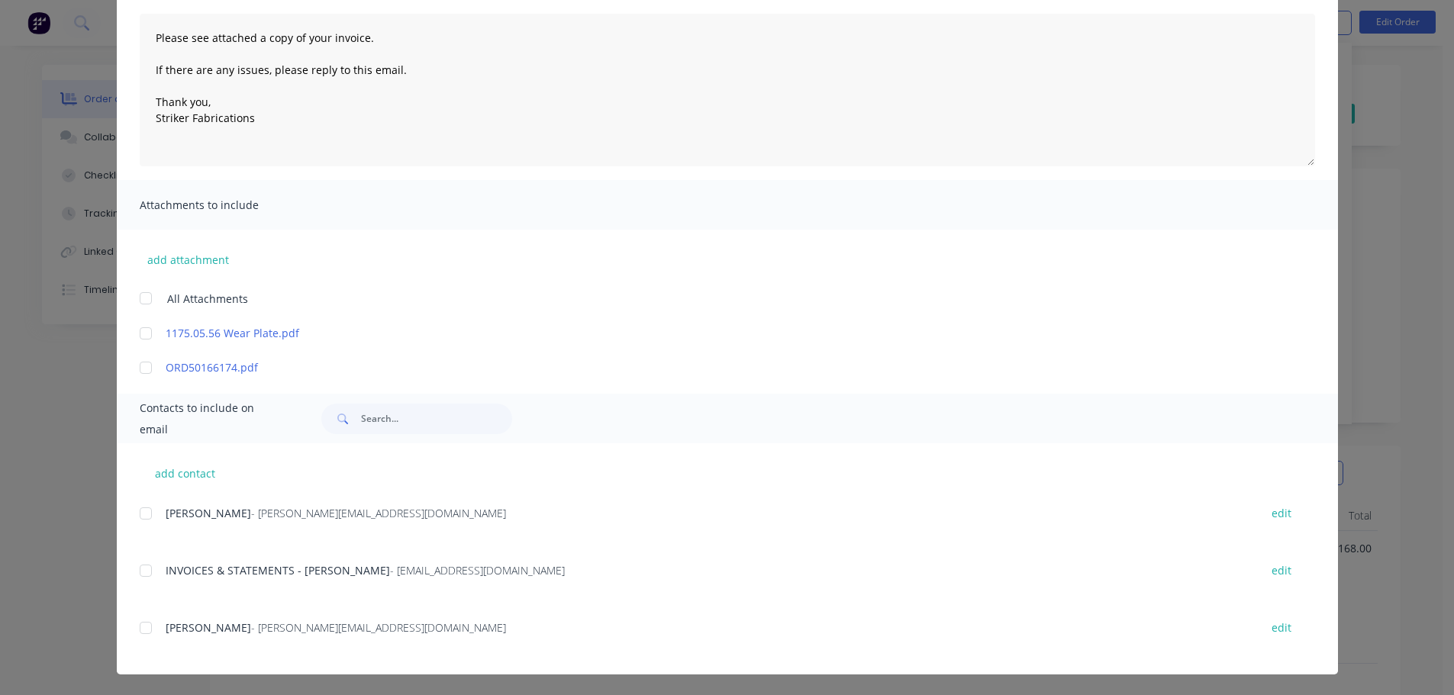
scroll to position [161, 0]
click at [144, 573] on div at bounding box center [146, 570] width 31 height 31
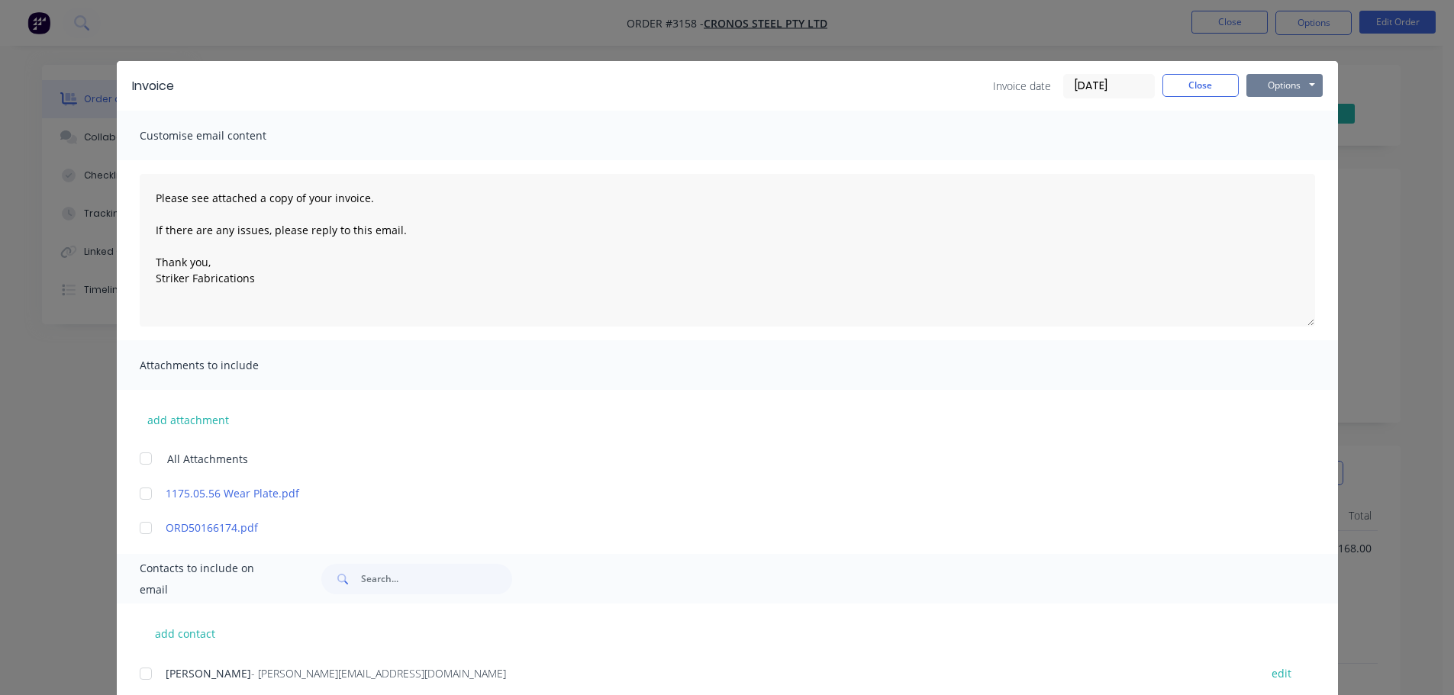
click at [1286, 86] on button "Options" at bounding box center [1285, 85] width 76 height 23
click at [1272, 134] on button "Print" at bounding box center [1296, 137] width 98 height 25
click at [1289, 89] on button "Options" at bounding box center [1285, 85] width 76 height 23
click at [1282, 156] on button "Email" at bounding box center [1296, 162] width 98 height 25
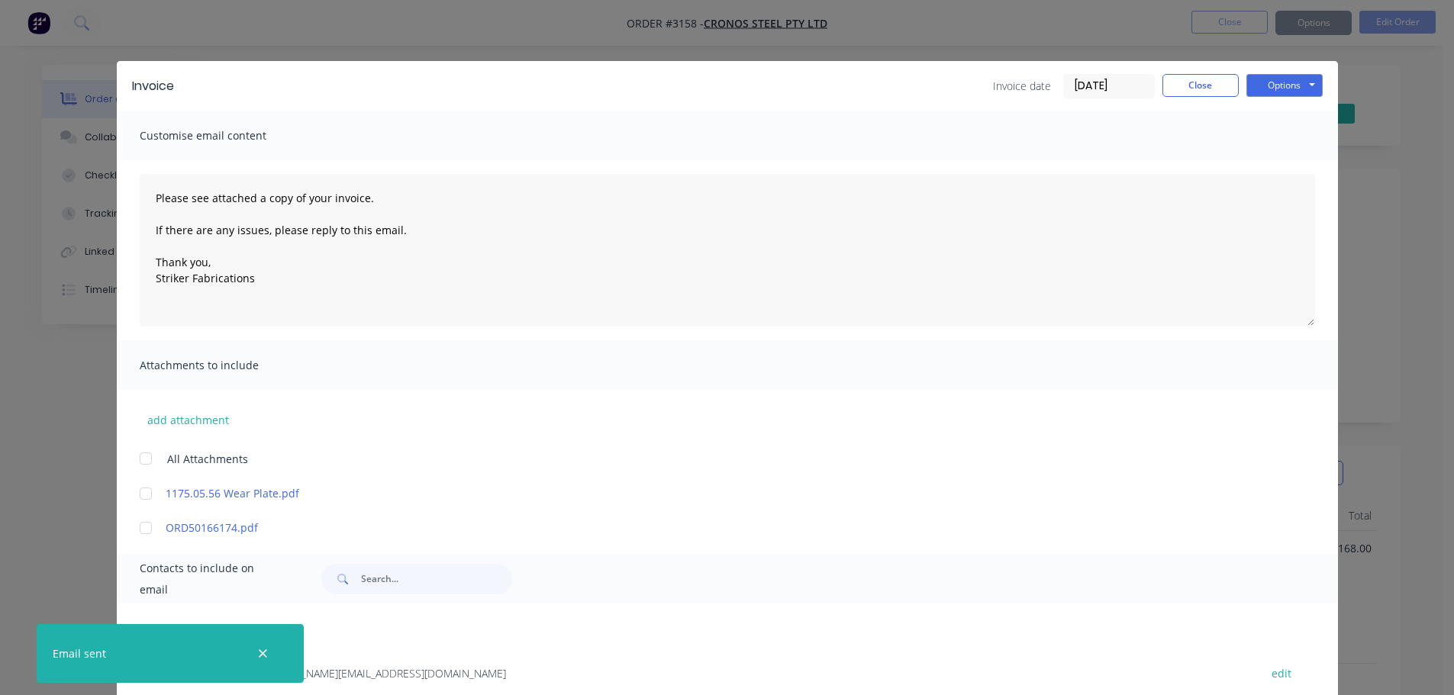
type textarea "Please see attached a copy of your invoice. If there are any issues, please rep…"
click at [1211, 88] on button "Close" at bounding box center [1201, 85] width 76 height 23
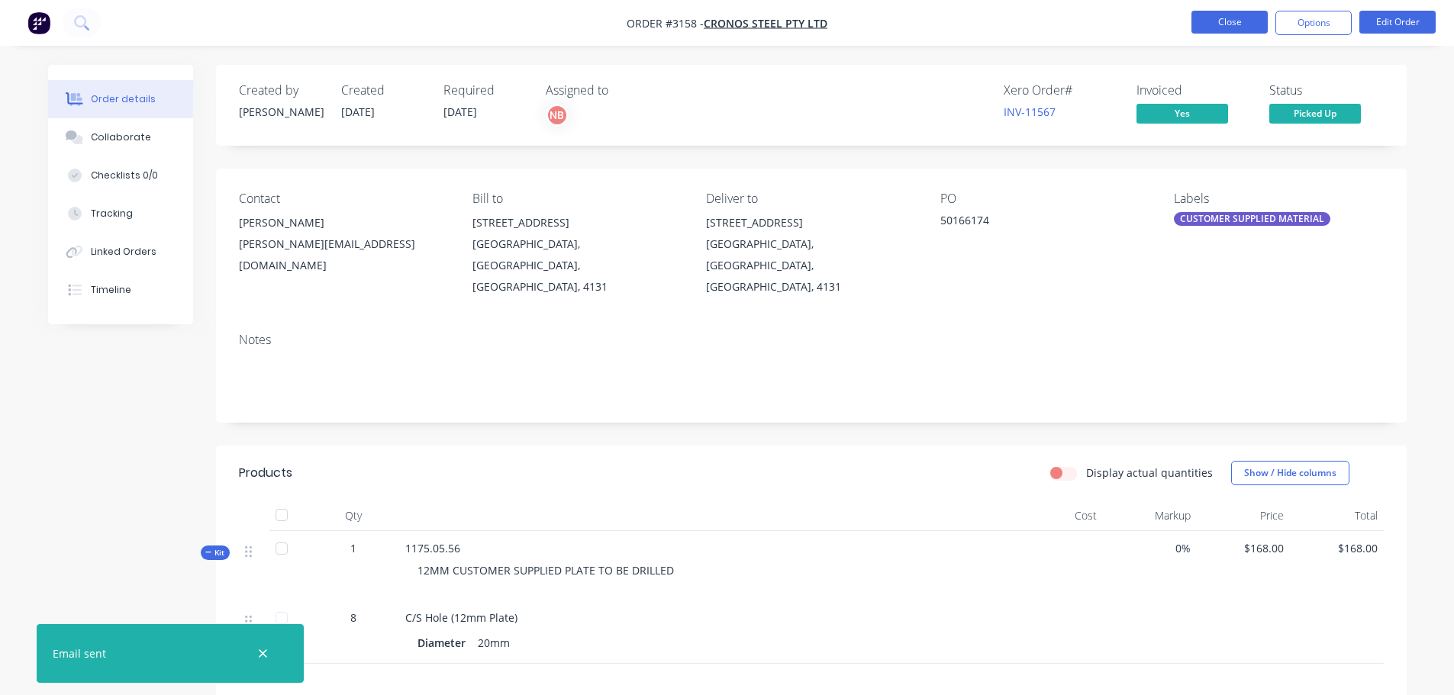
click at [1230, 12] on button "Close" at bounding box center [1230, 22] width 76 height 23
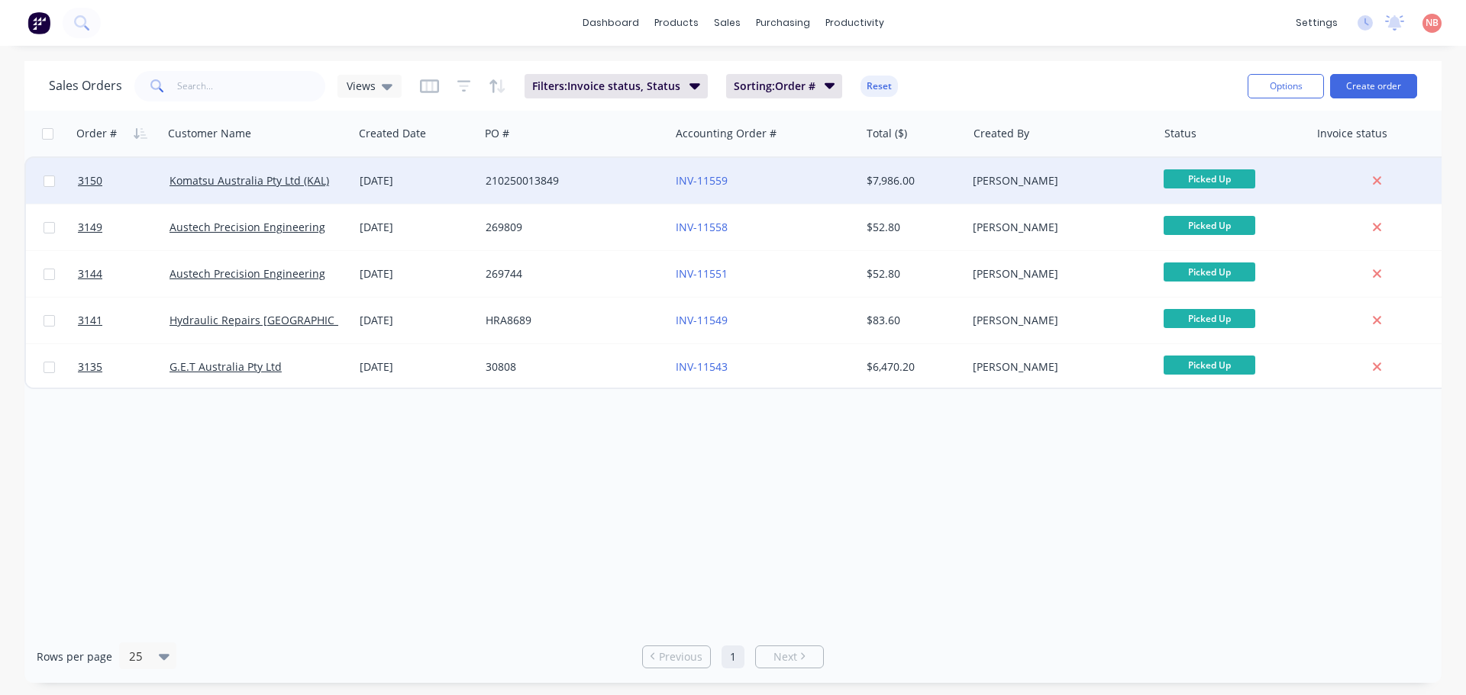
click at [589, 187] on div "210250013849" at bounding box center [570, 180] width 169 height 15
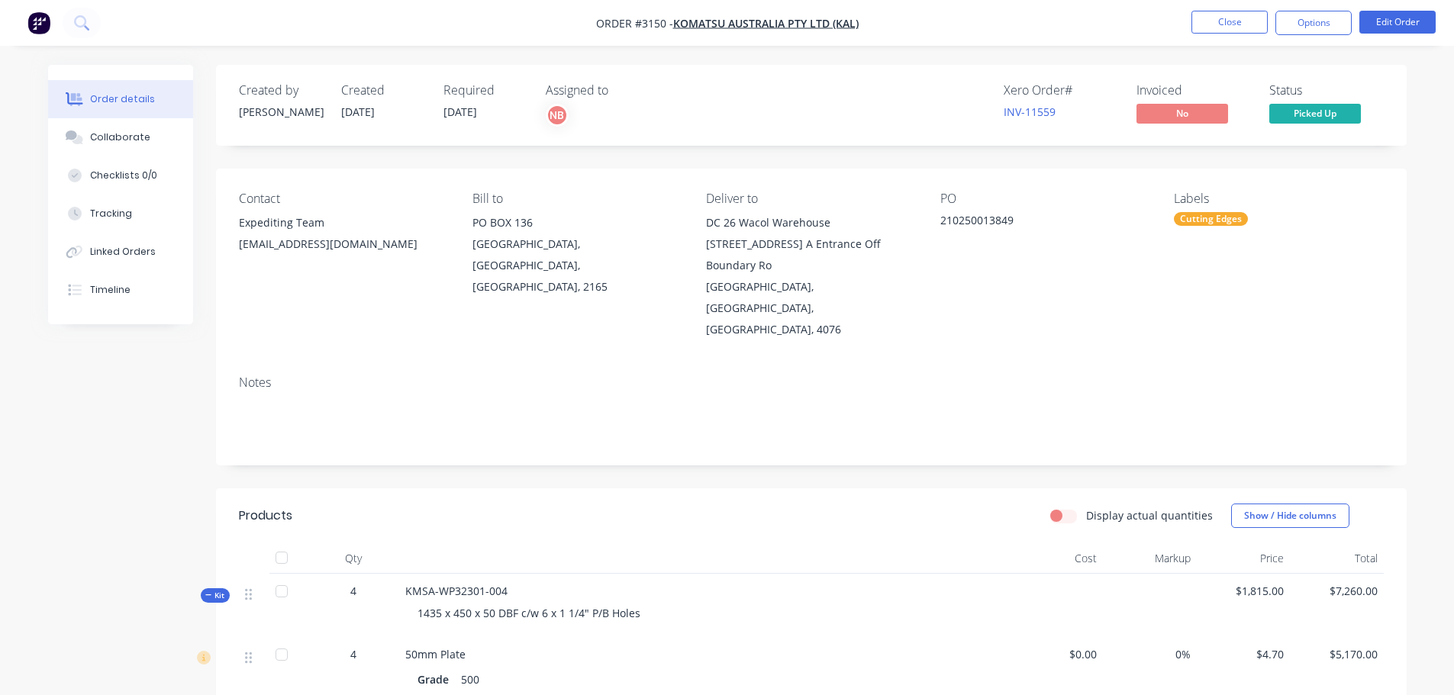
scroll to position [466, 0]
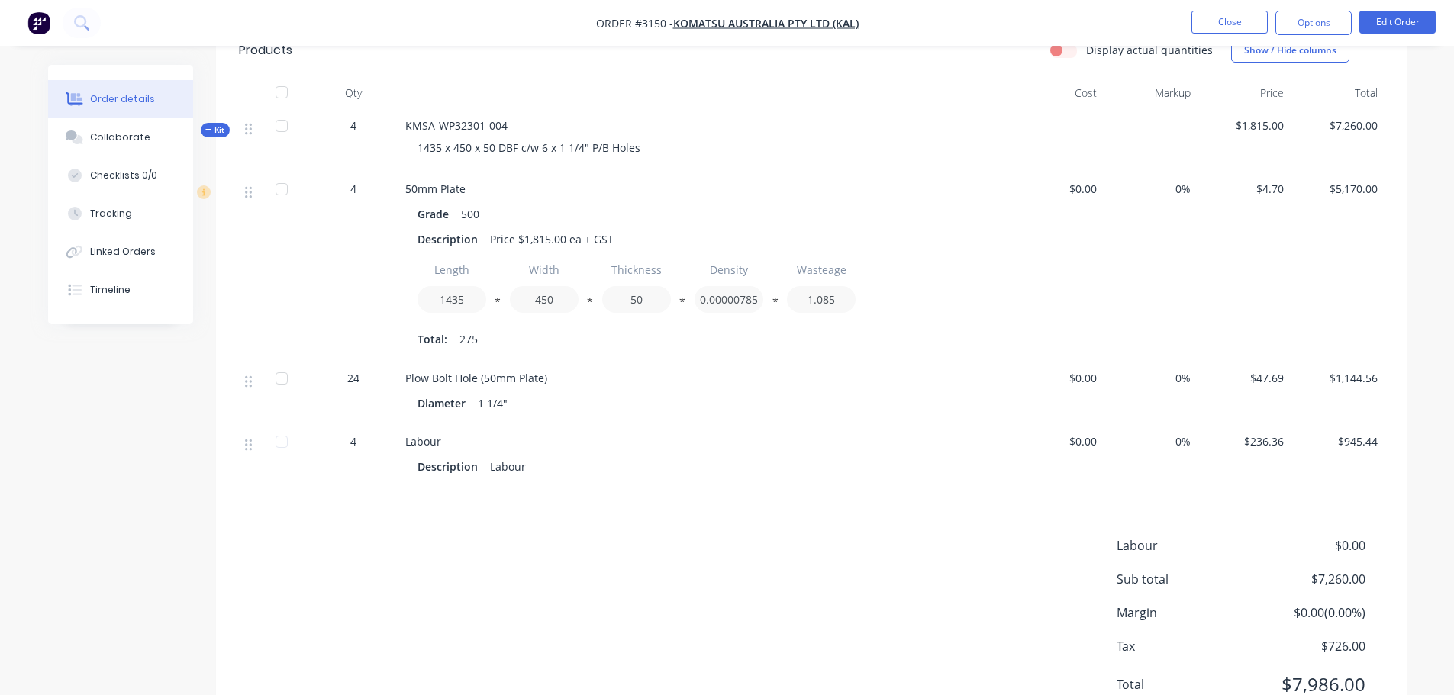
drag, startPoint x: 1287, startPoint y: 18, endPoint x: 1279, endPoint y: 38, distance: 21.3
click at [1289, 18] on button "Options" at bounding box center [1314, 23] width 76 height 24
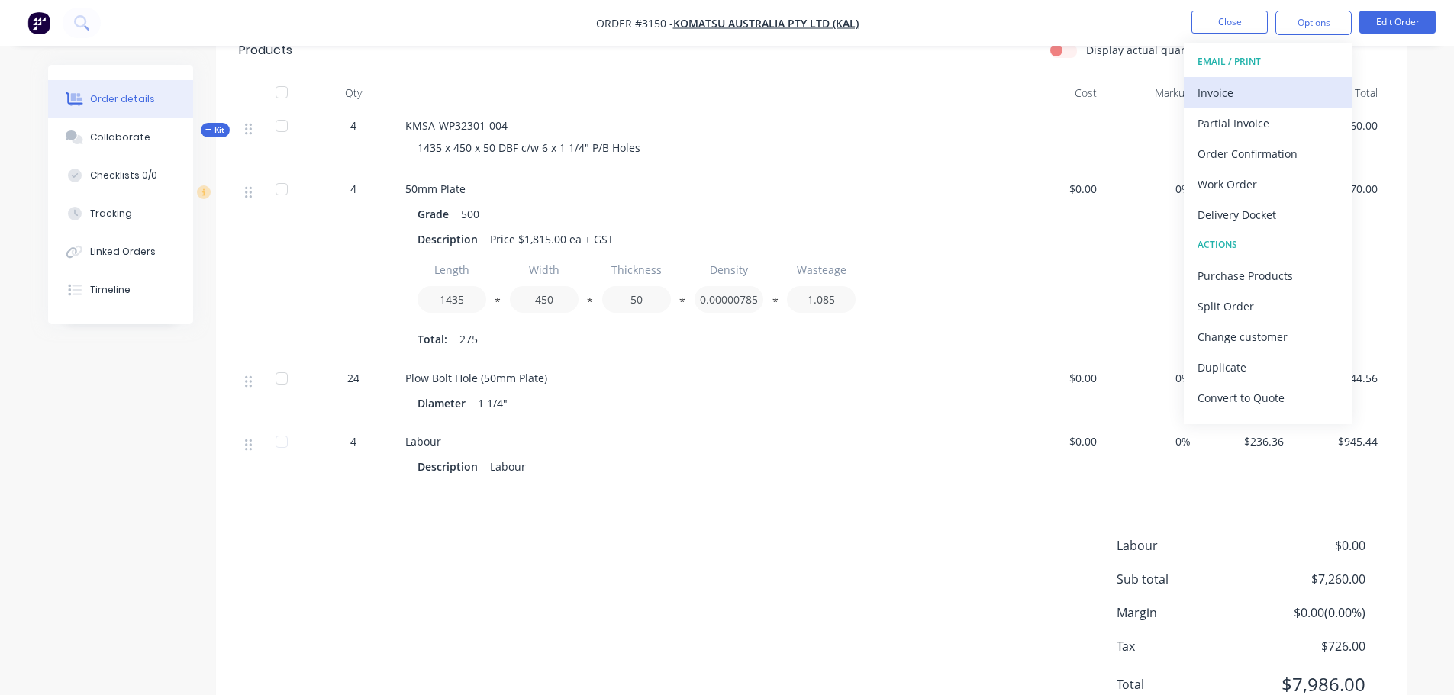
click at [1242, 90] on div "Invoice" at bounding box center [1268, 93] width 140 height 22
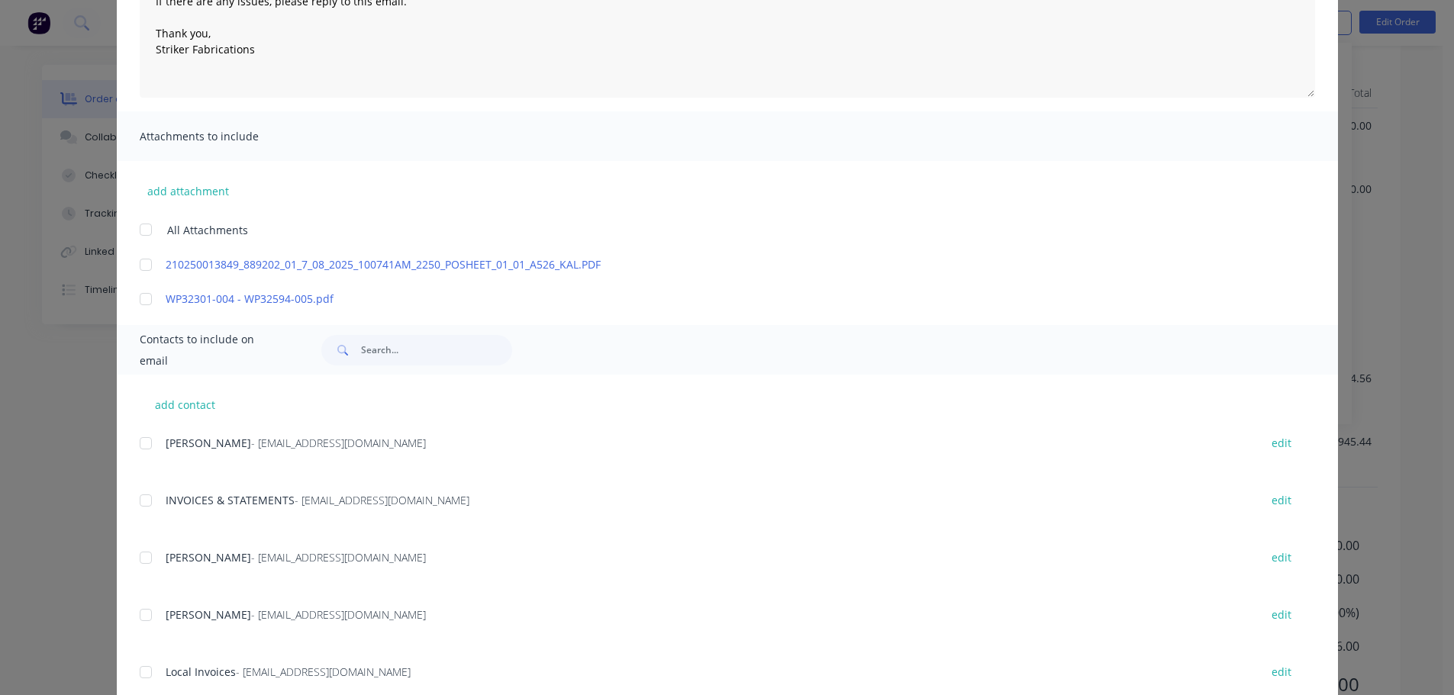
scroll to position [1374, 0]
click at [140, 443] on div at bounding box center [146, 445] width 31 height 31
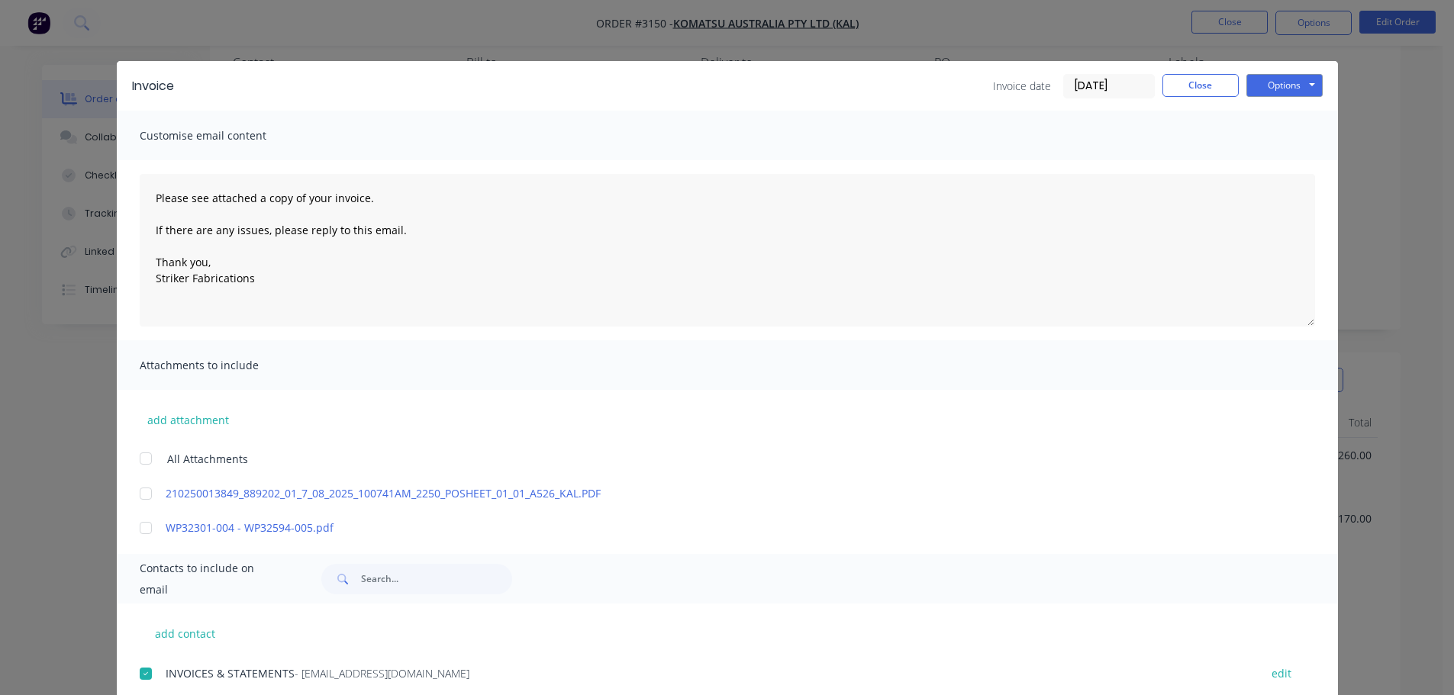
scroll to position [0, 0]
click at [1282, 82] on button "Options" at bounding box center [1285, 85] width 76 height 23
click at [1275, 135] on button "Print" at bounding box center [1296, 137] width 98 height 25
click at [1249, 90] on button "Options" at bounding box center [1285, 85] width 76 height 23
click at [1260, 159] on button "Email" at bounding box center [1296, 162] width 98 height 25
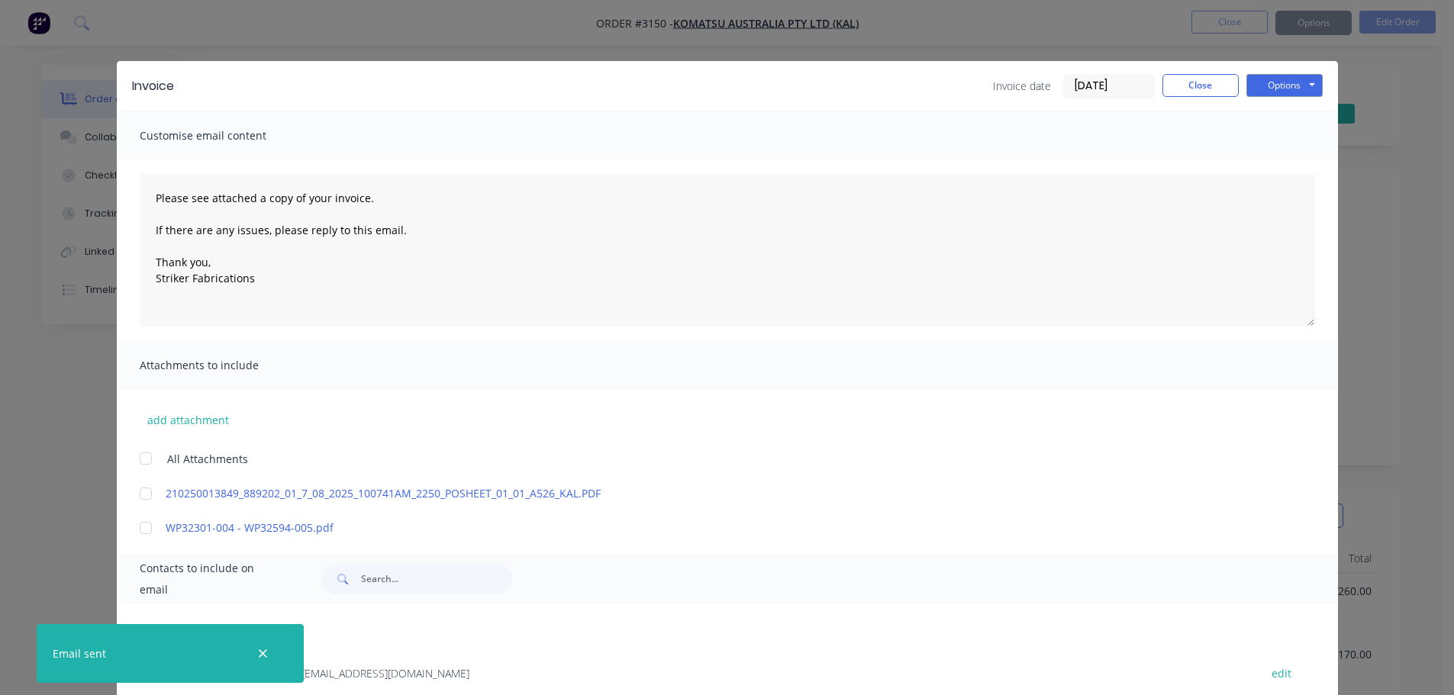
type textarea "Please see attached a copy of your invoice. If there are any issues, please rep…"
click at [1173, 84] on button "Close" at bounding box center [1201, 85] width 76 height 23
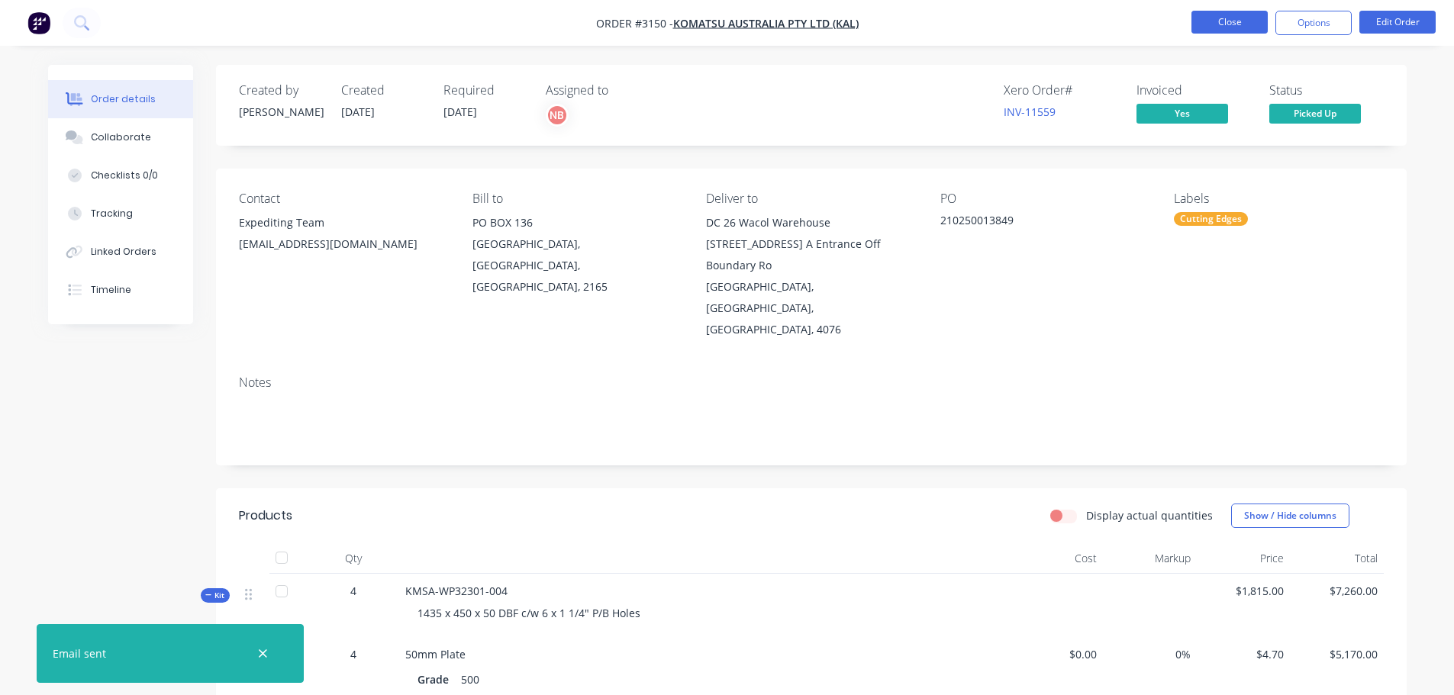
click at [1218, 18] on button "Close" at bounding box center [1230, 22] width 76 height 23
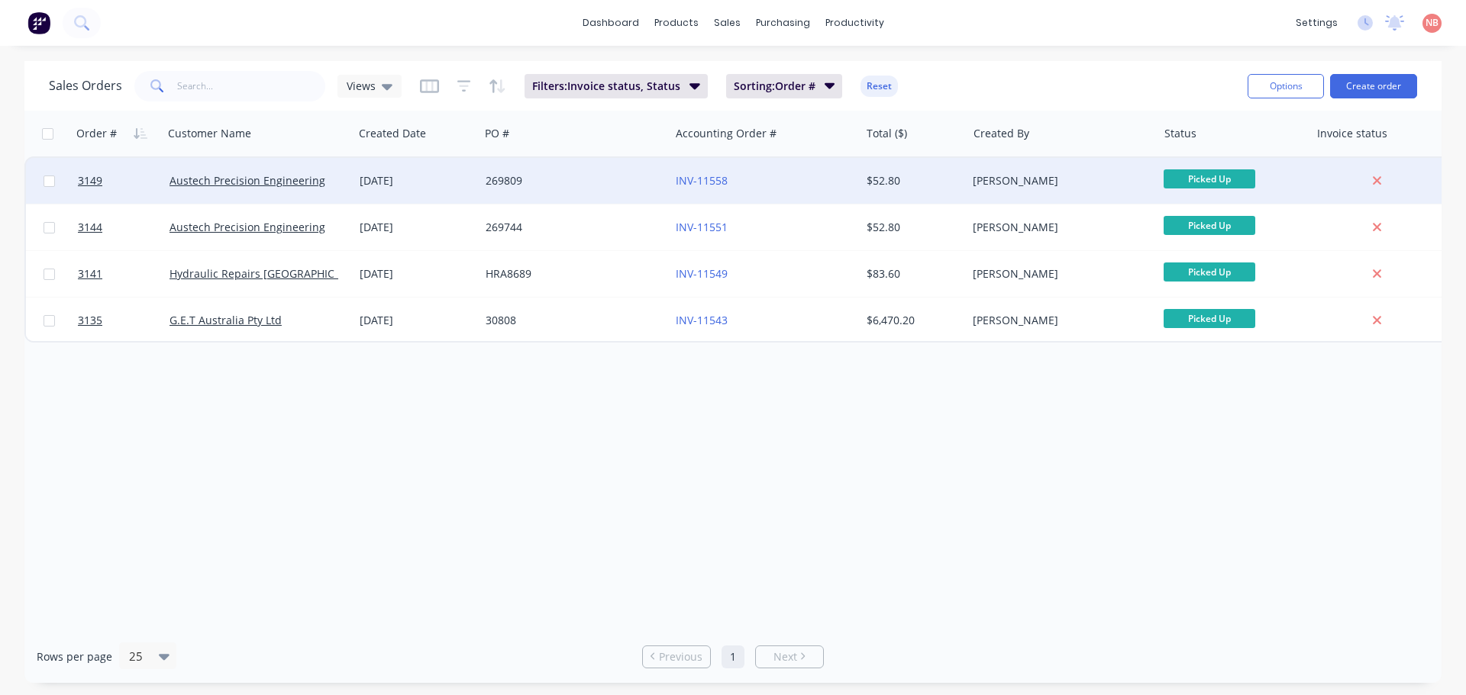
click at [578, 179] on div "269809" at bounding box center [570, 180] width 169 height 15
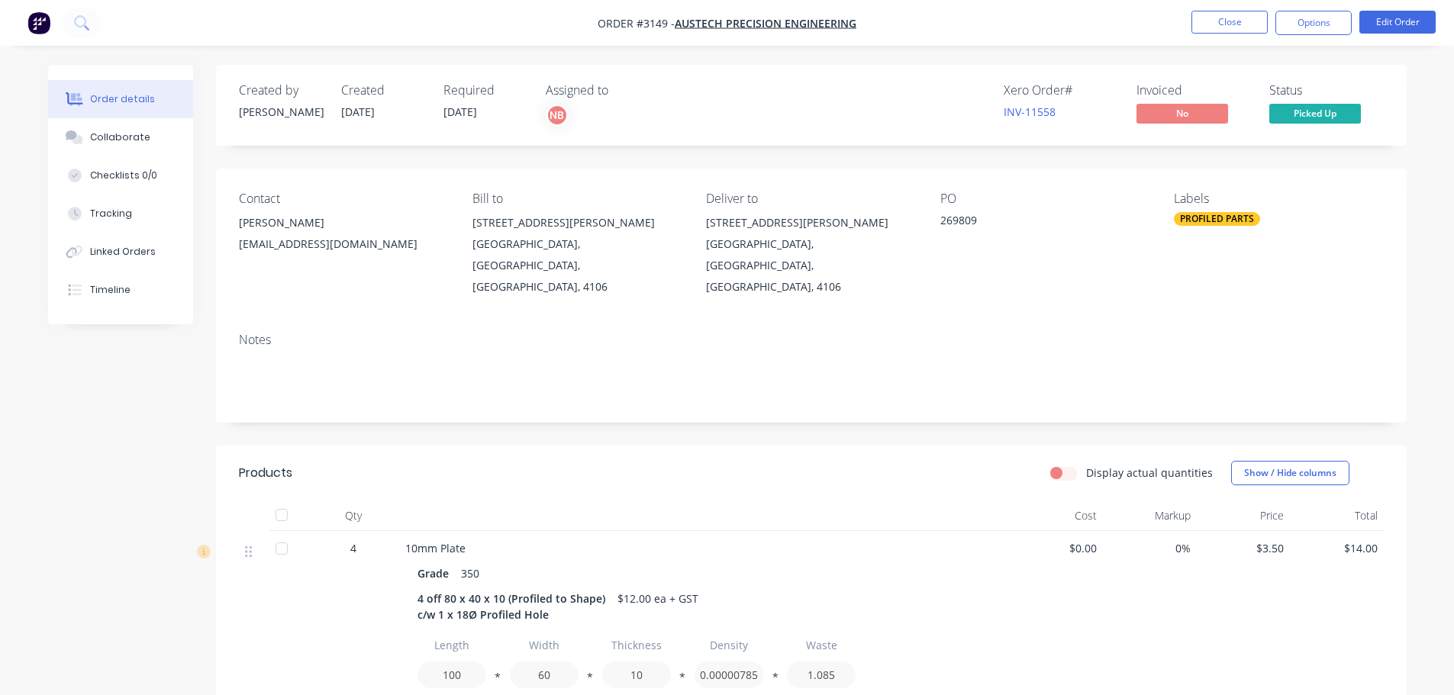
scroll to position [340, 0]
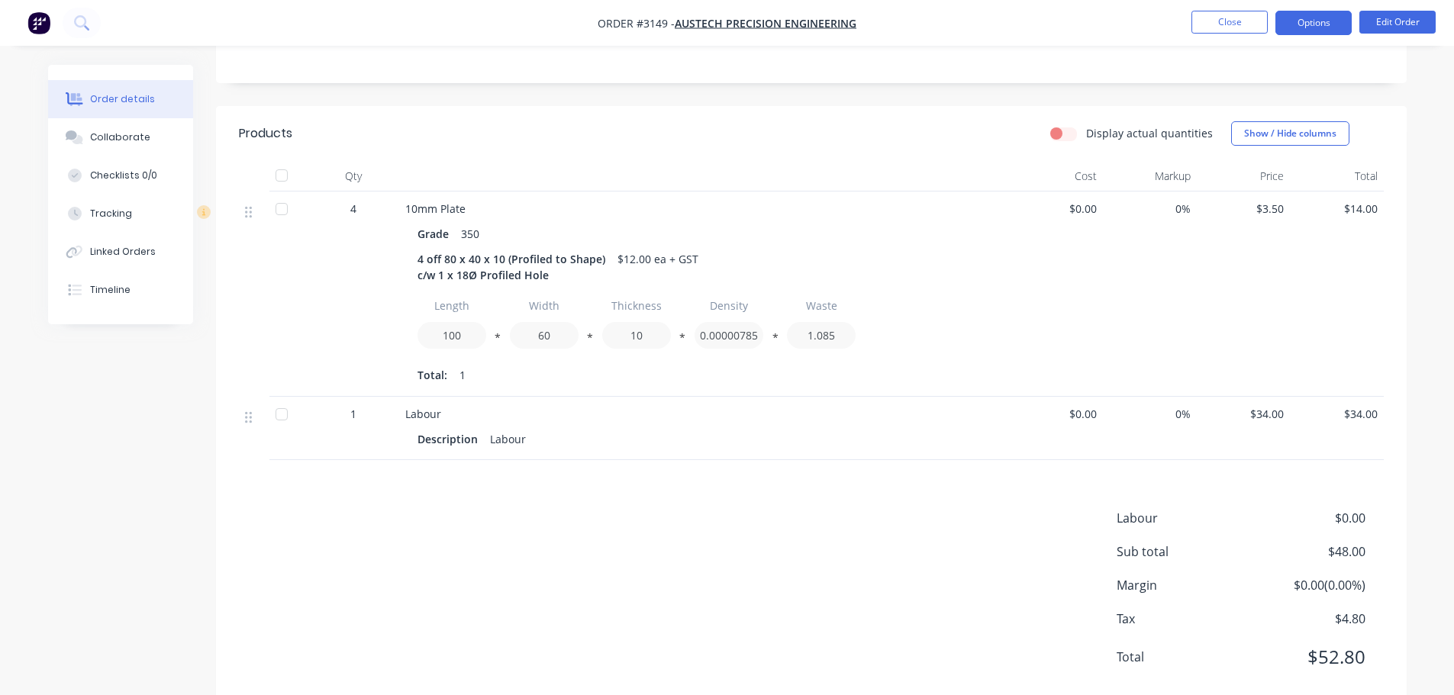
click at [1302, 13] on button "Options" at bounding box center [1314, 23] width 76 height 24
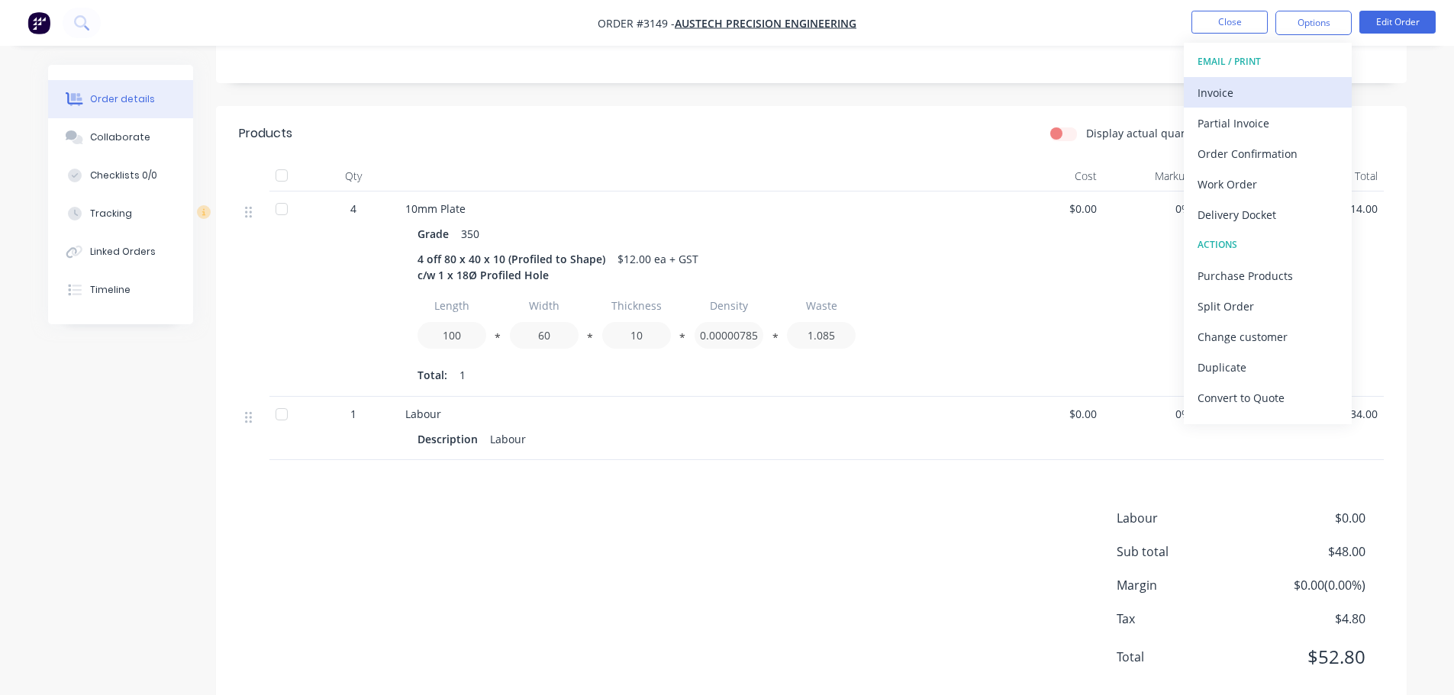
click at [1239, 85] on div "Invoice" at bounding box center [1268, 93] width 140 height 22
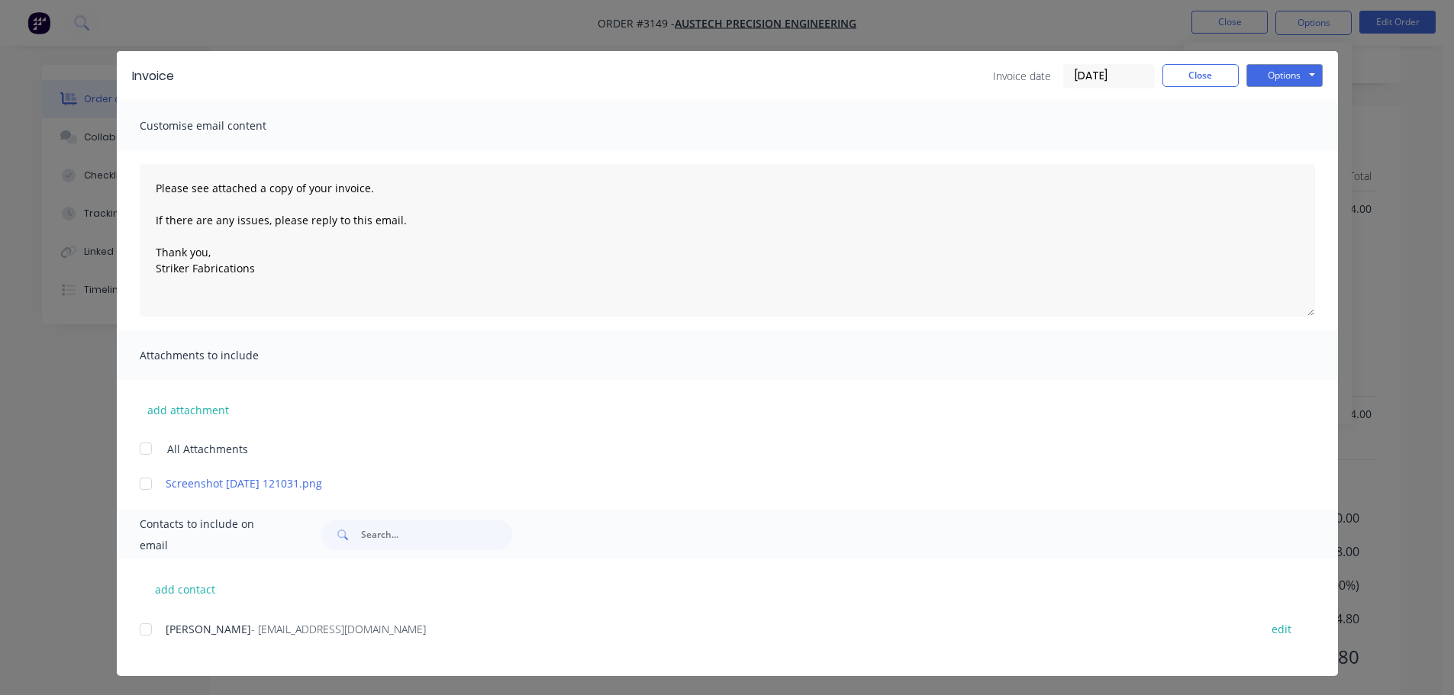
scroll to position [12, 0]
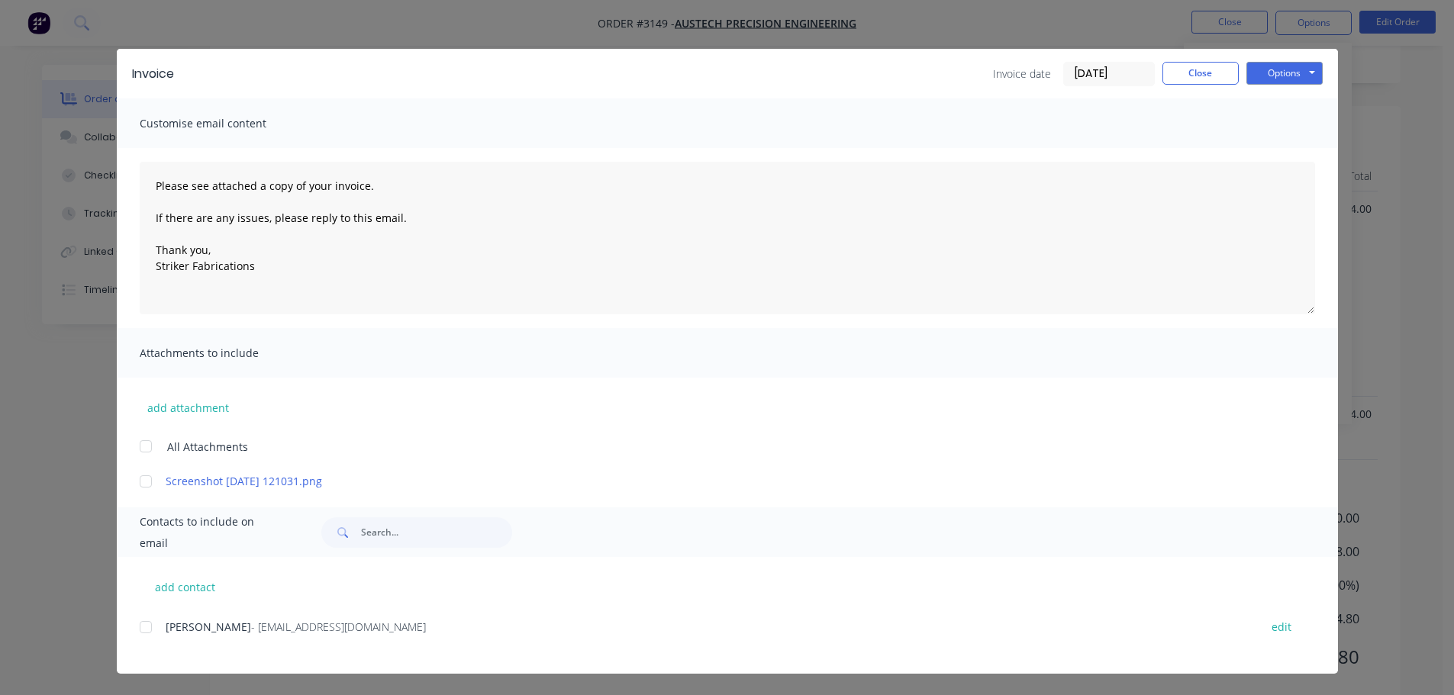
click at [139, 629] on div at bounding box center [146, 627] width 31 height 31
click at [1286, 70] on button "Options" at bounding box center [1285, 73] width 76 height 23
click at [1275, 118] on button "Print" at bounding box center [1296, 125] width 98 height 25
click at [1253, 75] on button "Options" at bounding box center [1285, 73] width 76 height 23
click at [1276, 141] on button "Email" at bounding box center [1296, 150] width 98 height 25
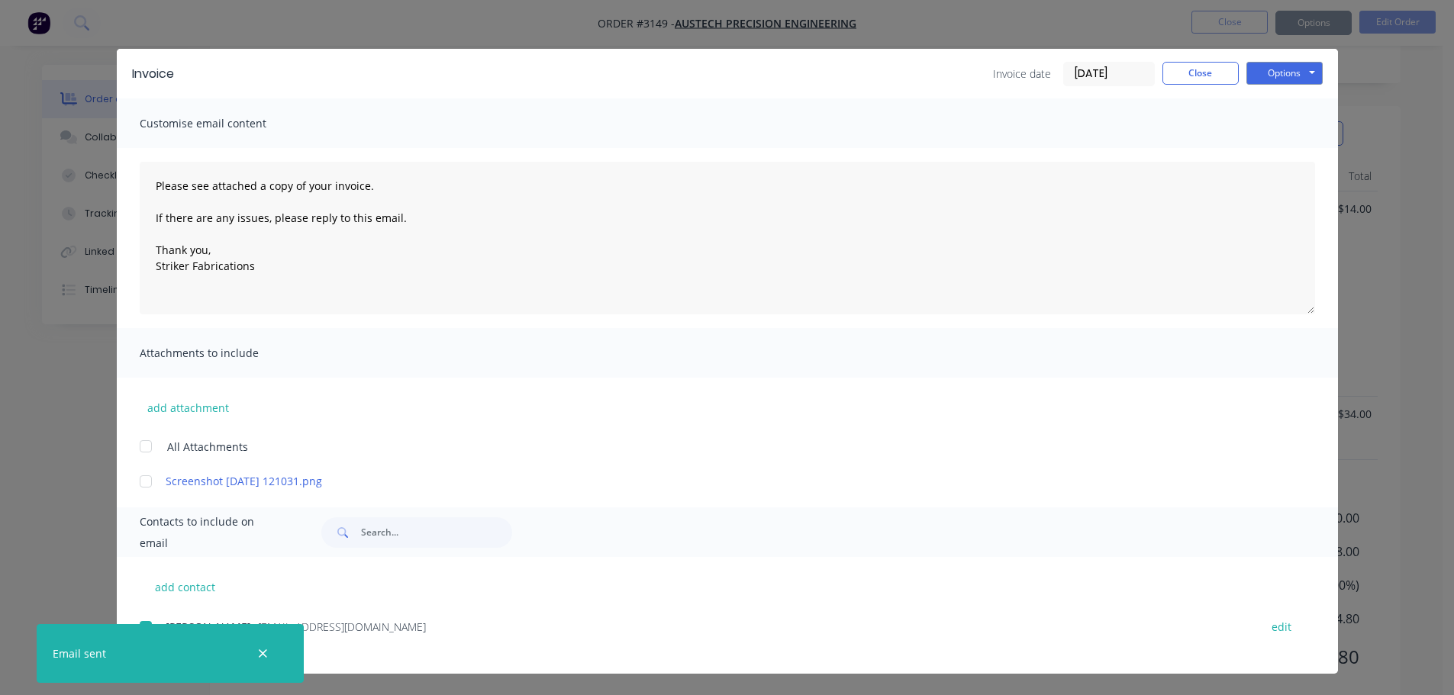
type textarea "Please see attached a copy of your invoice. If there are any issues, please rep…"
click at [1195, 66] on button "Close" at bounding box center [1201, 73] width 76 height 23
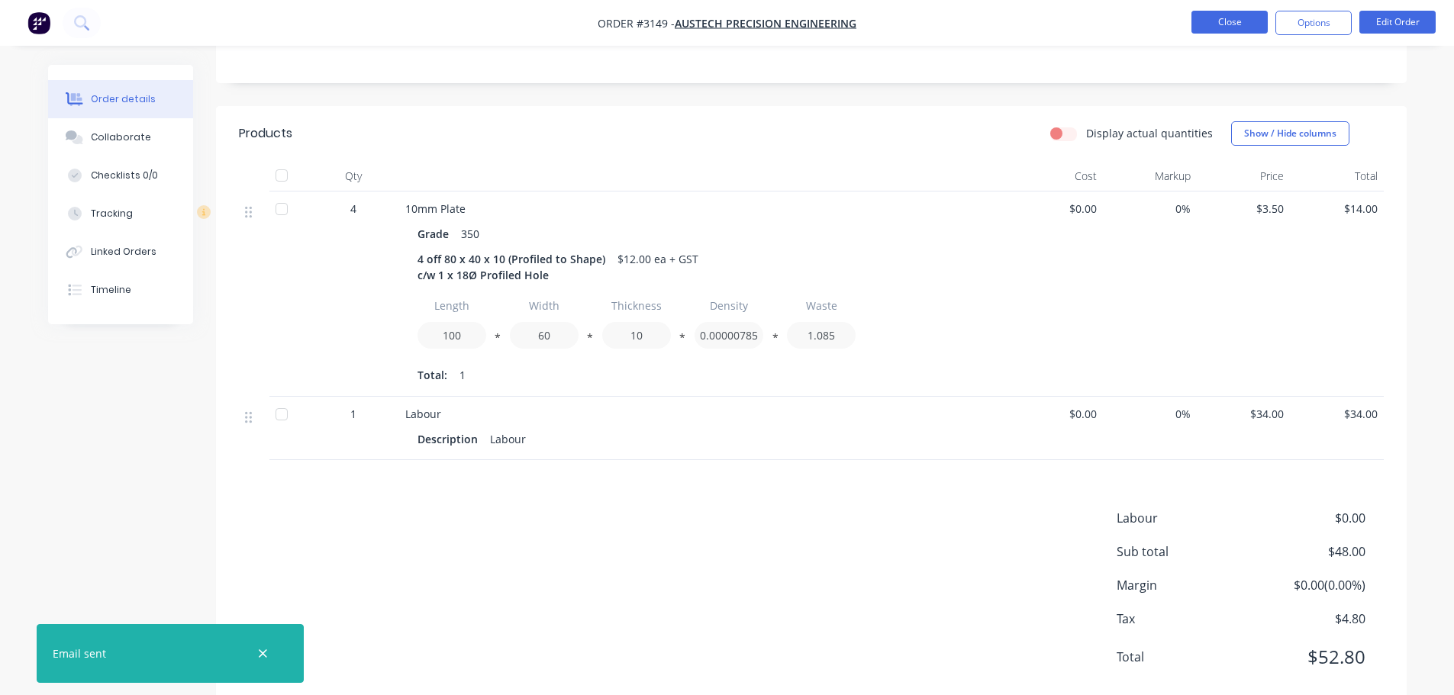
click at [1210, 13] on button "Close" at bounding box center [1230, 22] width 76 height 23
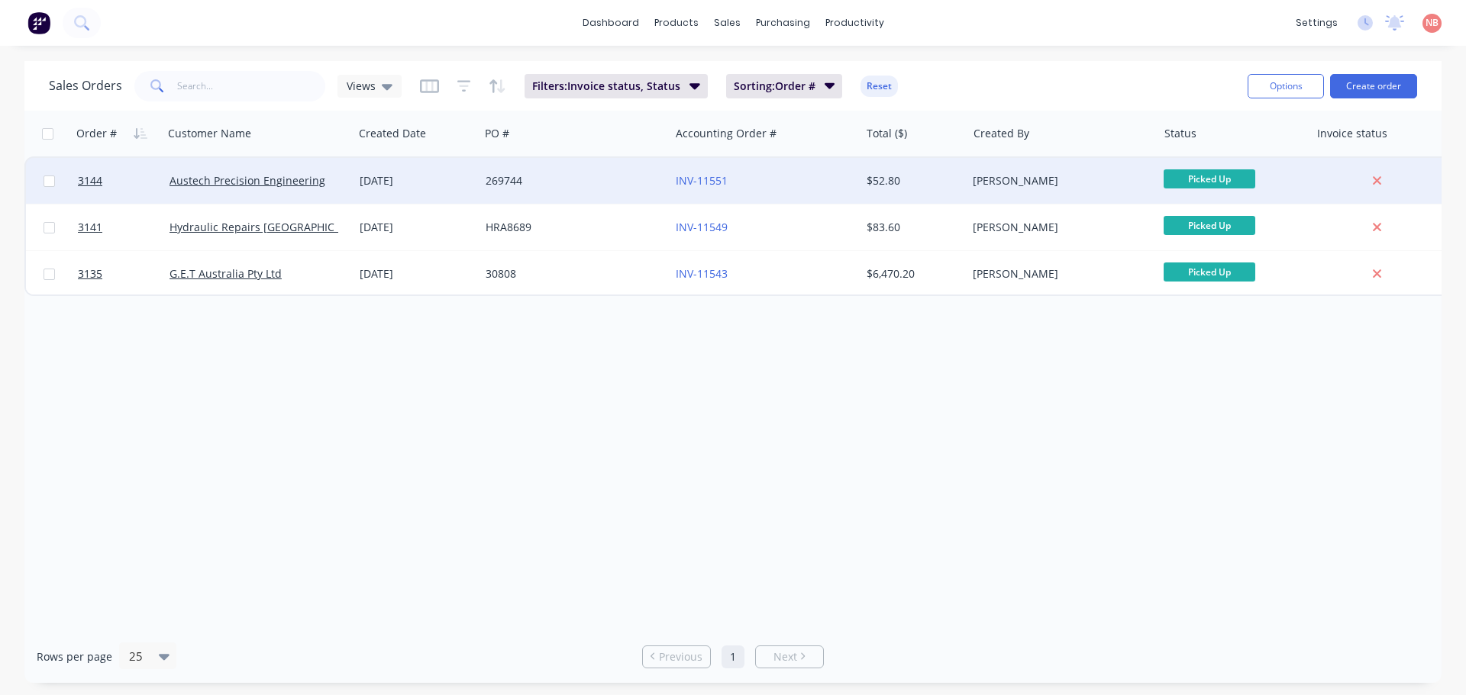
click at [643, 179] on div "269744" at bounding box center [570, 180] width 169 height 15
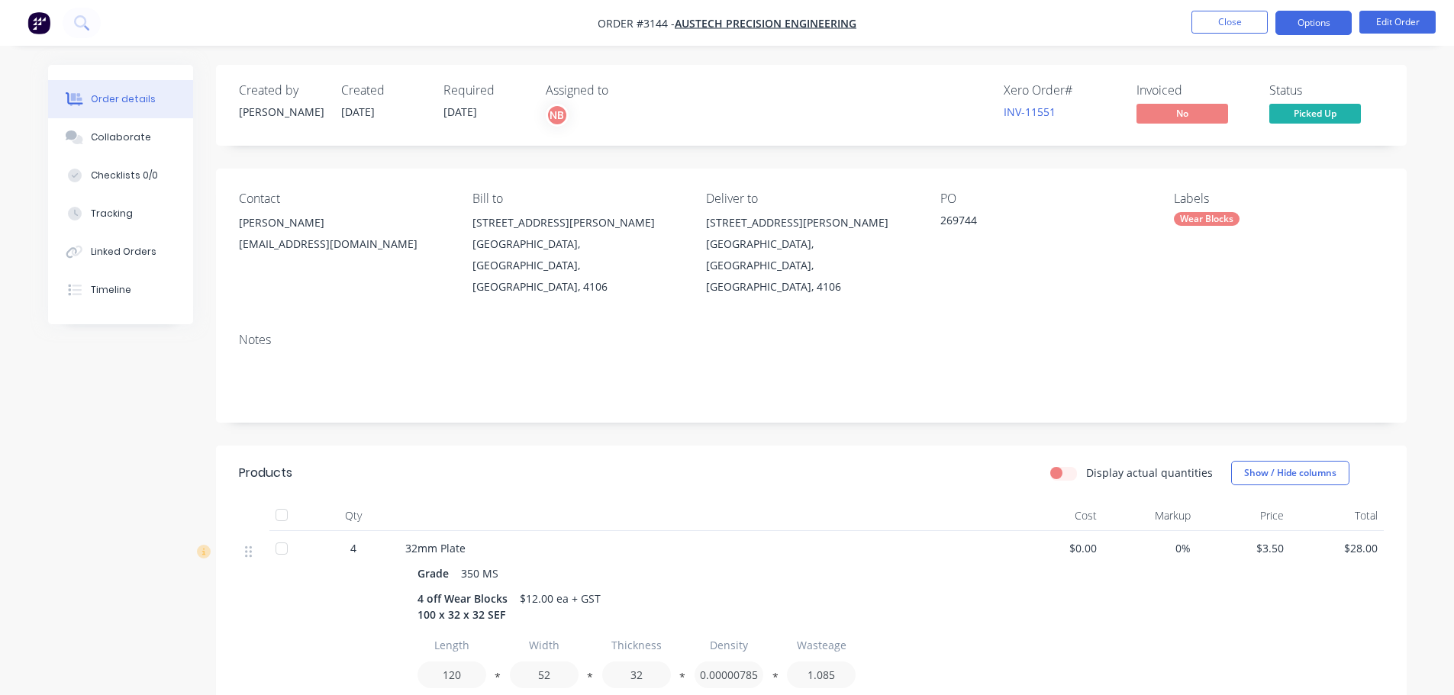
click at [1318, 30] on button "Options" at bounding box center [1314, 23] width 76 height 24
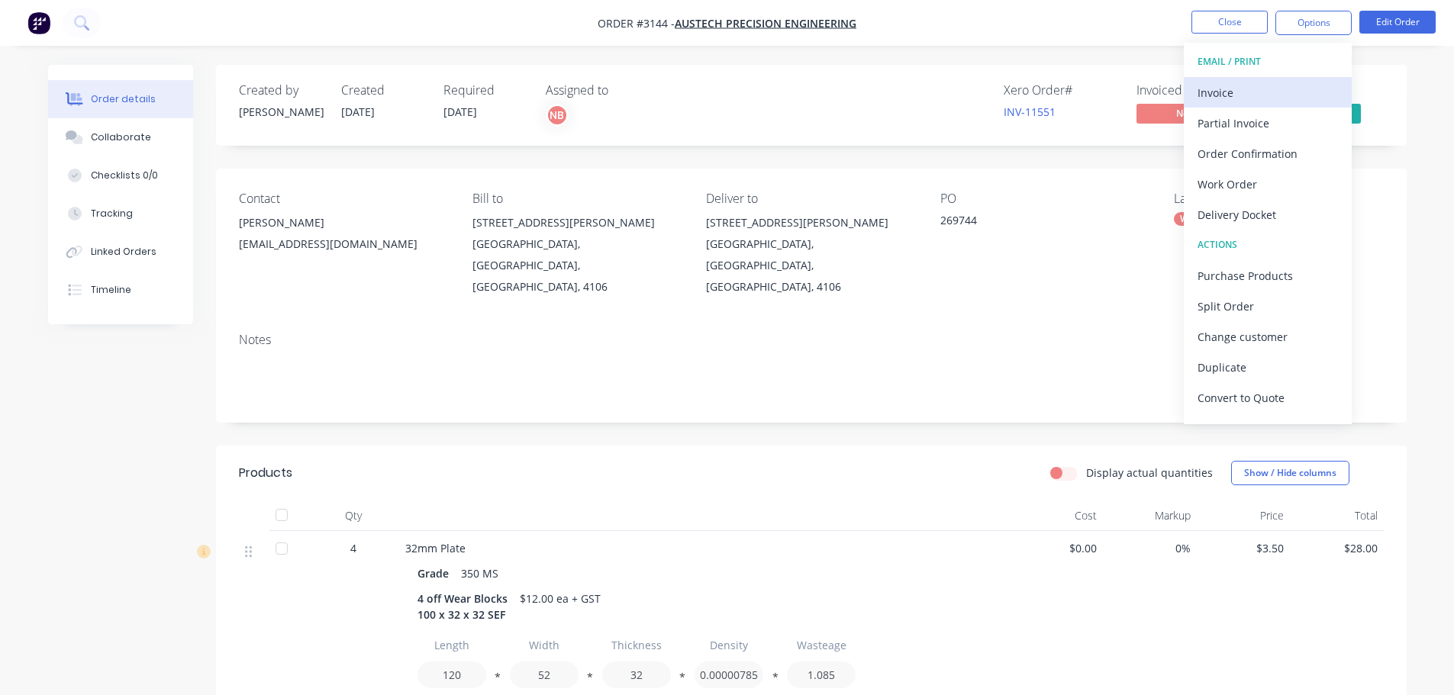
click at [1222, 87] on div "Invoice" at bounding box center [1268, 93] width 140 height 22
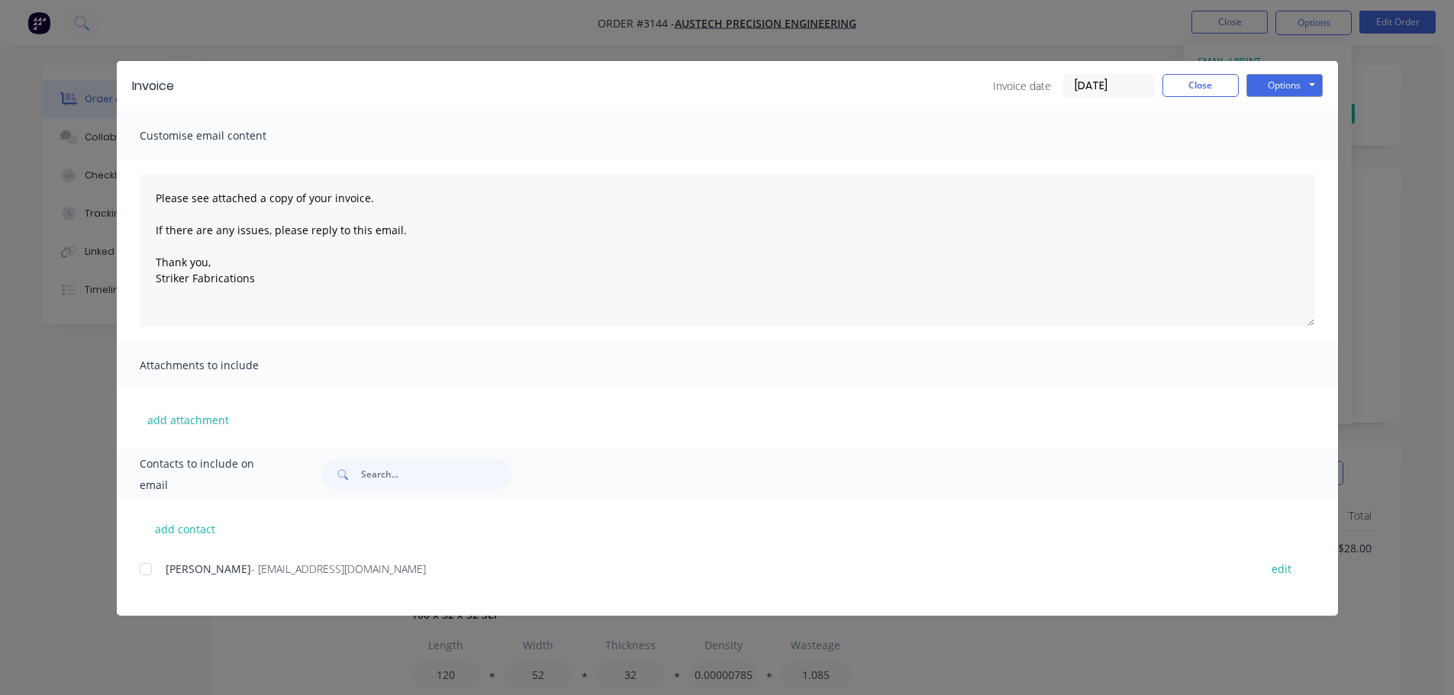
click at [152, 568] on div at bounding box center [146, 569] width 31 height 31
click at [1290, 86] on button "Options" at bounding box center [1285, 85] width 76 height 23
click at [1266, 138] on button "Print" at bounding box center [1296, 137] width 98 height 25
click at [1263, 83] on button "Options" at bounding box center [1285, 85] width 76 height 23
click at [1274, 169] on button "Email" at bounding box center [1296, 162] width 98 height 25
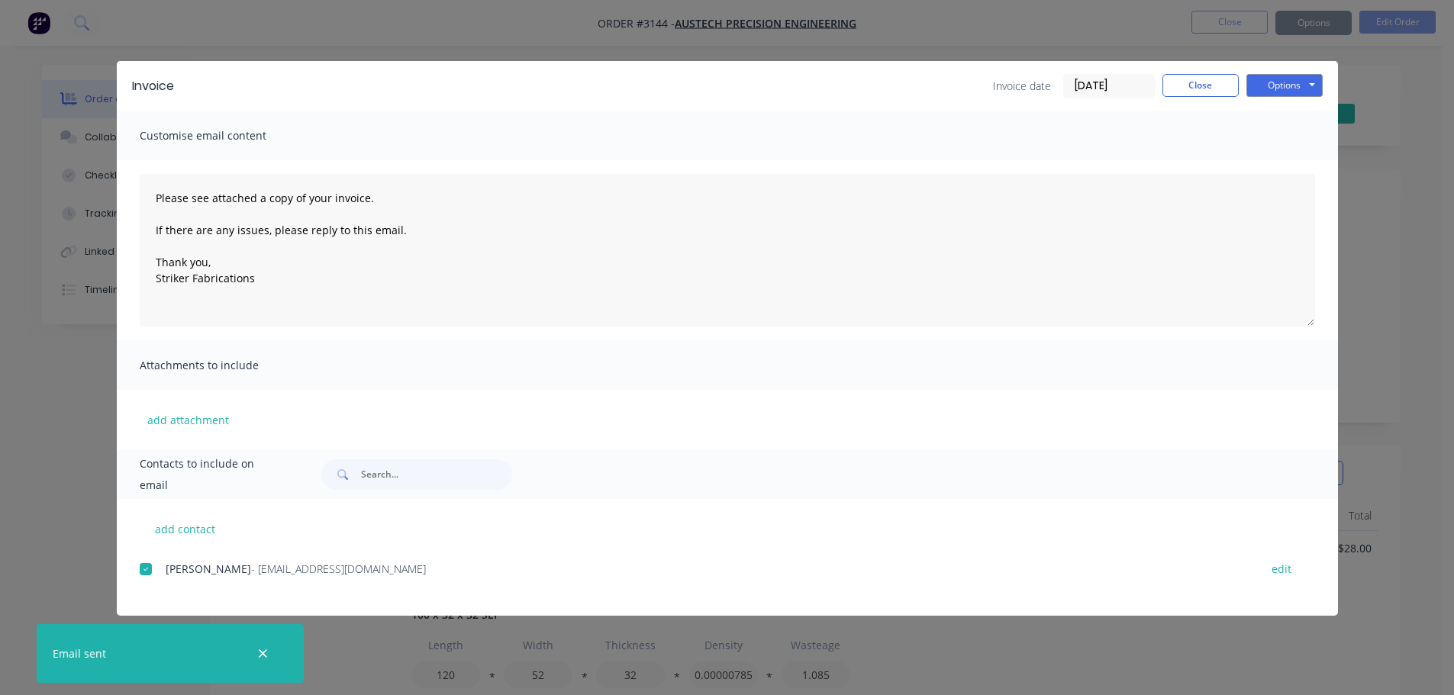
type textarea "Please see attached a copy of your invoice. If there are any issues, please rep…"
click at [1175, 77] on button "Close" at bounding box center [1201, 85] width 76 height 23
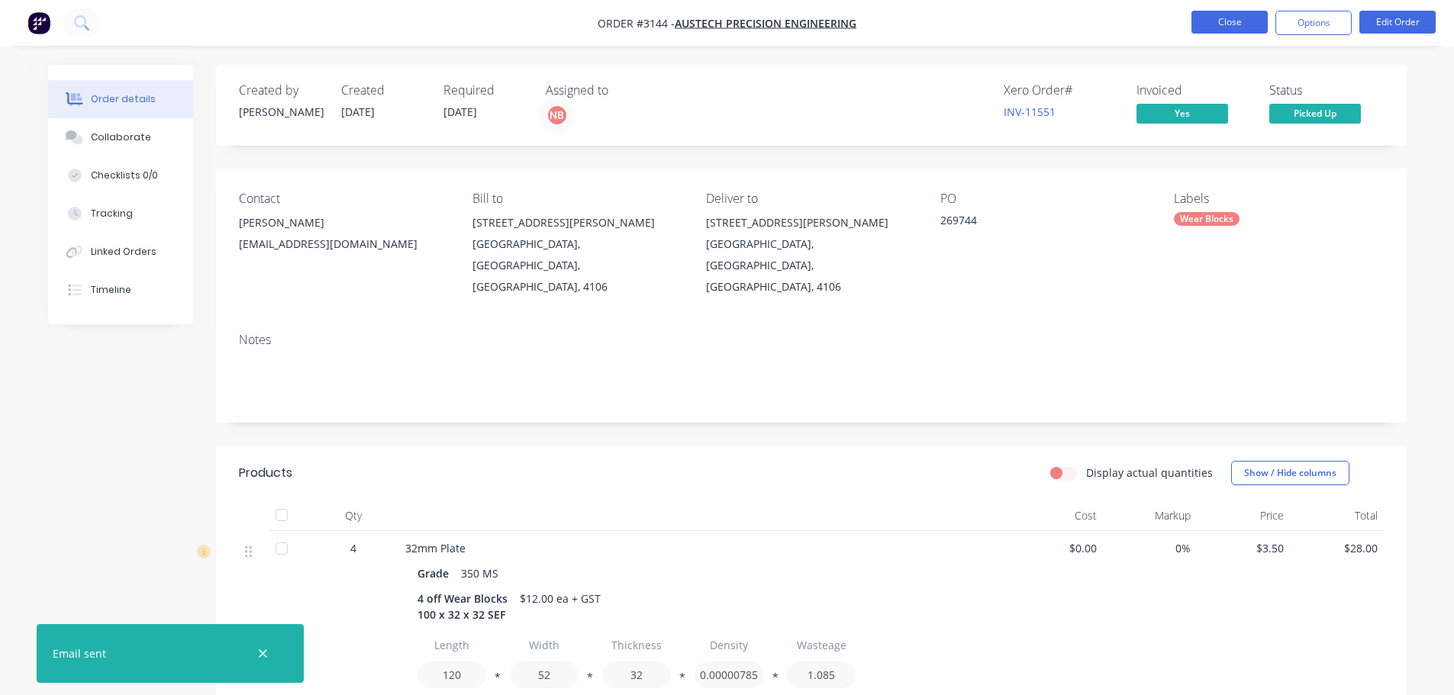
click at [1233, 24] on button "Close" at bounding box center [1230, 22] width 76 height 23
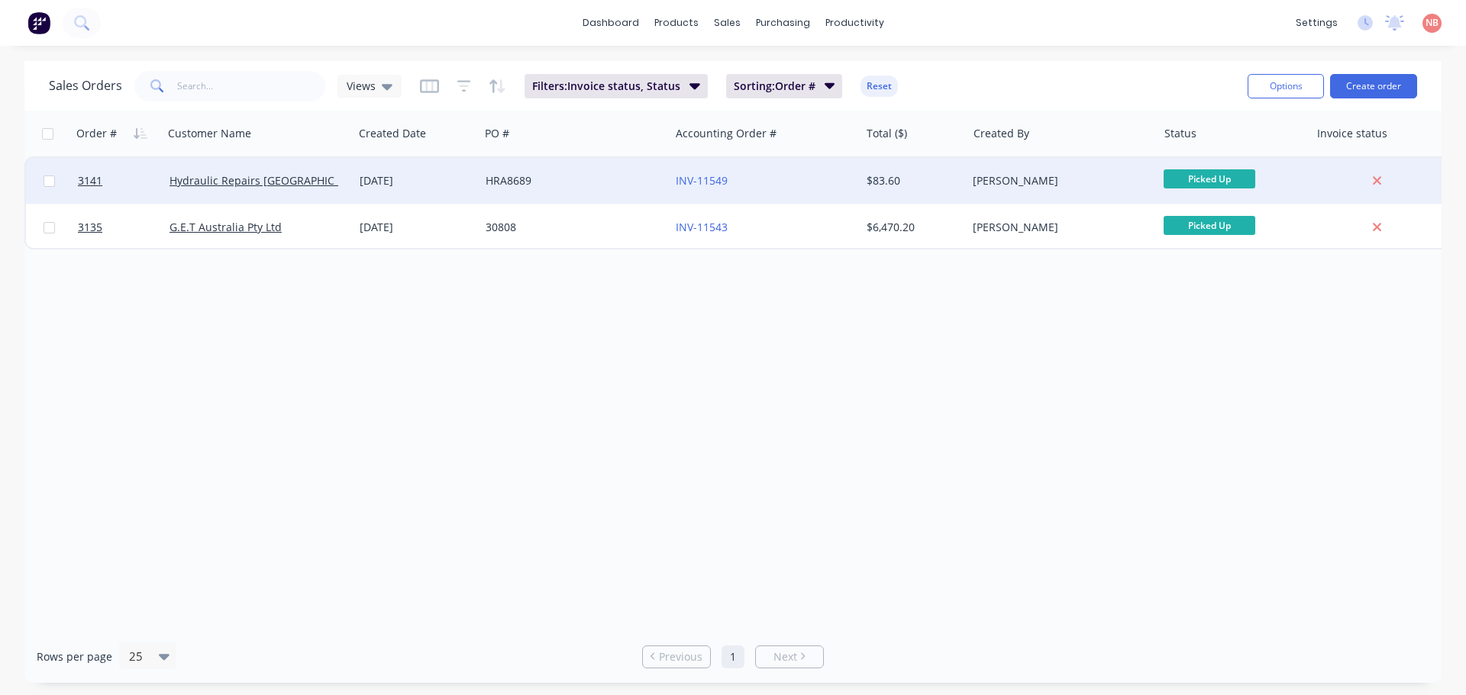
click at [595, 180] on div "HRA8689" at bounding box center [570, 180] width 169 height 15
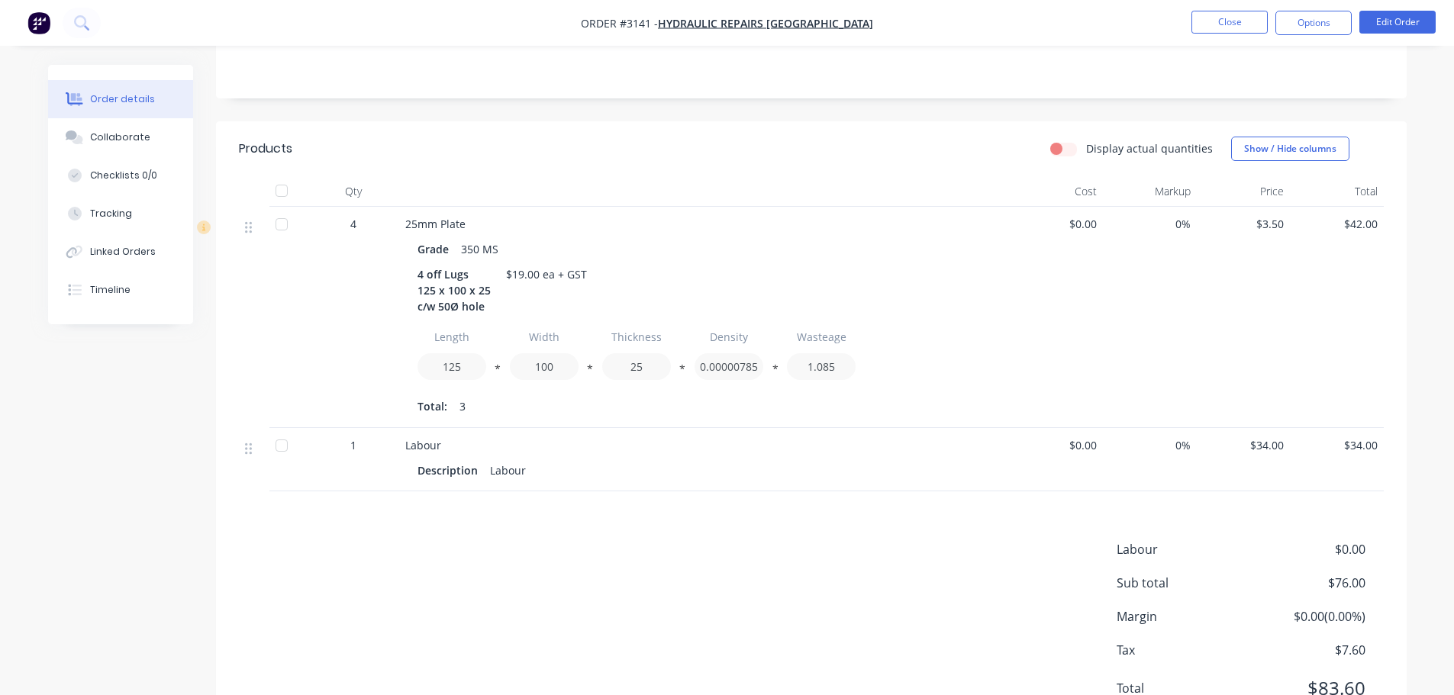
scroll to position [356, 0]
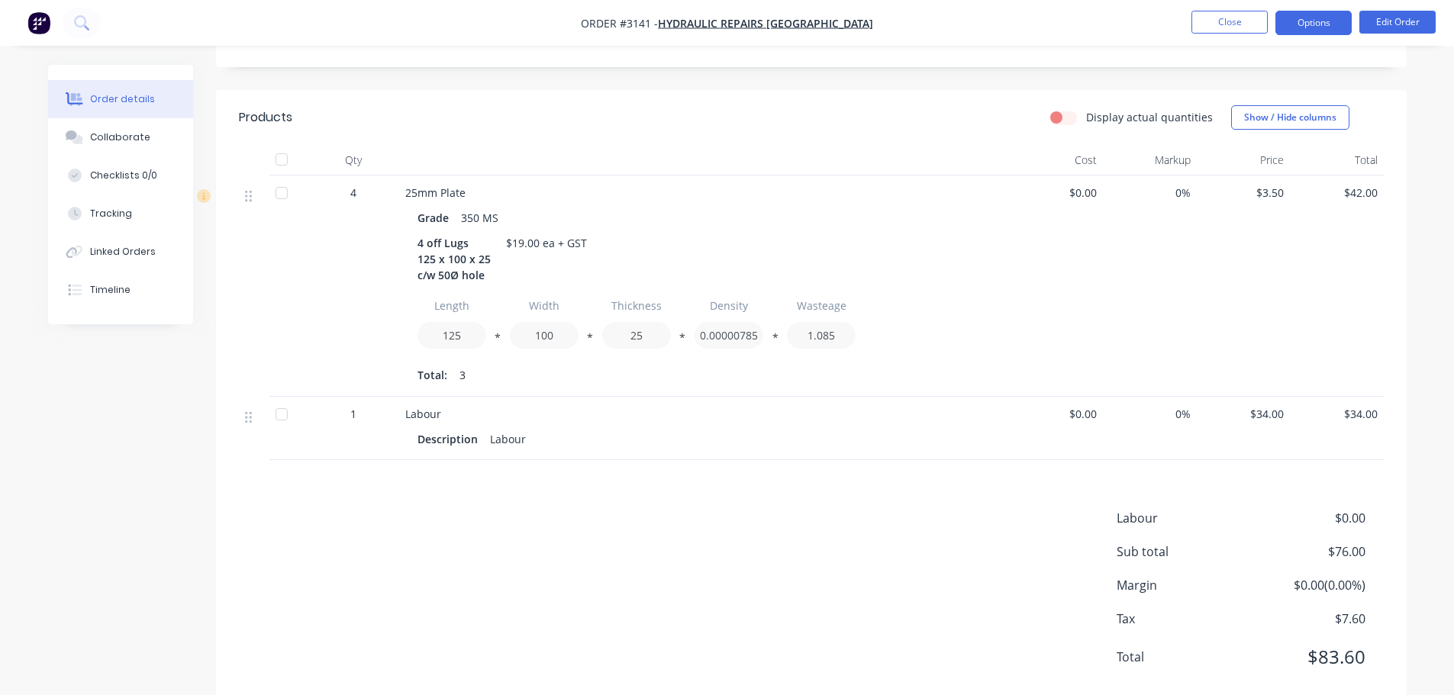
click at [1307, 27] on button "Options" at bounding box center [1314, 23] width 76 height 24
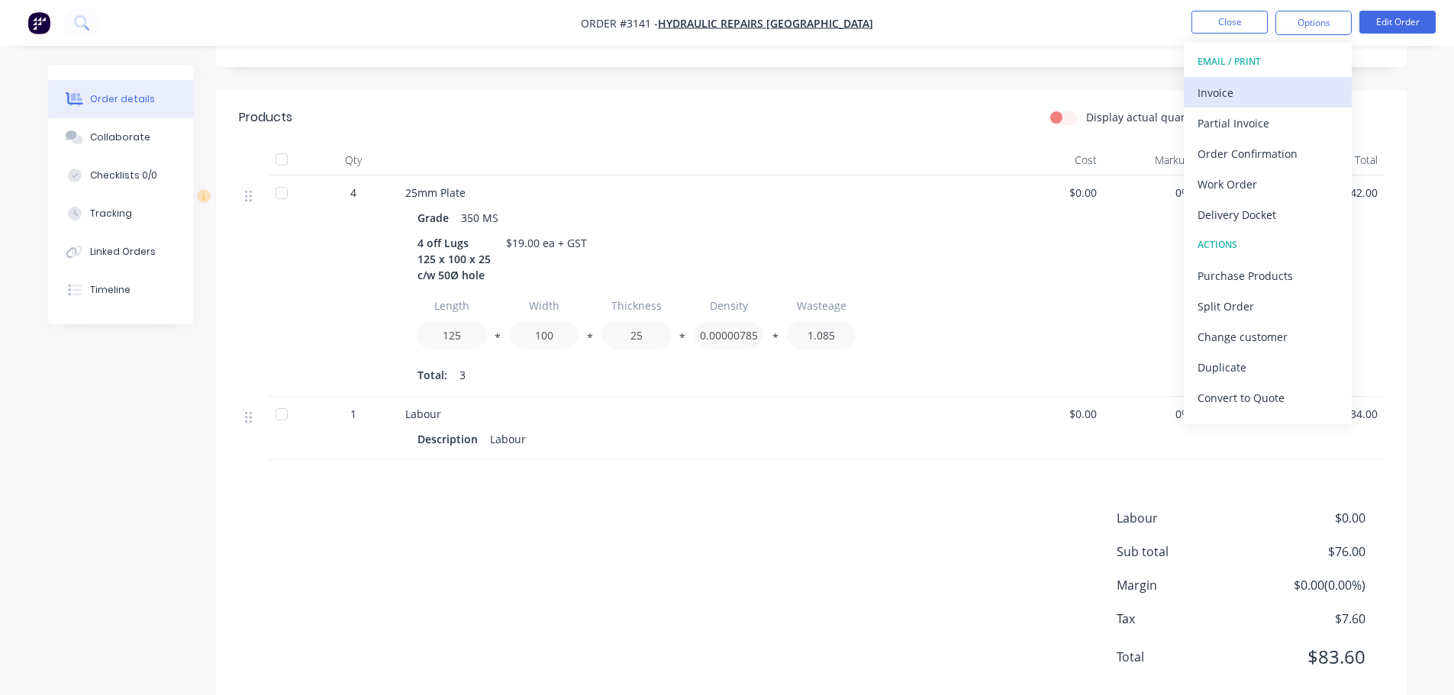
click at [1258, 86] on div "Invoice" at bounding box center [1268, 93] width 140 height 22
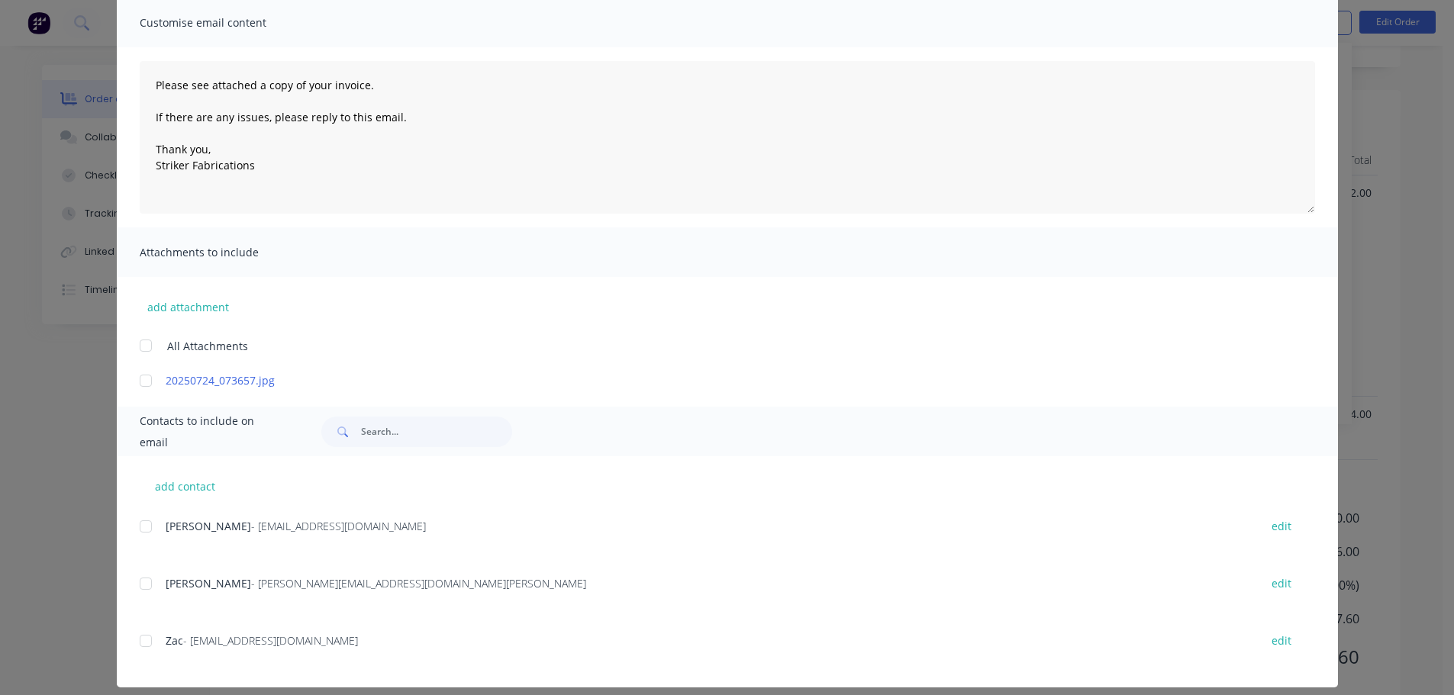
scroll to position [127, 0]
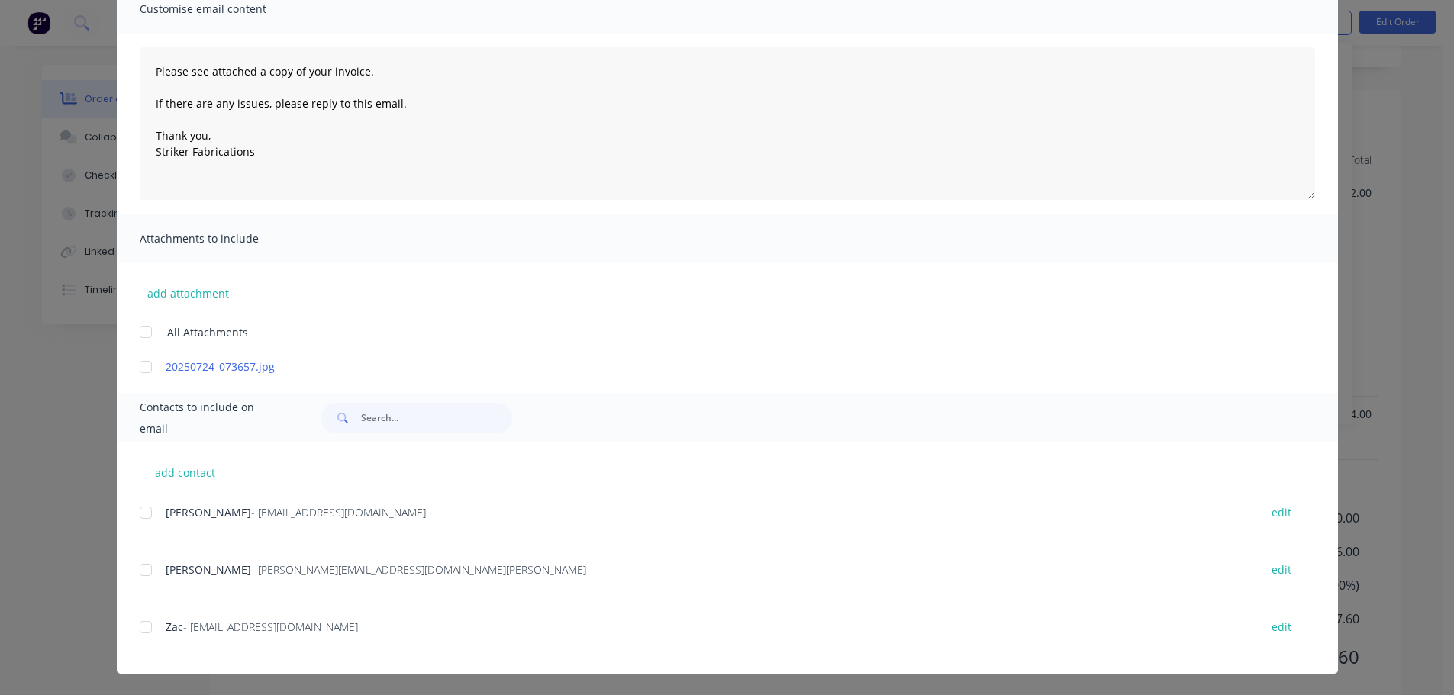
click at [137, 517] on div at bounding box center [146, 513] width 31 height 31
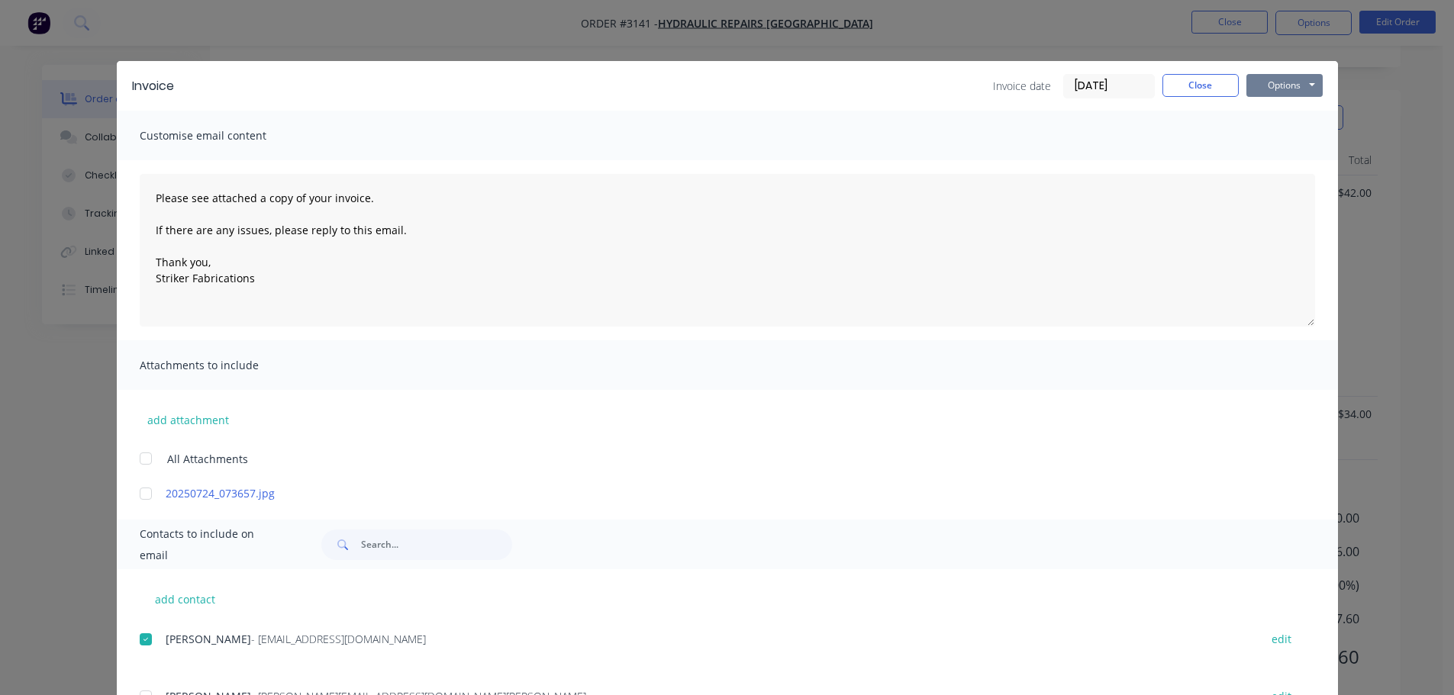
click at [1279, 89] on button "Options" at bounding box center [1285, 85] width 76 height 23
click at [1269, 134] on button "Print" at bounding box center [1296, 137] width 98 height 25
click at [1286, 89] on button "Options" at bounding box center [1285, 85] width 76 height 23
click at [1274, 162] on button "Email" at bounding box center [1296, 162] width 98 height 25
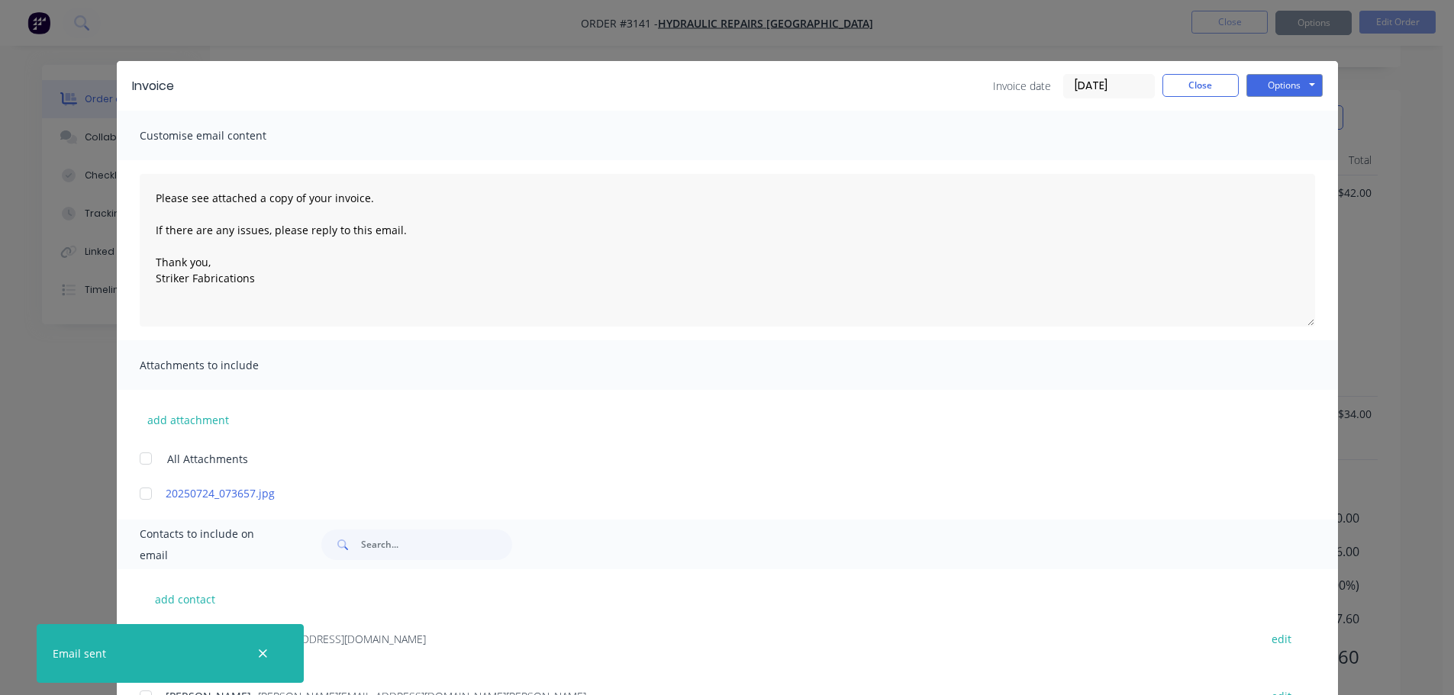
type textarea "Please see attached a copy of your invoice. If there are any issues, please rep…"
click at [1195, 82] on button "Close" at bounding box center [1201, 85] width 76 height 23
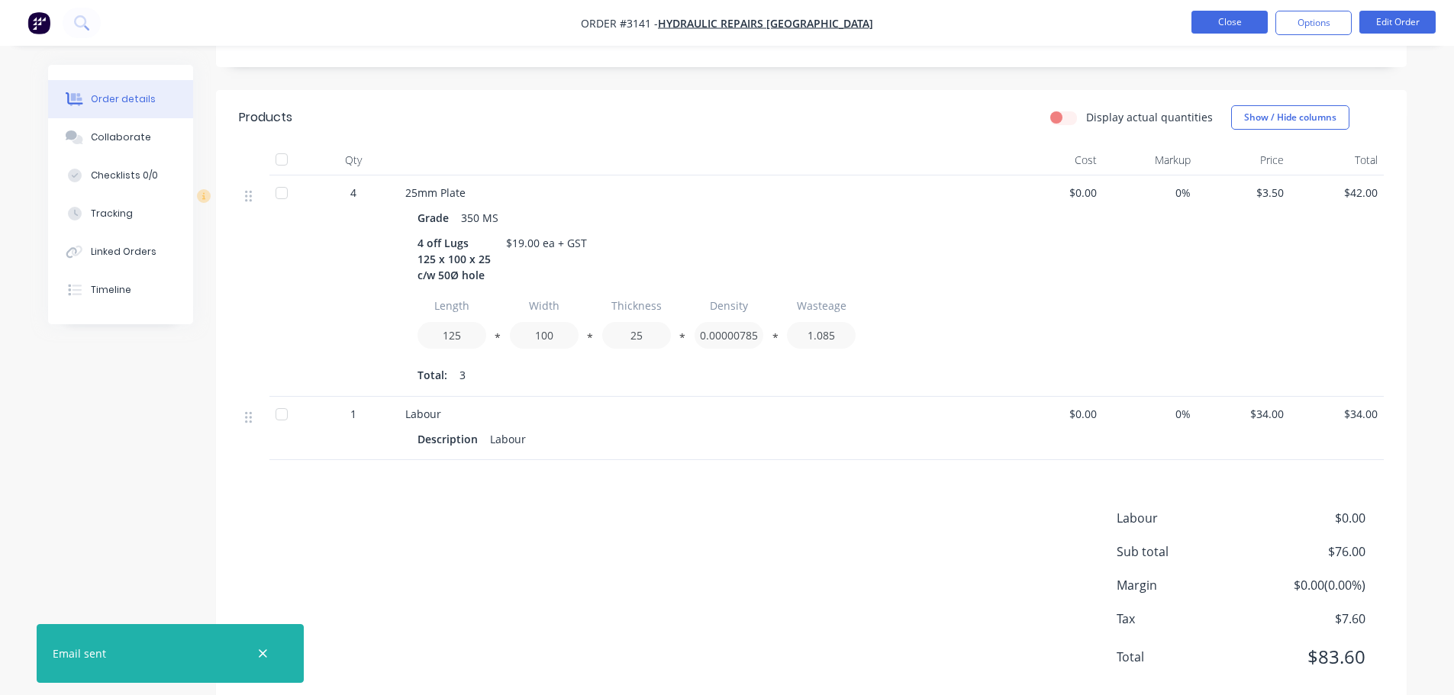
click at [1220, 26] on button "Close" at bounding box center [1230, 22] width 76 height 23
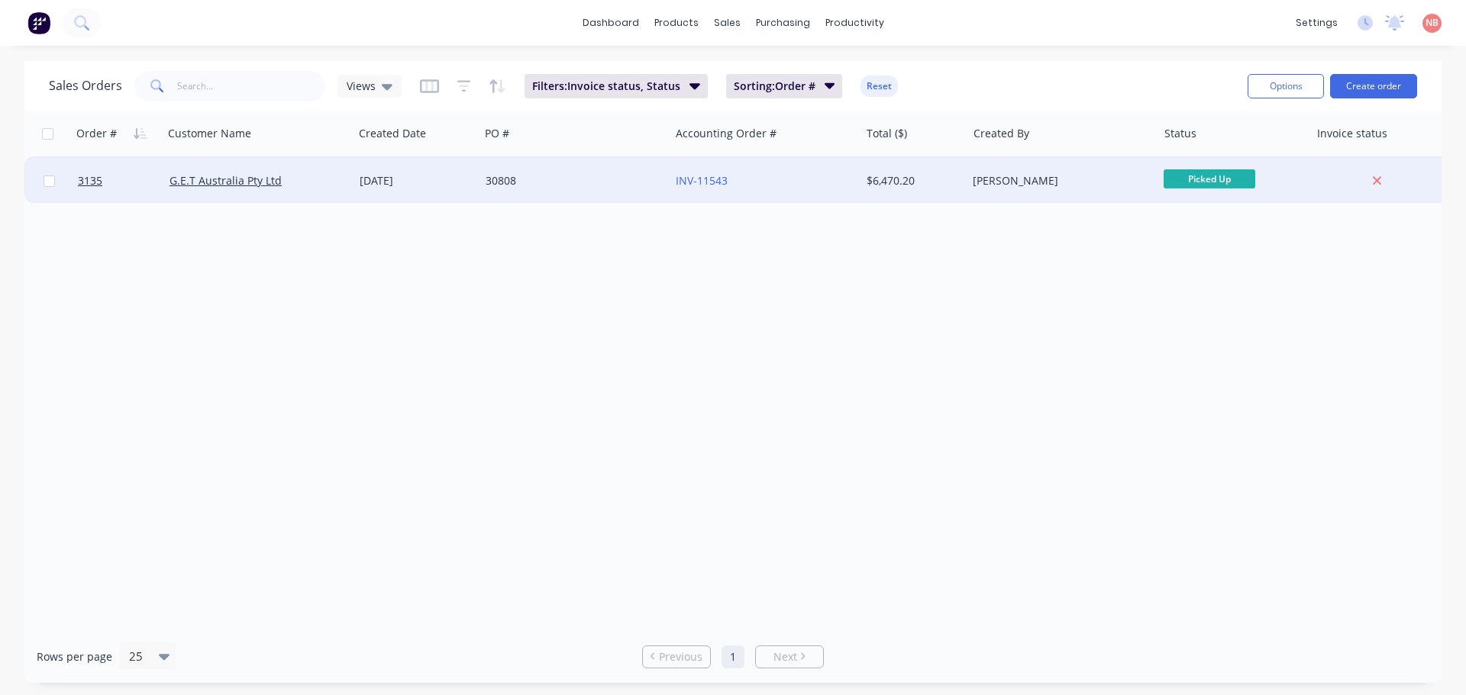
click at [329, 191] on div "G.E.T Australia Pty Ltd" at bounding box center [258, 181] width 190 height 46
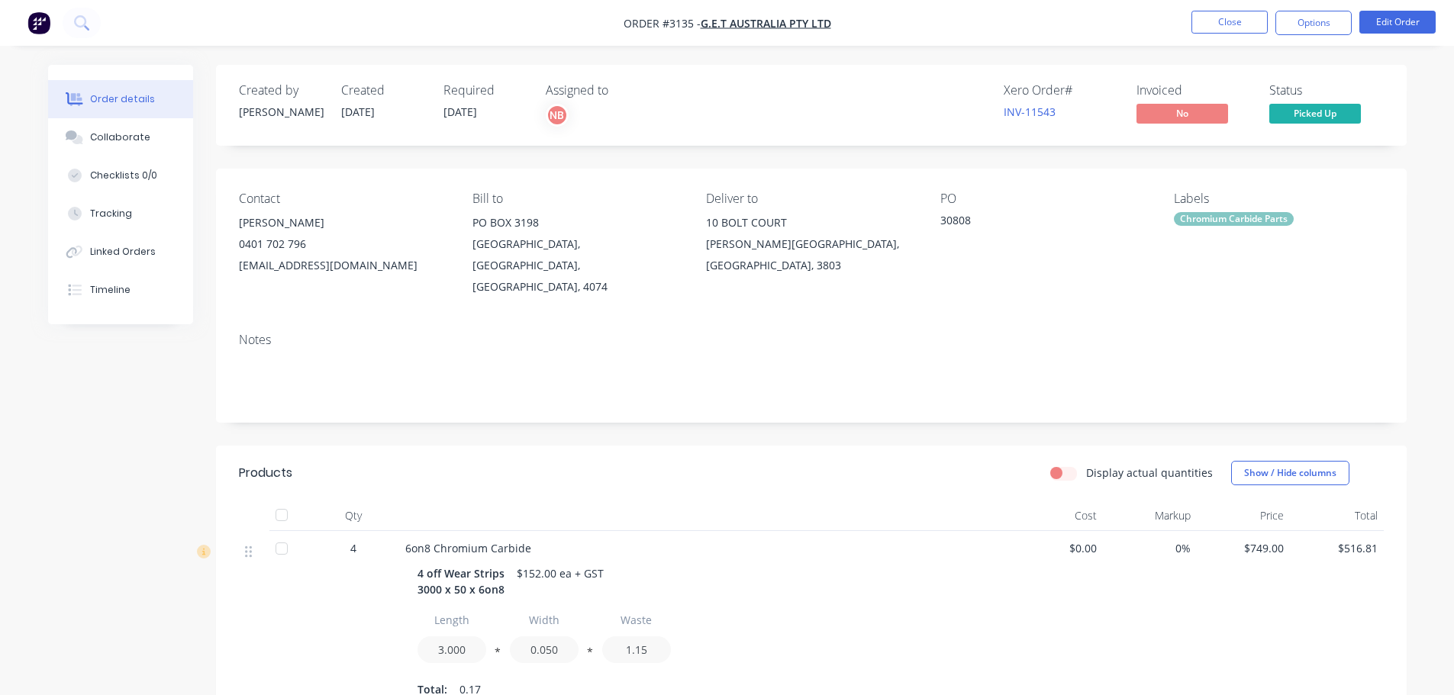
scroll to position [690, 0]
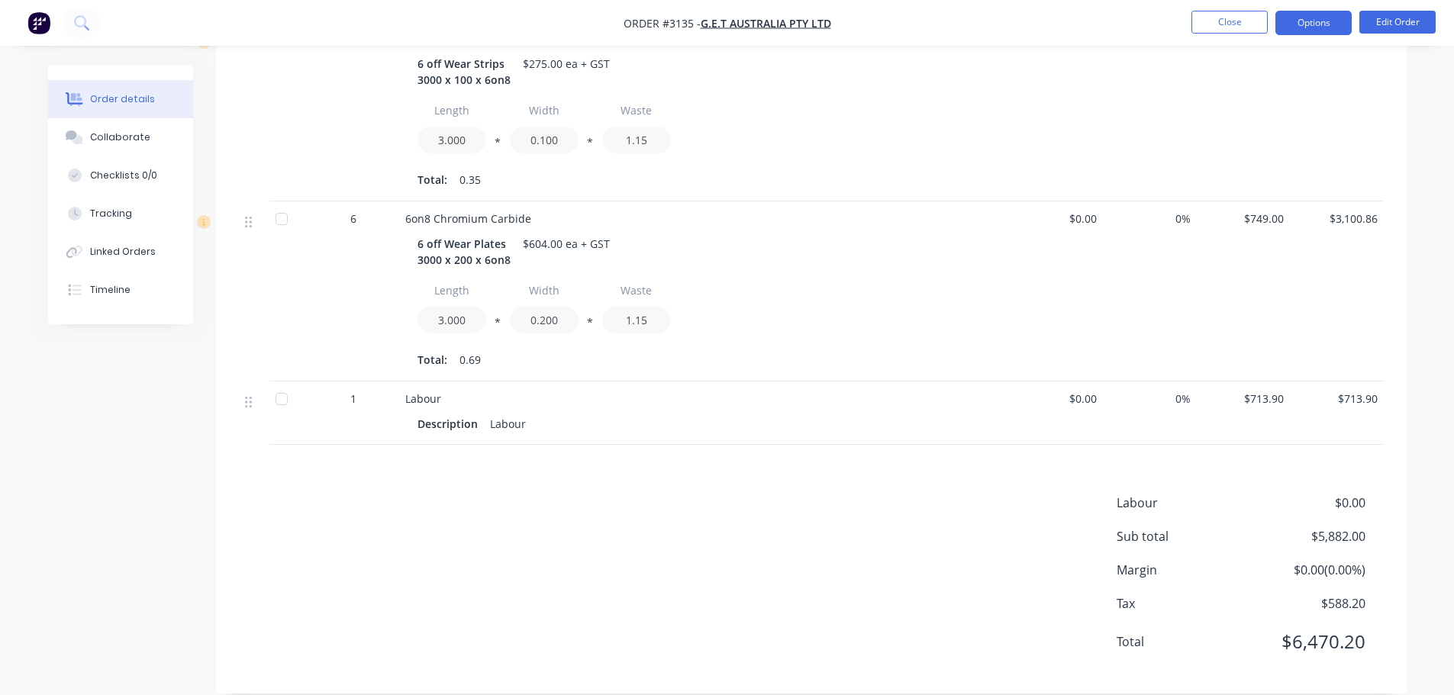
click at [1297, 17] on button "Options" at bounding box center [1314, 23] width 76 height 24
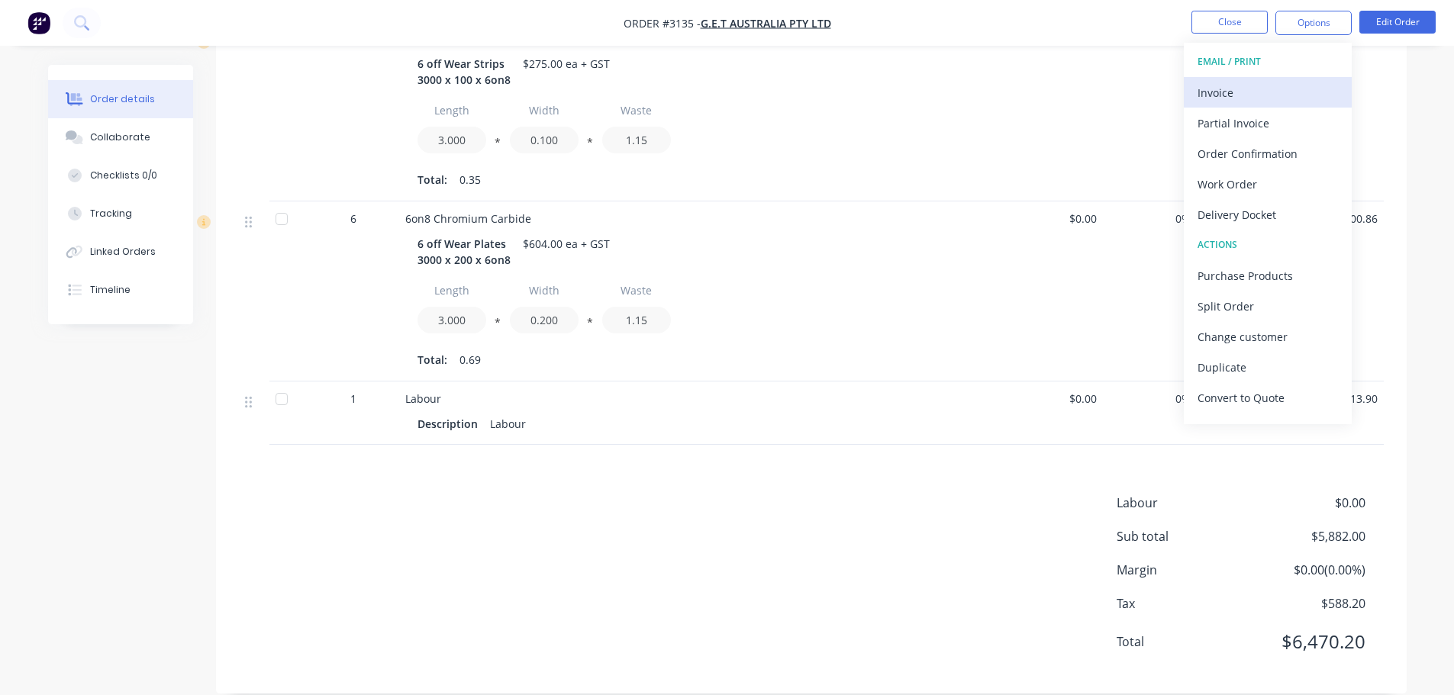
click at [1237, 91] on div "Invoice" at bounding box center [1268, 93] width 140 height 22
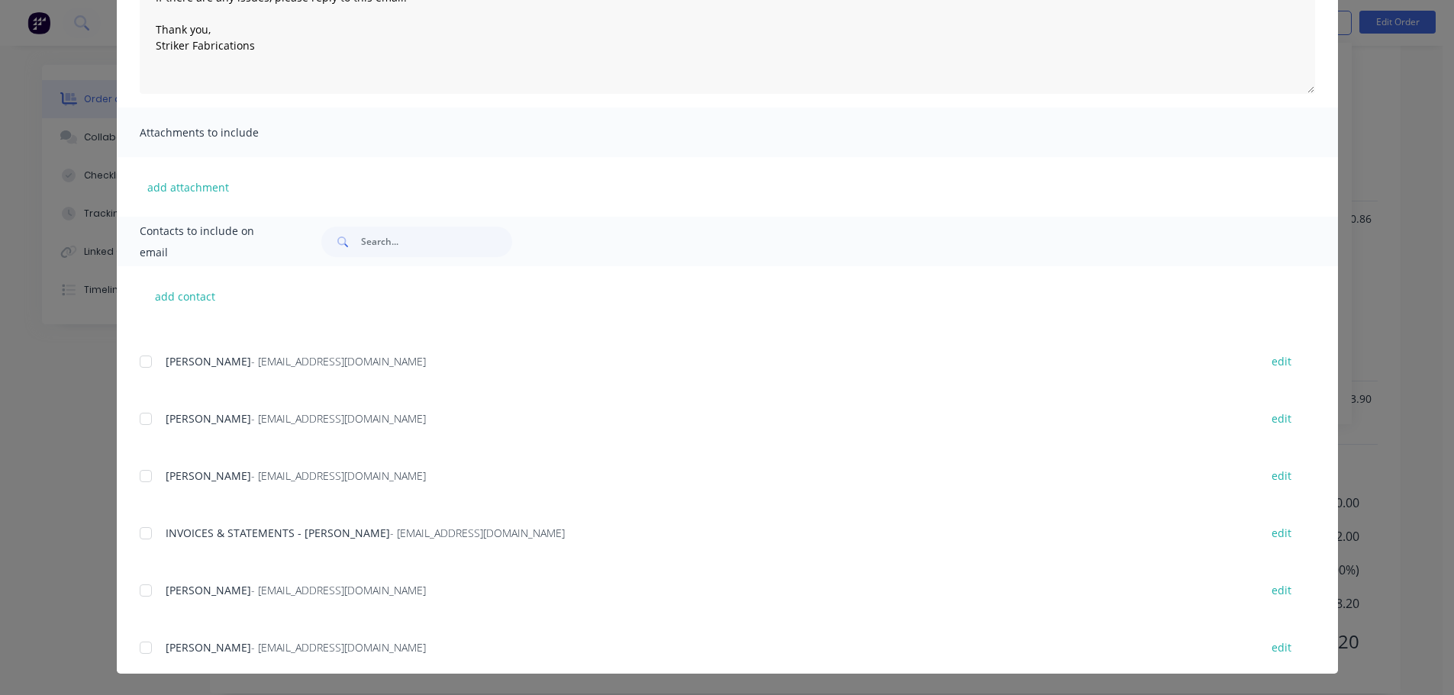
scroll to position [305, 0]
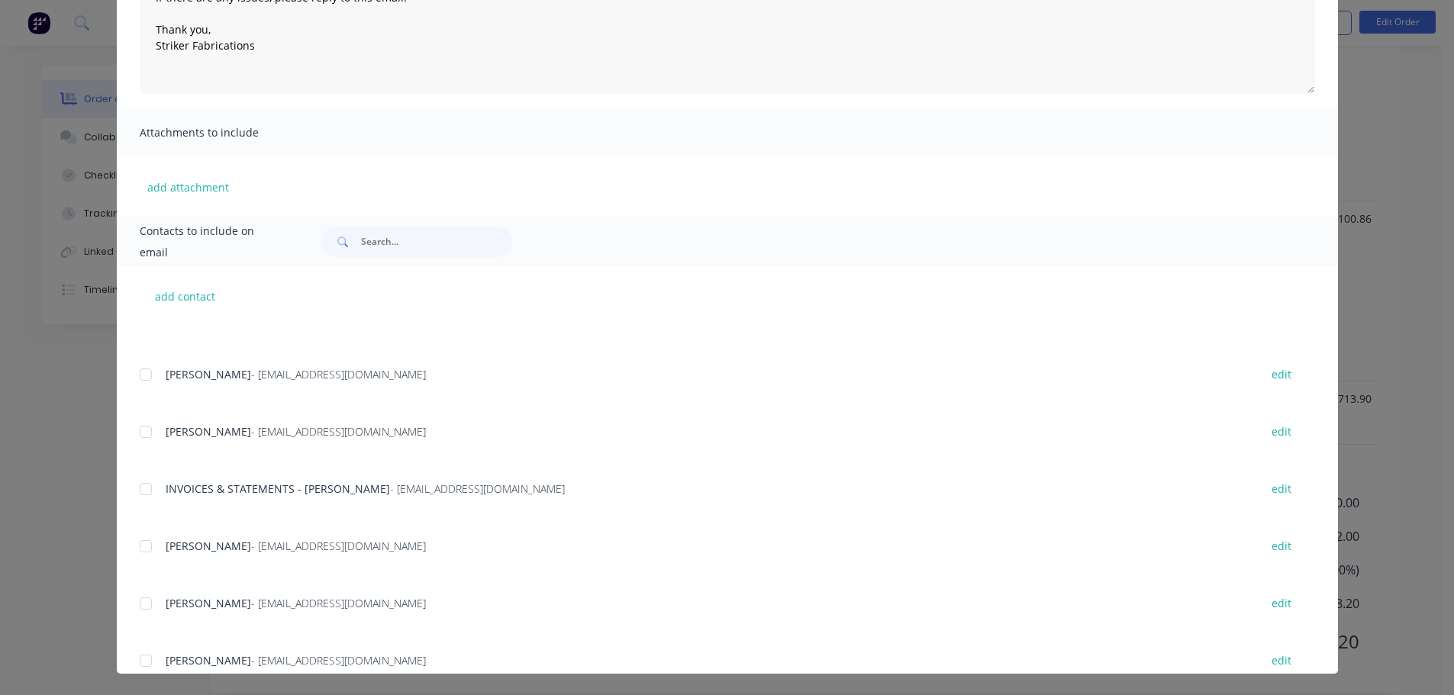
click at [140, 498] on div at bounding box center [146, 489] width 31 height 31
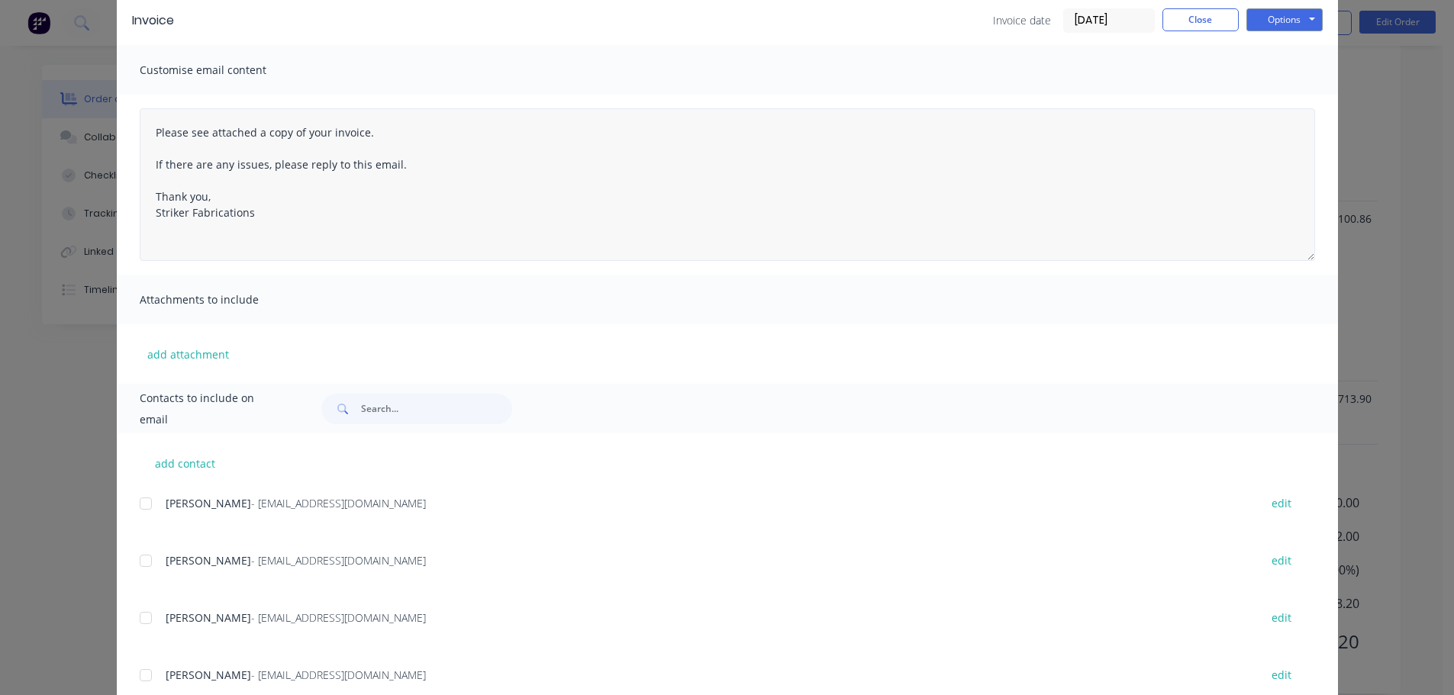
scroll to position [0, 0]
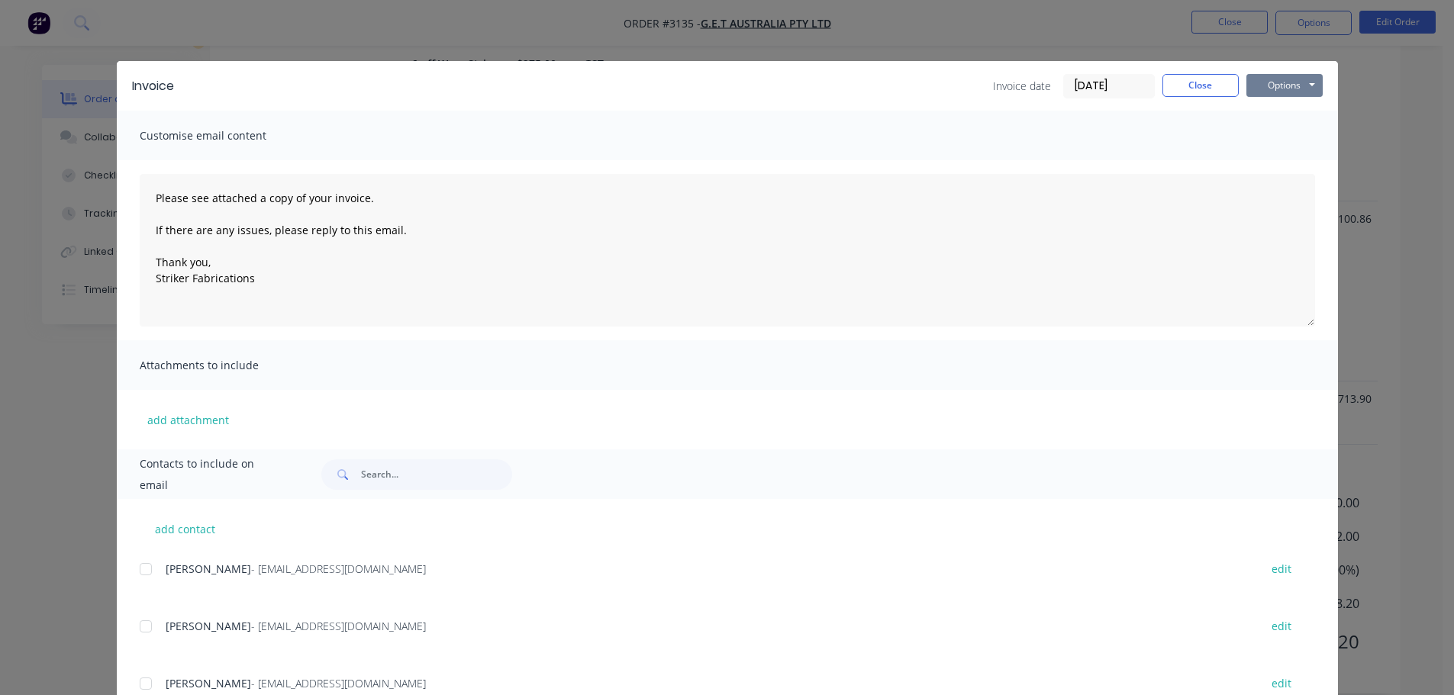
click at [1279, 84] on button "Options" at bounding box center [1285, 85] width 76 height 23
click at [1271, 141] on button "Print" at bounding box center [1296, 137] width 98 height 25
click at [1308, 84] on button "Options" at bounding box center [1285, 85] width 76 height 23
click at [1273, 161] on button "Email" at bounding box center [1296, 162] width 98 height 25
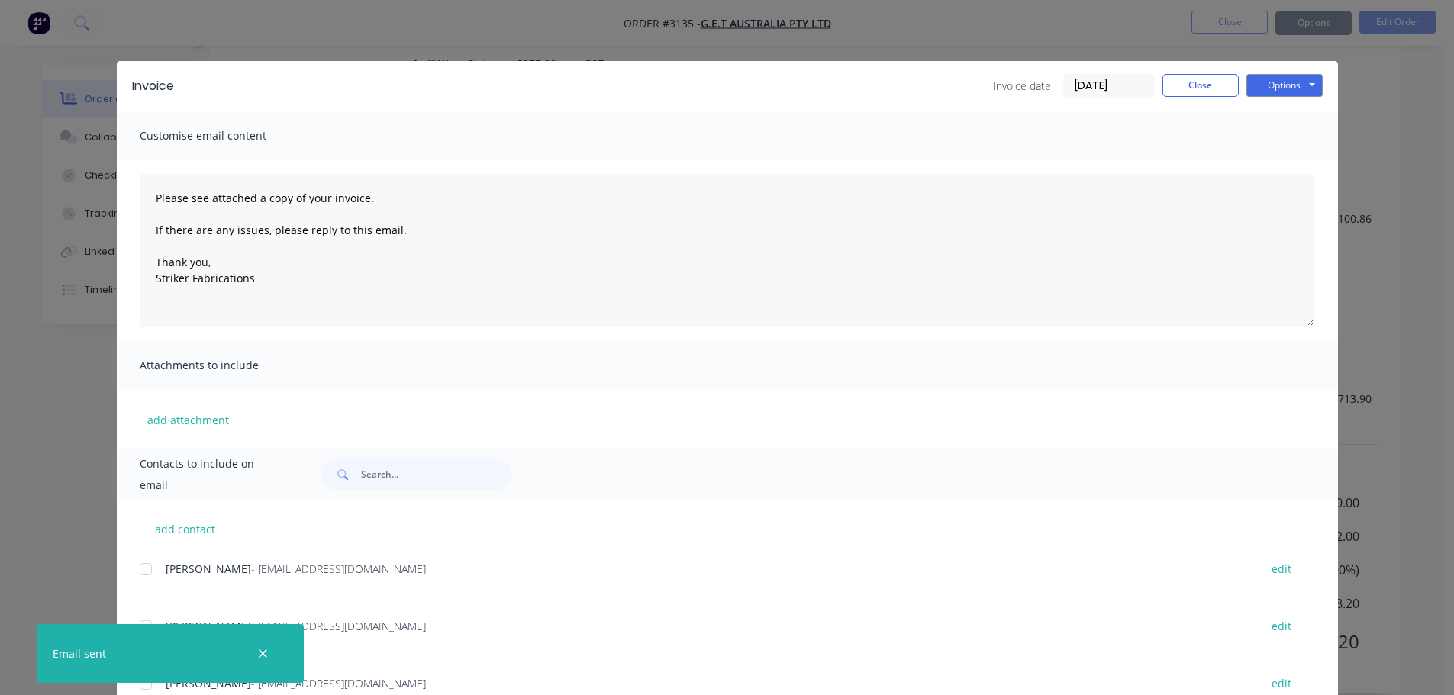
type textarea "Please see attached a copy of your invoice. If there are any issues, please rep…"
click at [1175, 89] on button "Close" at bounding box center [1201, 85] width 76 height 23
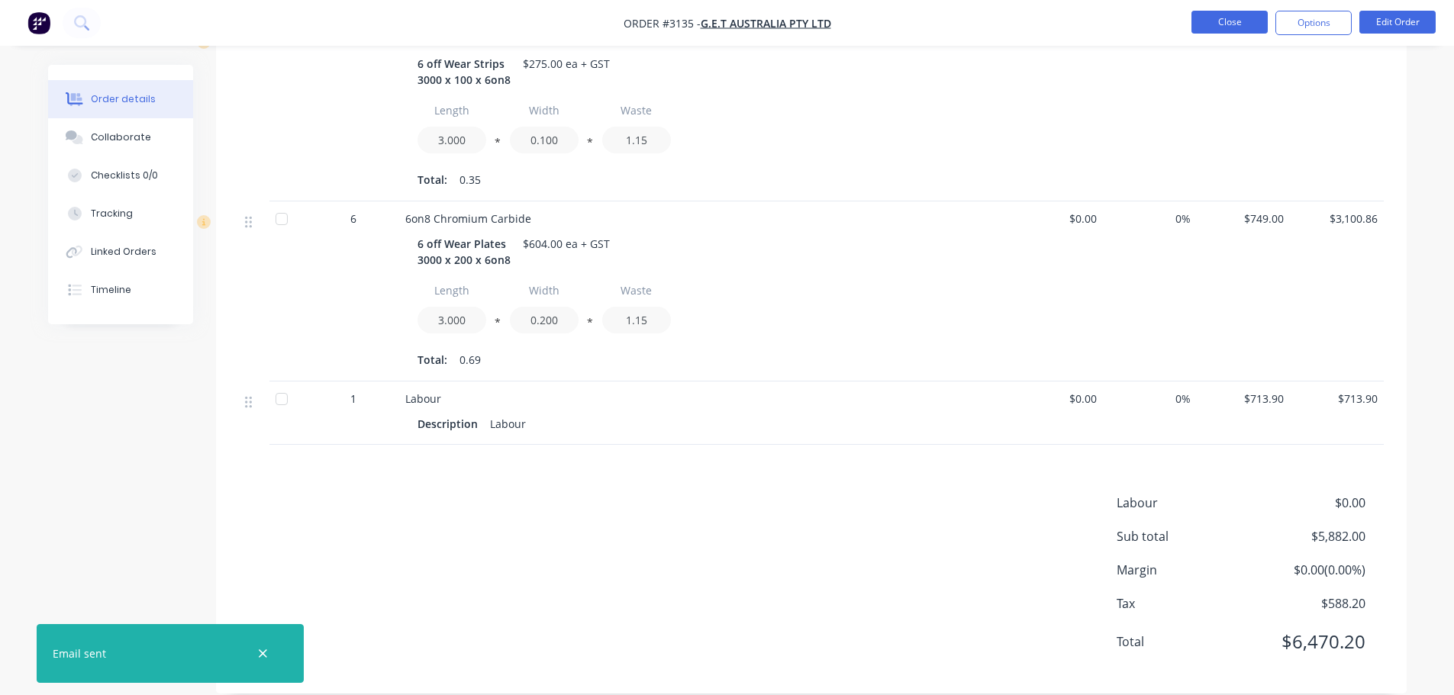
click at [1234, 11] on button "Close" at bounding box center [1230, 22] width 76 height 23
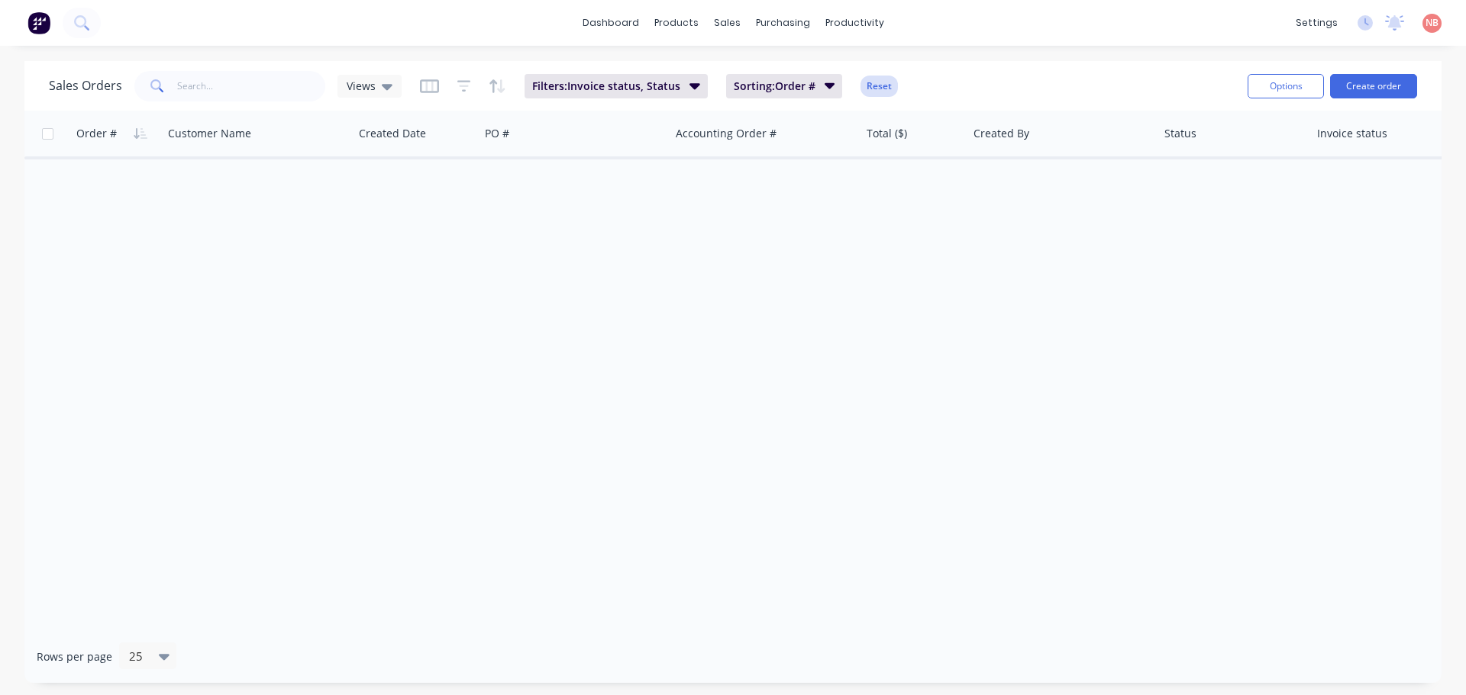
click at [871, 84] on button "Reset" at bounding box center [878, 86] width 37 height 21
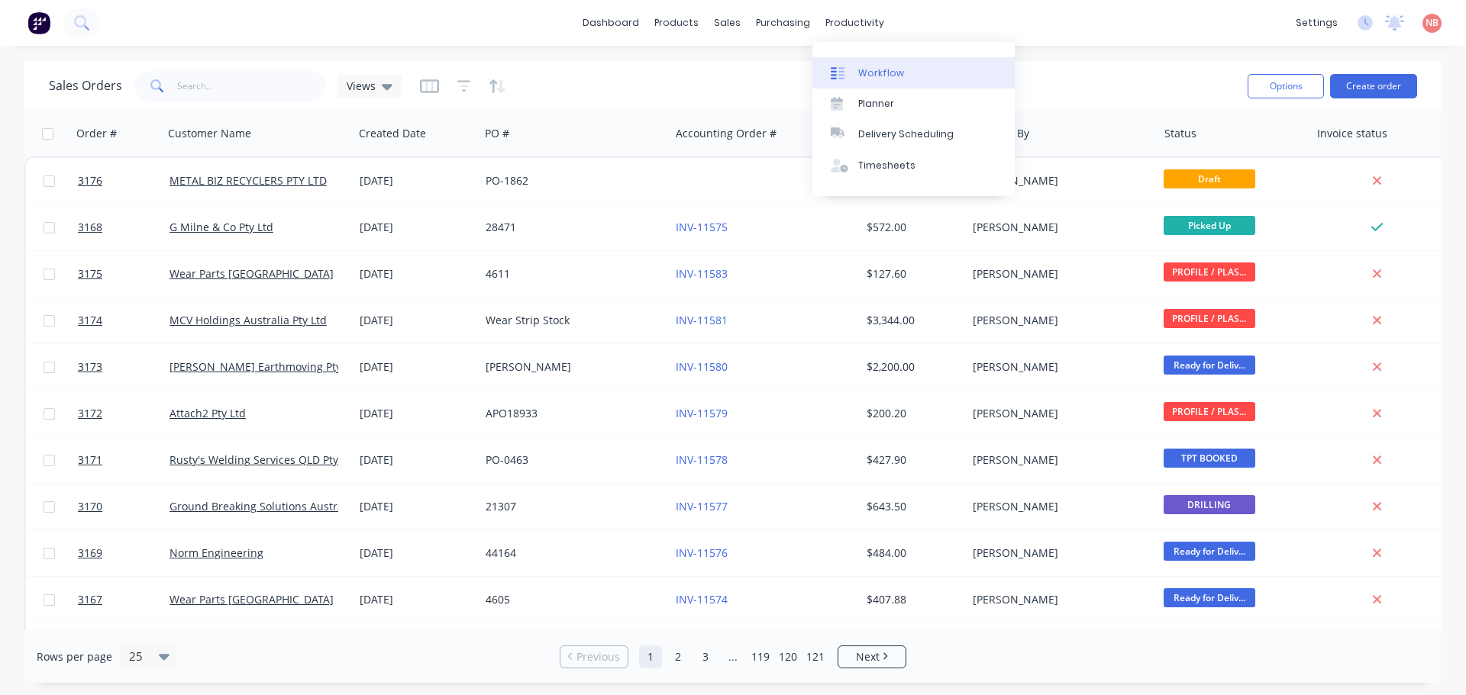
click at [867, 72] on div "Workflow" at bounding box center [881, 73] width 46 height 14
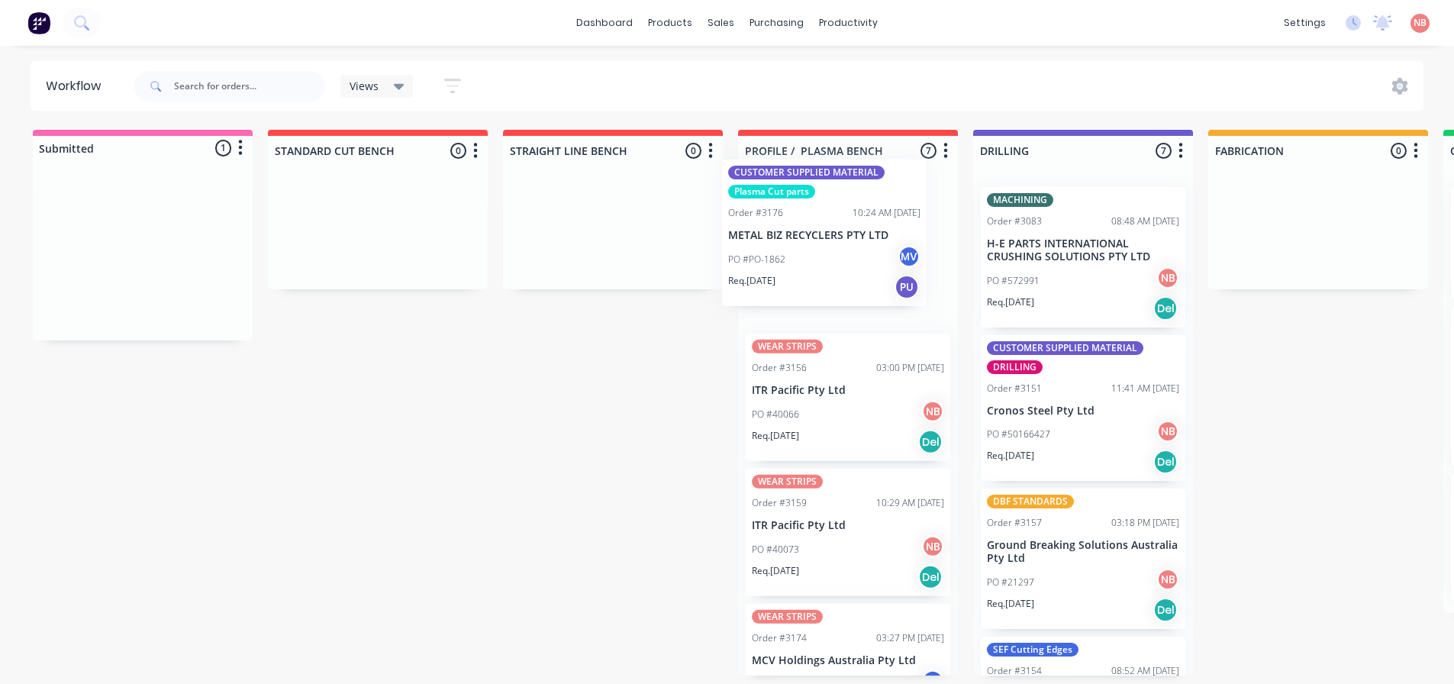
drag, startPoint x: 127, startPoint y: 279, endPoint x: 840, endPoint y: 255, distance: 713.4
click at [840, 255] on div "Submitted 1 Status colour #FF69B4 hex #FF69B4 Save Cancel Summaries Total order…" at bounding box center [1262, 403] width 2546 height 546
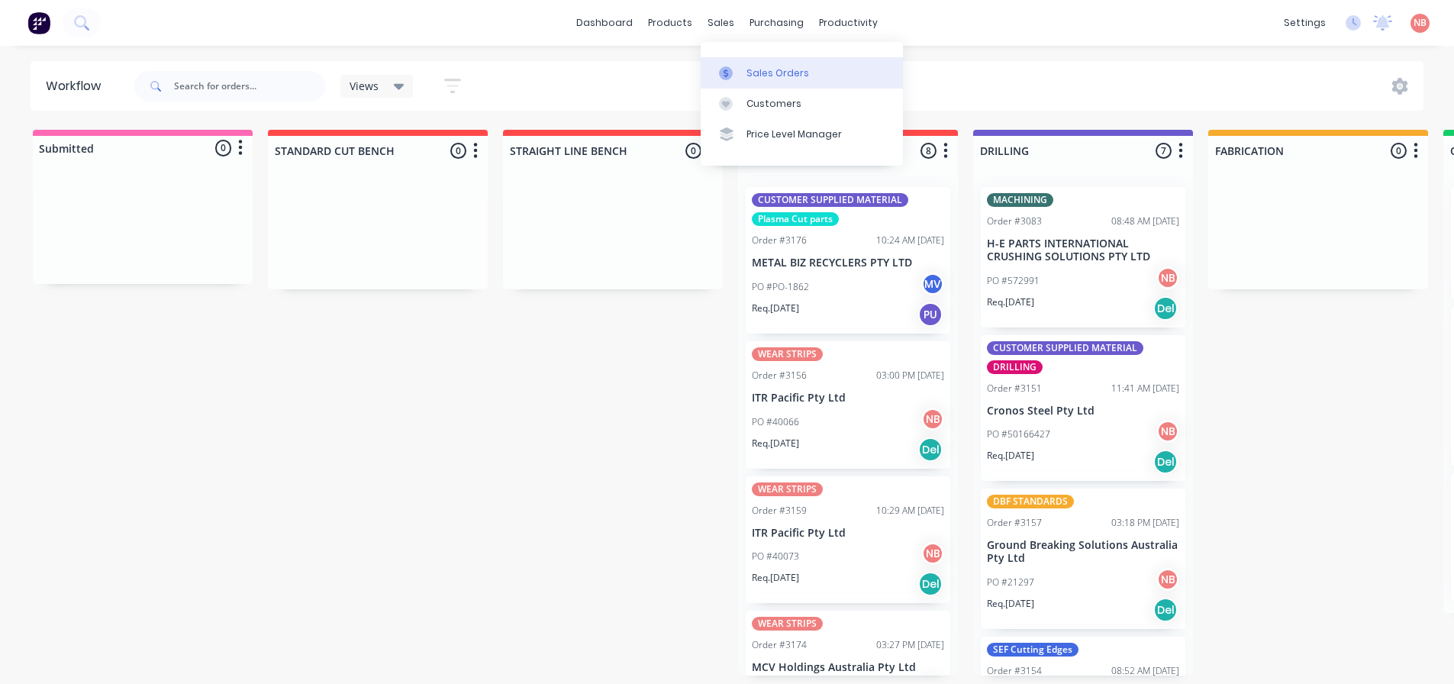
click at [748, 81] on link "Sales Orders" at bounding box center [802, 72] width 202 height 31
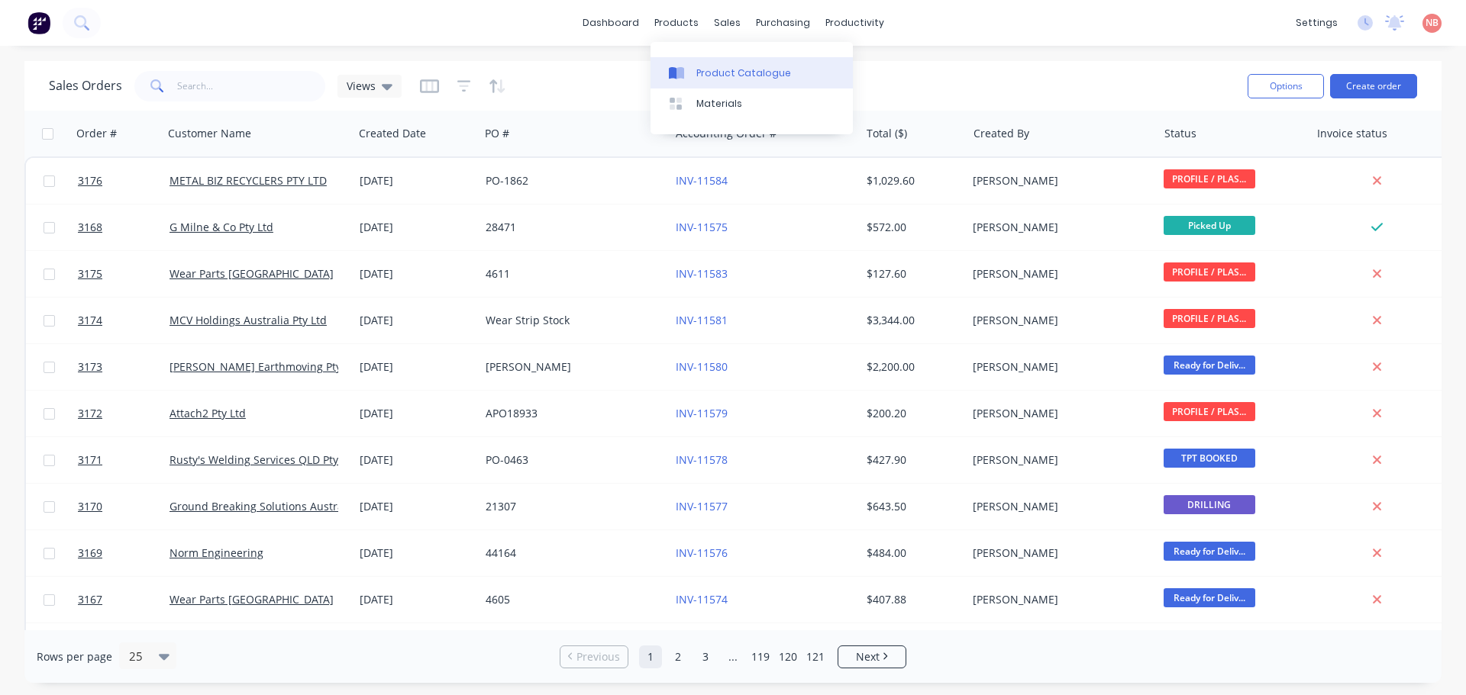
click at [681, 64] on link "Product Catalogue" at bounding box center [751, 72] width 202 height 31
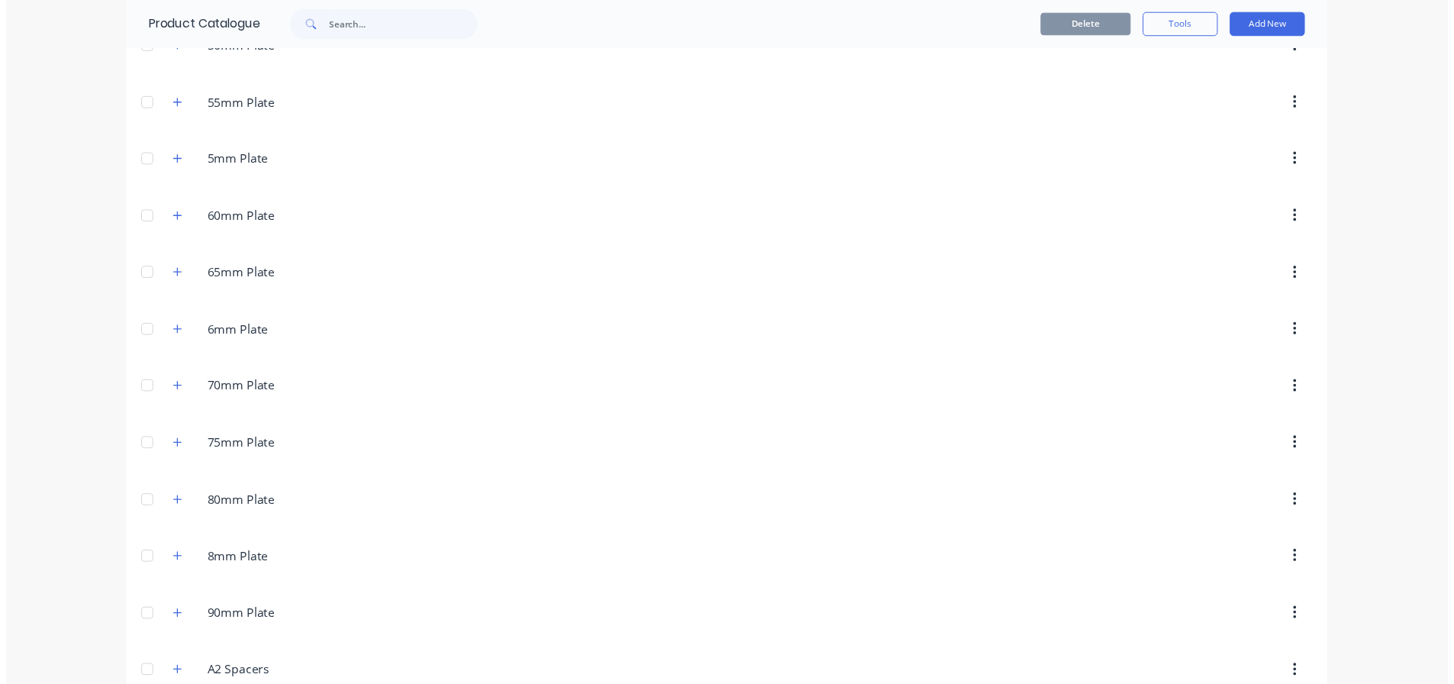
scroll to position [840, 0]
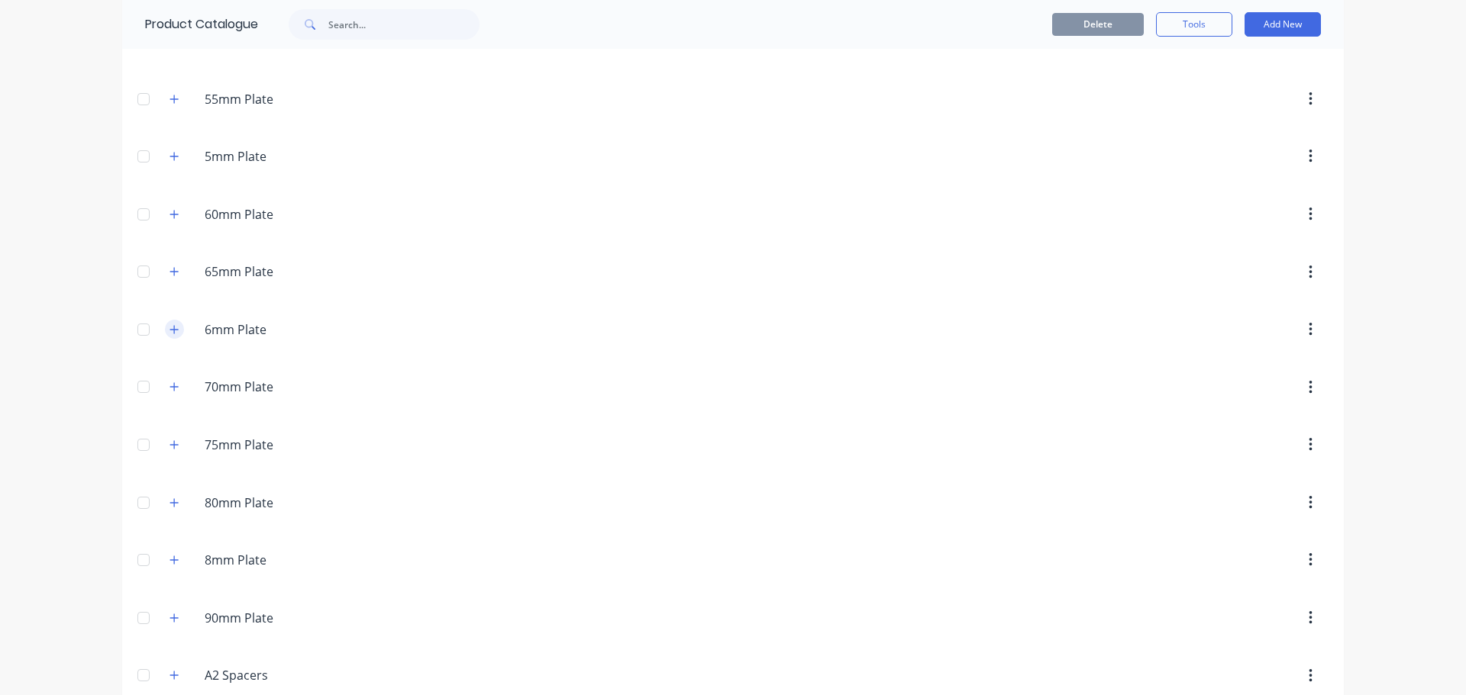
click at [176, 331] on button "button" at bounding box center [174, 329] width 19 height 19
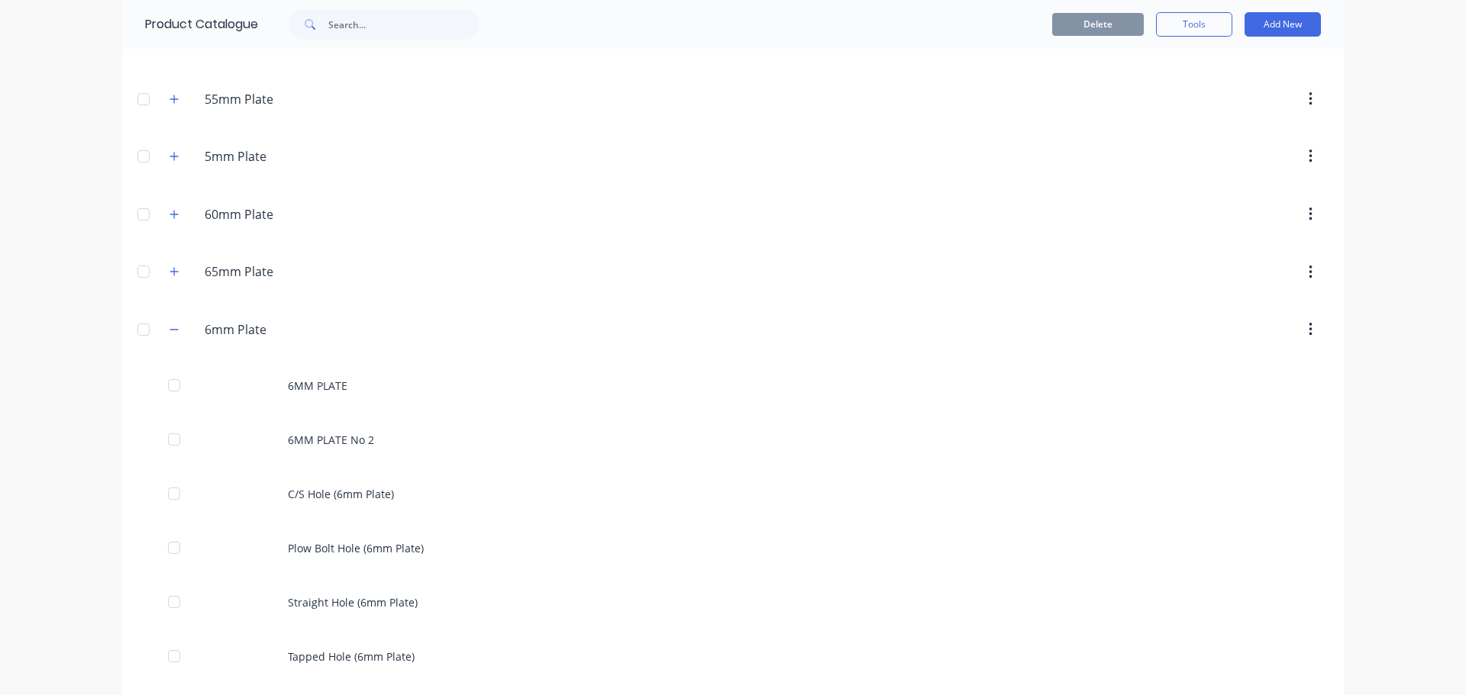
click at [288, 373] on div "6MM PLATE" at bounding box center [732, 386] width 1221 height 54
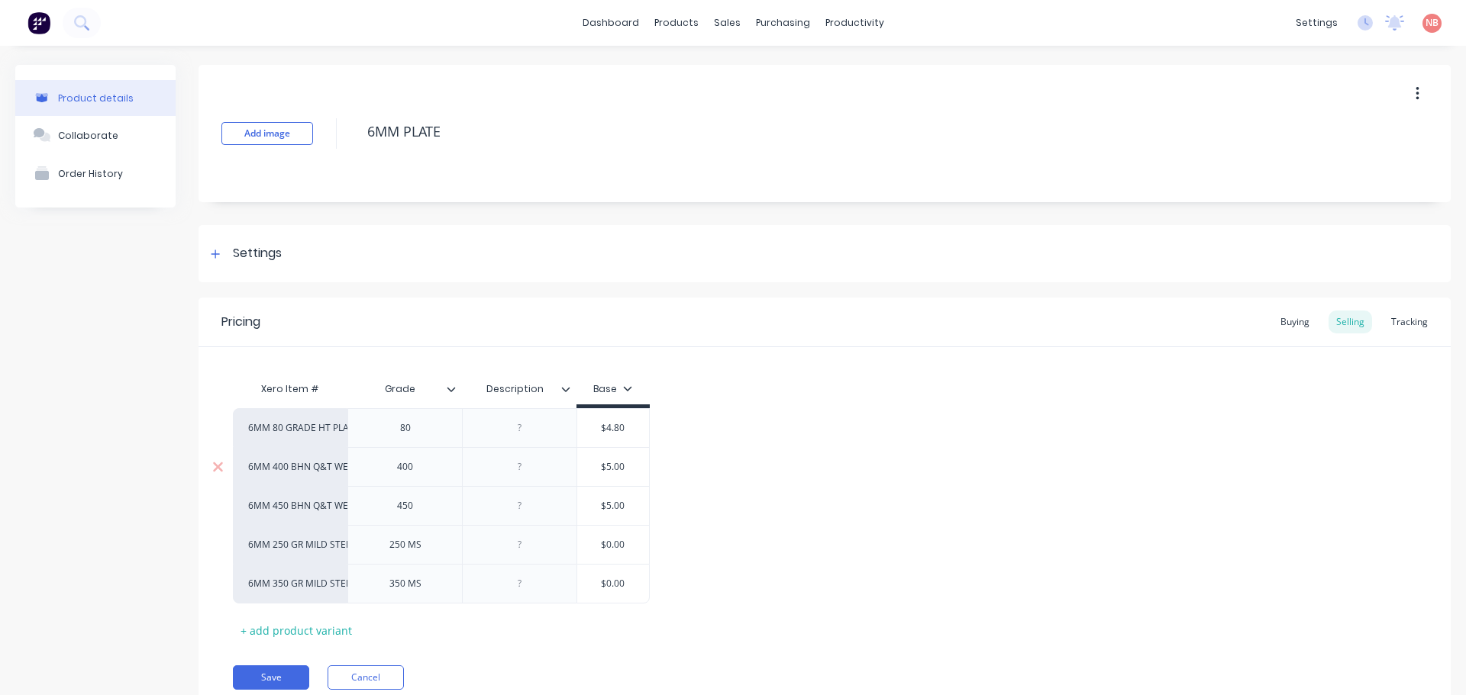
type textarea "x"
click at [689, 61] on link "Product Catalogue" at bounding box center [746, 72] width 202 height 31
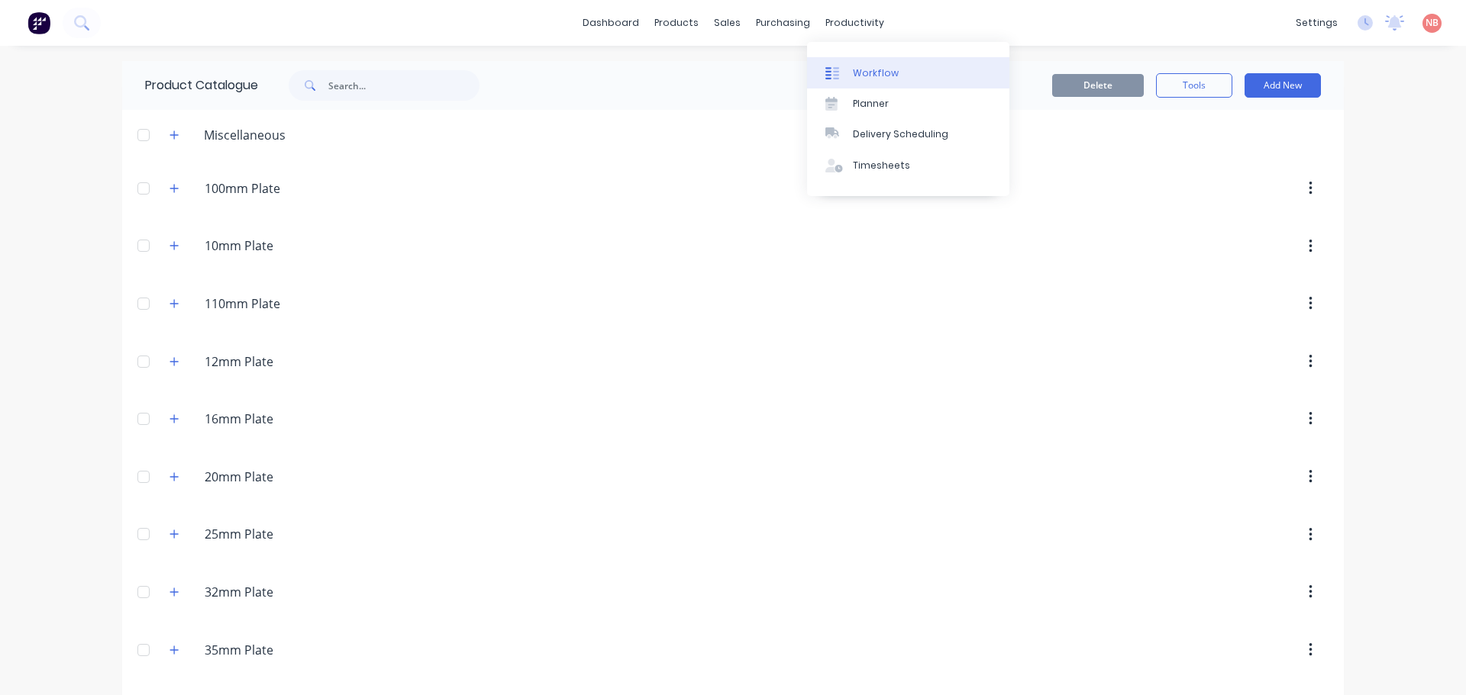
click at [841, 71] on div at bounding box center [836, 73] width 23 height 14
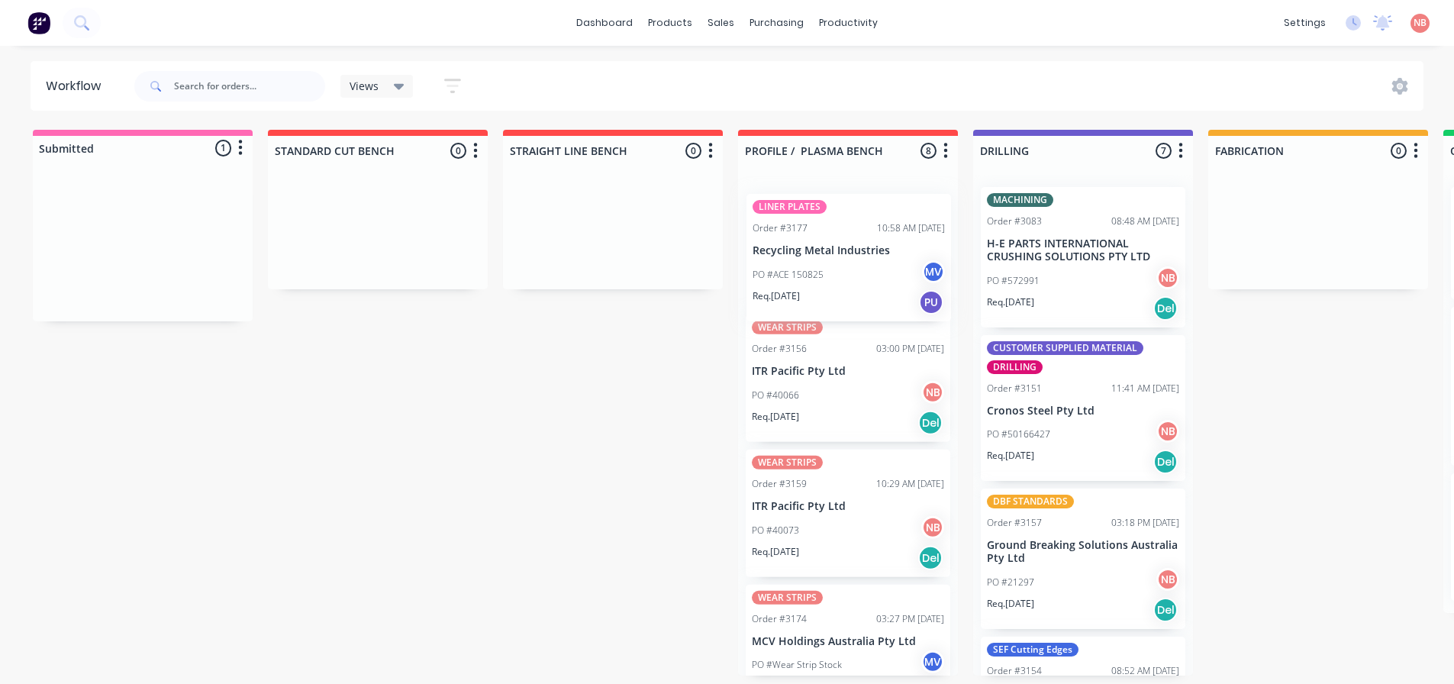
drag, startPoint x: 81, startPoint y: 224, endPoint x: 795, endPoint y: 240, distance: 713.9
click at [795, 240] on div "Submitted 1 Status colour #FF69B4 hex #FF69B4 Save Cancel Summaries Total order…" at bounding box center [1262, 403] width 2546 height 546
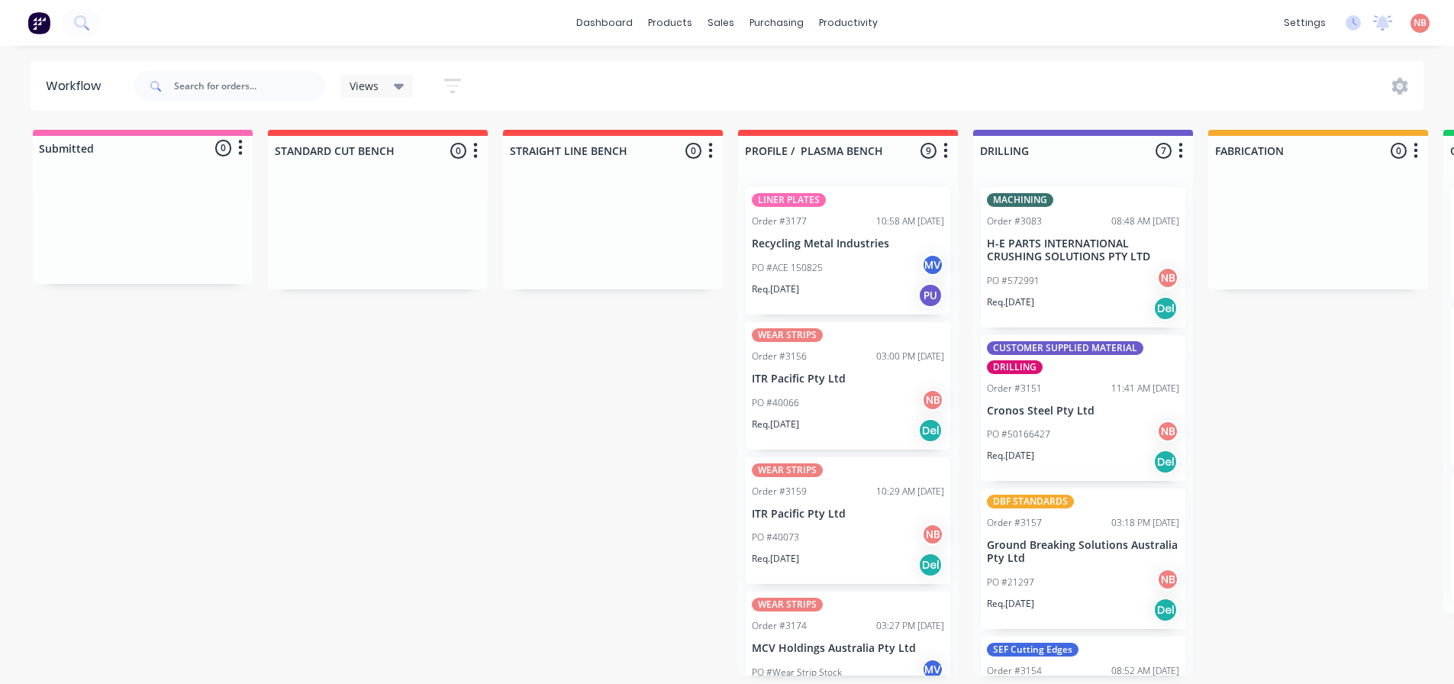
click at [793, 255] on div "PO #ACE 150825 MV" at bounding box center [848, 267] width 192 height 29
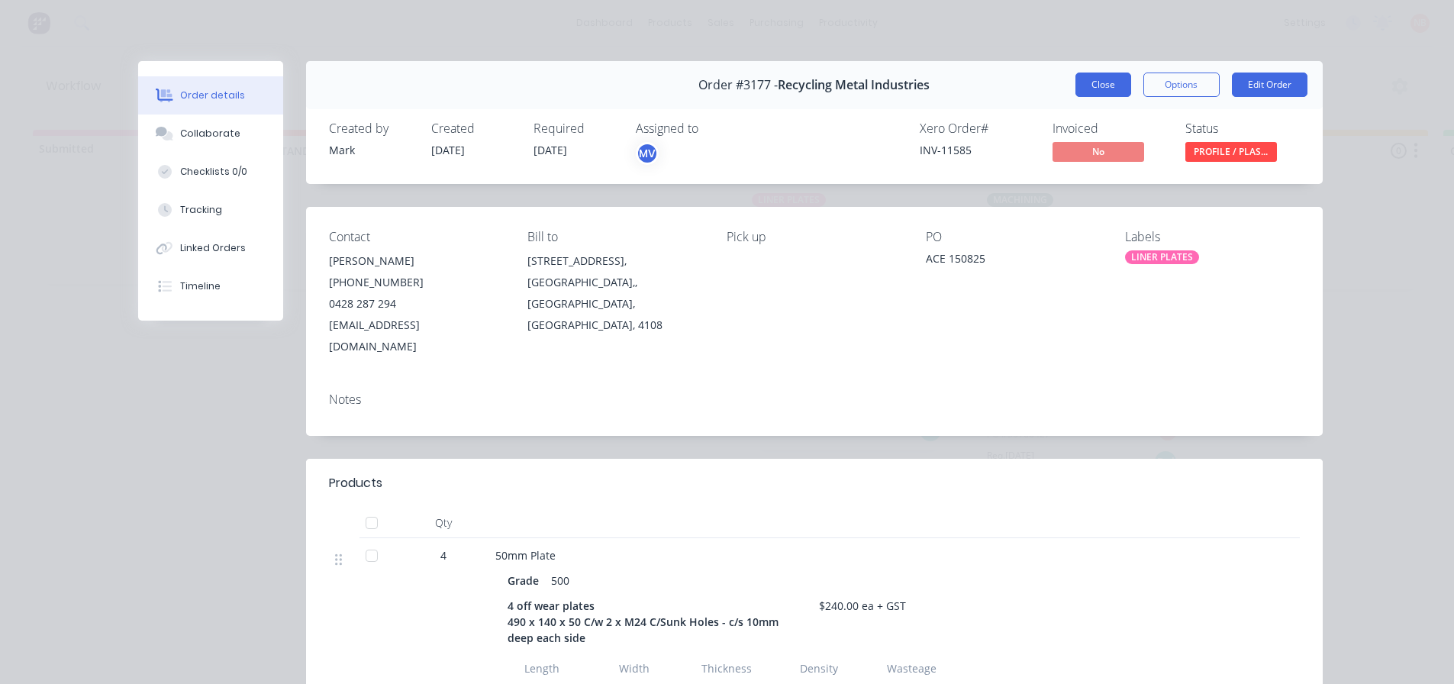
click at [1090, 84] on button "Close" at bounding box center [1104, 85] width 56 height 24
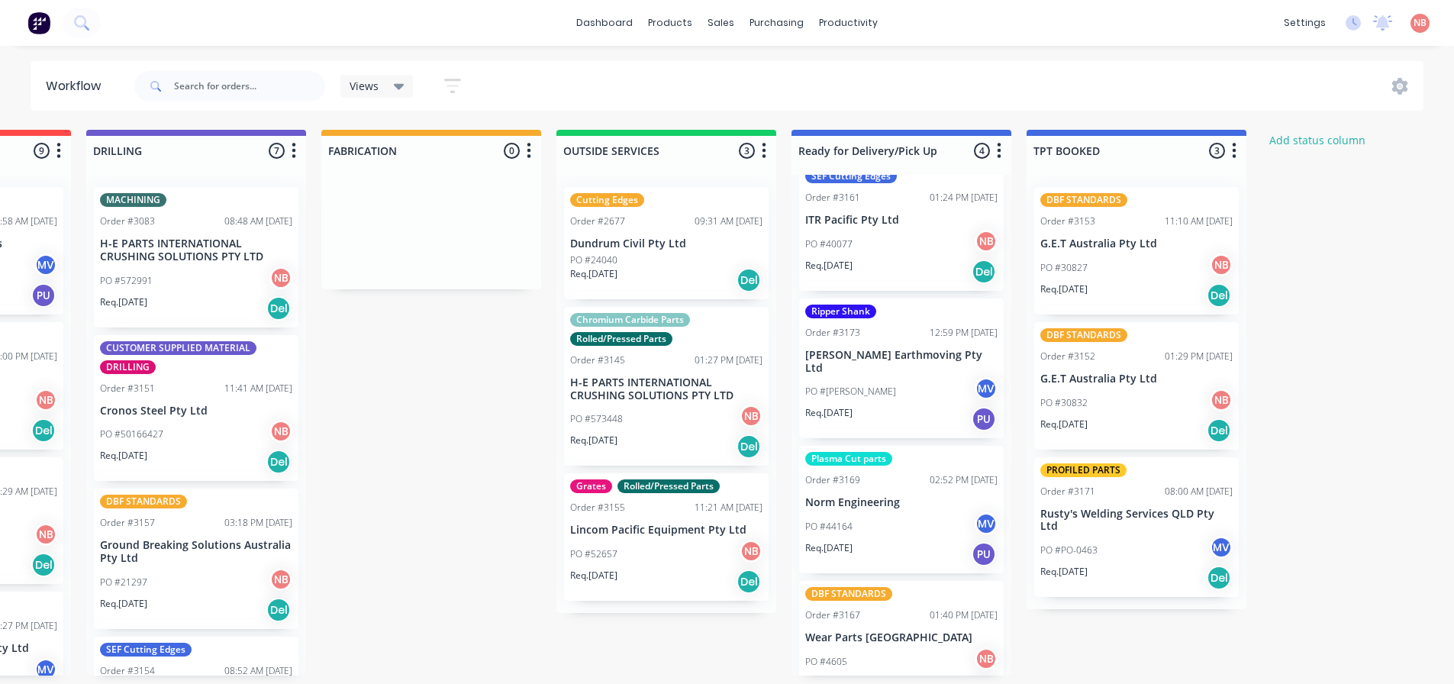
scroll to position [44, 0]
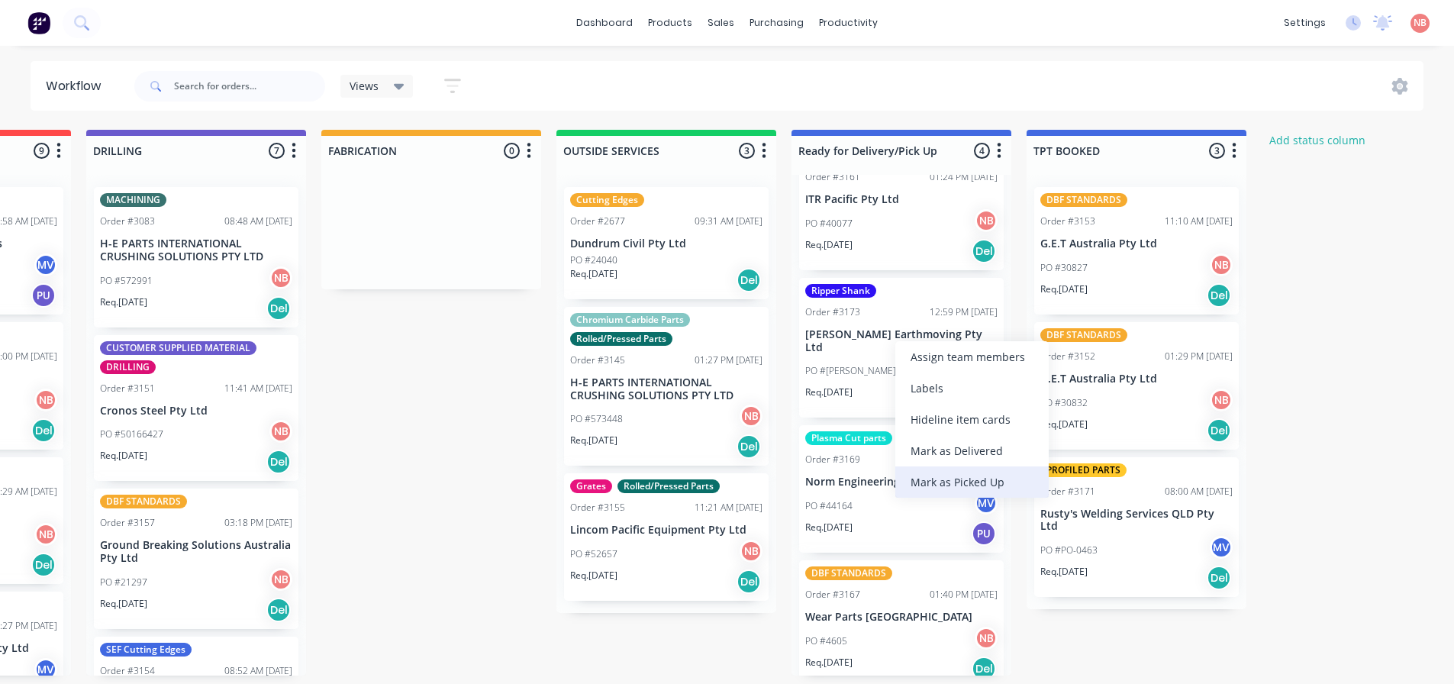
click at [960, 490] on div "Mark as Picked Up" at bounding box center [971, 481] width 153 height 31
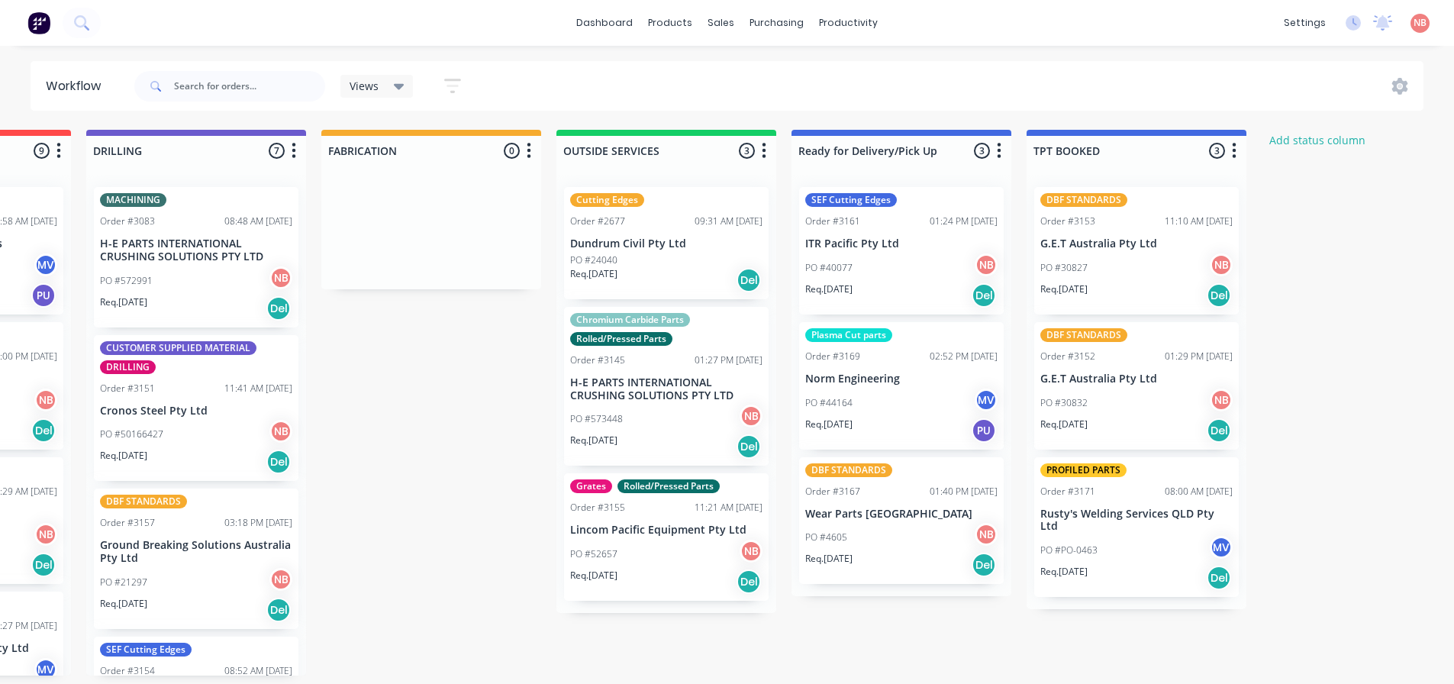
scroll to position [0, 0]
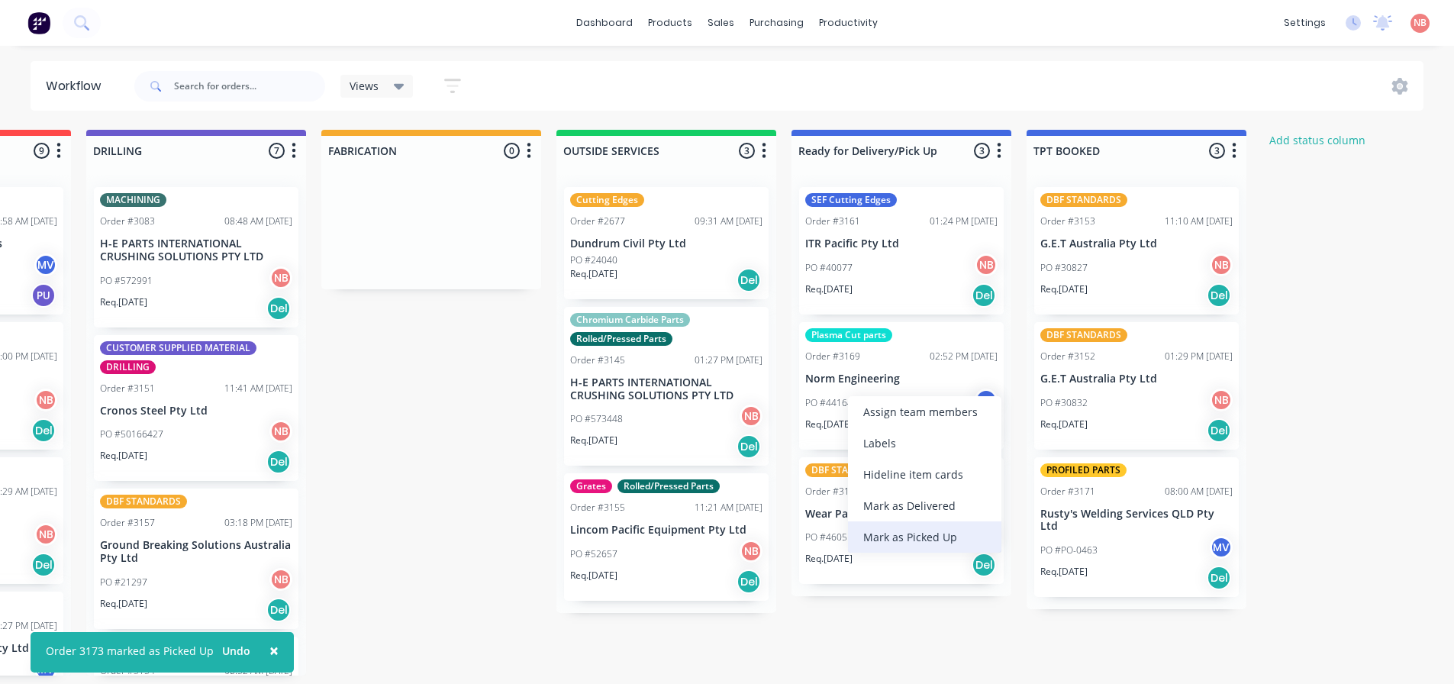
click at [885, 532] on div "Mark as Picked Up" at bounding box center [924, 536] width 153 height 31
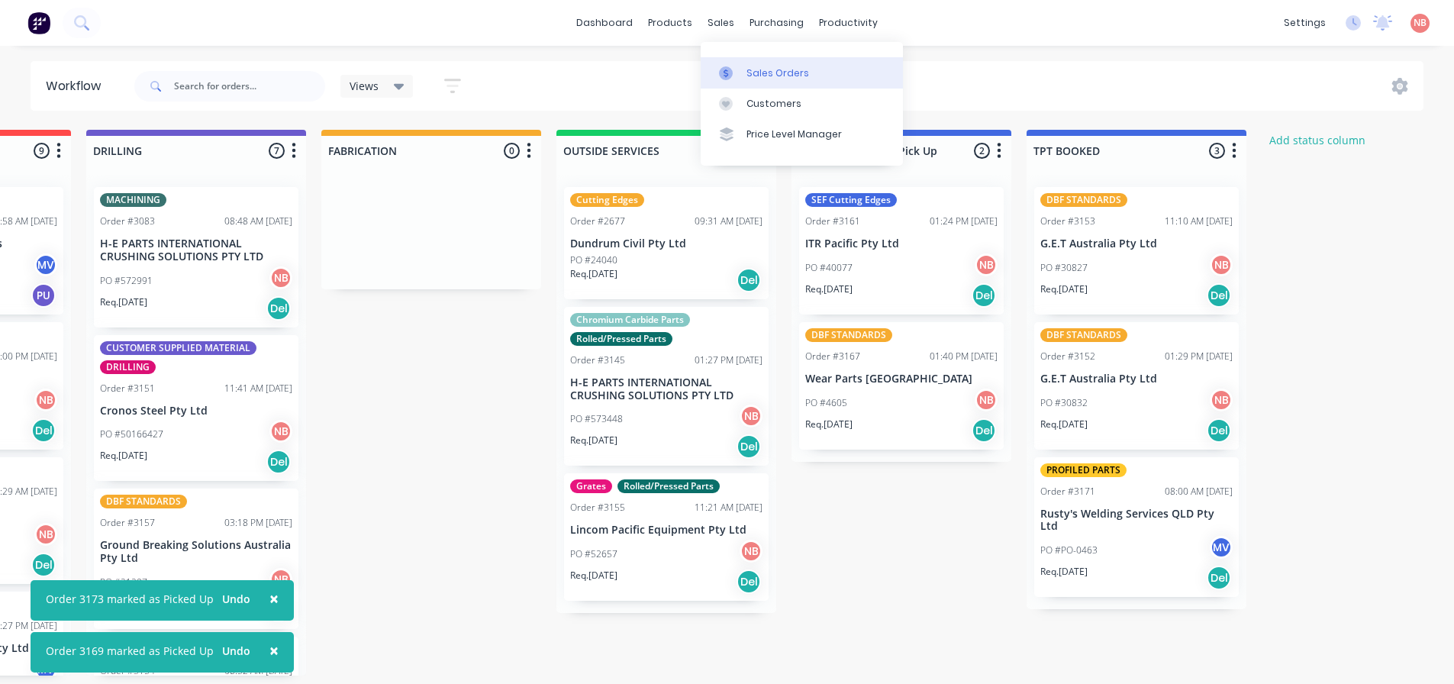
click at [737, 72] on div at bounding box center [730, 73] width 23 height 14
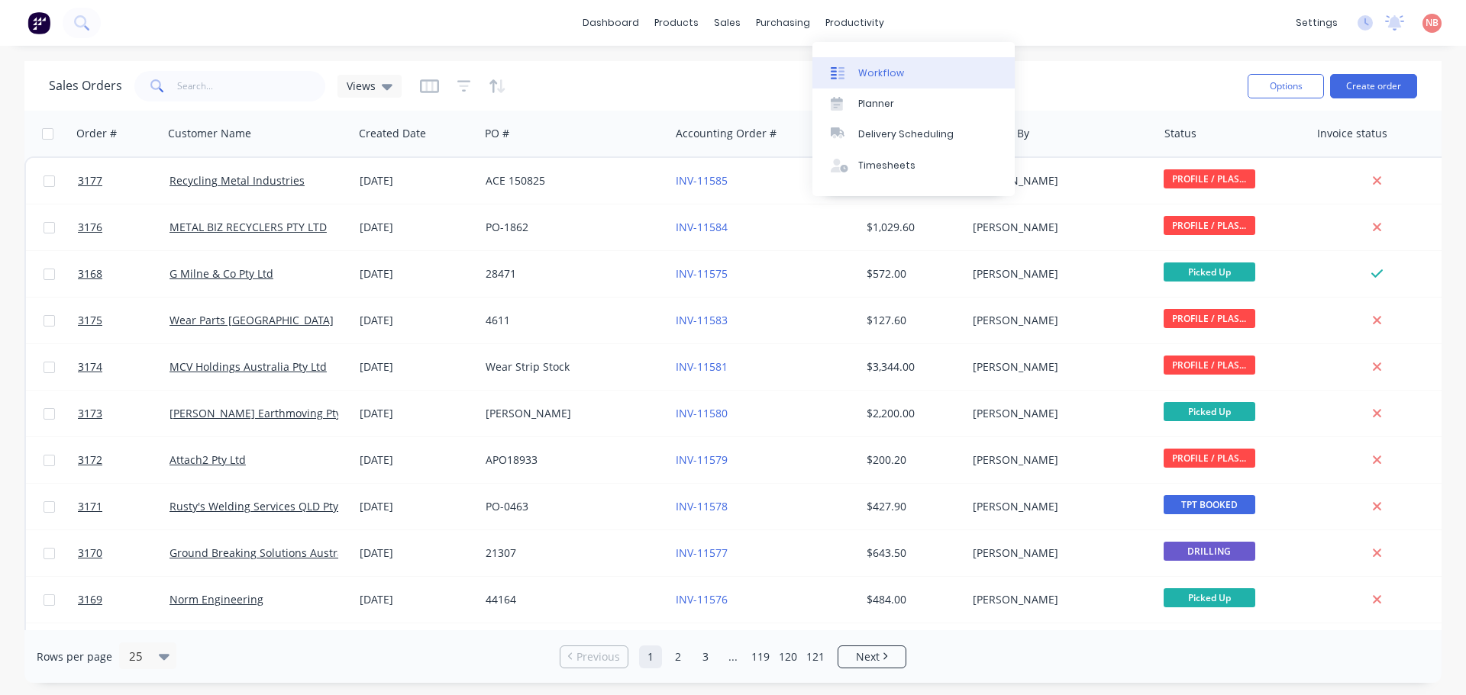
click at [855, 70] on link "Workflow" at bounding box center [913, 72] width 202 height 31
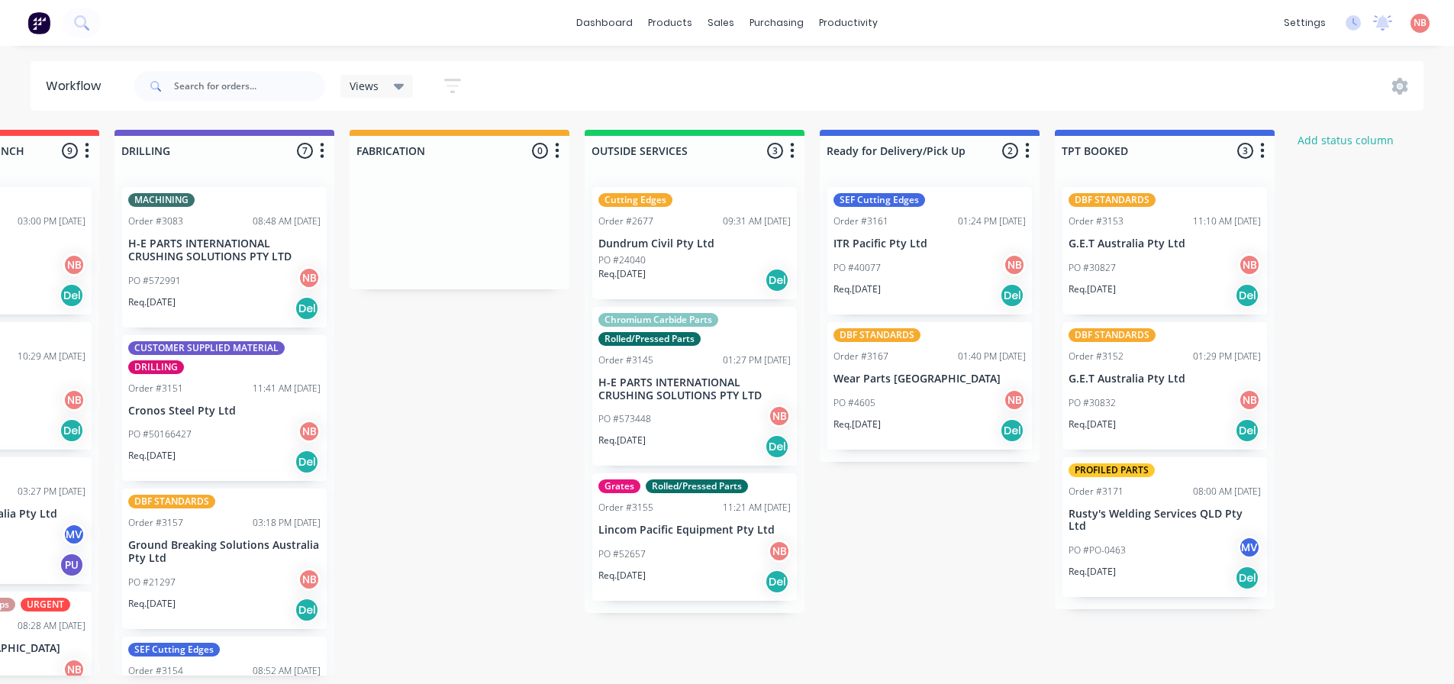
scroll to position [0, 895]
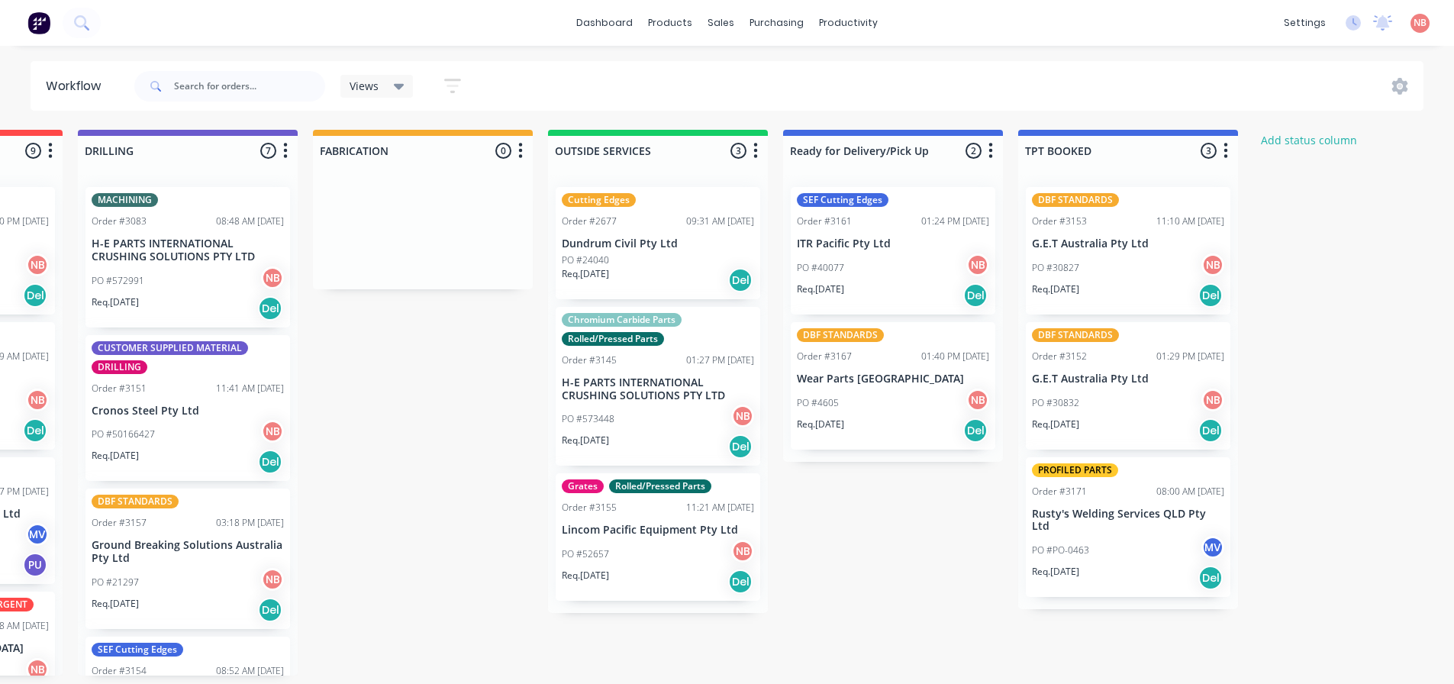
click at [1135, 481] on div "PROFILED PARTS Order #3171 08:00 AM [DATE] Rusty's Welding Services QLD Pty Ltd…" at bounding box center [1128, 527] width 205 height 140
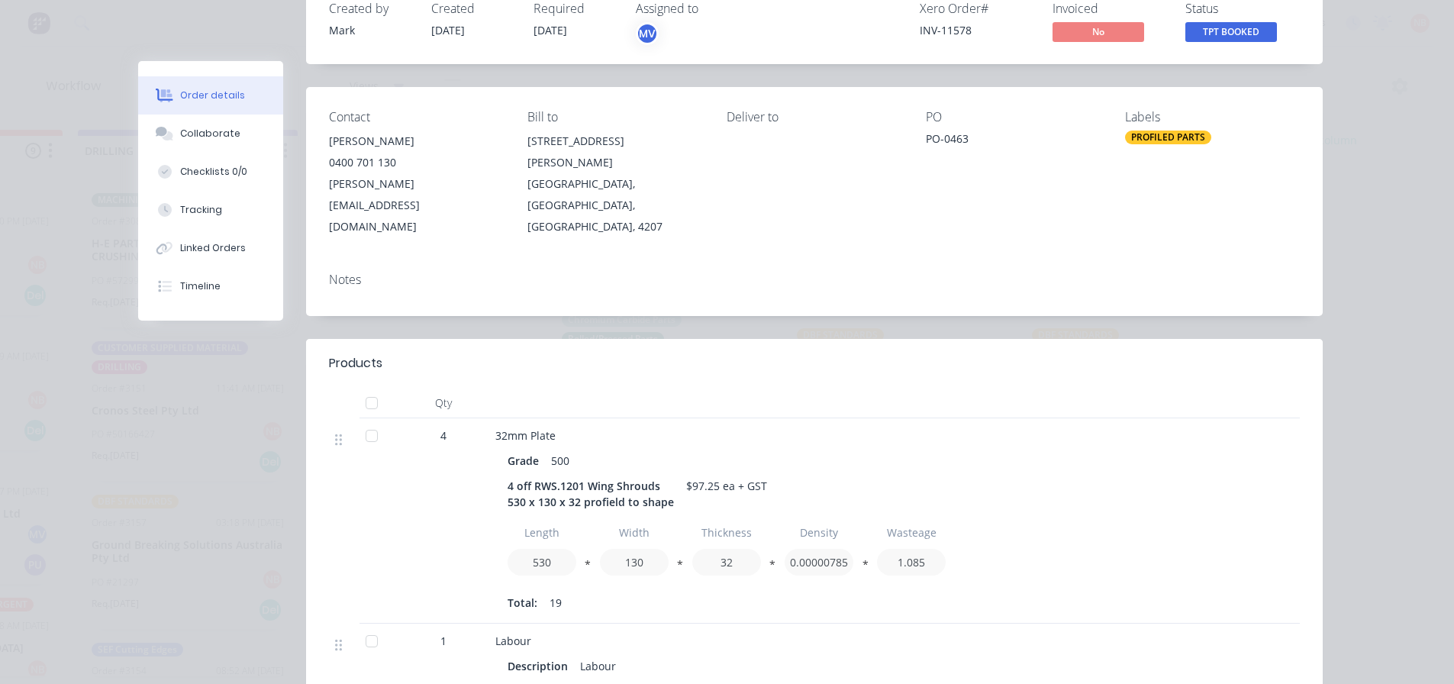
scroll to position [0, 0]
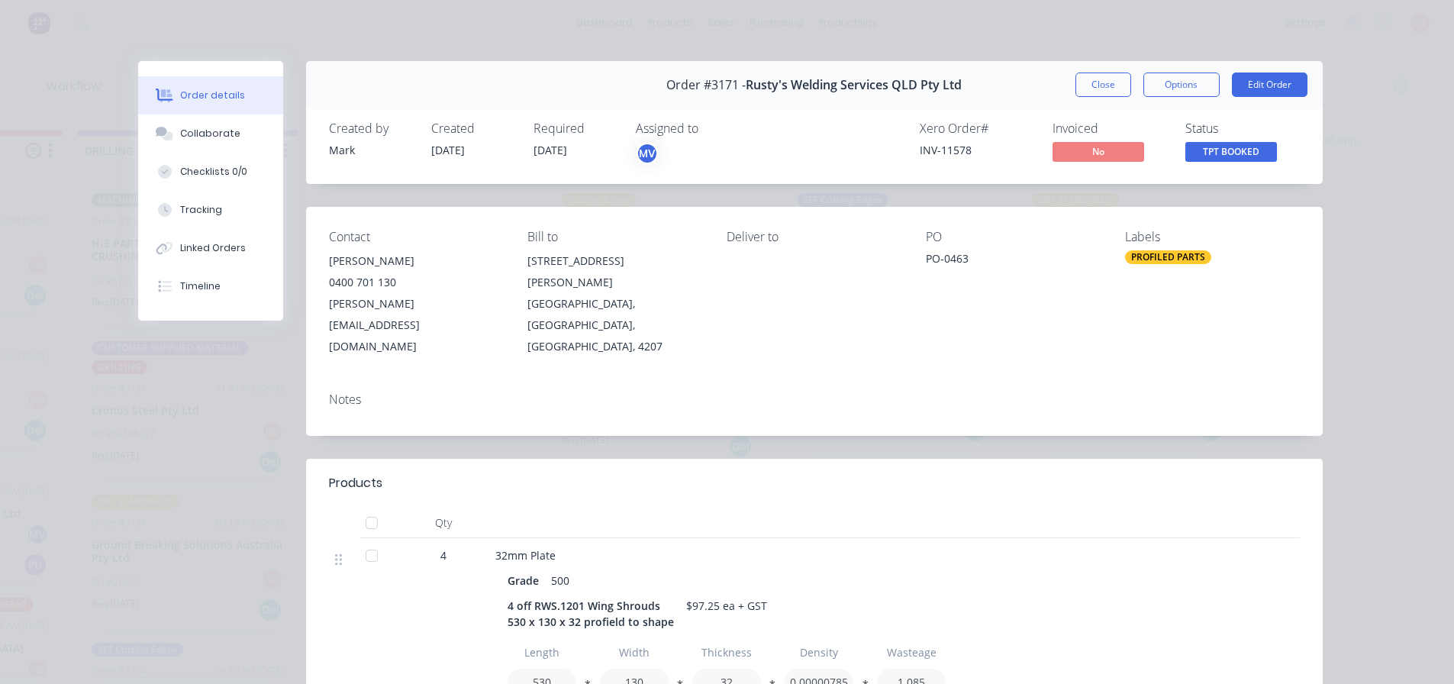
click at [1102, 82] on button "Close" at bounding box center [1104, 85] width 56 height 24
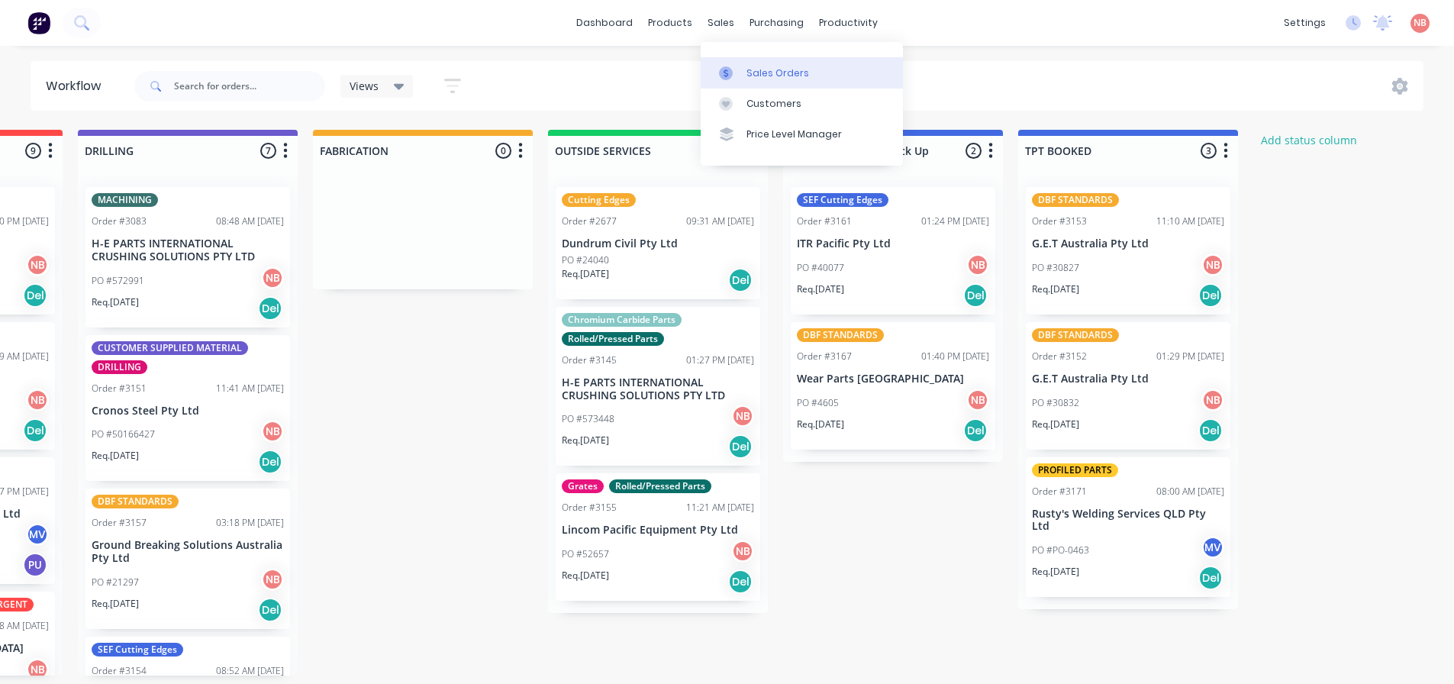
click at [744, 66] on link "Sales Orders" at bounding box center [802, 72] width 202 height 31
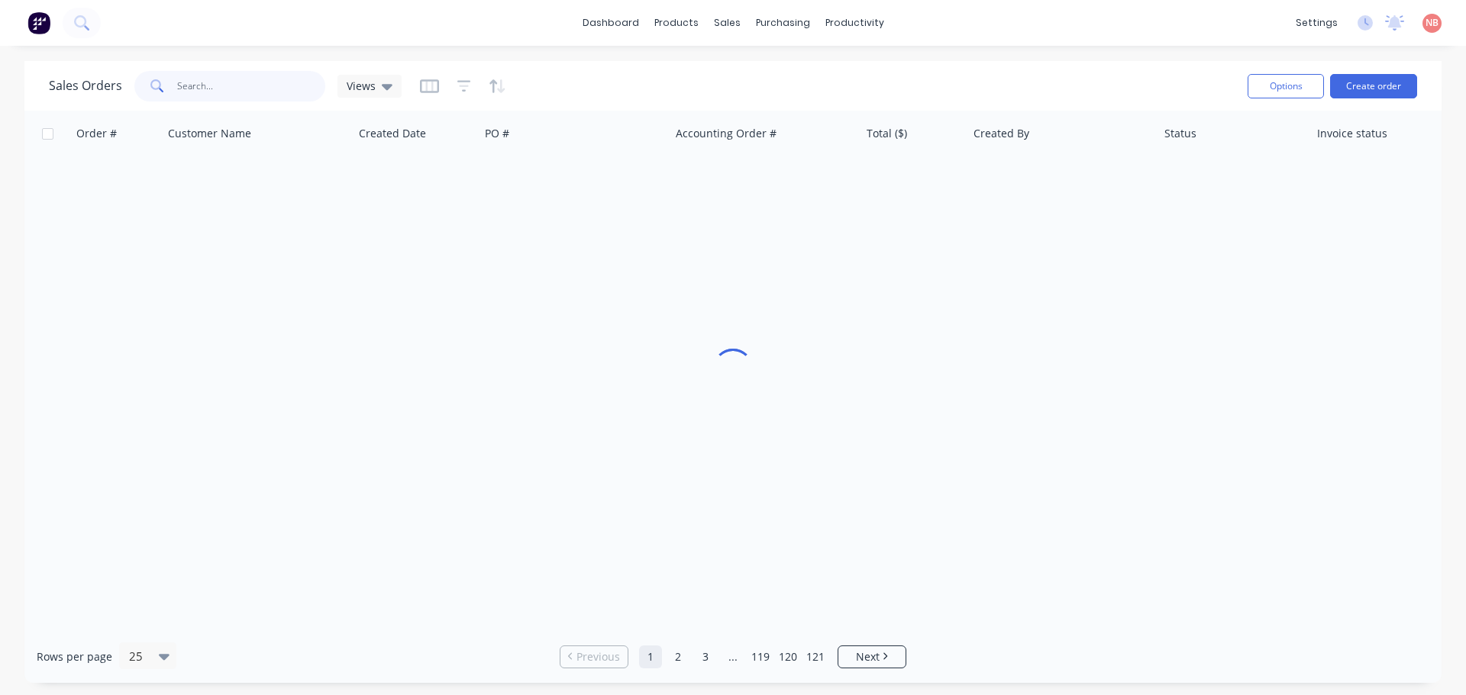
click at [250, 85] on input "text" at bounding box center [251, 86] width 149 height 31
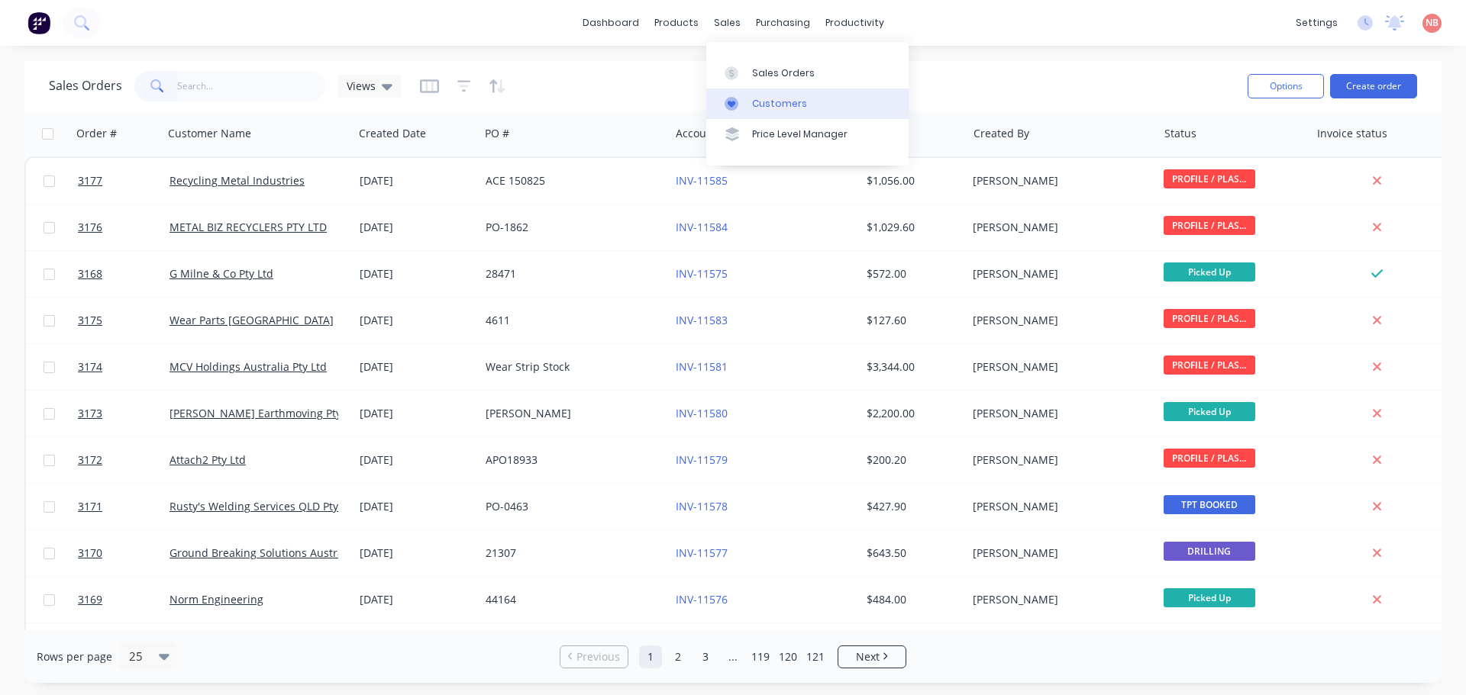
click at [762, 111] on link "Customers" at bounding box center [807, 104] width 202 height 31
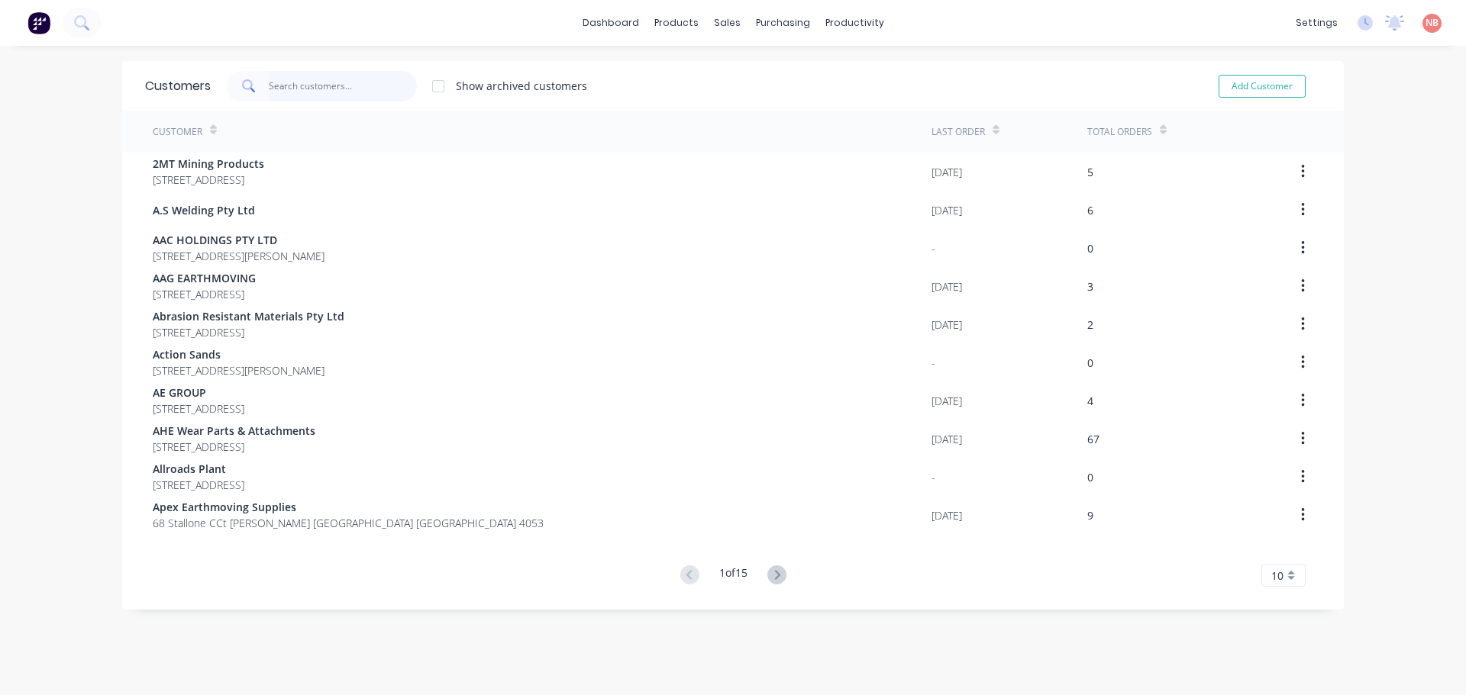
click at [333, 89] on input "text" at bounding box center [343, 86] width 149 height 31
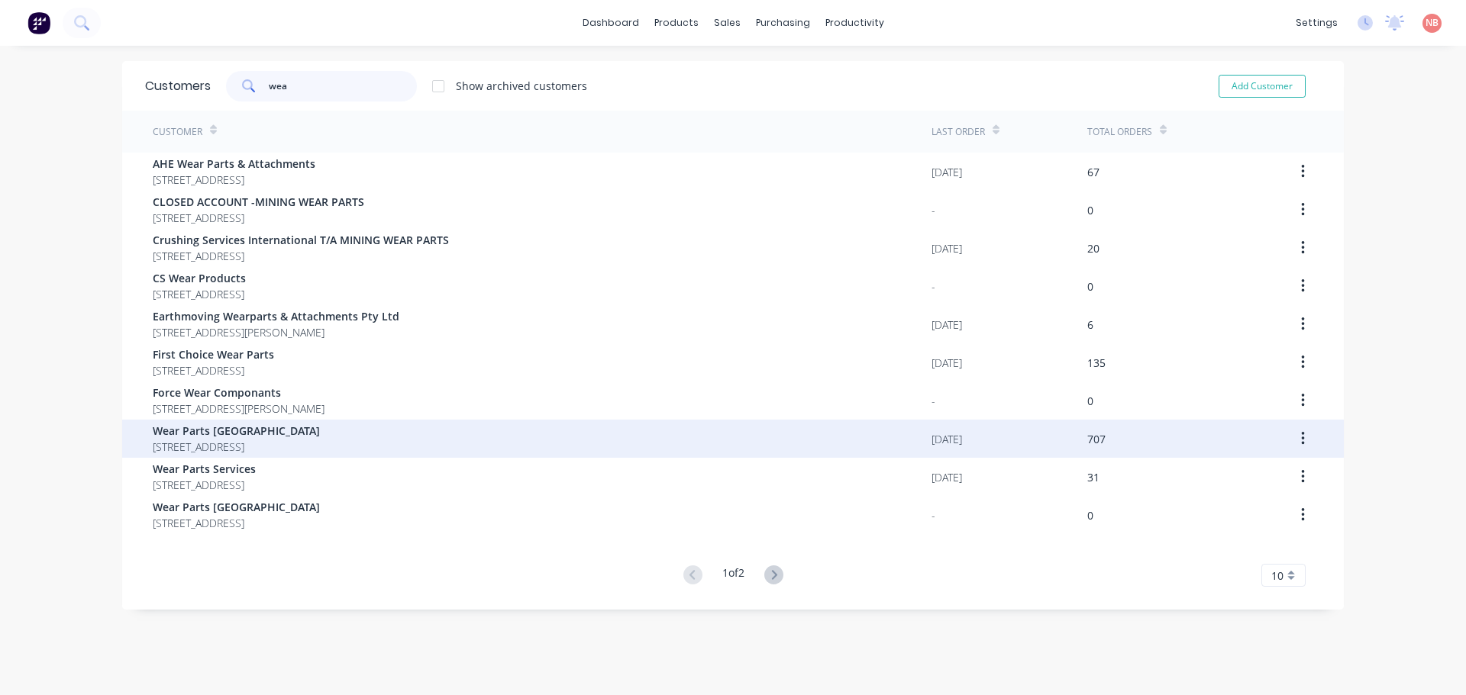
type input "wea"
click at [320, 440] on span "[STREET_ADDRESS]" at bounding box center [236, 447] width 167 height 16
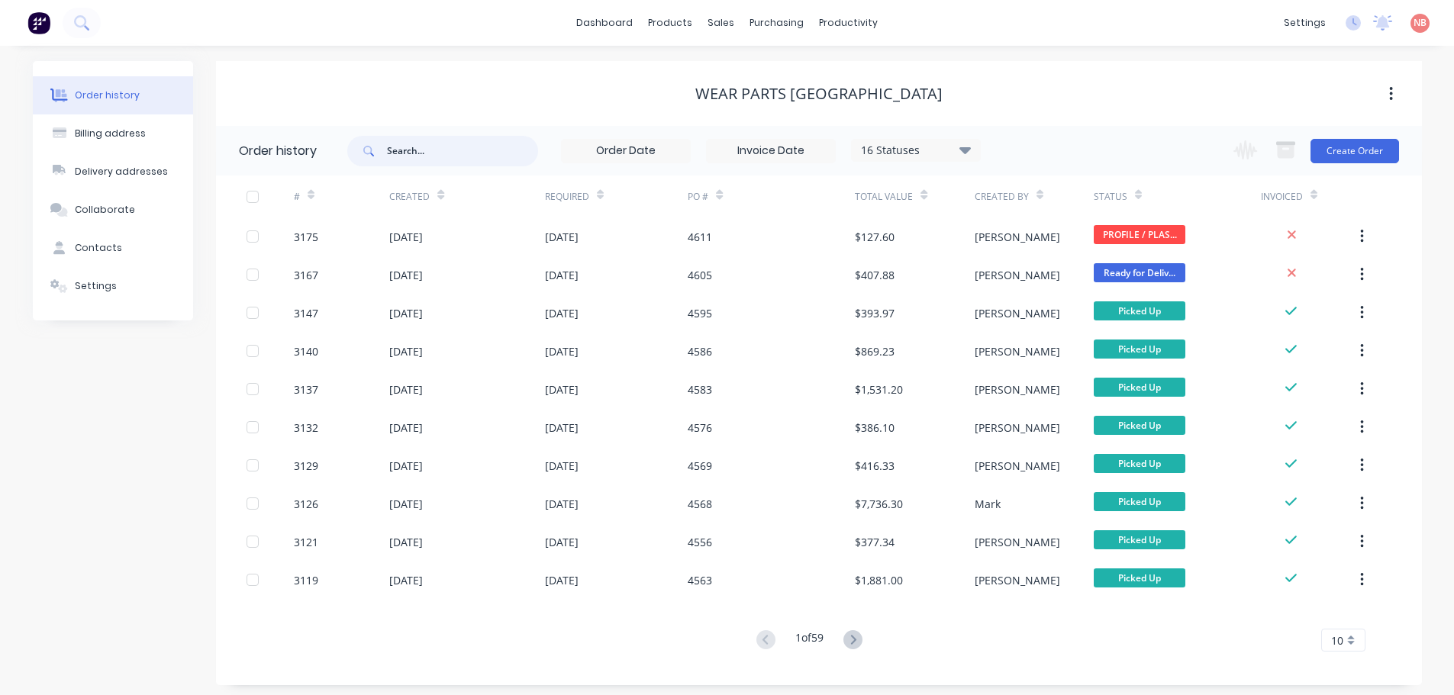
click at [441, 153] on input "text" at bounding box center [462, 151] width 151 height 31
type input "heel pl"
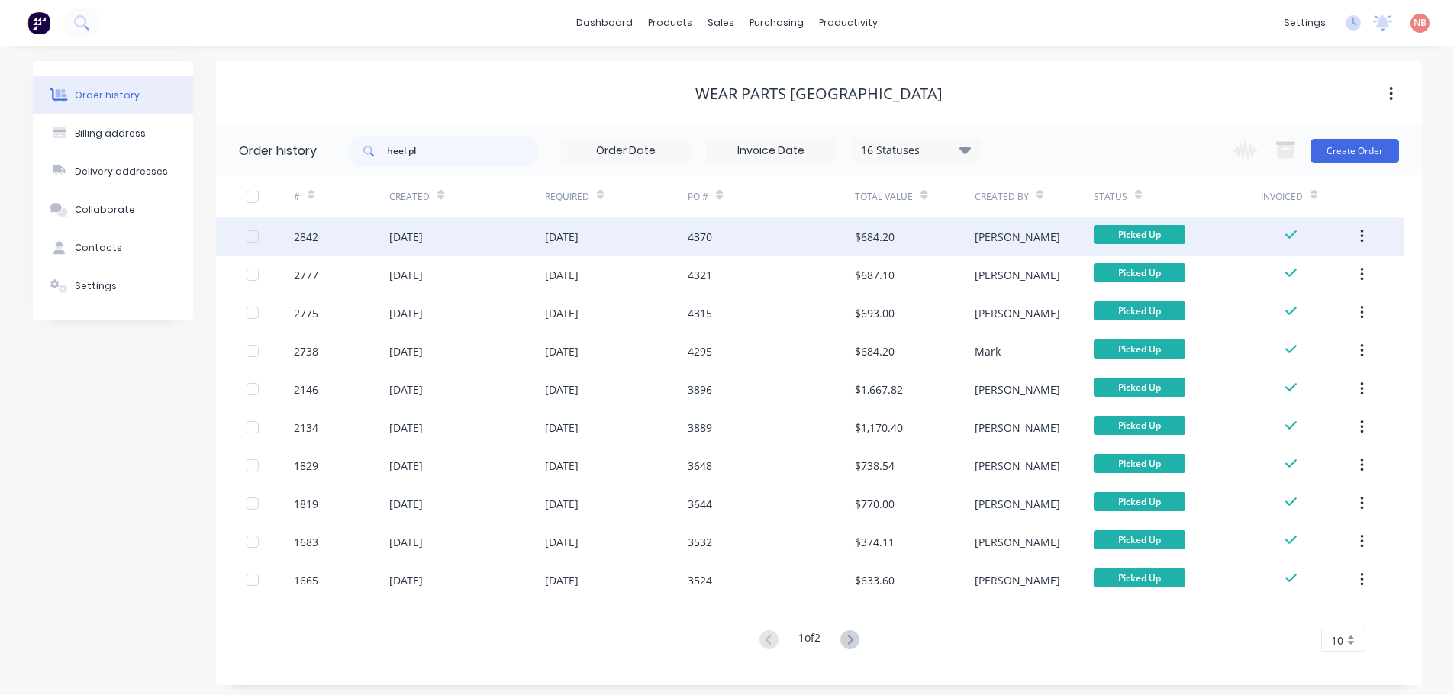
click at [686, 236] on div "[DATE]" at bounding box center [617, 237] width 144 height 38
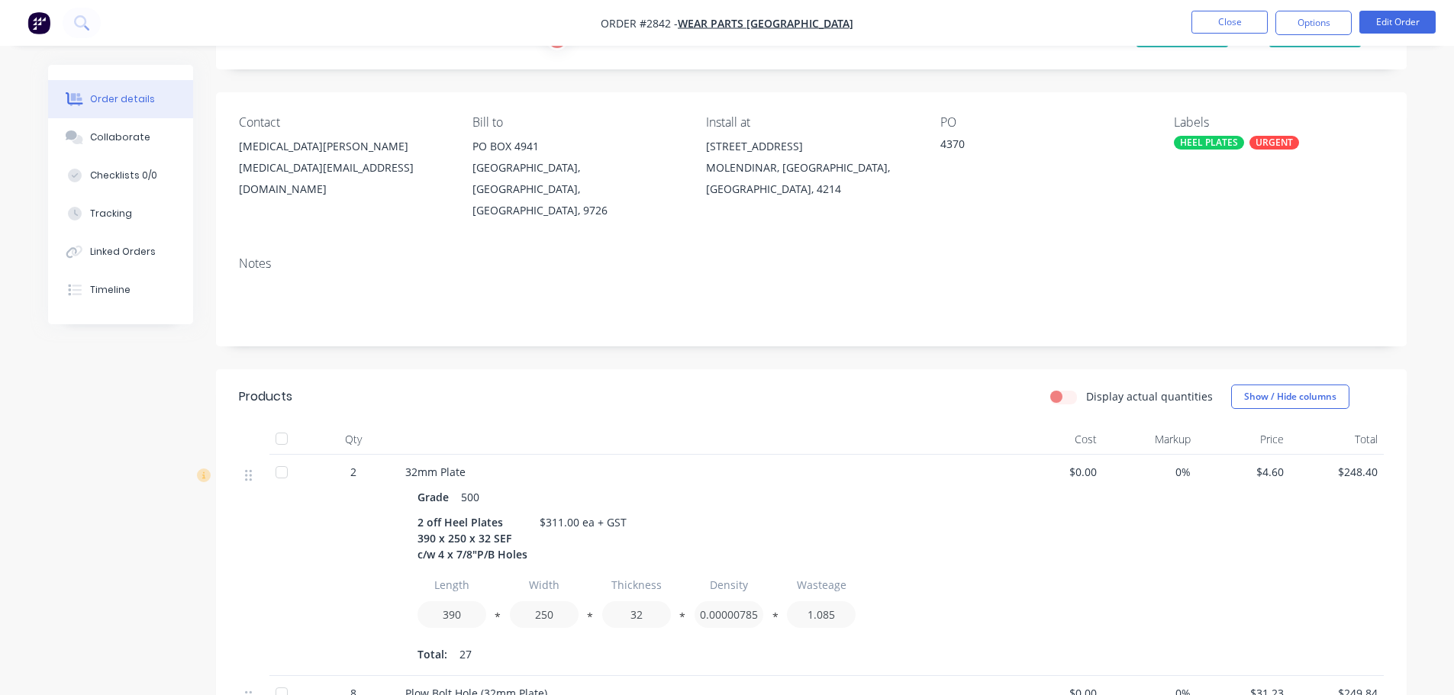
scroll to position [153, 0]
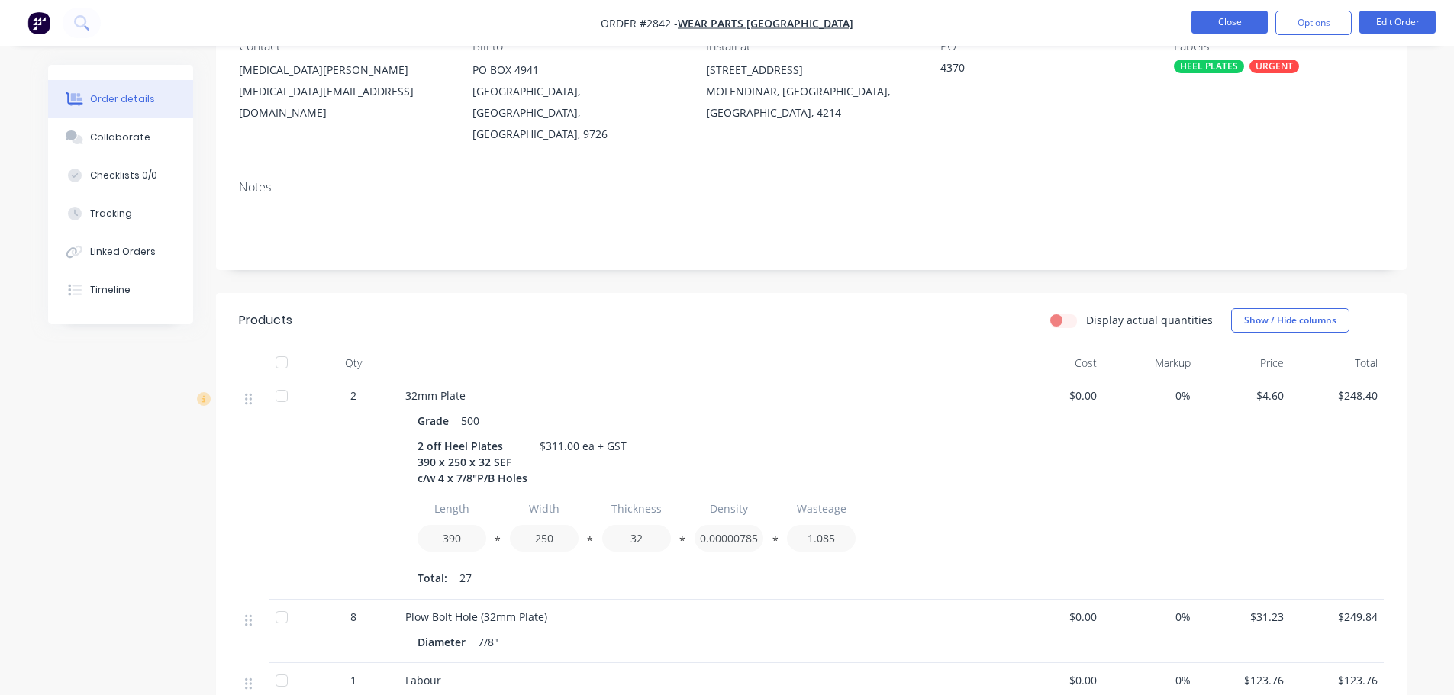
click at [1221, 21] on button "Close" at bounding box center [1230, 22] width 76 height 23
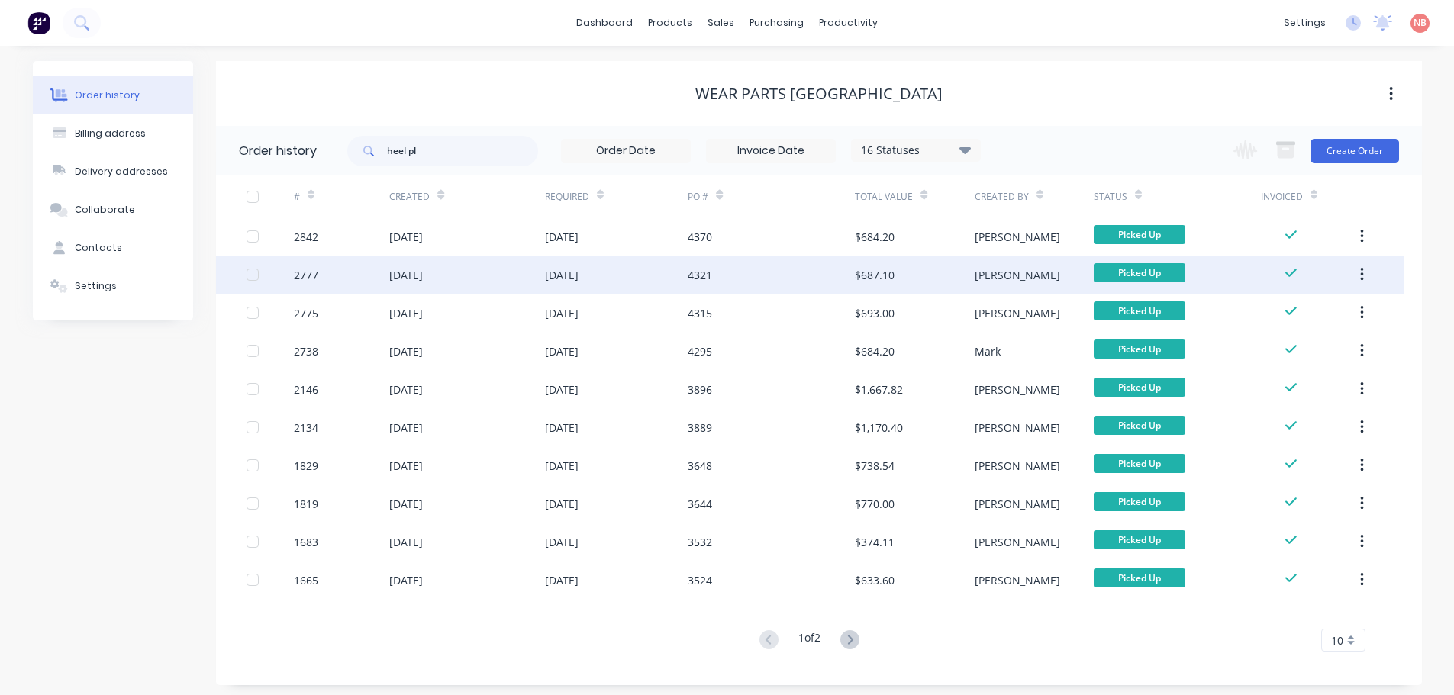
click at [631, 275] on div "[DATE]" at bounding box center [617, 275] width 144 height 38
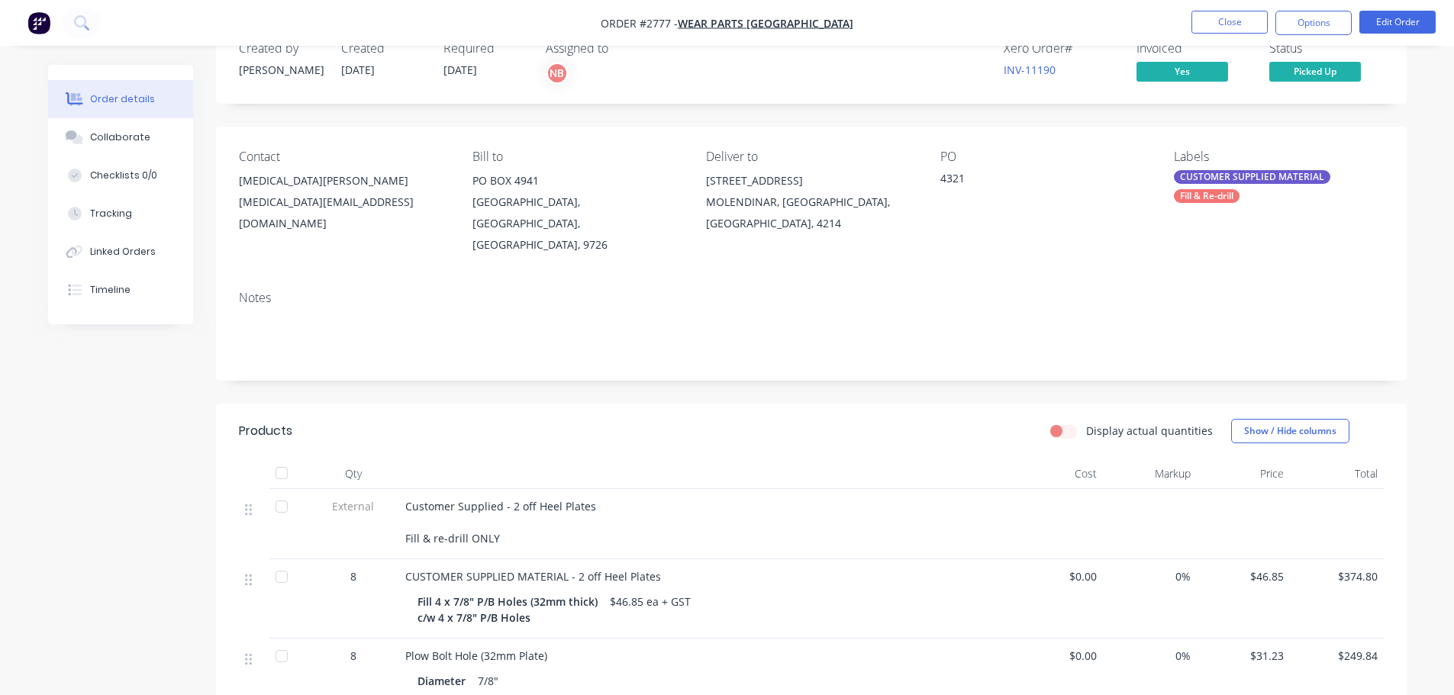
scroll to position [76, 0]
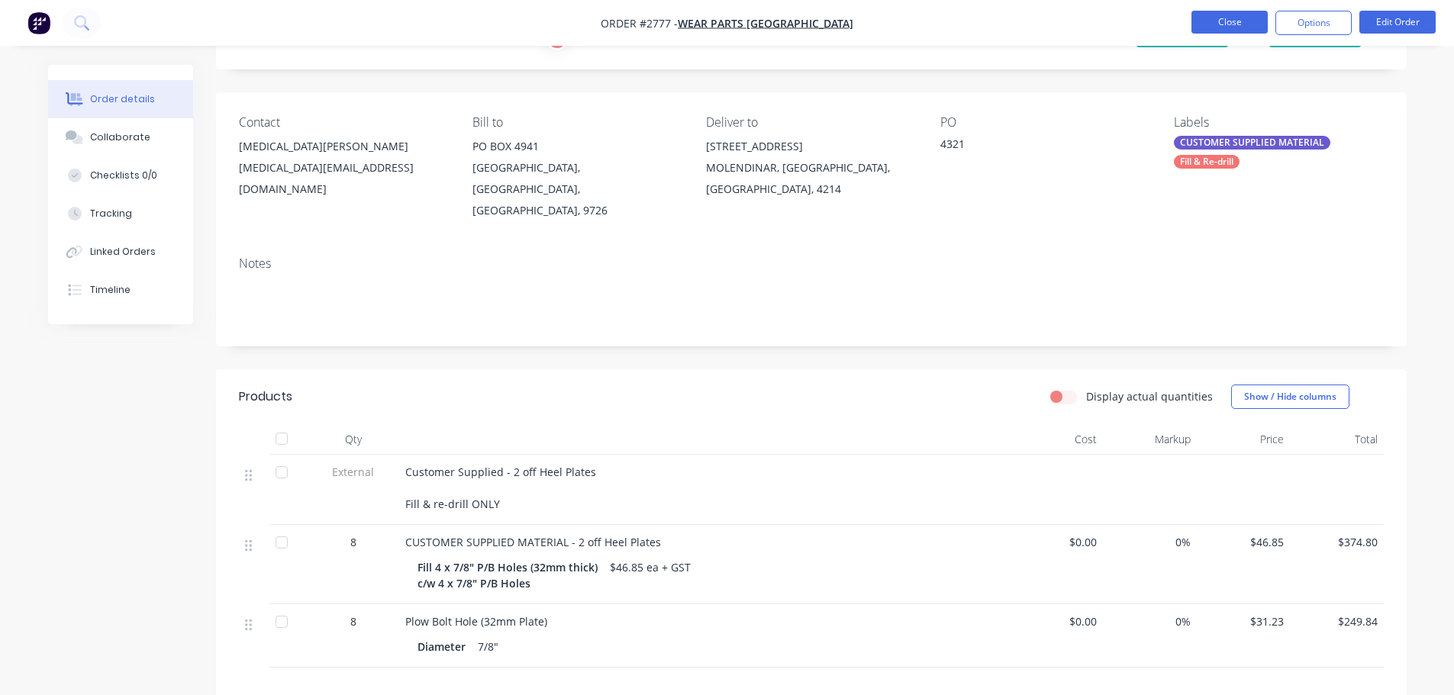
click at [1226, 21] on button "Close" at bounding box center [1230, 22] width 76 height 23
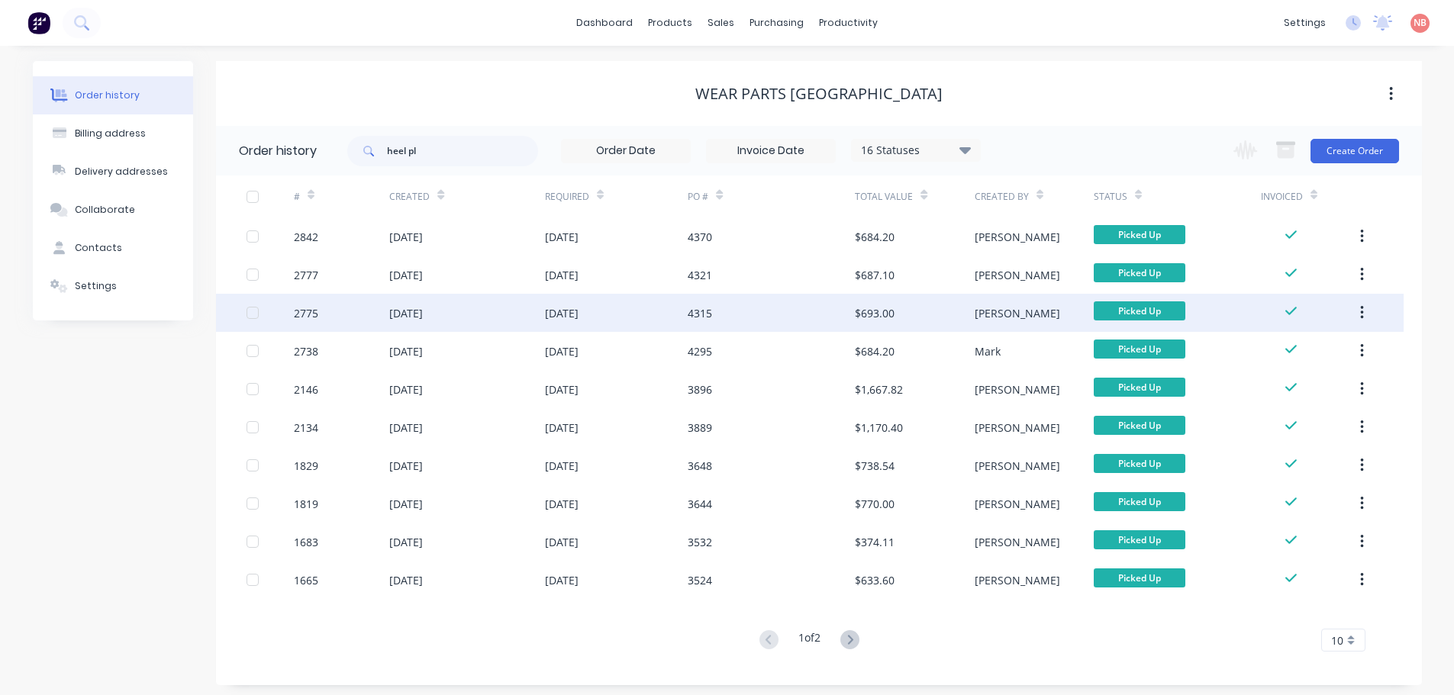
click at [657, 311] on div "[DATE]" at bounding box center [617, 313] width 144 height 38
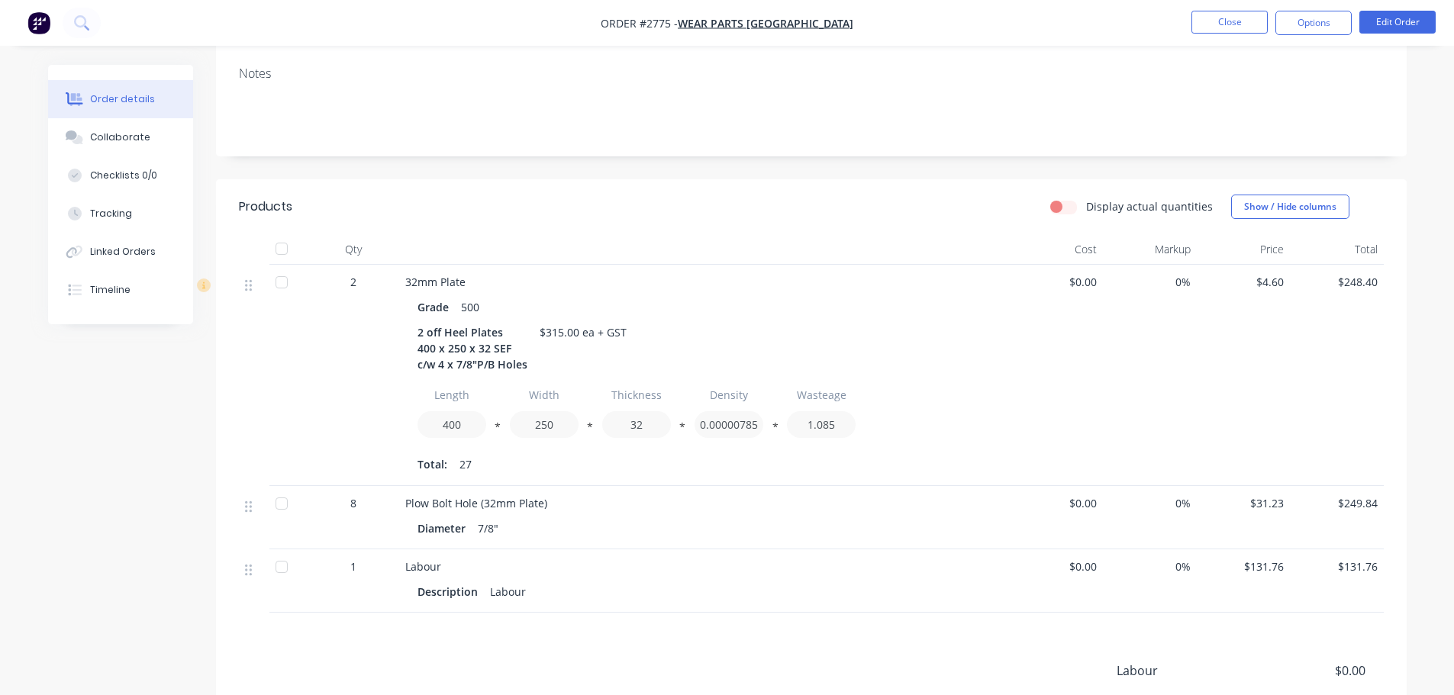
scroll to position [305, 0]
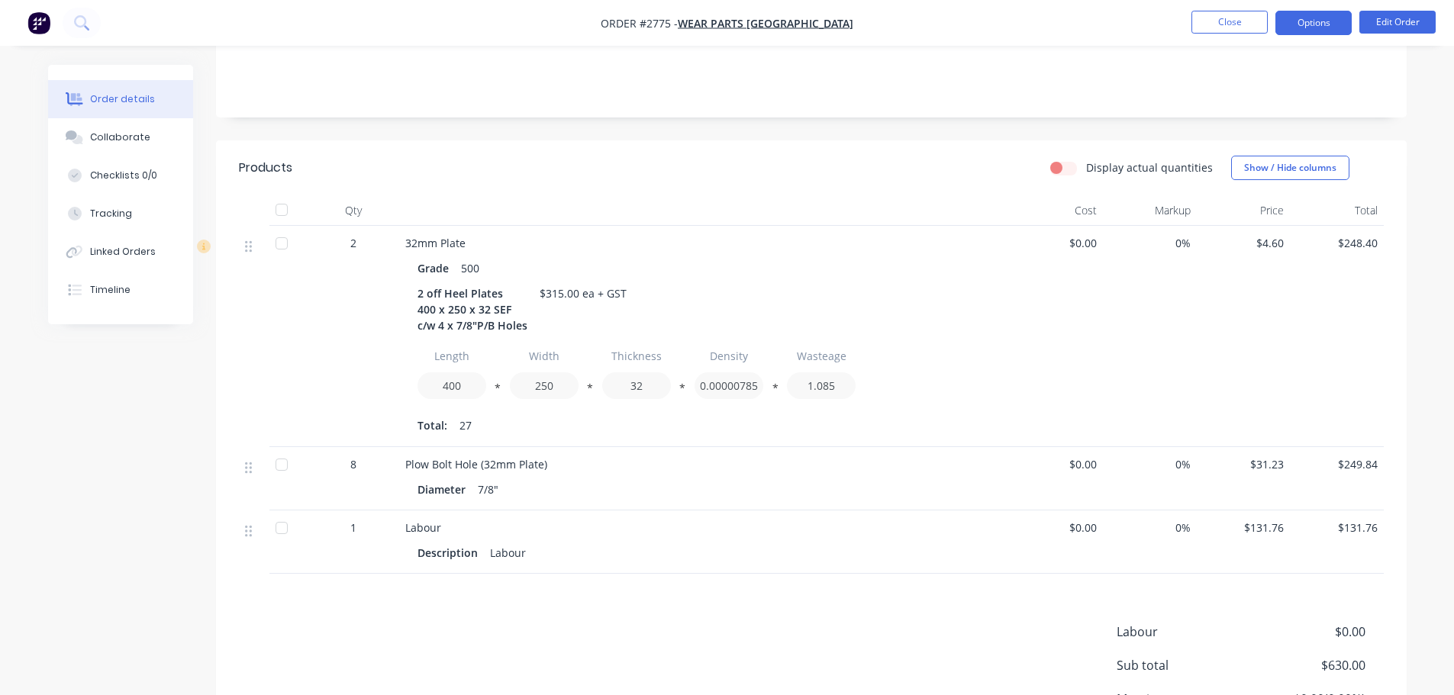
click at [1302, 18] on button "Options" at bounding box center [1314, 23] width 76 height 24
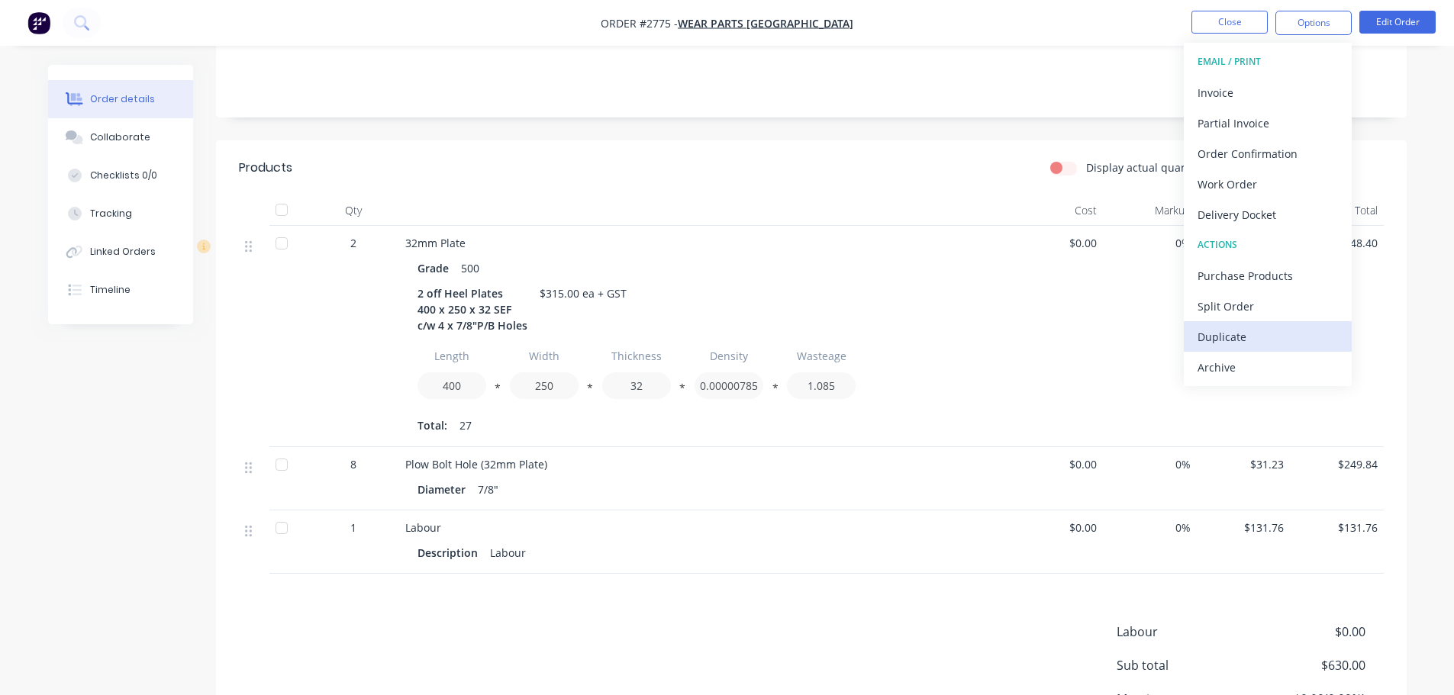
click at [1225, 334] on div "Duplicate" at bounding box center [1268, 337] width 140 height 22
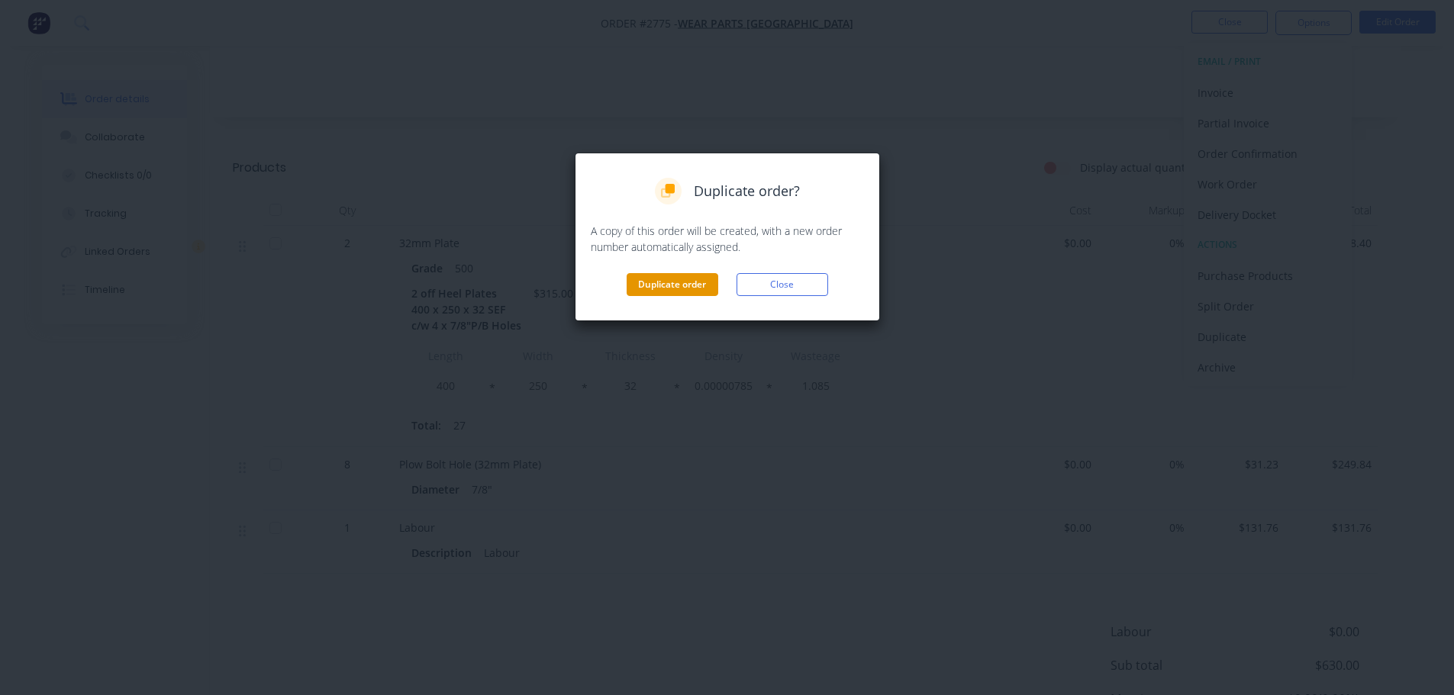
click at [682, 286] on button "Duplicate order" at bounding box center [673, 284] width 92 height 23
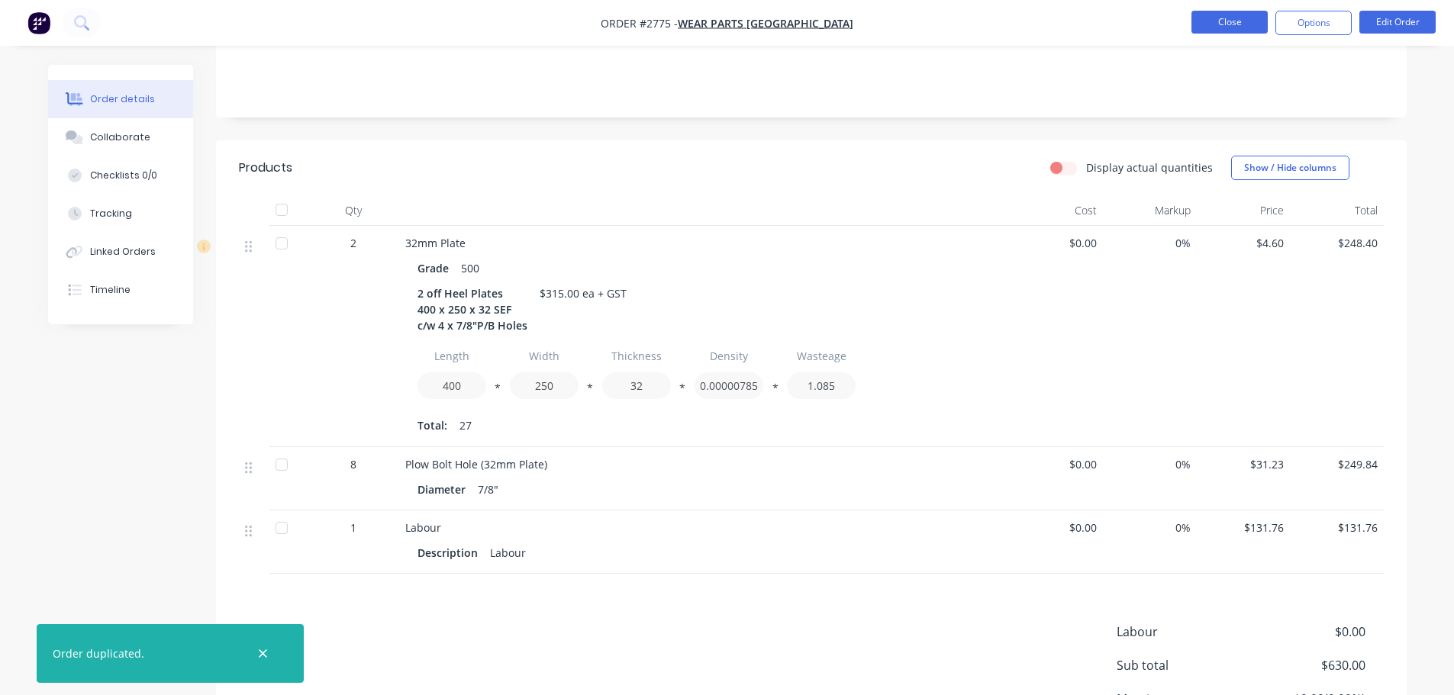
click at [1218, 20] on button "Close" at bounding box center [1230, 22] width 76 height 23
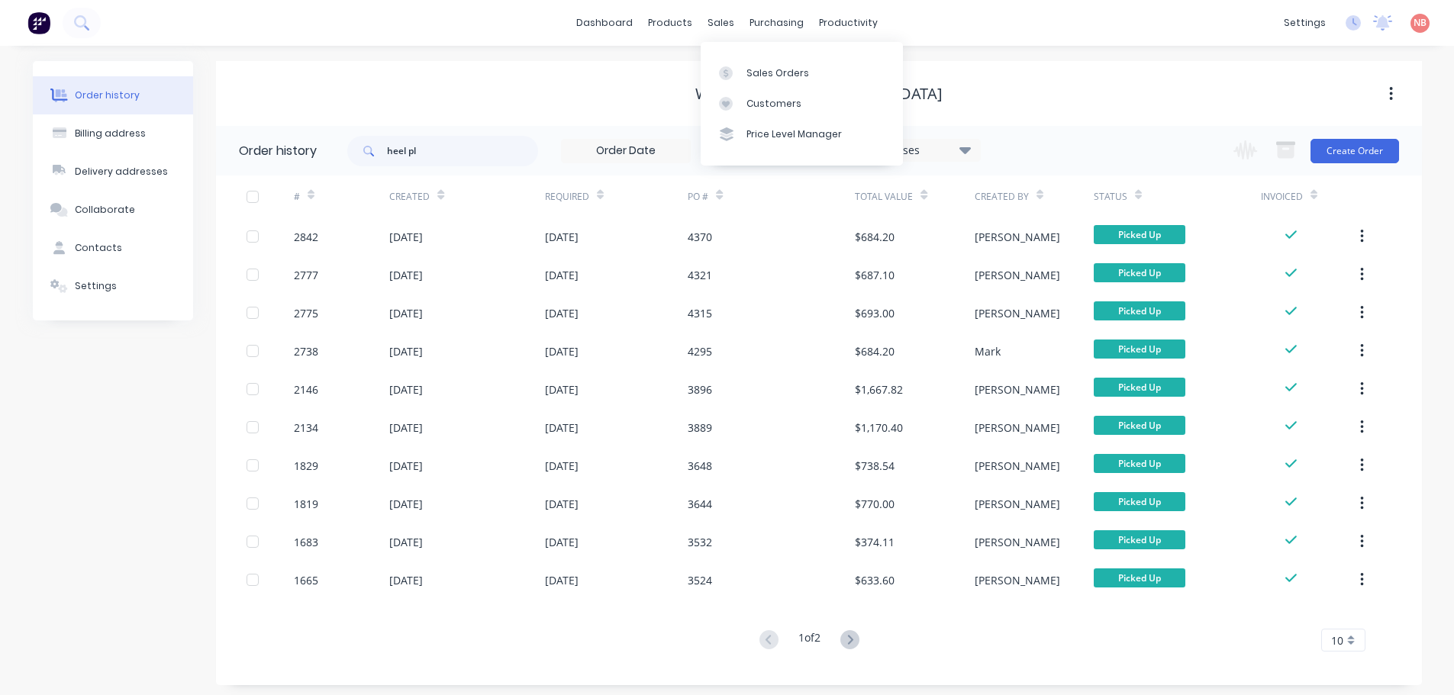
click at [734, 54] on div "Sales Orders Customers Price Level Manager" at bounding box center [802, 103] width 202 height 123
click at [732, 70] on icon at bounding box center [726, 73] width 14 height 14
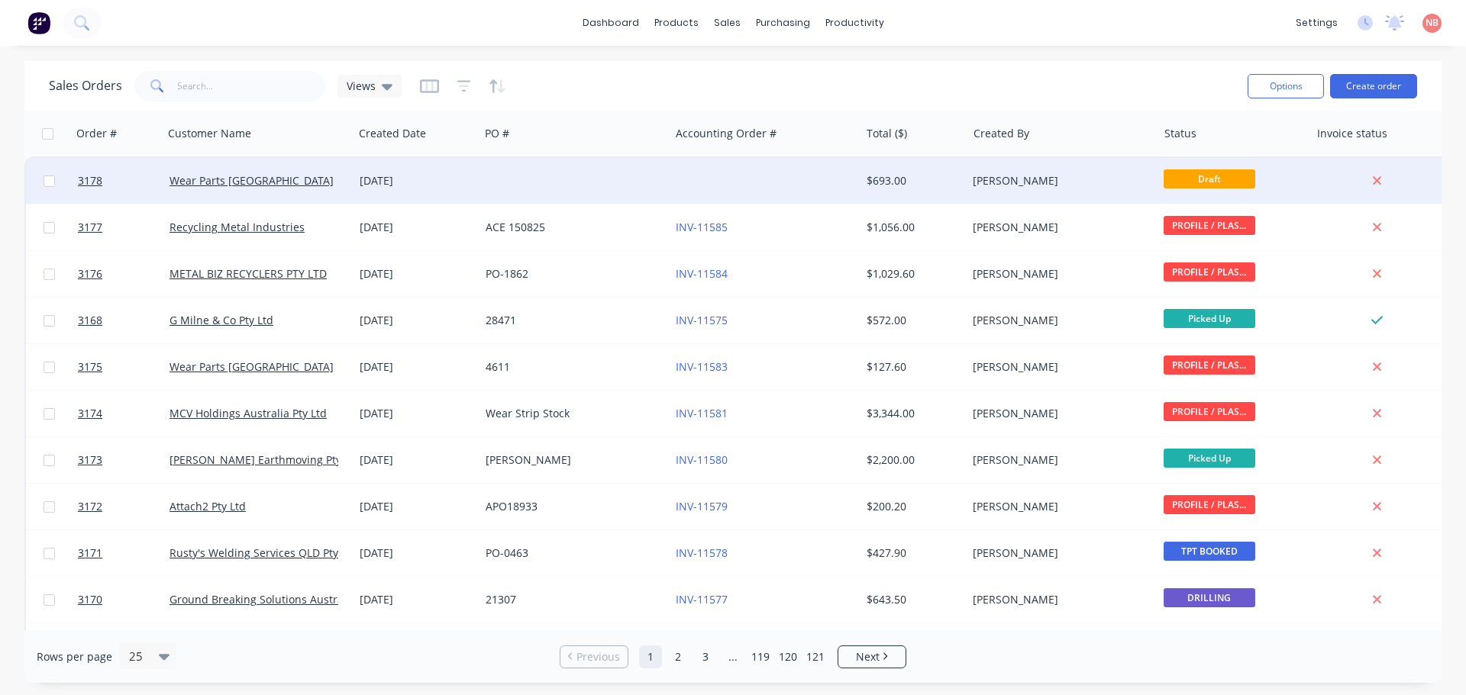
click at [669, 175] on div at bounding box center [574, 181] width 190 height 46
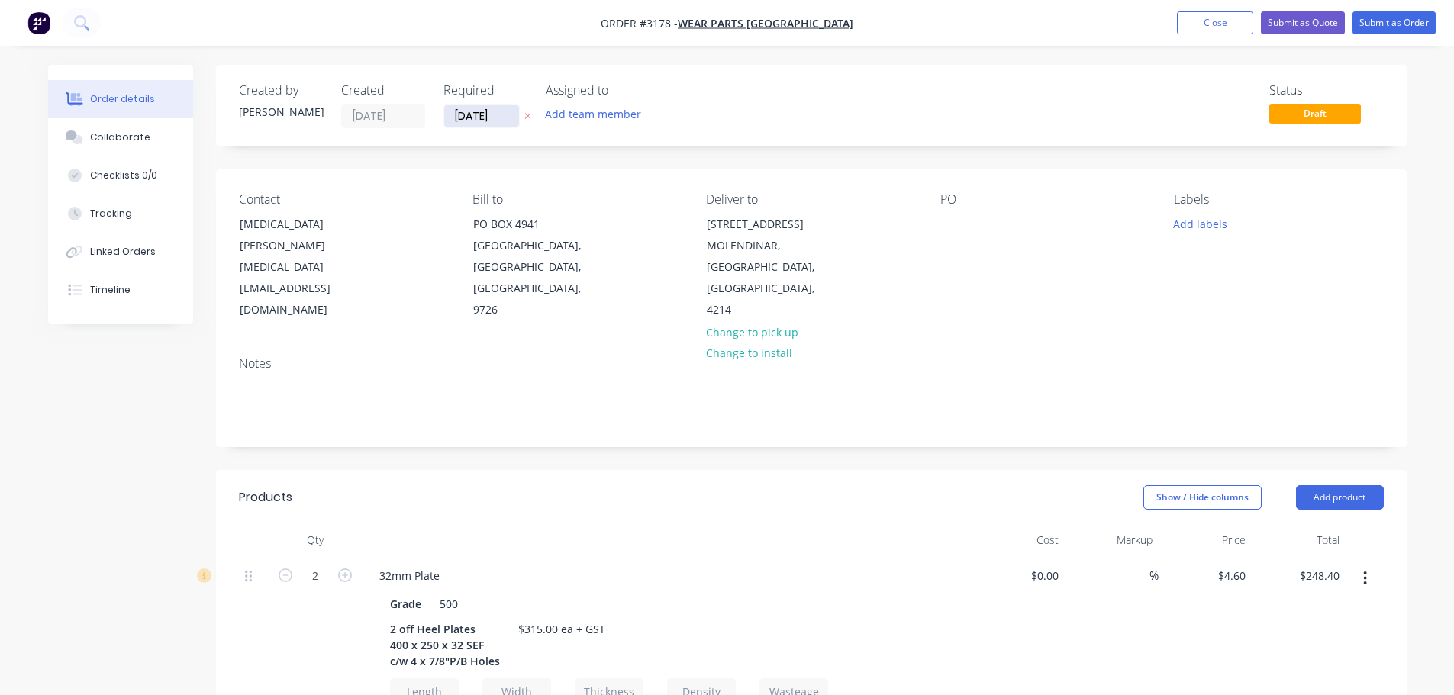
click at [471, 121] on input "[DATE]" at bounding box center [481, 116] width 75 height 23
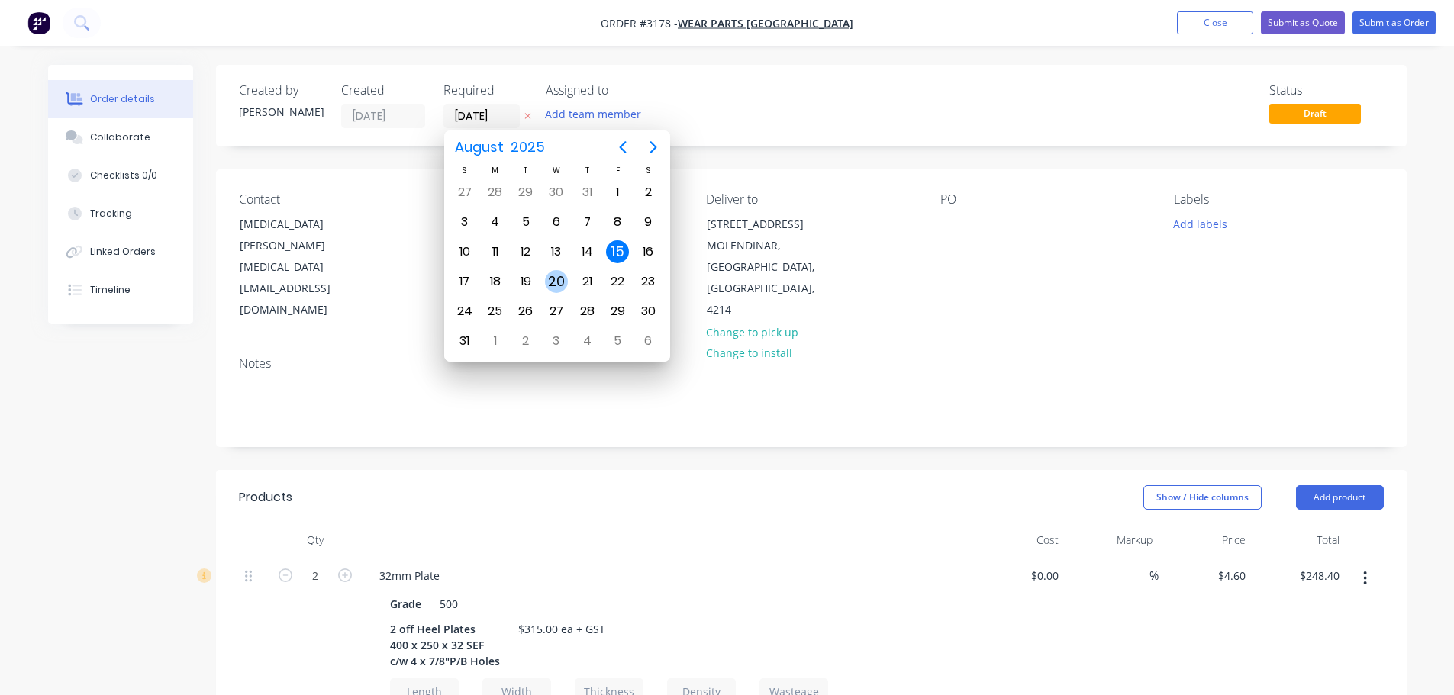
click at [552, 279] on div "20" at bounding box center [556, 281] width 23 height 23
type input "[DATE]"
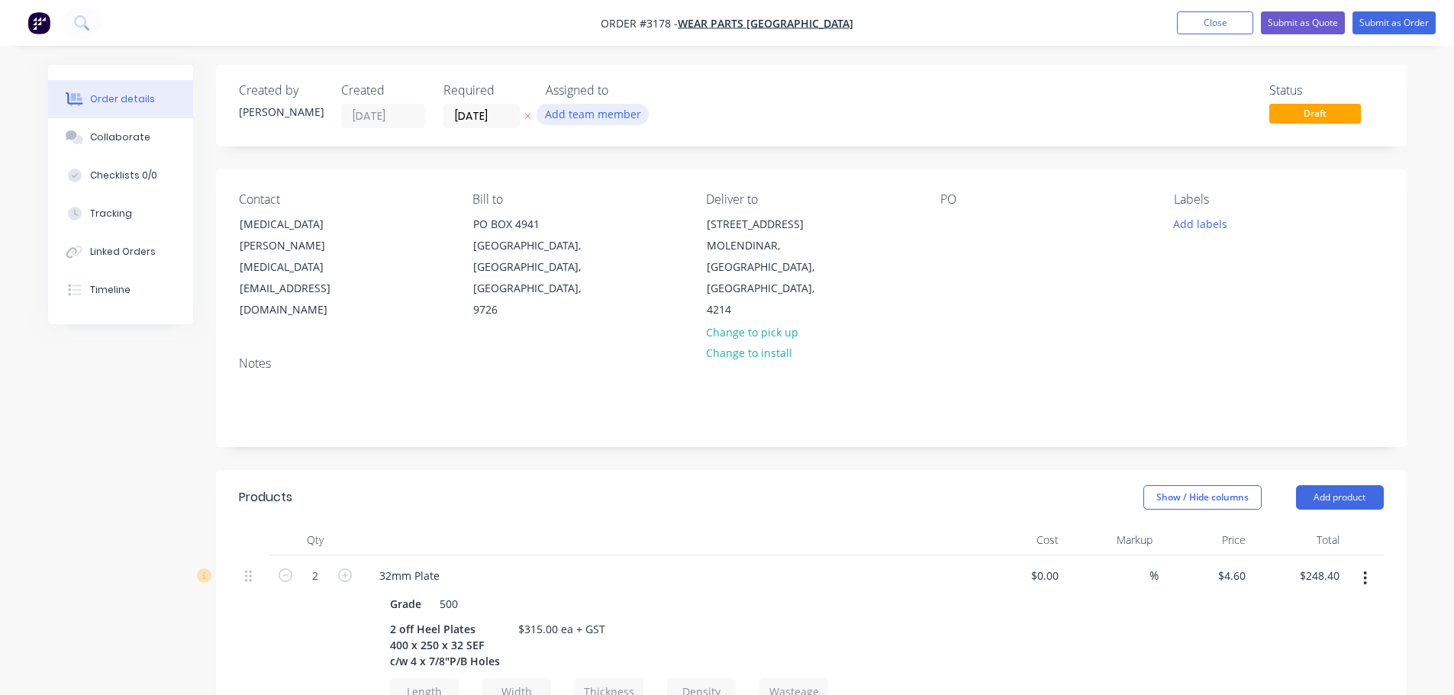
click at [595, 120] on button "Add team member" at bounding box center [593, 114] width 112 height 21
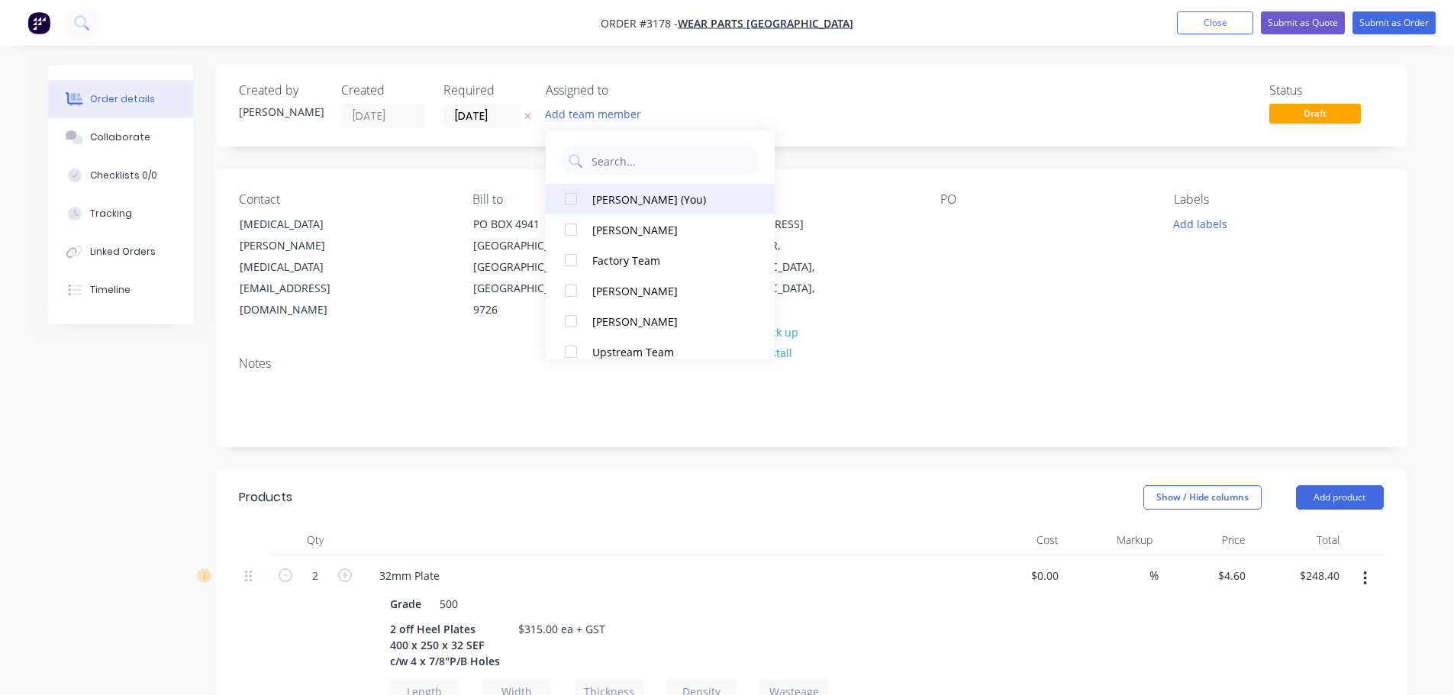
click at [606, 198] on div "[PERSON_NAME] (You)" at bounding box center [668, 200] width 153 height 16
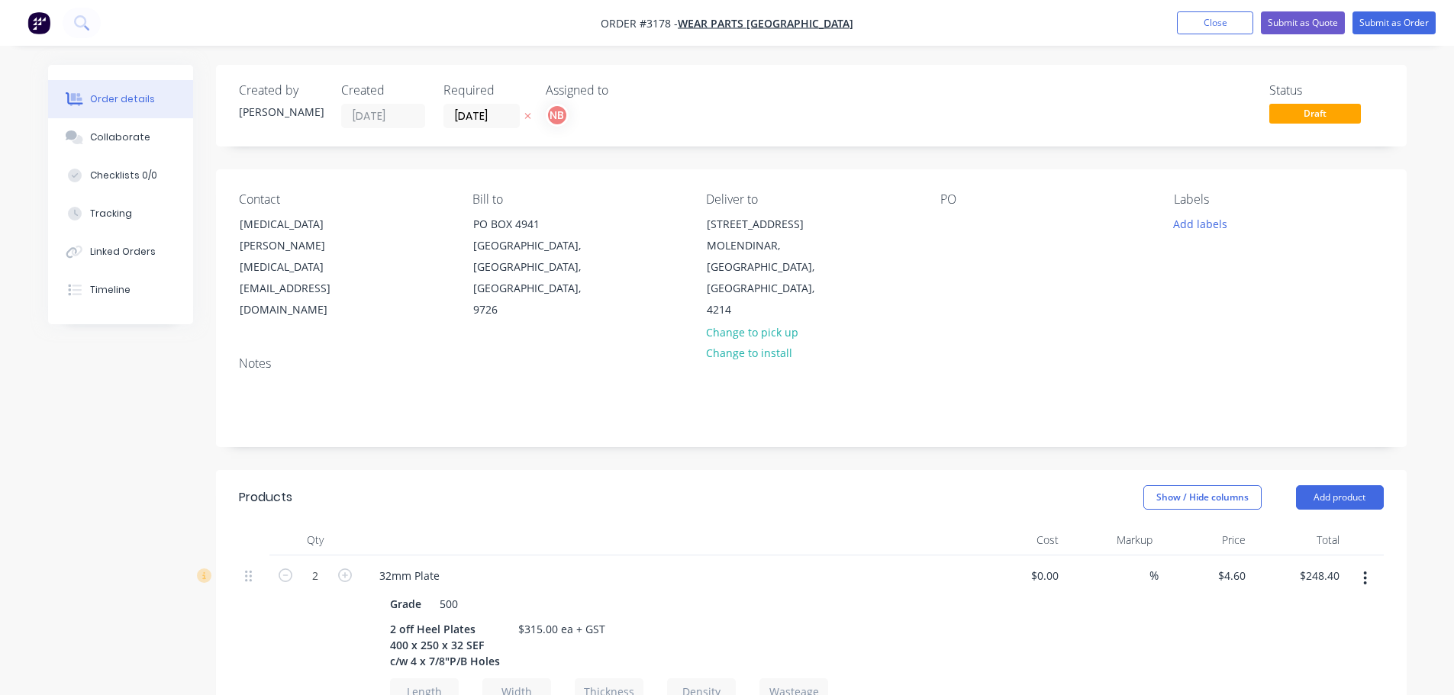
click at [397, 171] on div "Contact [MEDICAL_DATA][PERSON_NAME] [MEDICAL_DATA][EMAIL_ADDRESS][DOMAIN_NAME] …" at bounding box center [811, 256] width 1191 height 175
click at [957, 223] on div at bounding box center [952, 224] width 24 height 22
click at [1218, 222] on button "Add labels" at bounding box center [1201, 223] width 70 height 21
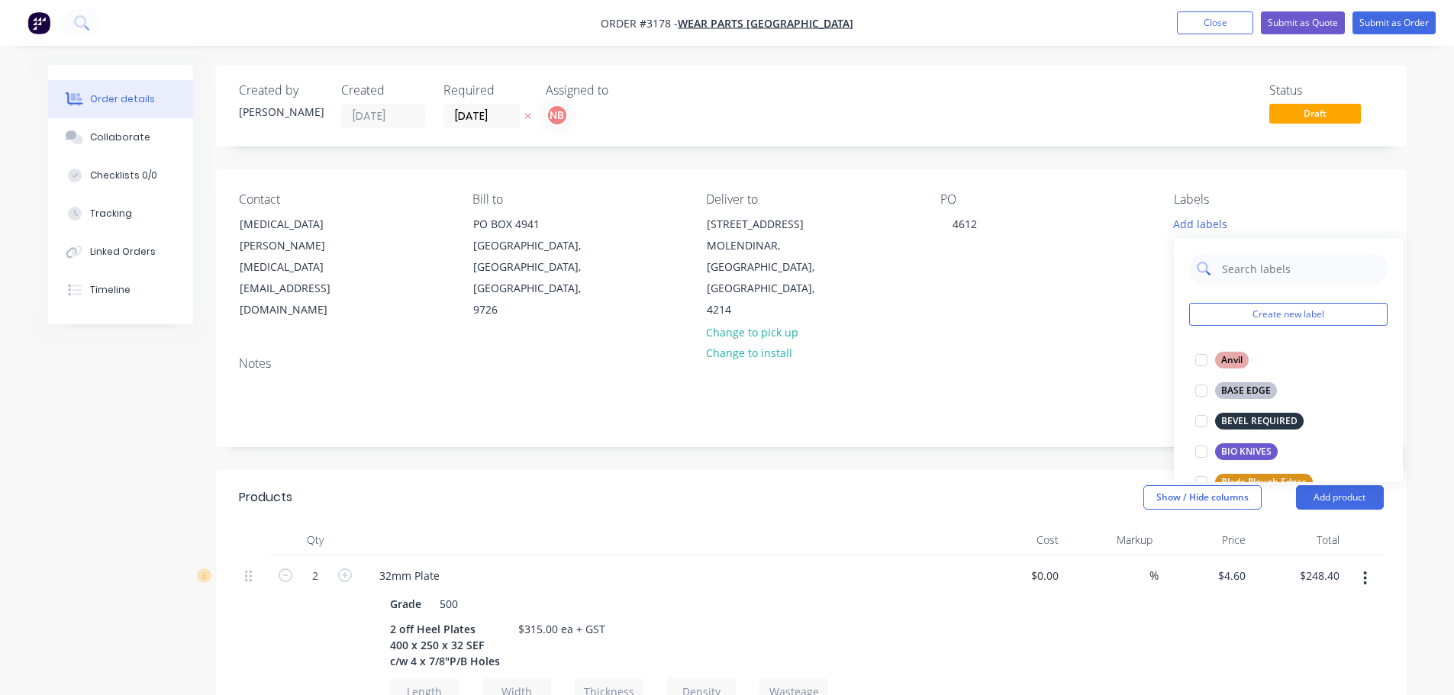
click at [1232, 273] on input "text" at bounding box center [1301, 268] width 160 height 31
type input "hee"
click at [1251, 394] on div "HEEL PLATES" at bounding box center [1250, 390] width 70 height 17
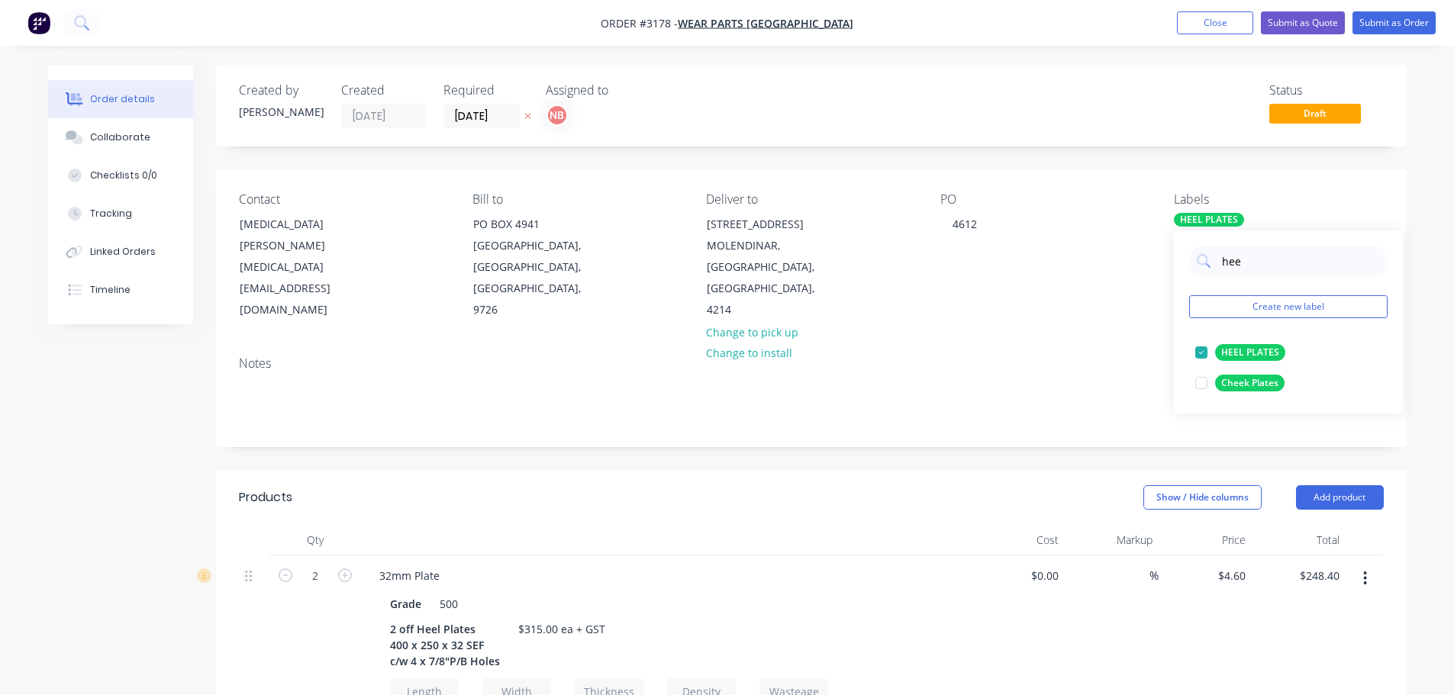
click at [1095, 454] on div "Created by [PERSON_NAME] Created [DATE] Required [DATE] Assigned to NB Status D…" at bounding box center [811, 704] width 1191 height 1279
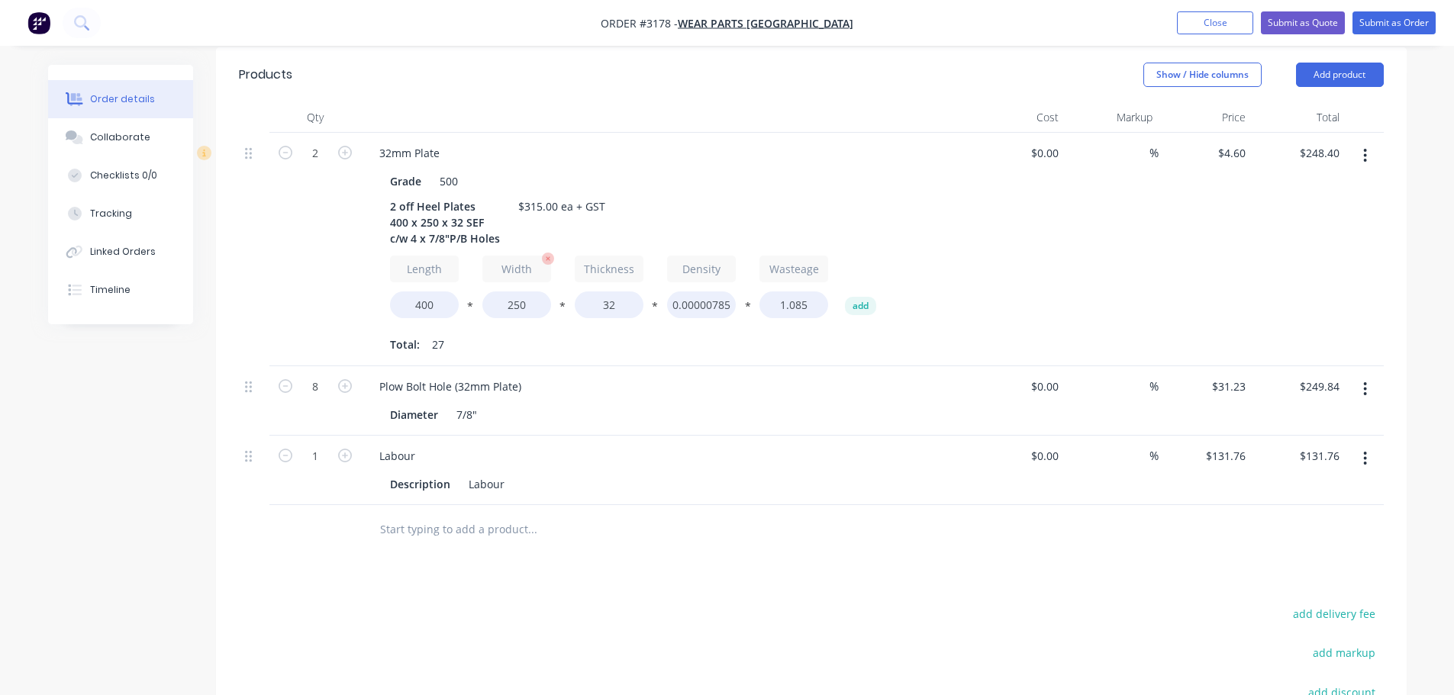
scroll to position [458, 0]
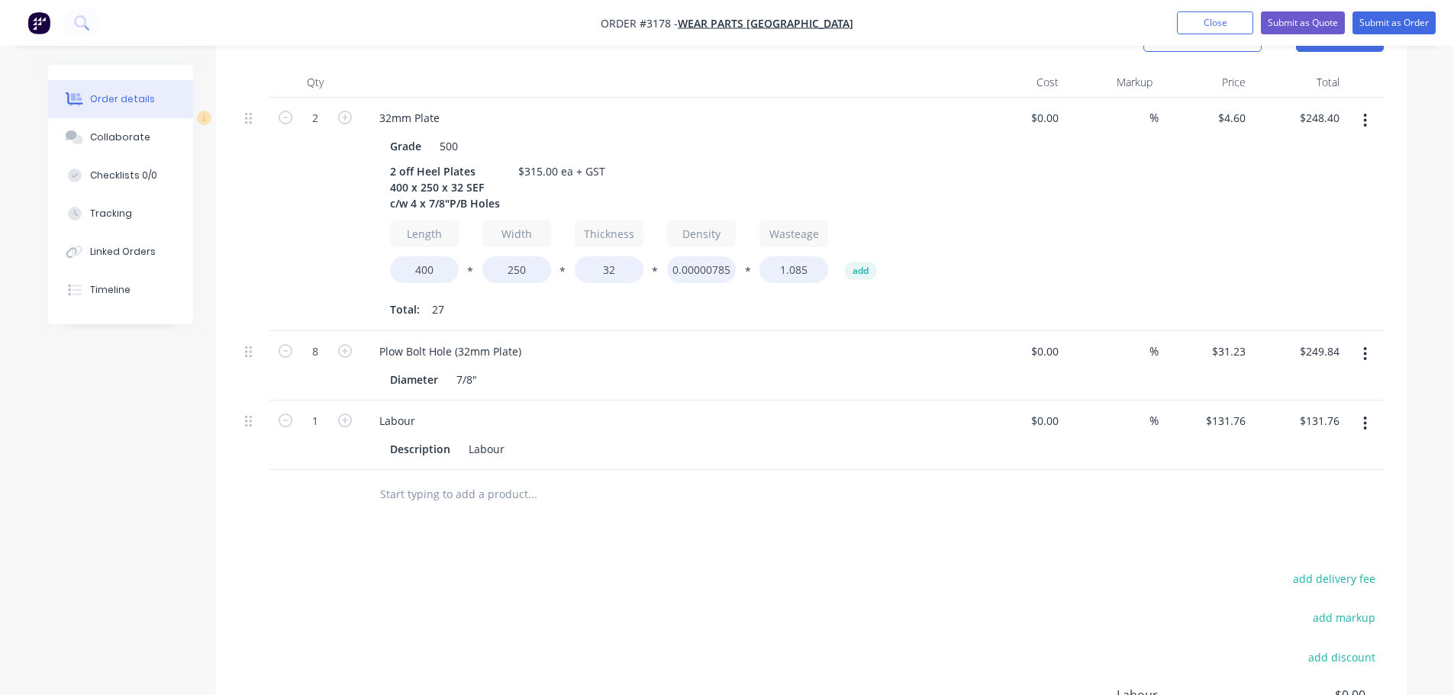
click at [108, 117] on button "Order details" at bounding box center [120, 99] width 145 height 38
drag, startPoint x: 115, startPoint y: 124, endPoint x: 148, endPoint y: 136, distance: 35.5
click at [116, 124] on button "Collaborate" at bounding box center [120, 137] width 145 height 38
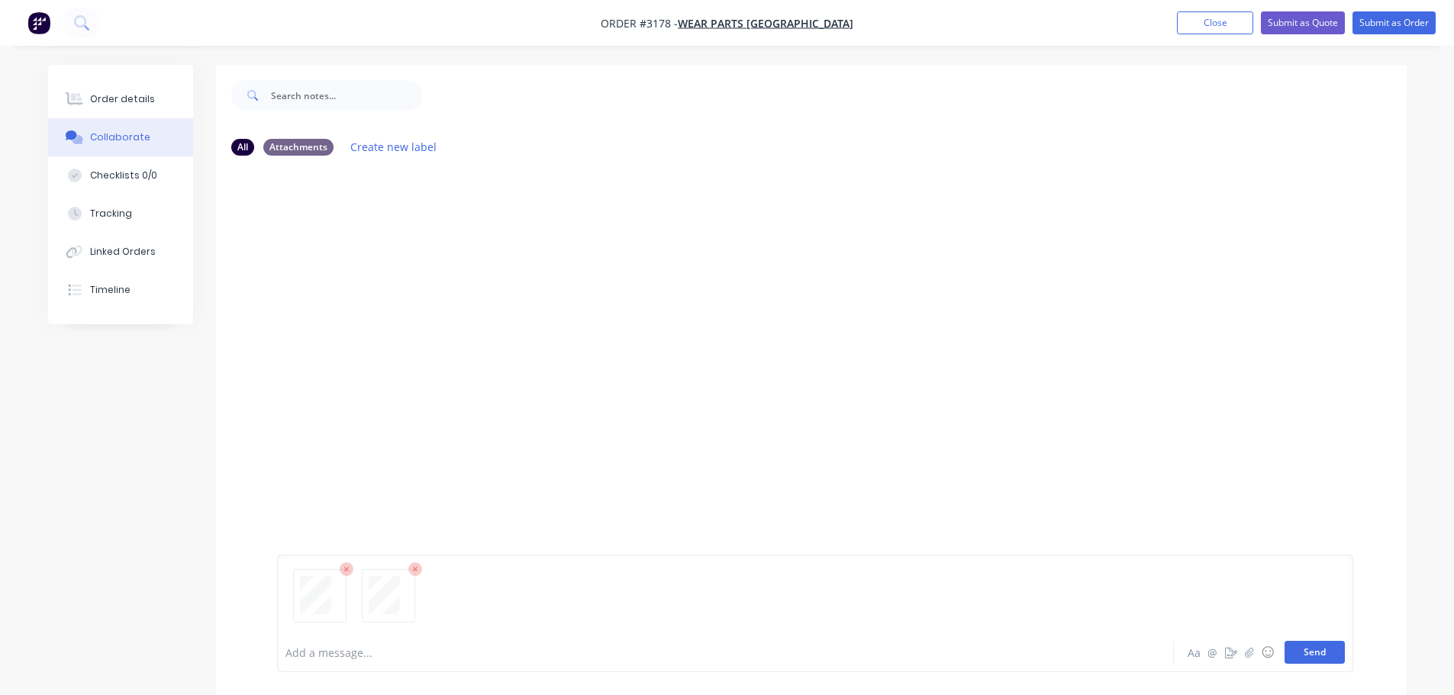
click at [1316, 651] on button "Send" at bounding box center [1315, 652] width 60 height 23
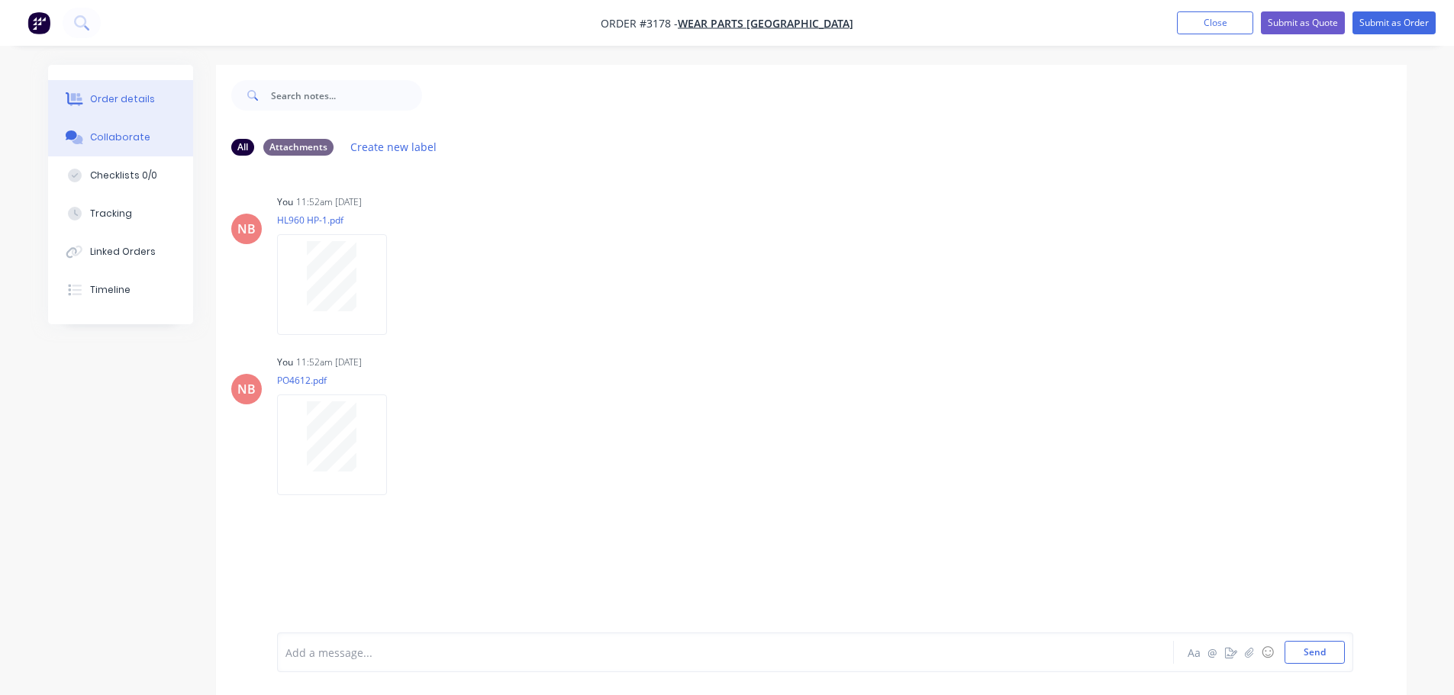
click at [115, 93] on div "Order details" at bounding box center [122, 99] width 65 height 14
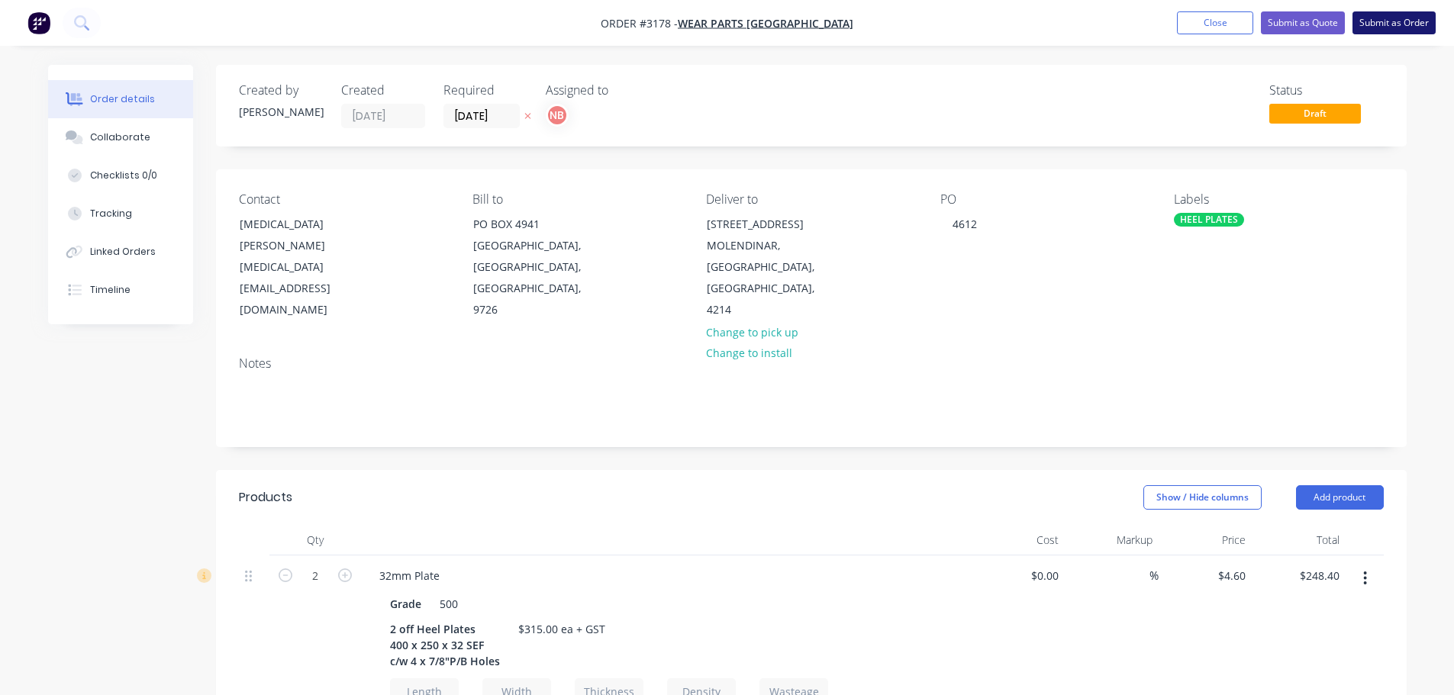
click at [1399, 21] on button "Submit as Order" at bounding box center [1394, 22] width 83 height 23
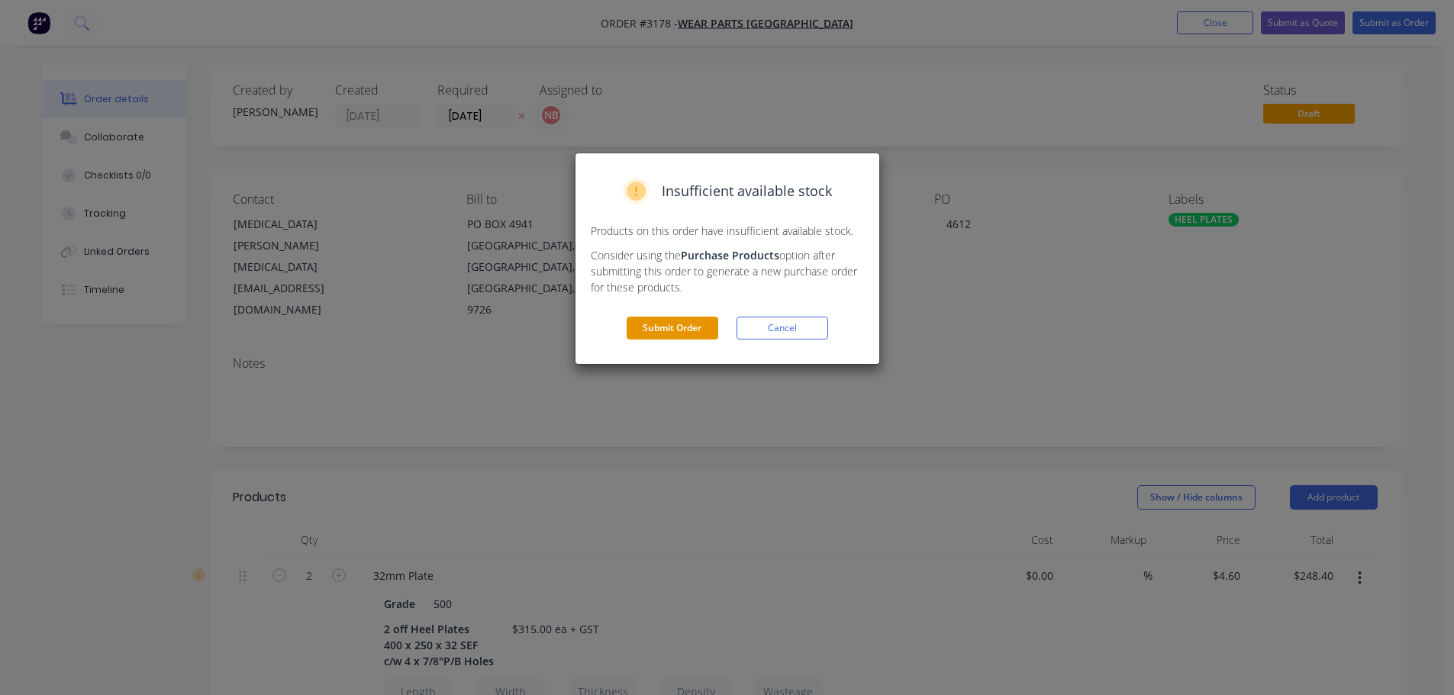
click at [683, 322] on button "Submit Order" at bounding box center [673, 328] width 92 height 23
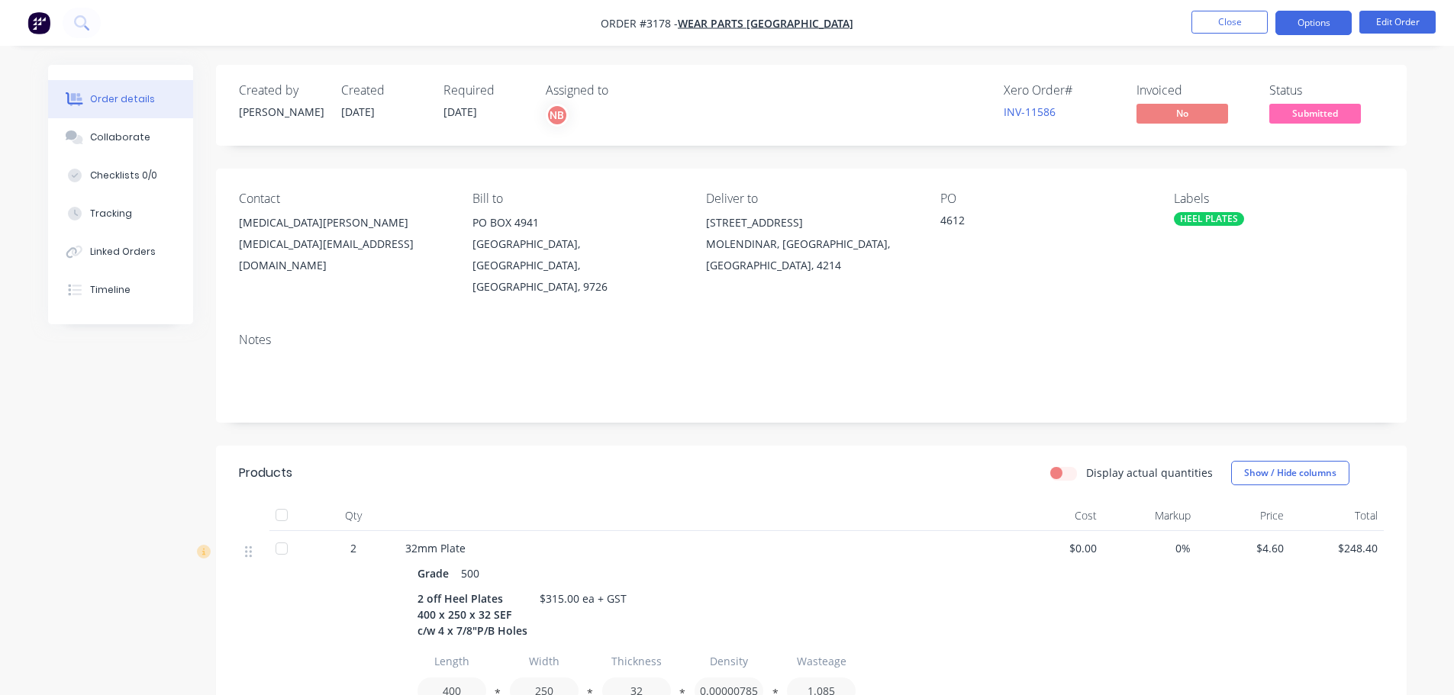
click at [1328, 28] on button "Options" at bounding box center [1314, 23] width 76 height 24
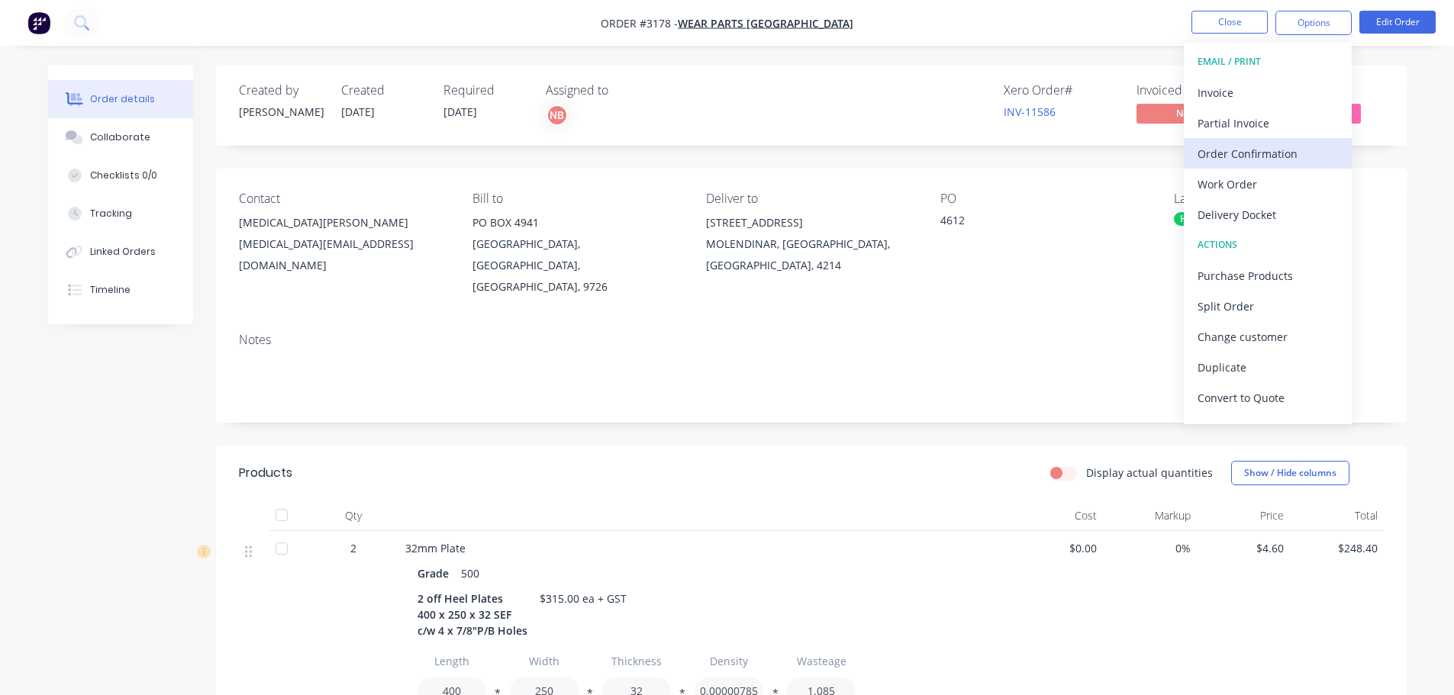
click at [1252, 153] on div "Order Confirmation" at bounding box center [1268, 154] width 140 height 22
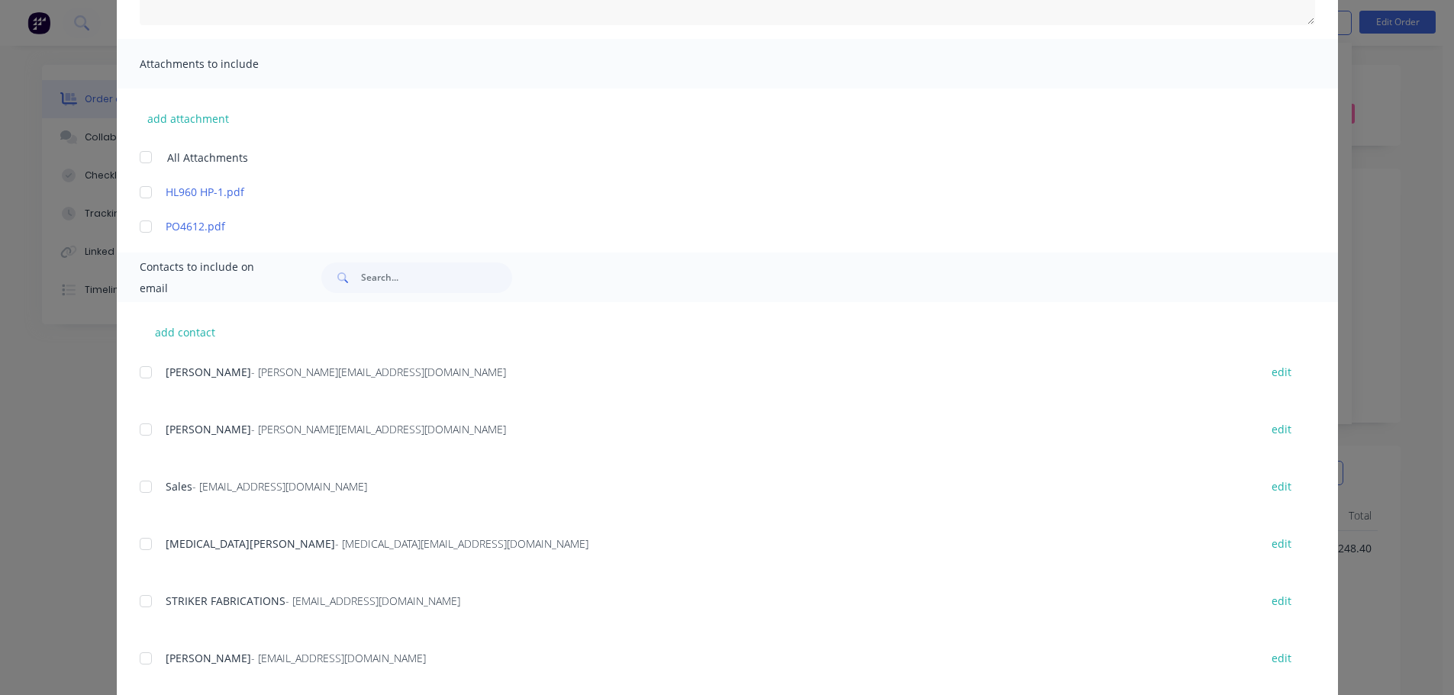
scroll to position [305, 0]
click at [131, 543] on div "add contact Sam - [EMAIL_ADDRESS][DOMAIN_NAME] edit [PERSON_NAME] - [PERSON_NAM…" at bounding box center [727, 557] width 1221 height 518
click at [142, 538] on div at bounding box center [146, 540] width 31 height 31
type textarea "Thank you for your order! Click 'view my order' to see your order confirmation.…"
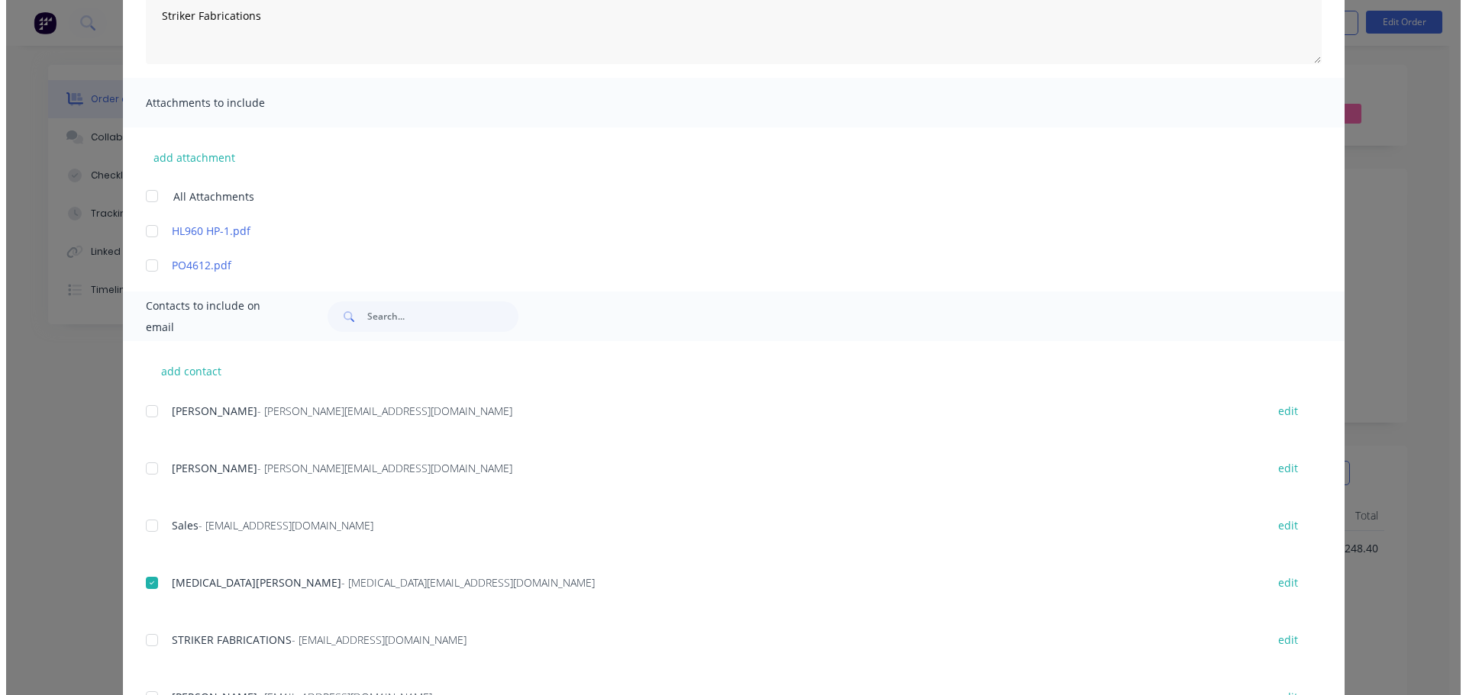
scroll to position [0, 0]
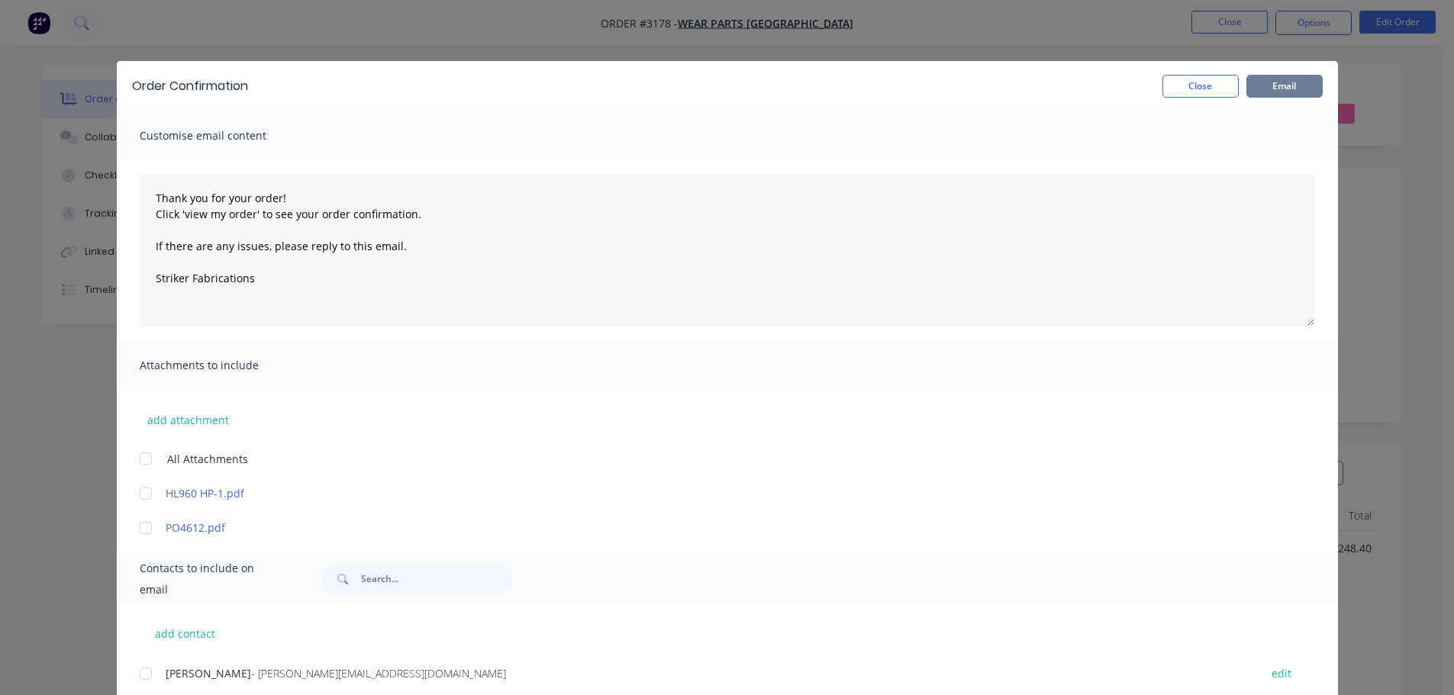
click at [1289, 79] on button "Email" at bounding box center [1285, 86] width 76 height 23
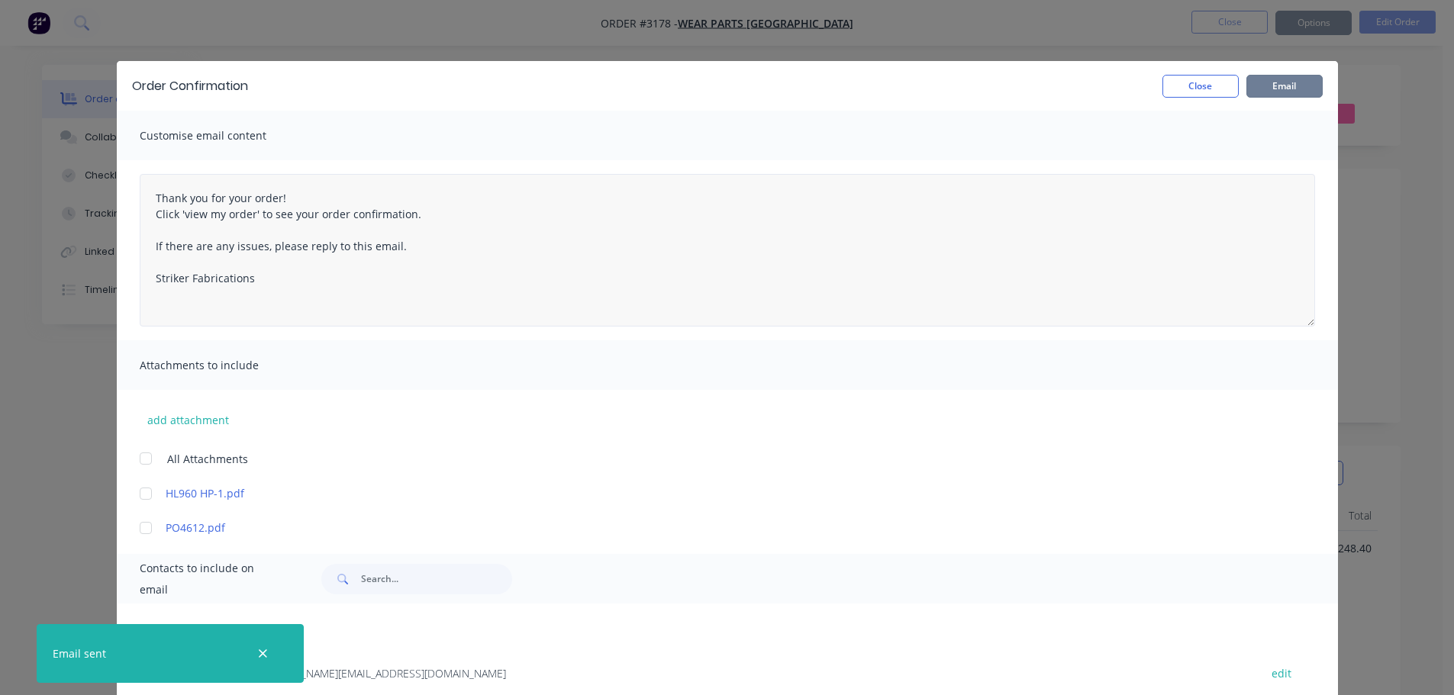
type textarea "Thank you for your order! Click 'view my order' to see your order confirmation.…"
click at [1186, 82] on button "Close" at bounding box center [1201, 86] width 76 height 23
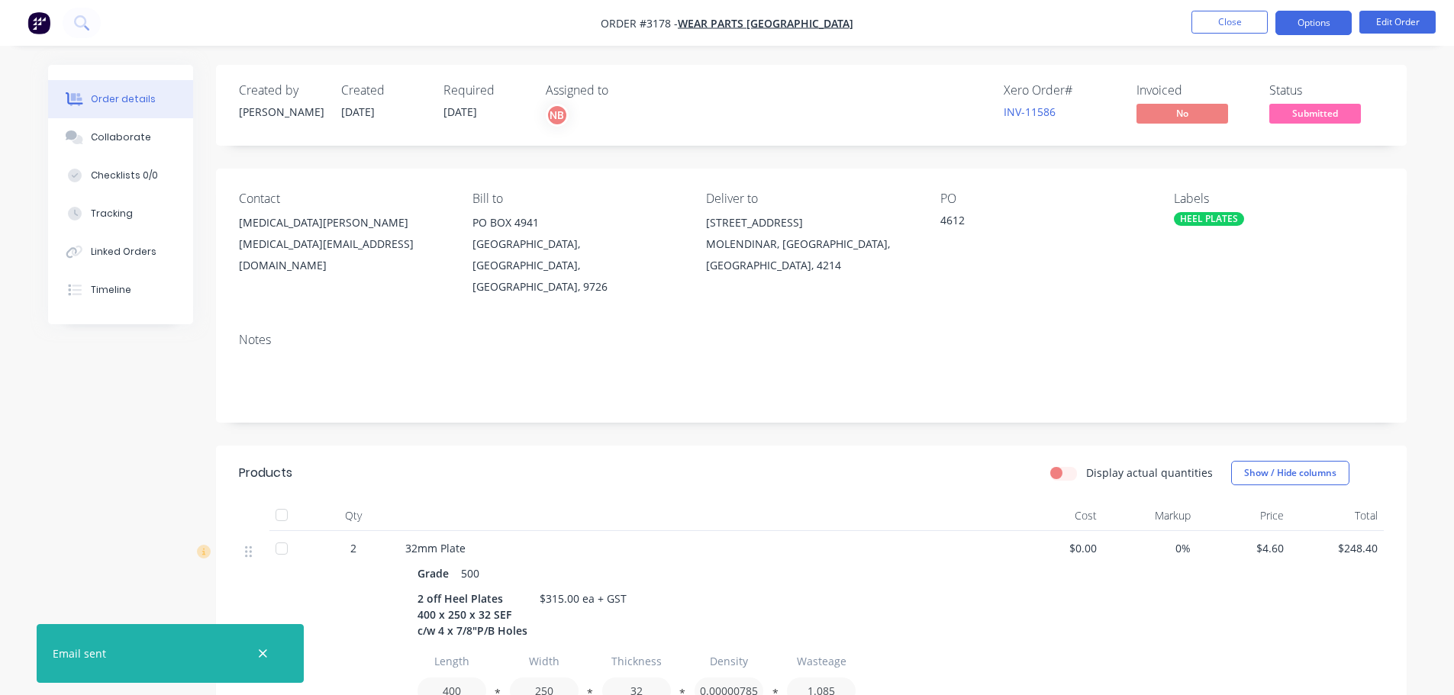
click at [1303, 24] on button "Options" at bounding box center [1314, 23] width 76 height 24
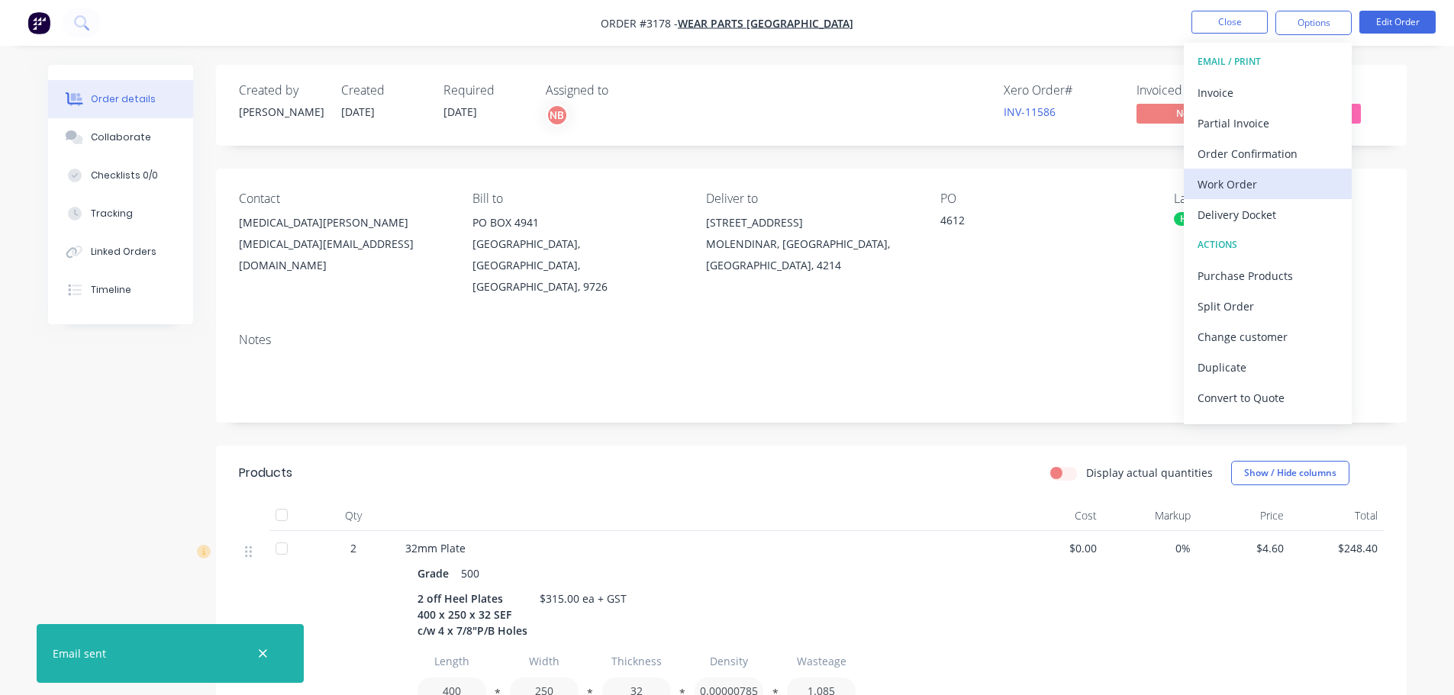
click at [1221, 183] on div "Work Order" at bounding box center [1268, 184] width 140 height 22
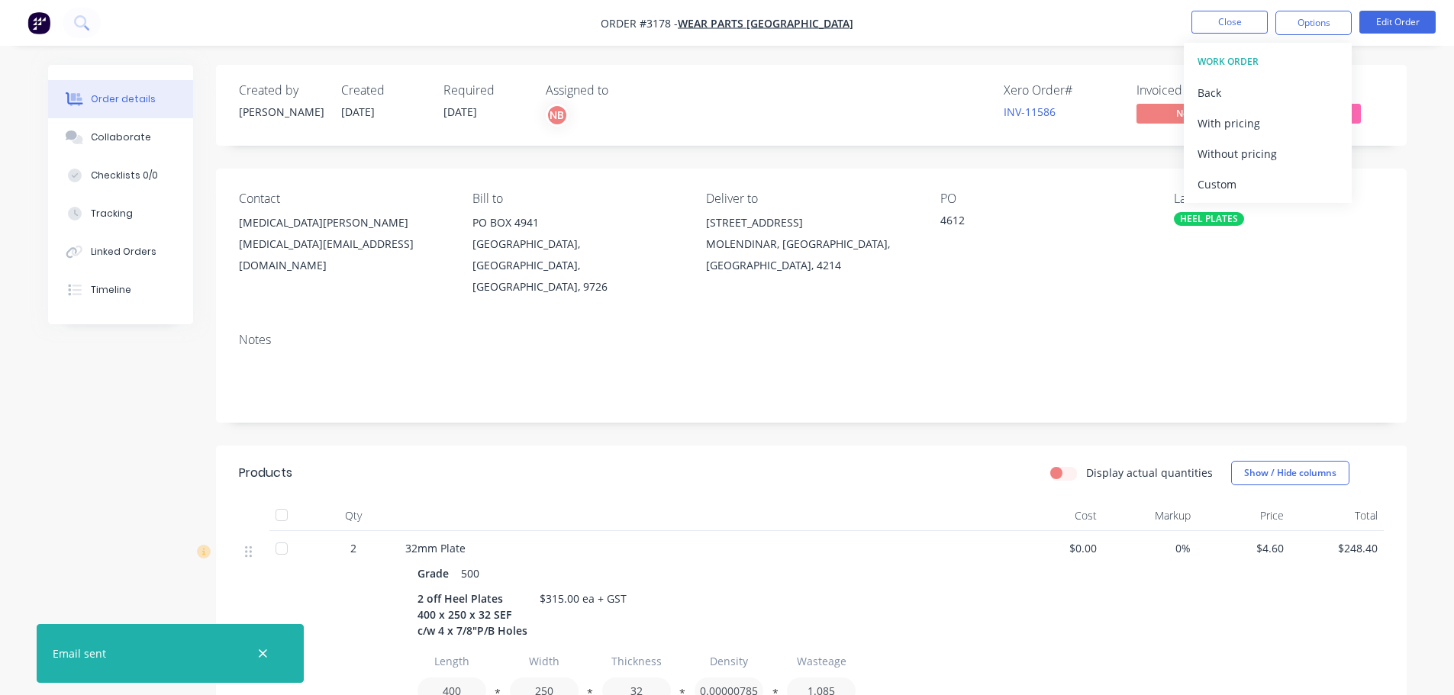
click at [1221, 183] on div "Custom" at bounding box center [1268, 184] width 140 height 22
click at [1216, 156] on div "Without pricing" at bounding box center [1268, 154] width 140 height 22
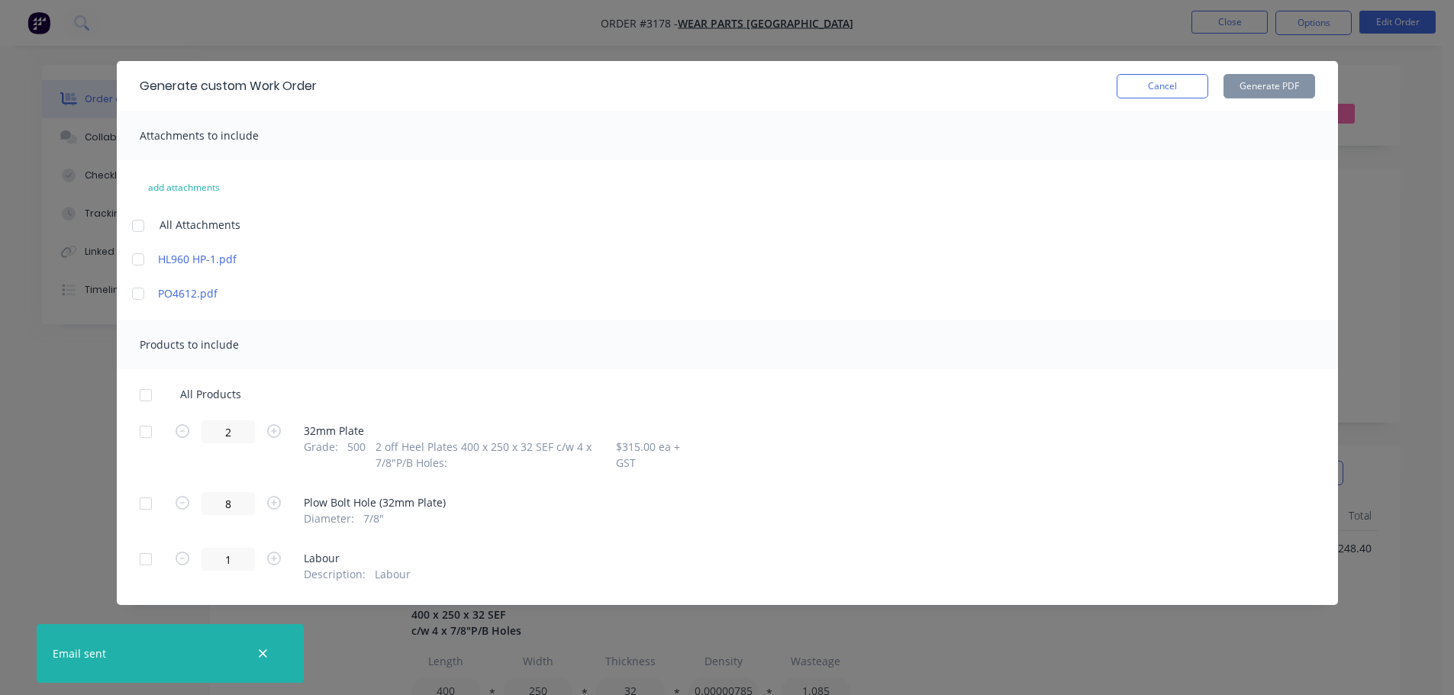
click at [152, 429] on div at bounding box center [146, 432] width 31 height 31
click at [1292, 89] on button "Generate PDF" at bounding box center [1270, 86] width 92 height 24
click at [1145, 82] on button "Cancel" at bounding box center [1163, 86] width 92 height 24
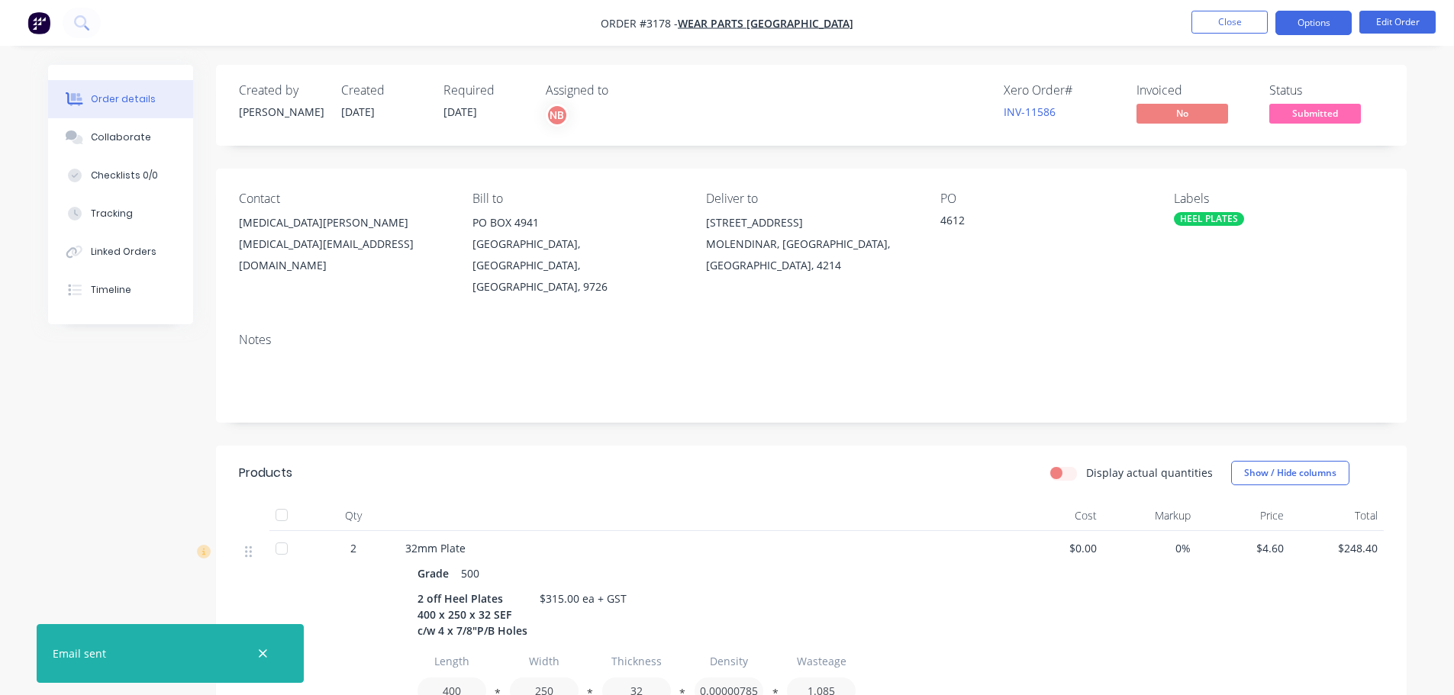
click at [1280, 31] on button "Options" at bounding box center [1314, 23] width 76 height 24
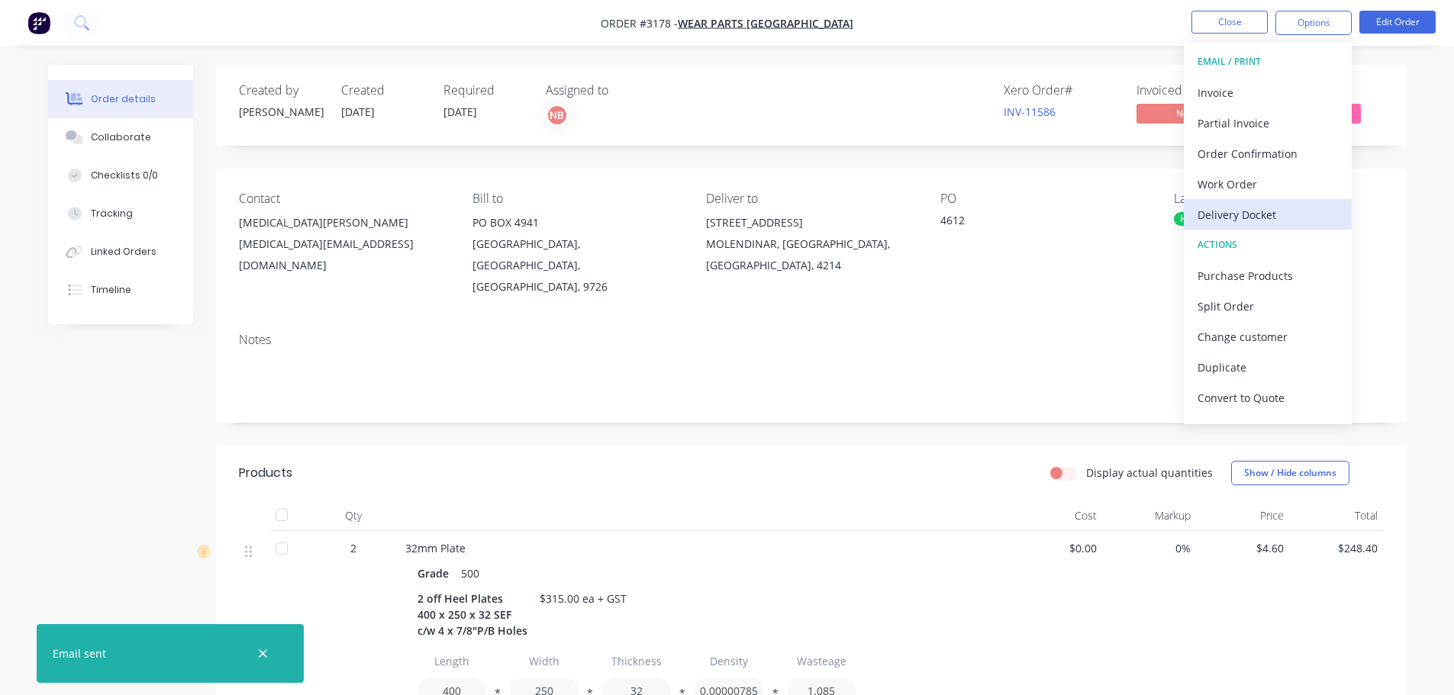
click at [1247, 217] on div "Delivery Docket" at bounding box center [1268, 215] width 140 height 22
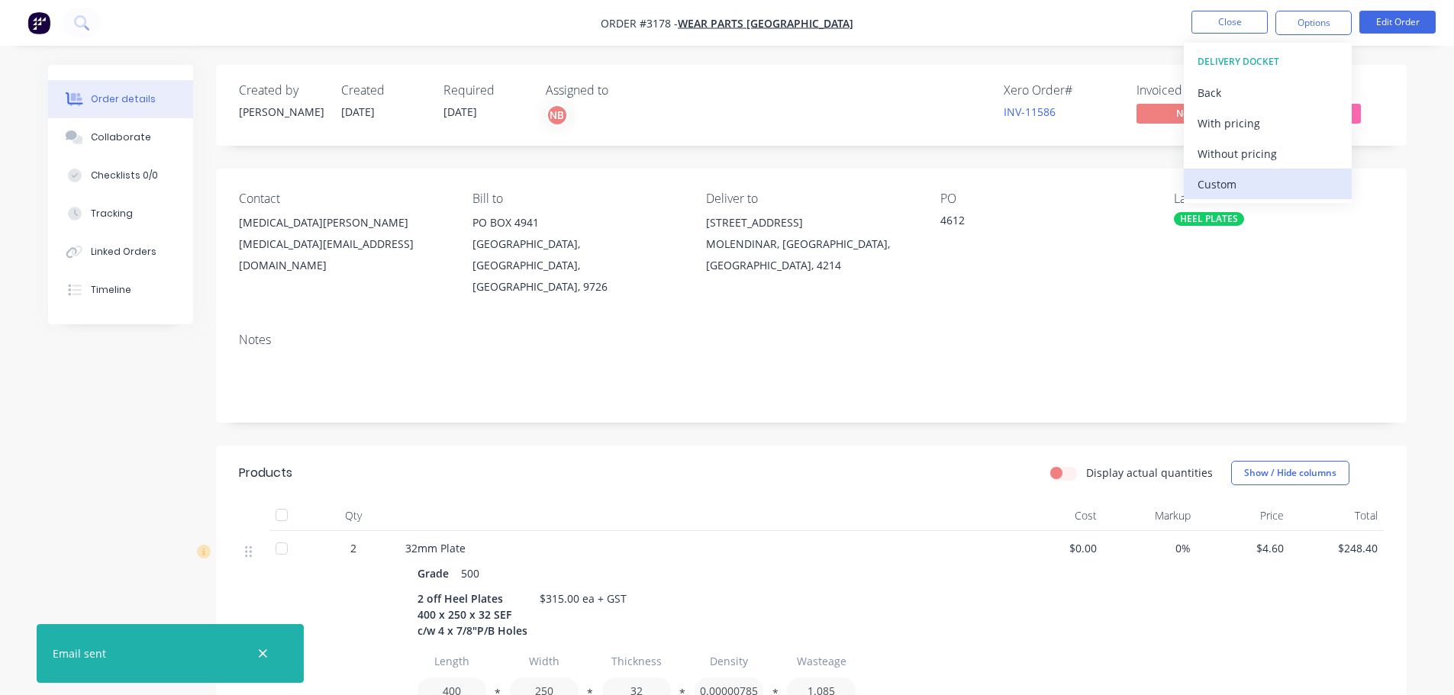
click at [1241, 190] on div "Custom" at bounding box center [1268, 184] width 140 height 22
click at [1244, 163] on div "Without pricing" at bounding box center [1268, 154] width 140 height 22
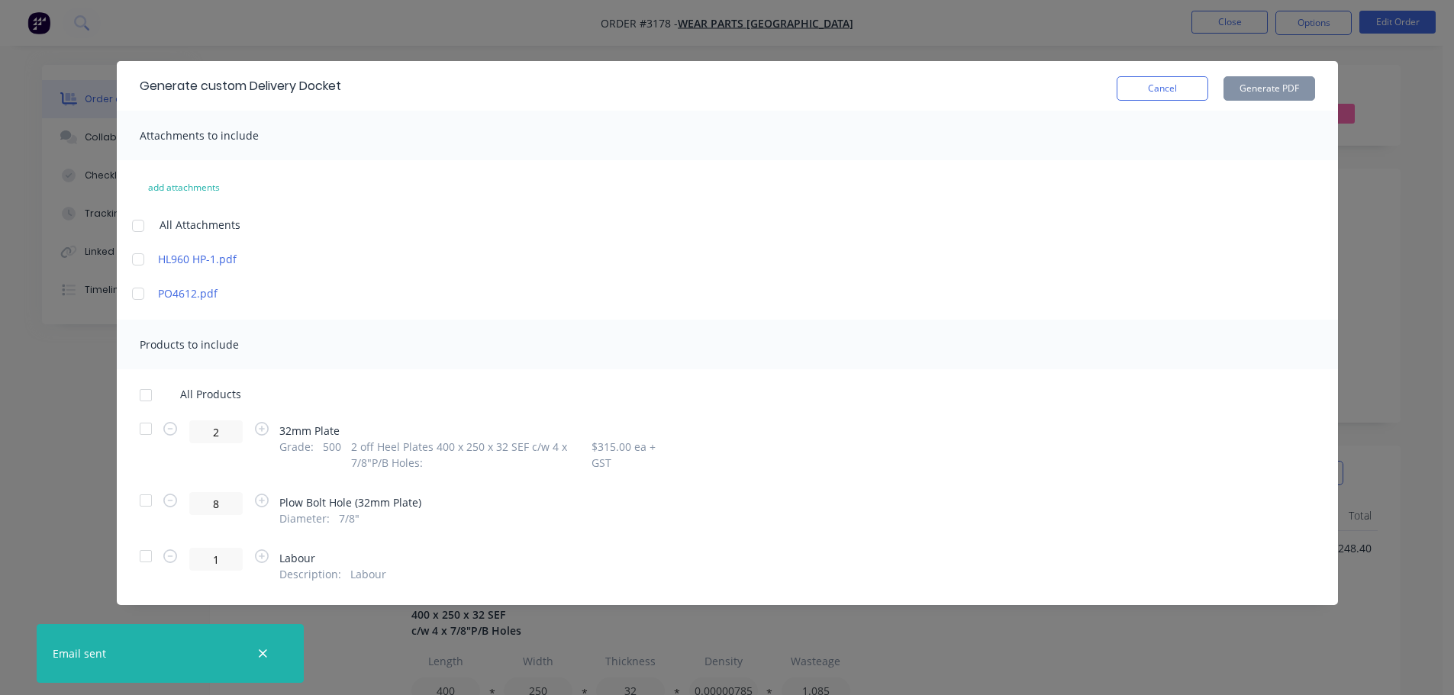
click at [160, 430] on div at bounding box center [146, 429] width 31 height 31
click at [1257, 91] on button "Generate PDF" at bounding box center [1270, 88] width 92 height 24
click at [1136, 87] on button "Cancel" at bounding box center [1163, 88] width 92 height 24
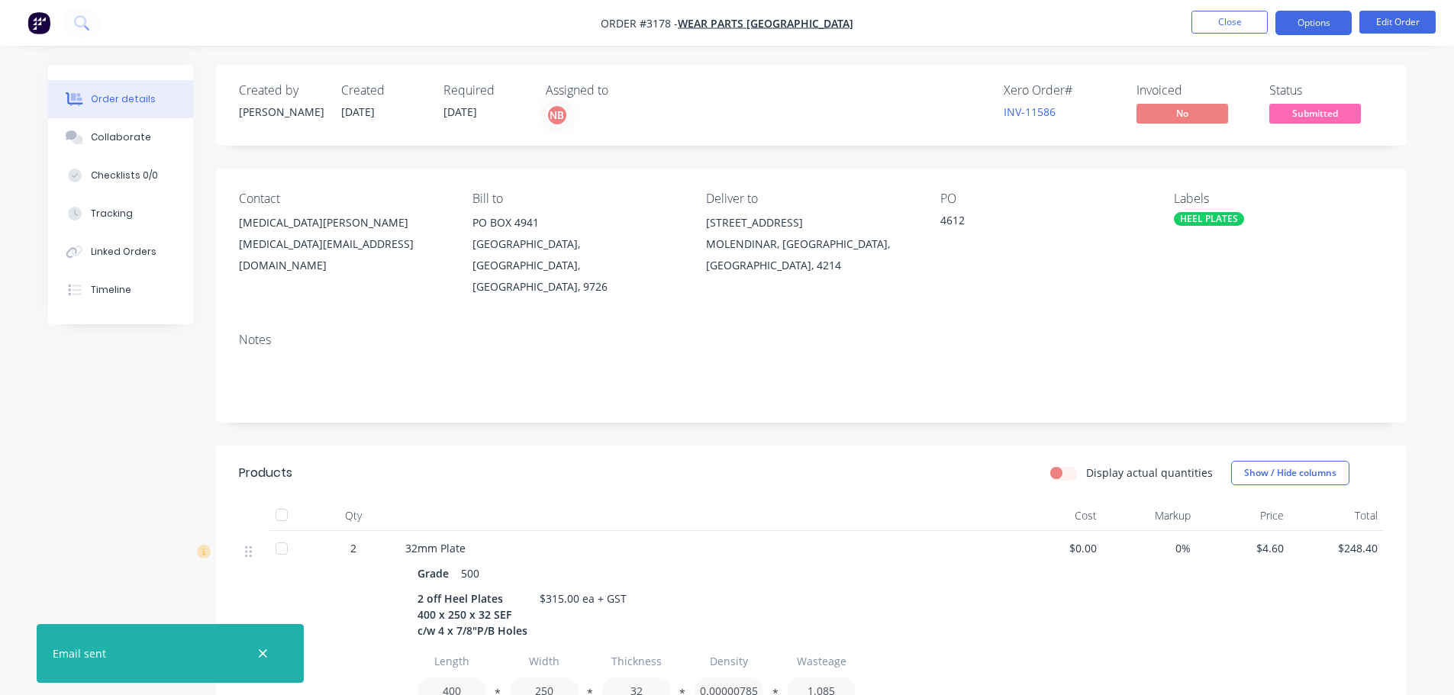
click at [1282, 21] on button "Options" at bounding box center [1314, 23] width 76 height 24
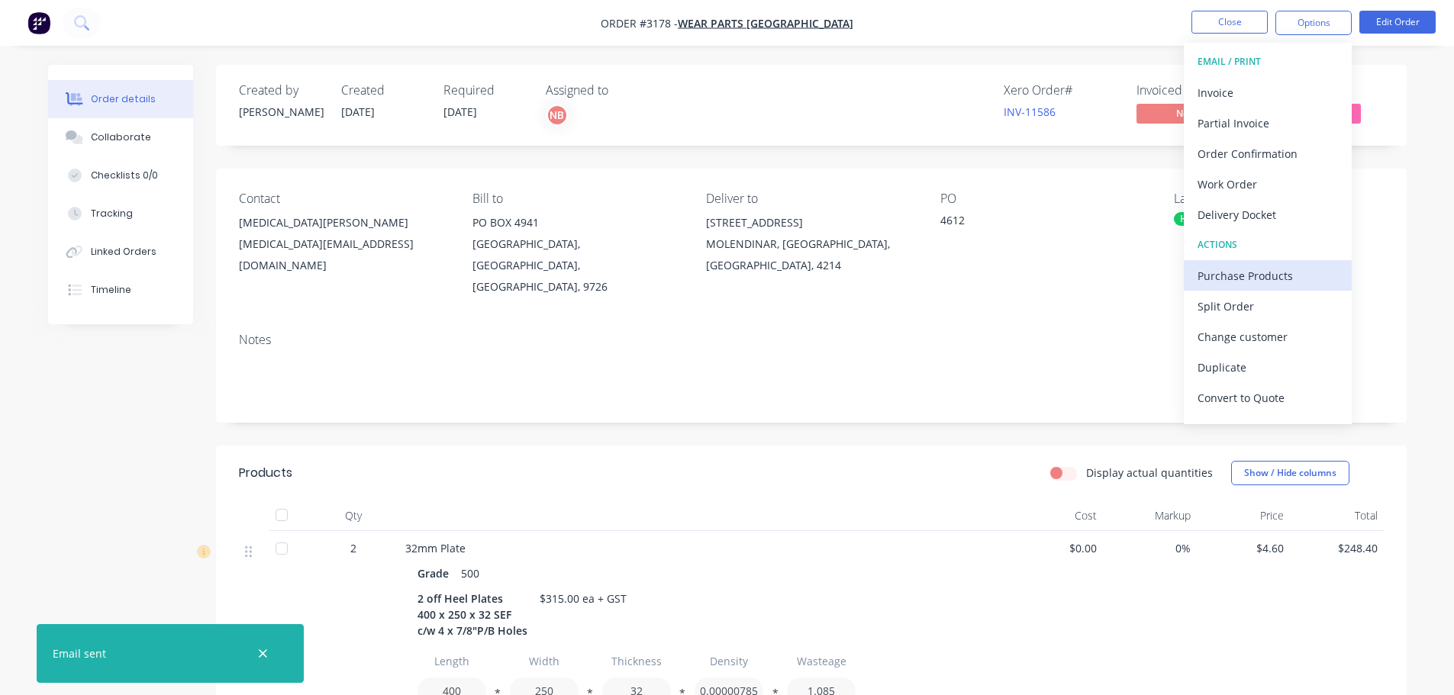
click at [1237, 266] on div "Purchase Products" at bounding box center [1268, 276] width 140 height 22
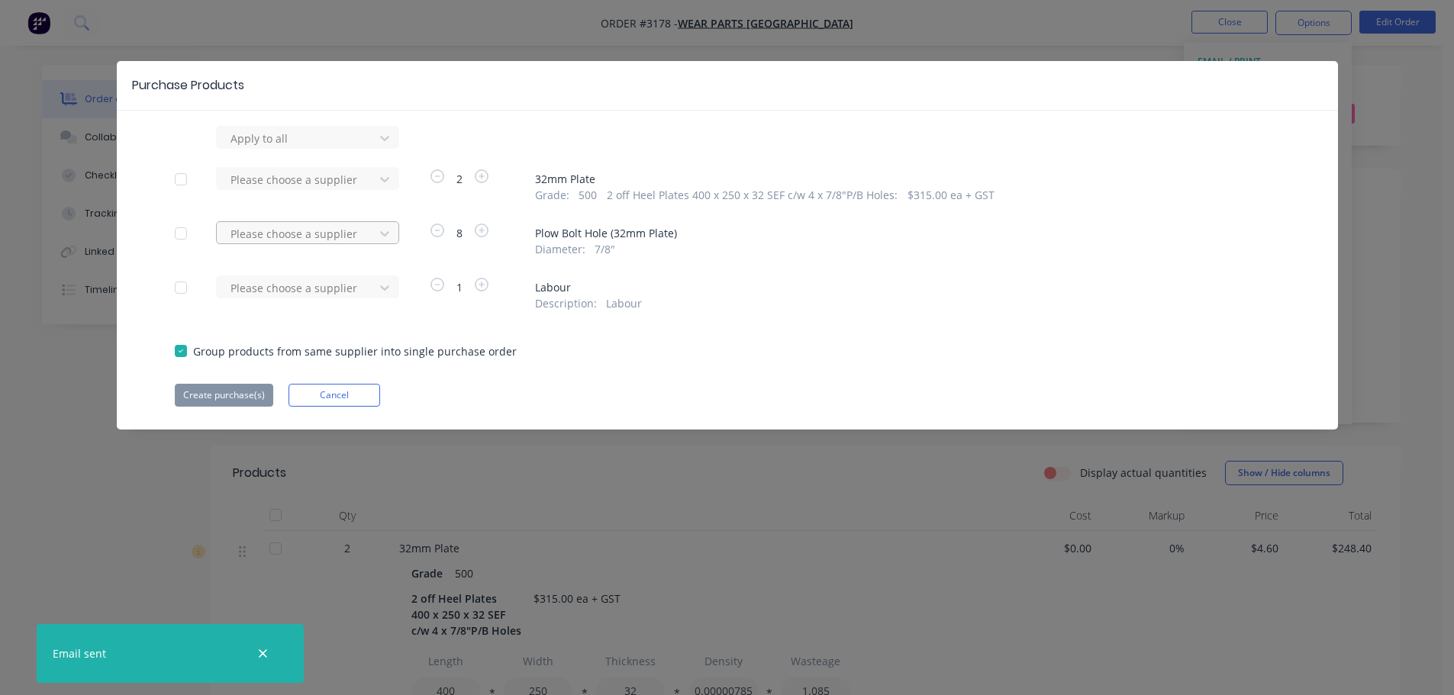
click at [312, 150] on div "Please choose a supplier" at bounding box center [297, 138] width 147 height 23
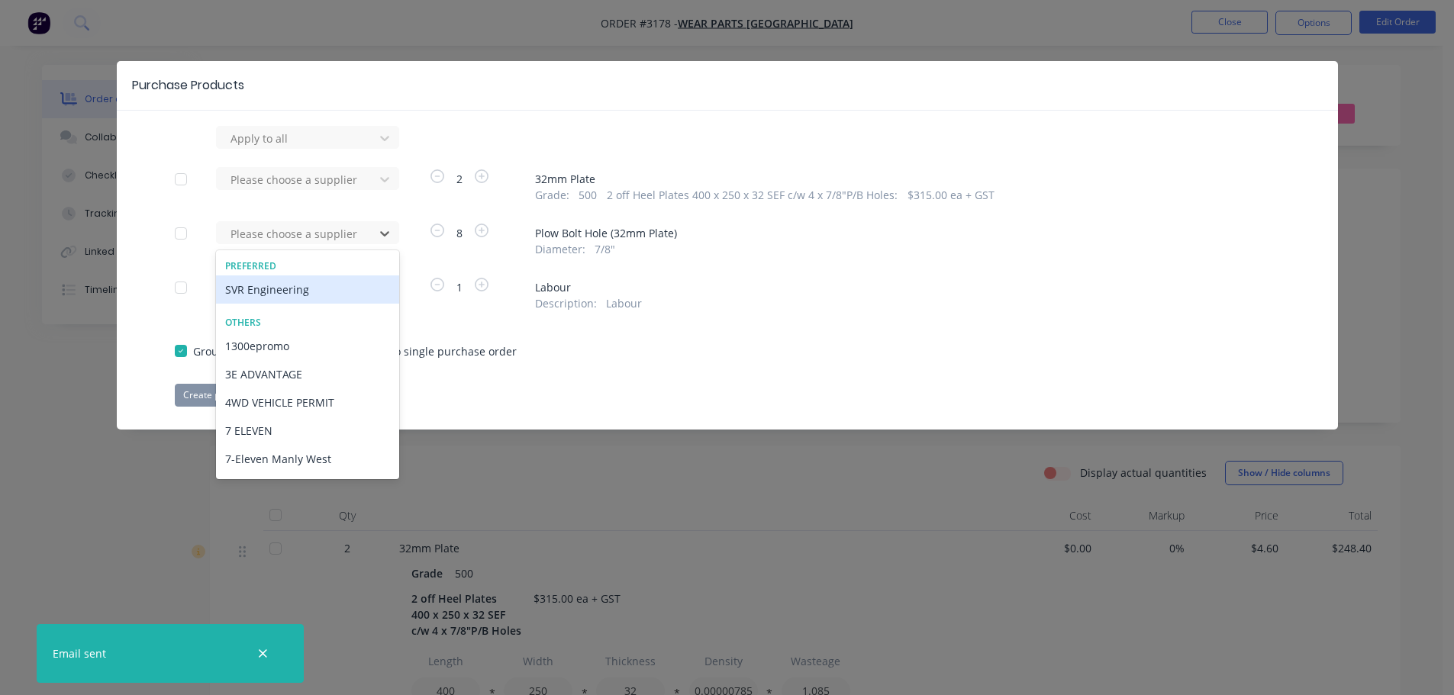
click at [282, 299] on div "SVR Engineering" at bounding box center [307, 290] width 183 height 28
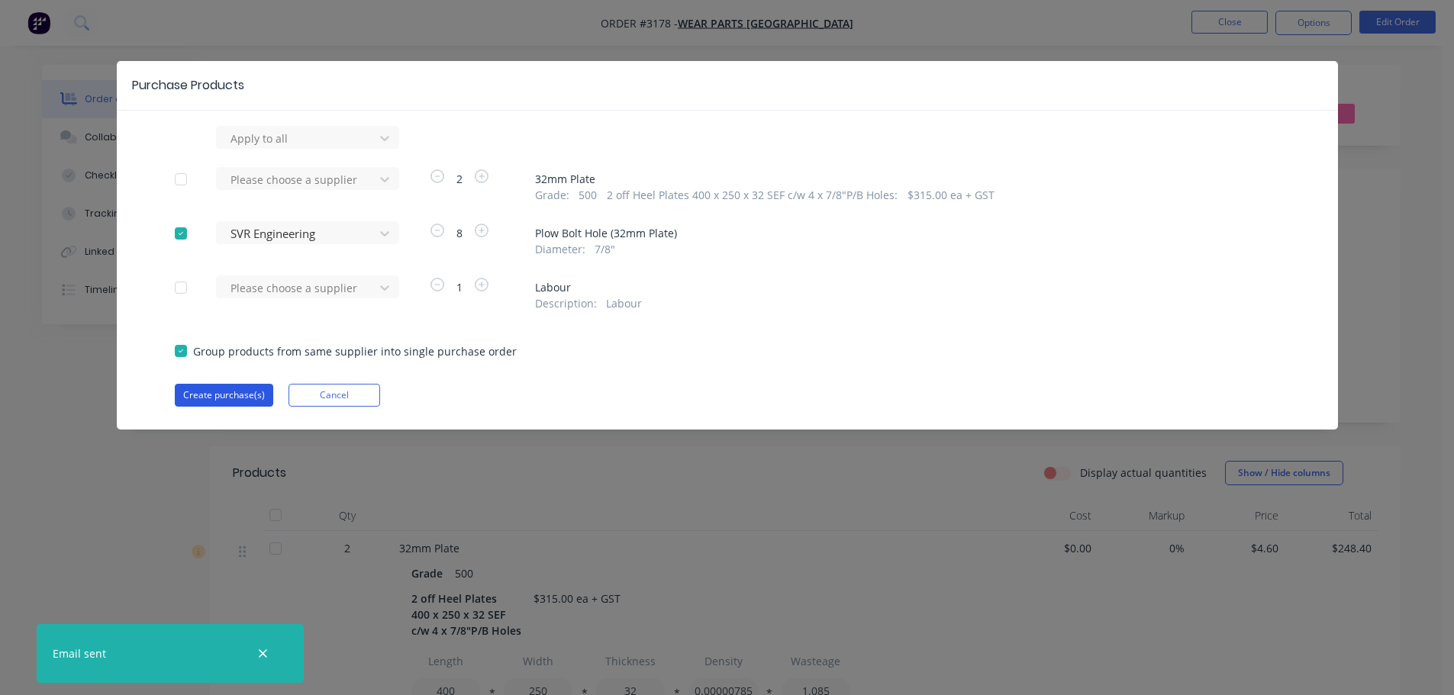
click at [240, 390] on button "Create purchase(s)" at bounding box center [224, 395] width 98 height 23
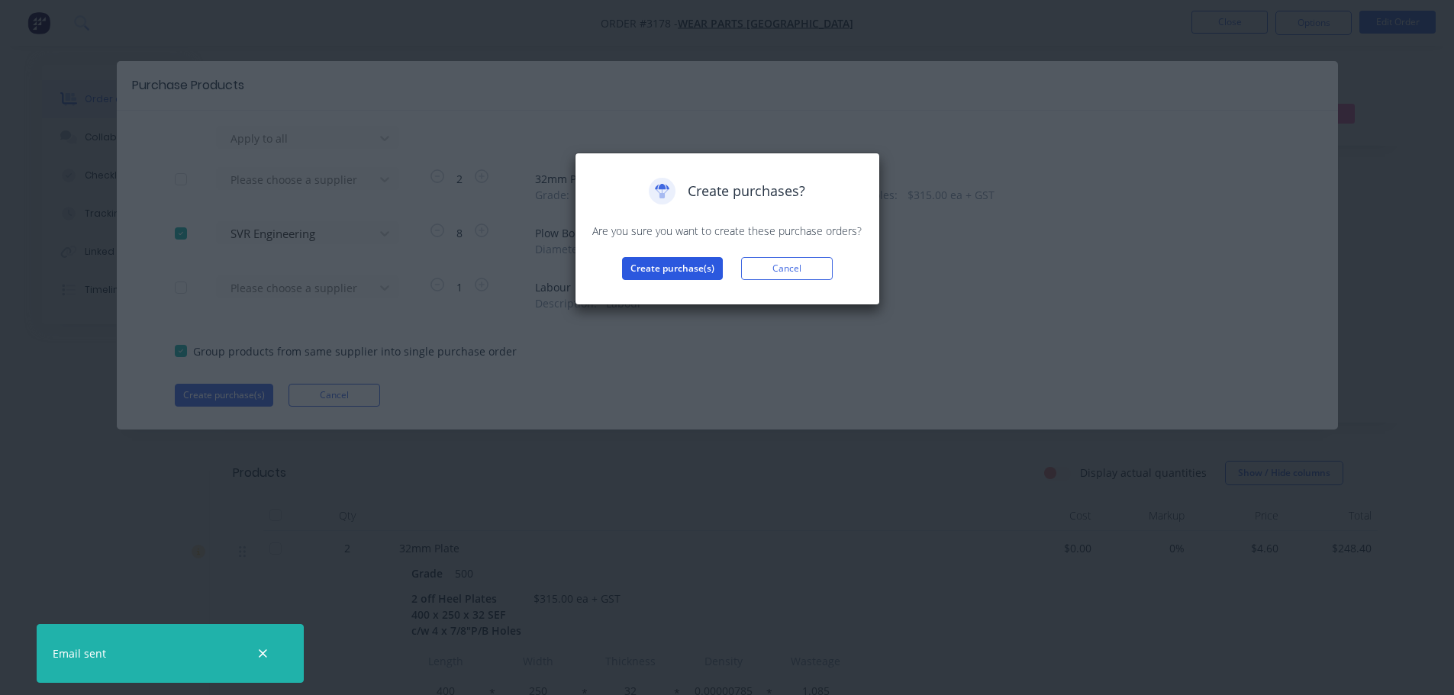
click at [639, 270] on button "Create purchase(s)" at bounding box center [672, 268] width 101 height 23
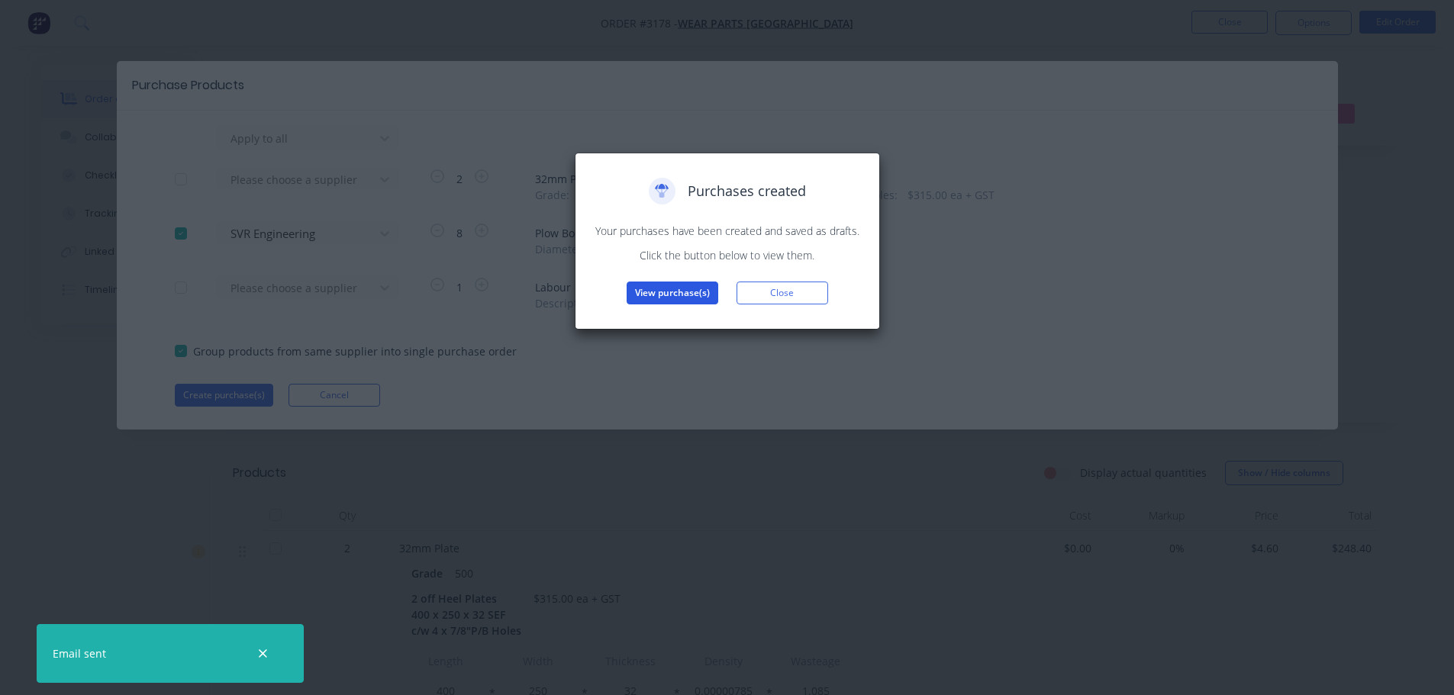
click at [639, 289] on button "View purchase(s)" at bounding box center [673, 293] width 92 height 23
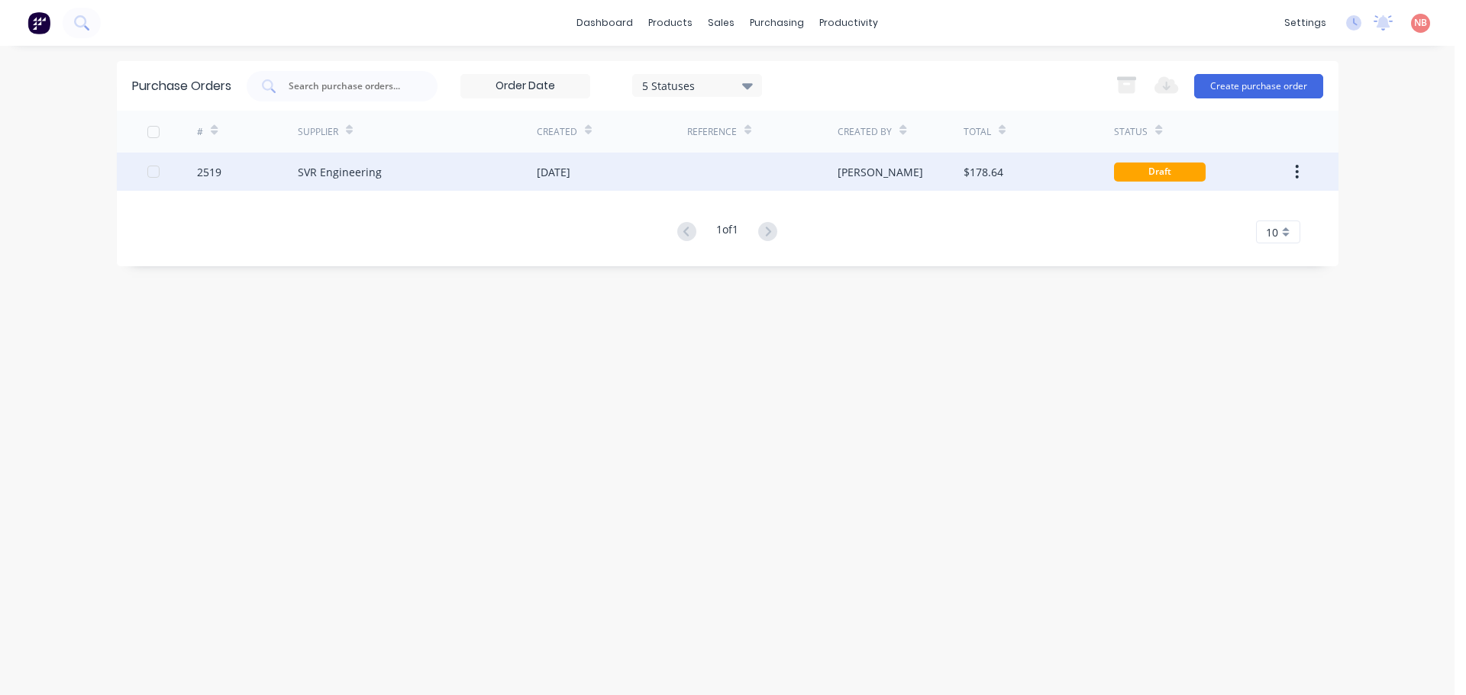
click at [562, 176] on div "[DATE]" at bounding box center [554, 172] width 34 height 16
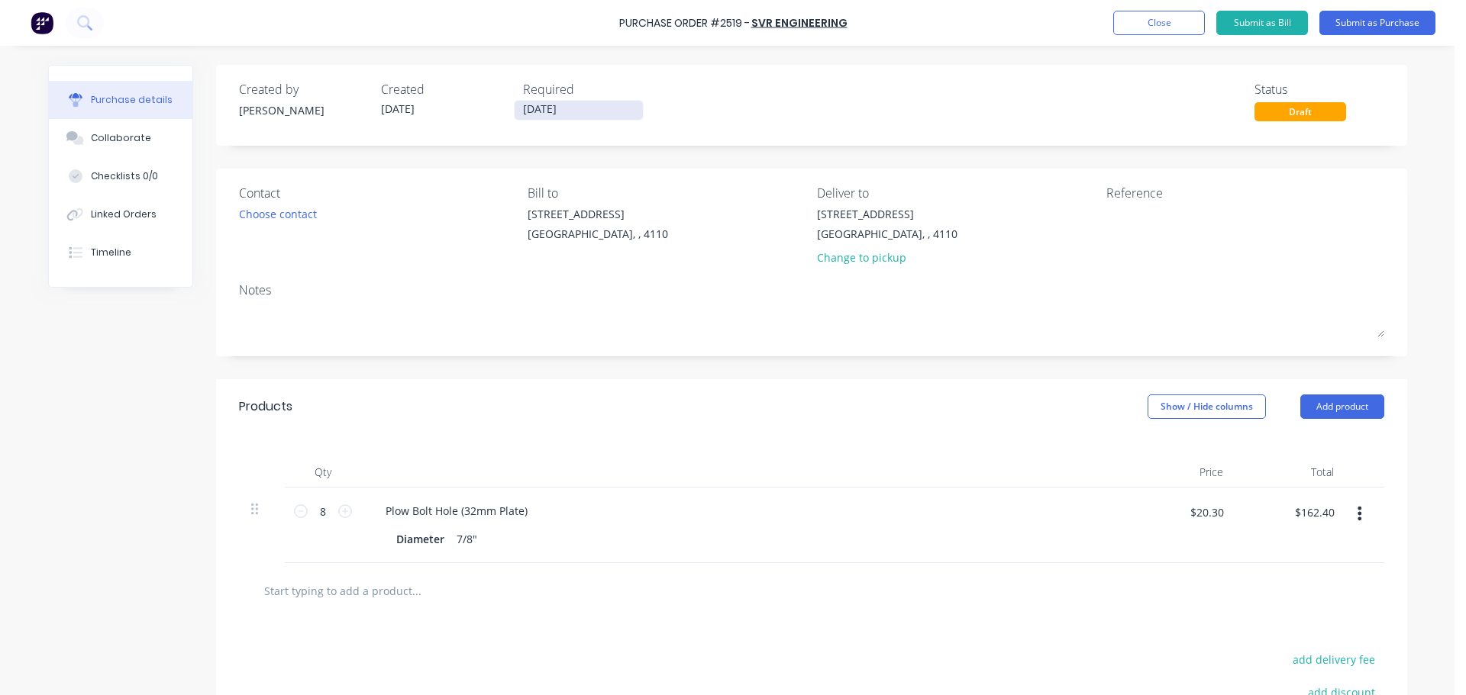
click at [533, 107] on input "[DATE]" at bounding box center [579, 110] width 128 height 19
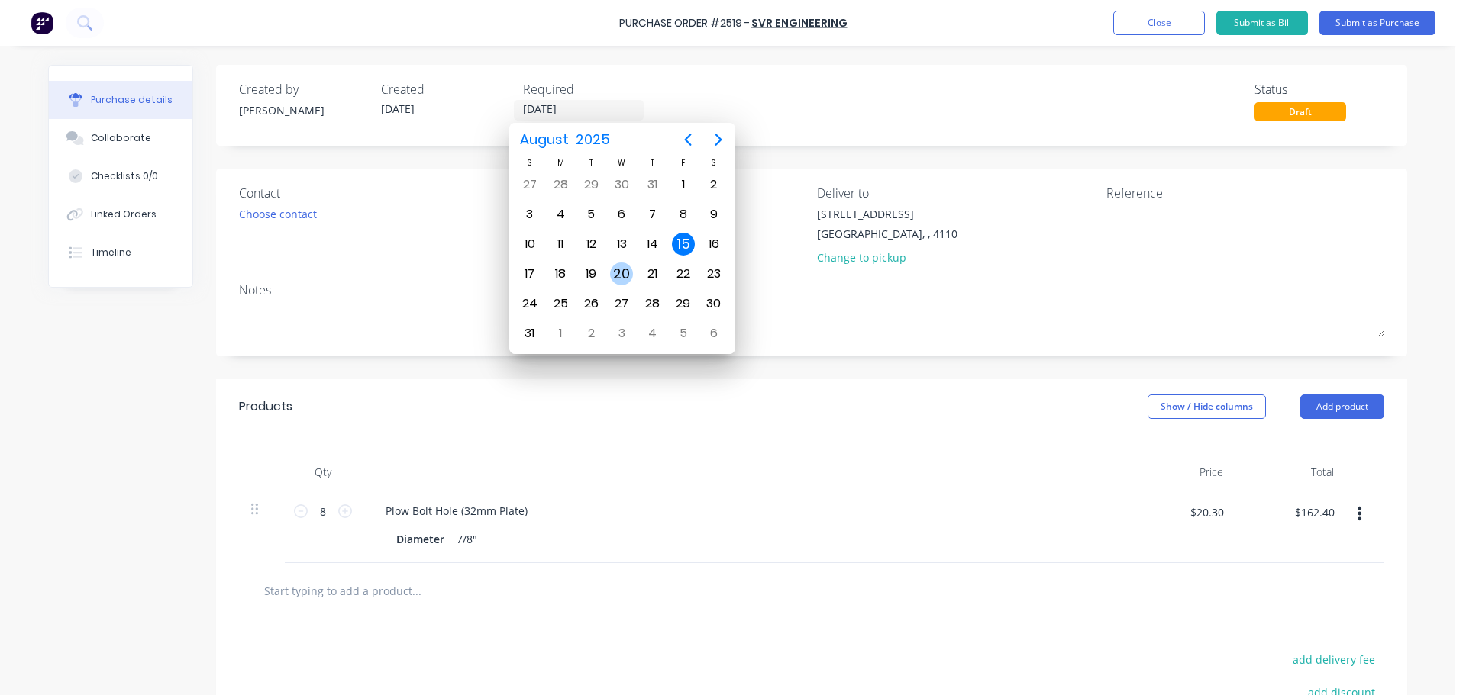
click at [627, 273] on div "20" at bounding box center [621, 274] width 23 height 23
type input "[DATE]"
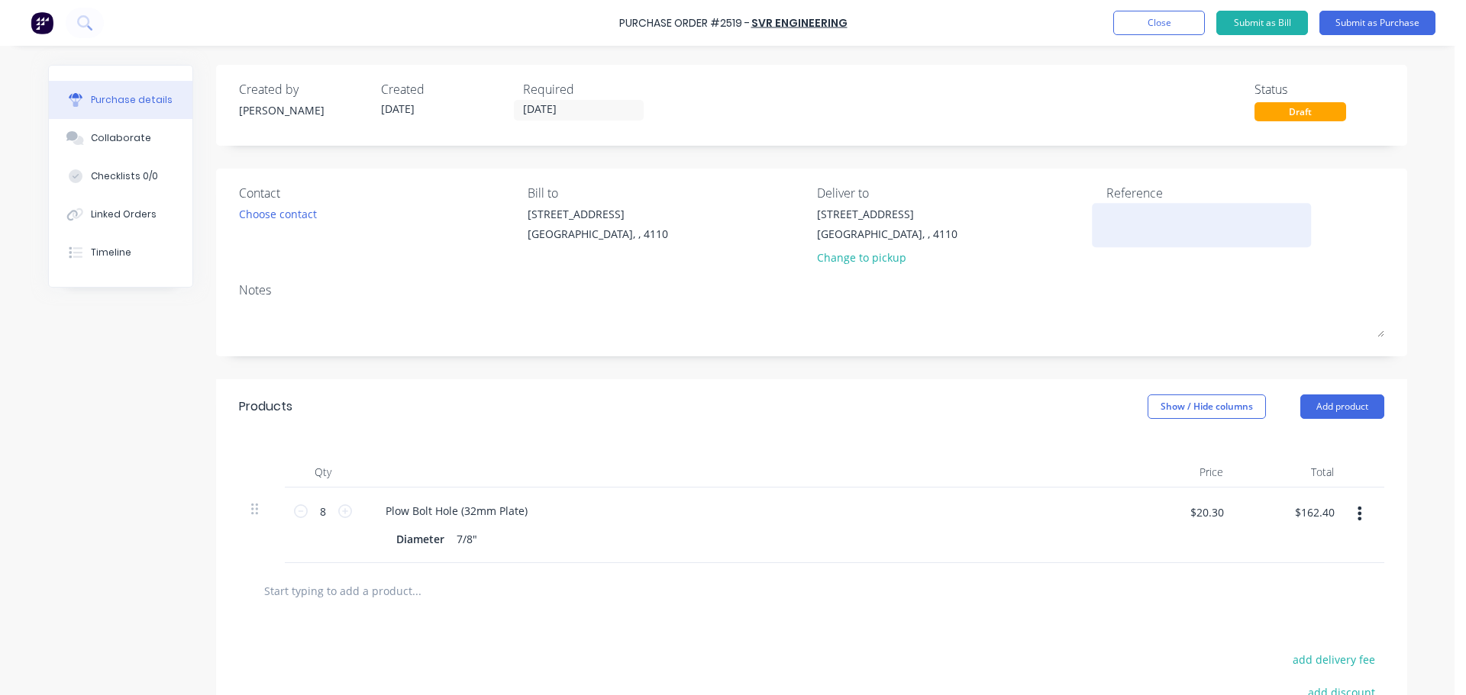
click at [1123, 216] on textarea at bounding box center [1201, 223] width 191 height 34
type textarea "WPA"
type textarea "x"
type textarea "WPA 4"
type textarea "x"
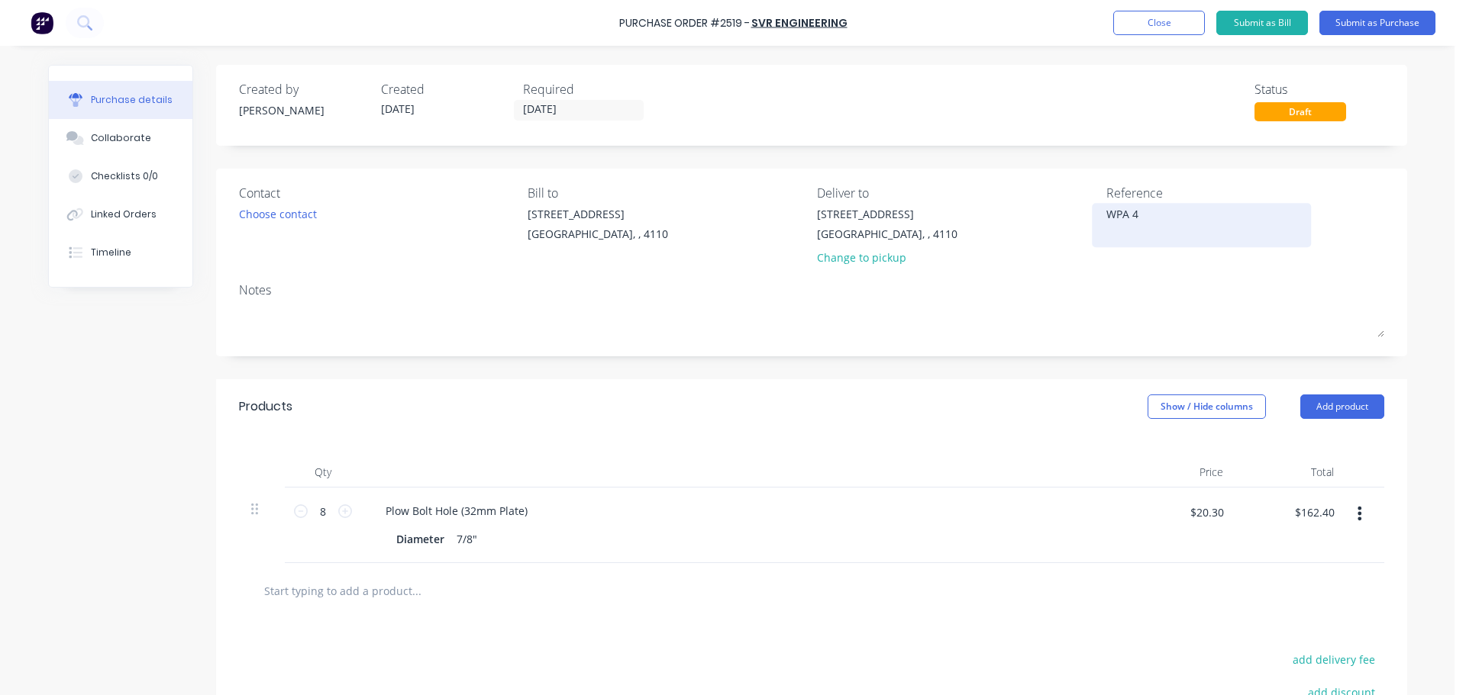
type textarea "WPA 46"
type textarea "x"
type textarea "WPA 461"
type textarea "x"
type textarea "WPA 4612"
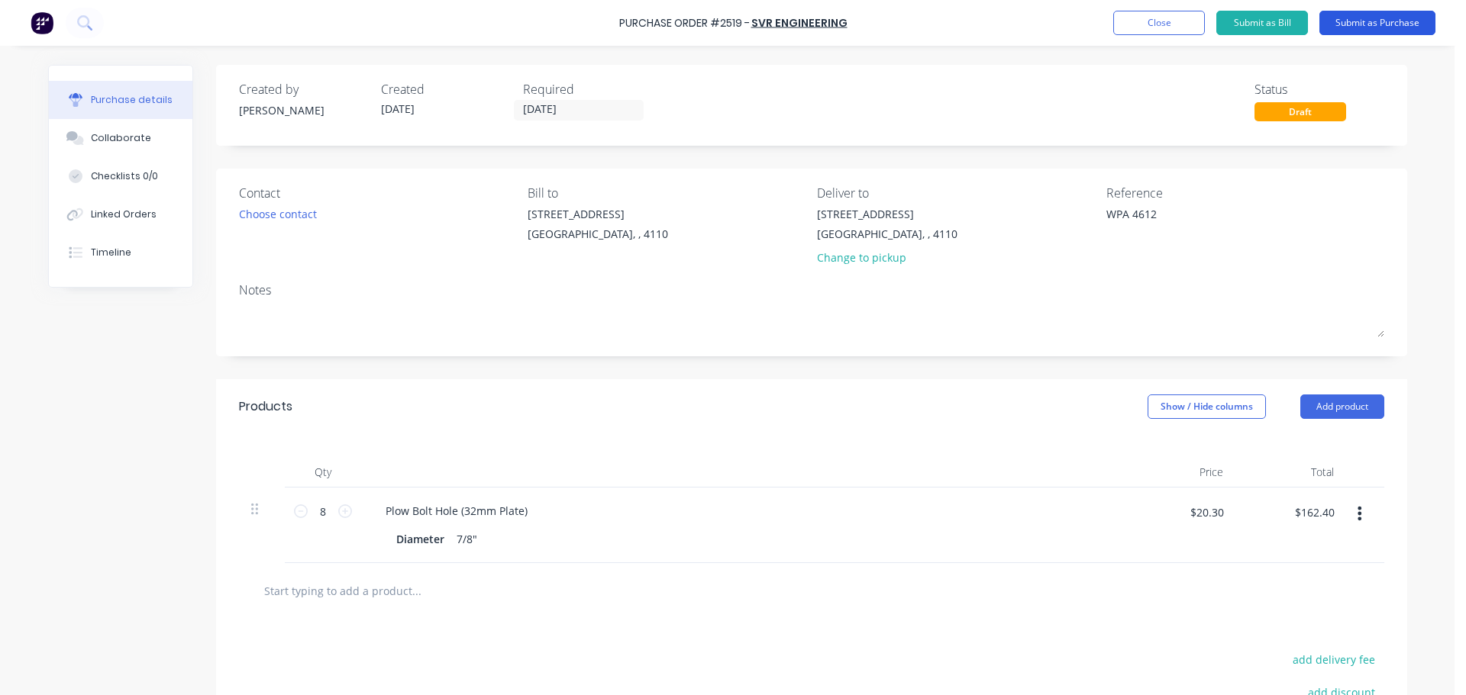
type textarea "x"
type textarea "WPA 4612"
click at [1358, 20] on button "Submit as Purchase" at bounding box center [1377, 23] width 116 height 24
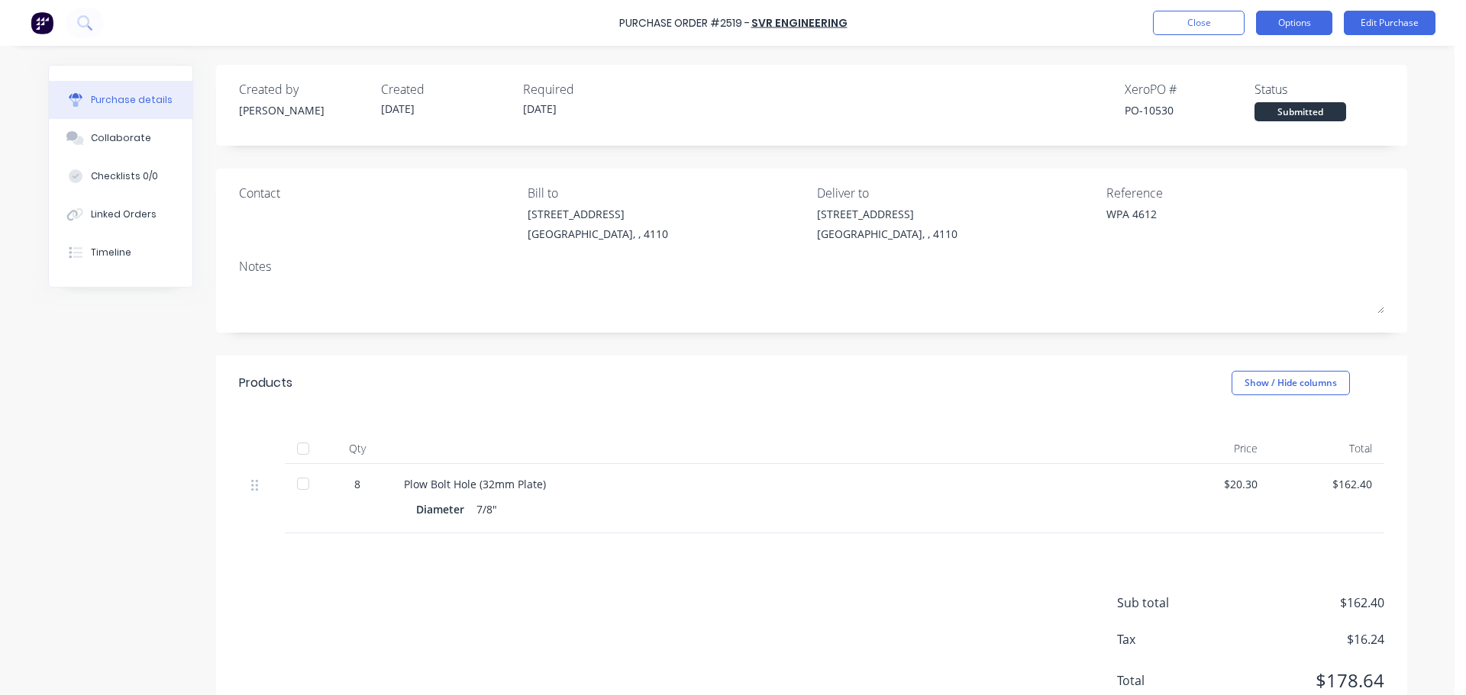
click at [1293, 26] on button "Options" at bounding box center [1294, 23] width 76 height 24
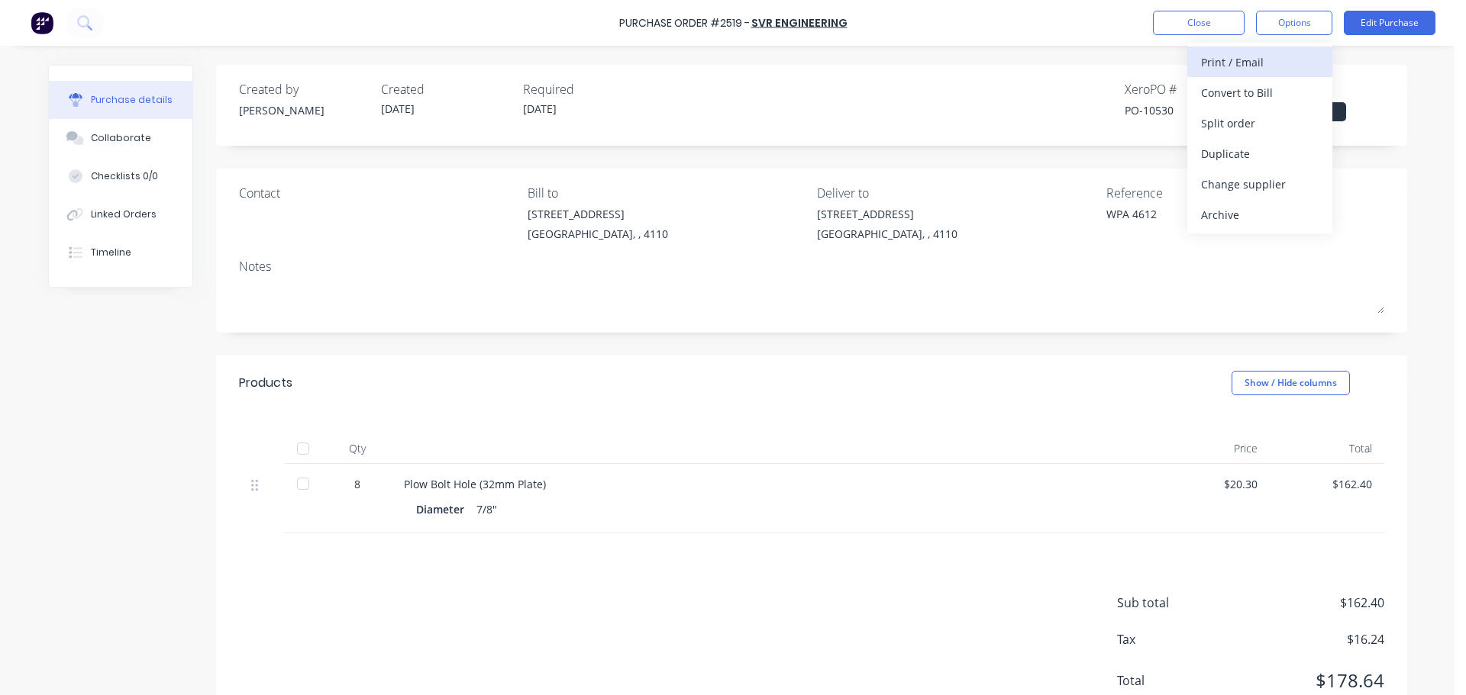
click at [1248, 56] on div "Print / Email" at bounding box center [1260, 62] width 118 height 22
click at [1244, 89] on div "With pricing" at bounding box center [1260, 93] width 118 height 22
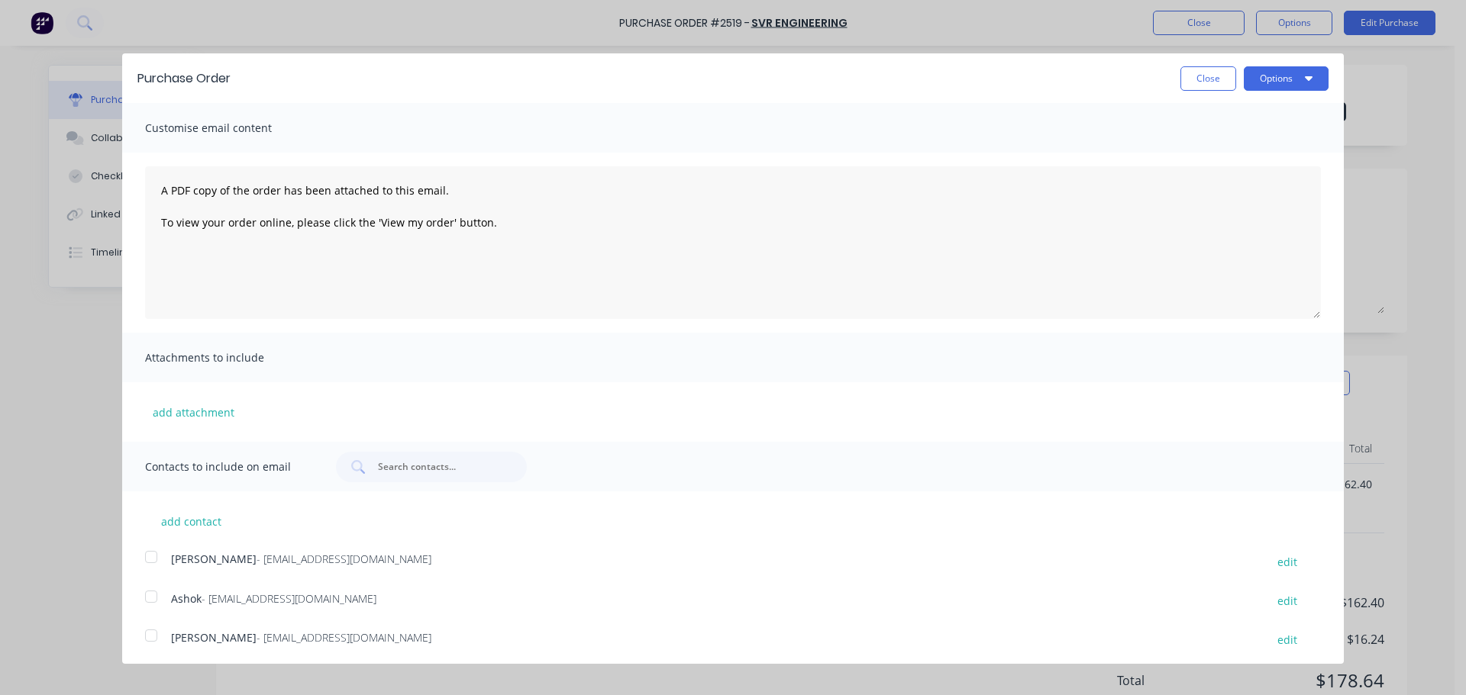
click at [149, 603] on div at bounding box center [151, 597] width 31 height 31
drag, startPoint x: 1262, startPoint y: 69, endPoint x: 1248, endPoint y: 91, distance: 26.1
click at [1260, 70] on button "Options" at bounding box center [1286, 78] width 85 height 24
click at [1219, 117] on div "Print" at bounding box center [1256, 117] width 118 height 22
click at [1265, 144] on div "Email" at bounding box center [1256, 148] width 118 height 22
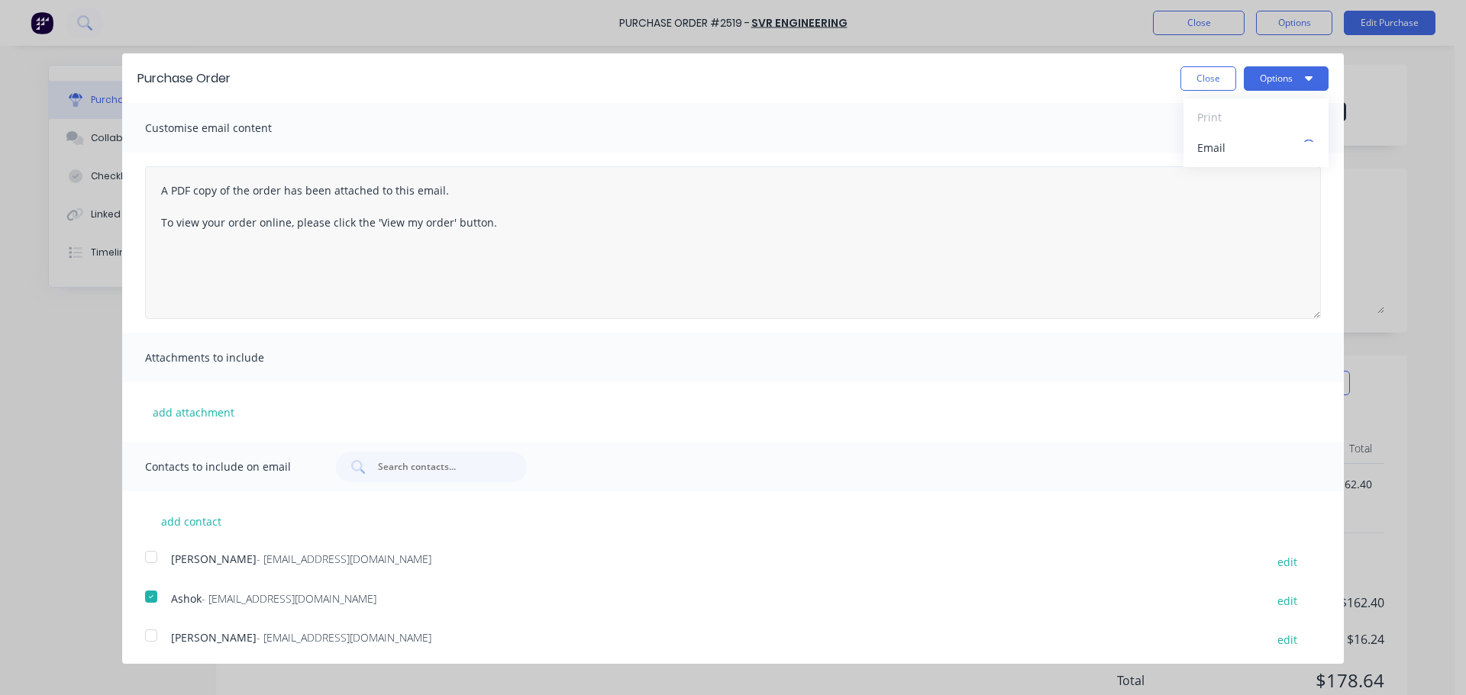
type textarea "x"
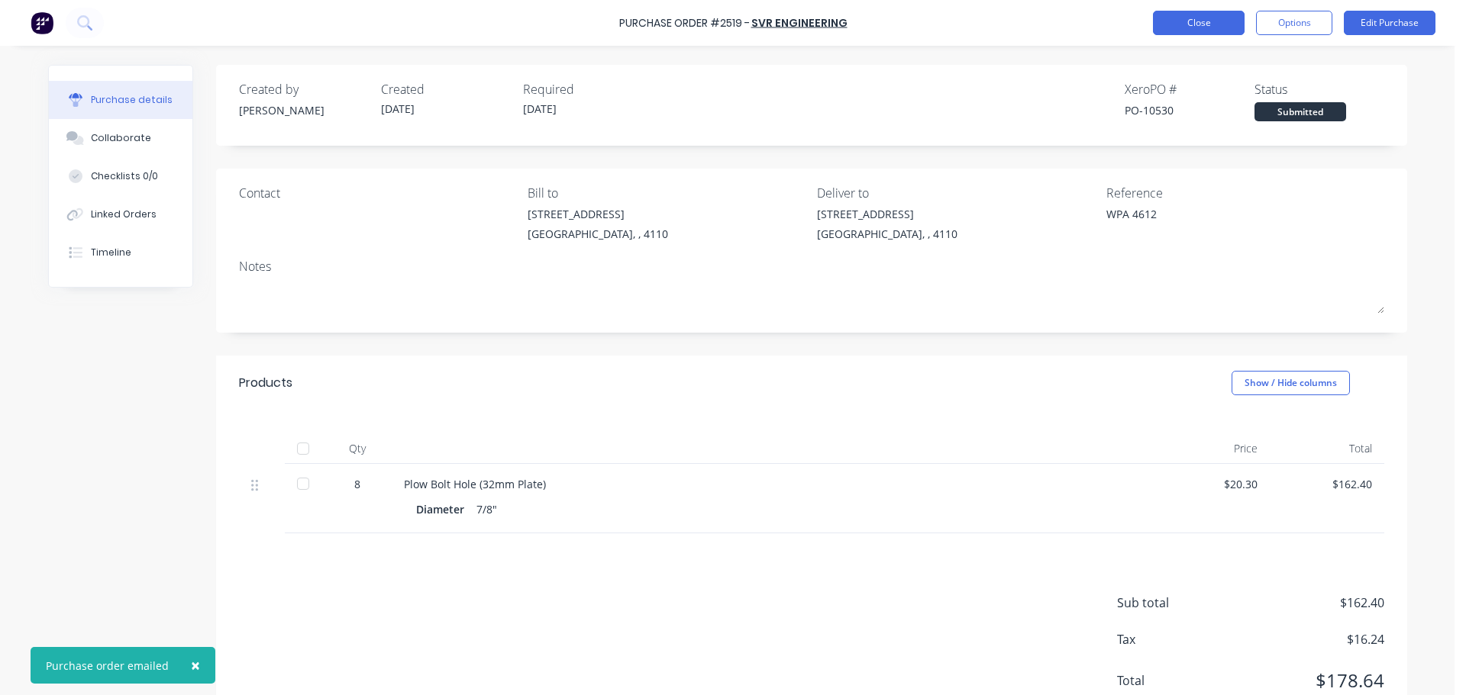
click at [1210, 21] on button "Close" at bounding box center [1199, 23] width 92 height 24
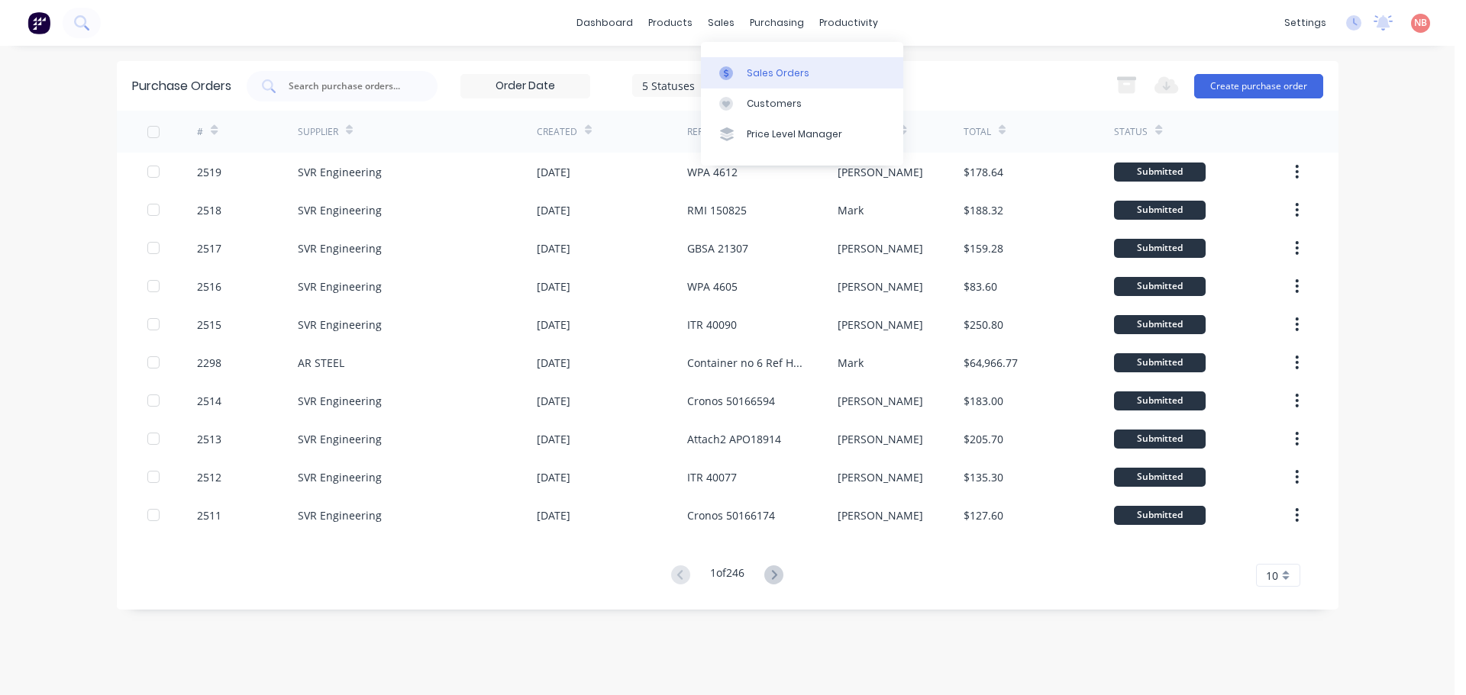
click at [740, 65] on link "Sales Orders" at bounding box center [802, 72] width 202 height 31
